Goal: Task Accomplishment & Management: Use online tool/utility

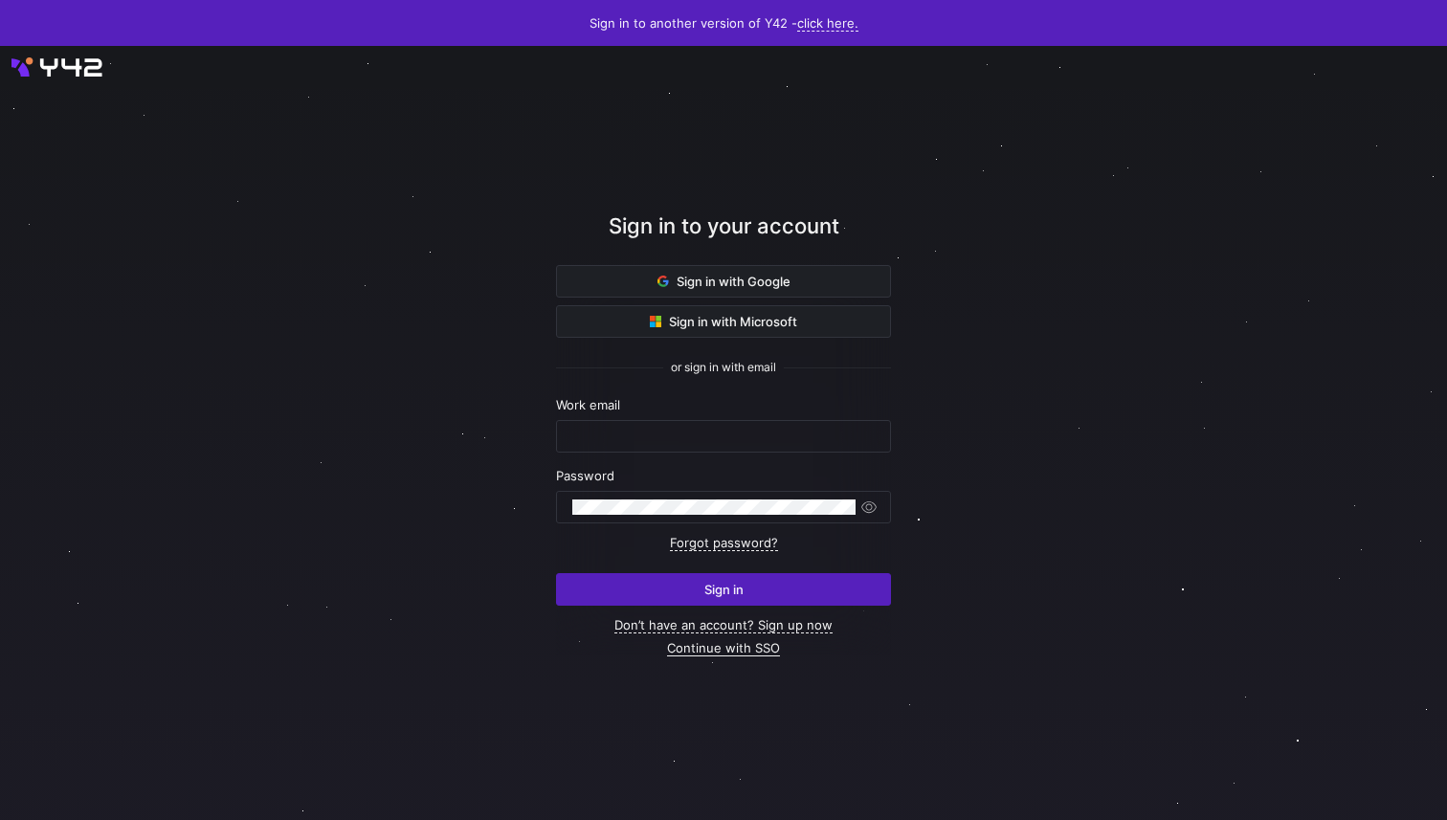
click at [703, 651] on link "Continue with SSO" at bounding box center [723, 648] width 113 height 16
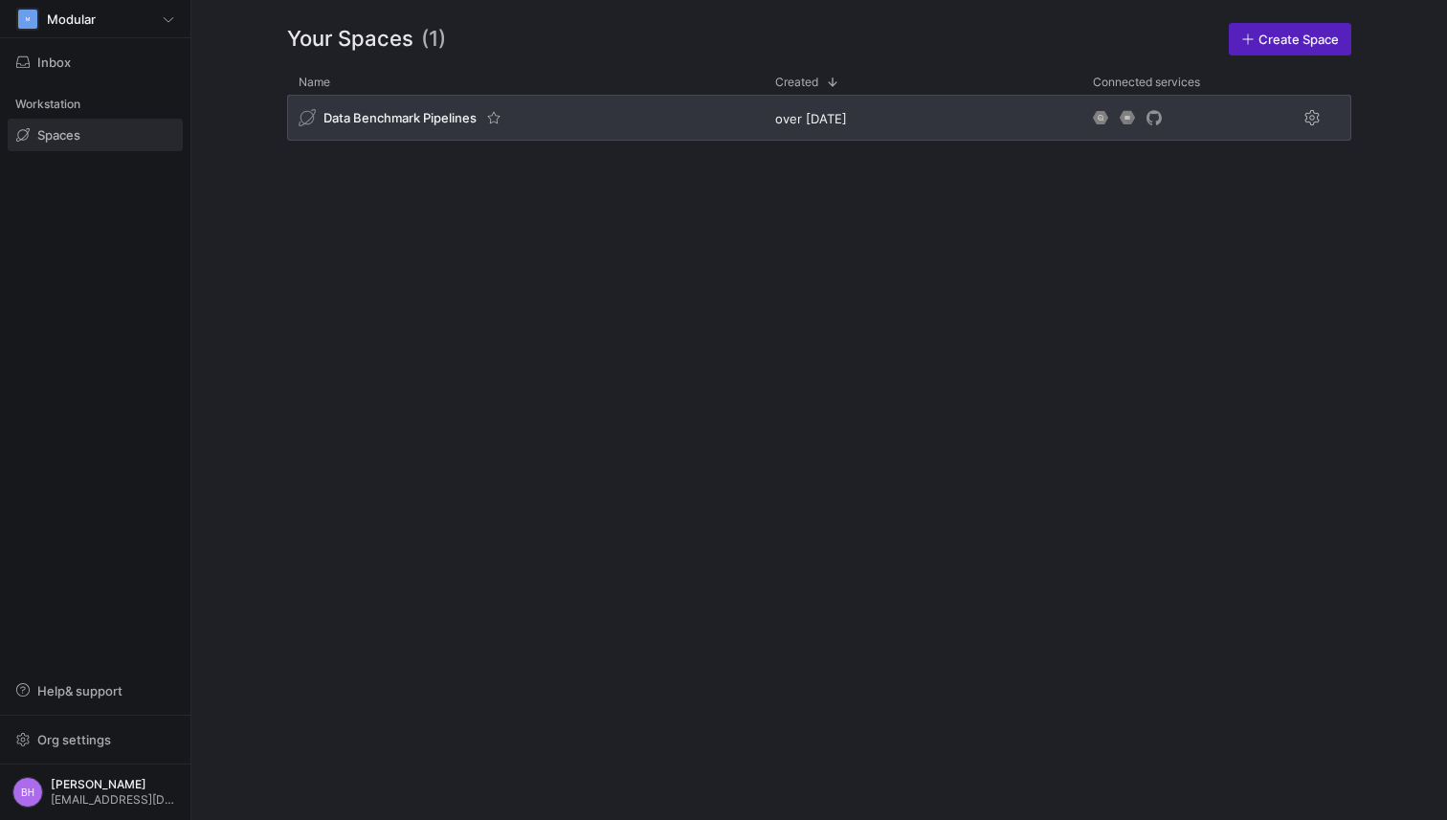
click at [508, 126] on div "Data Benchmark Pipelines" at bounding box center [525, 118] width 477 height 46
click at [396, 111] on span "Data Benchmark Pipelines" at bounding box center [399, 117] width 153 height 15
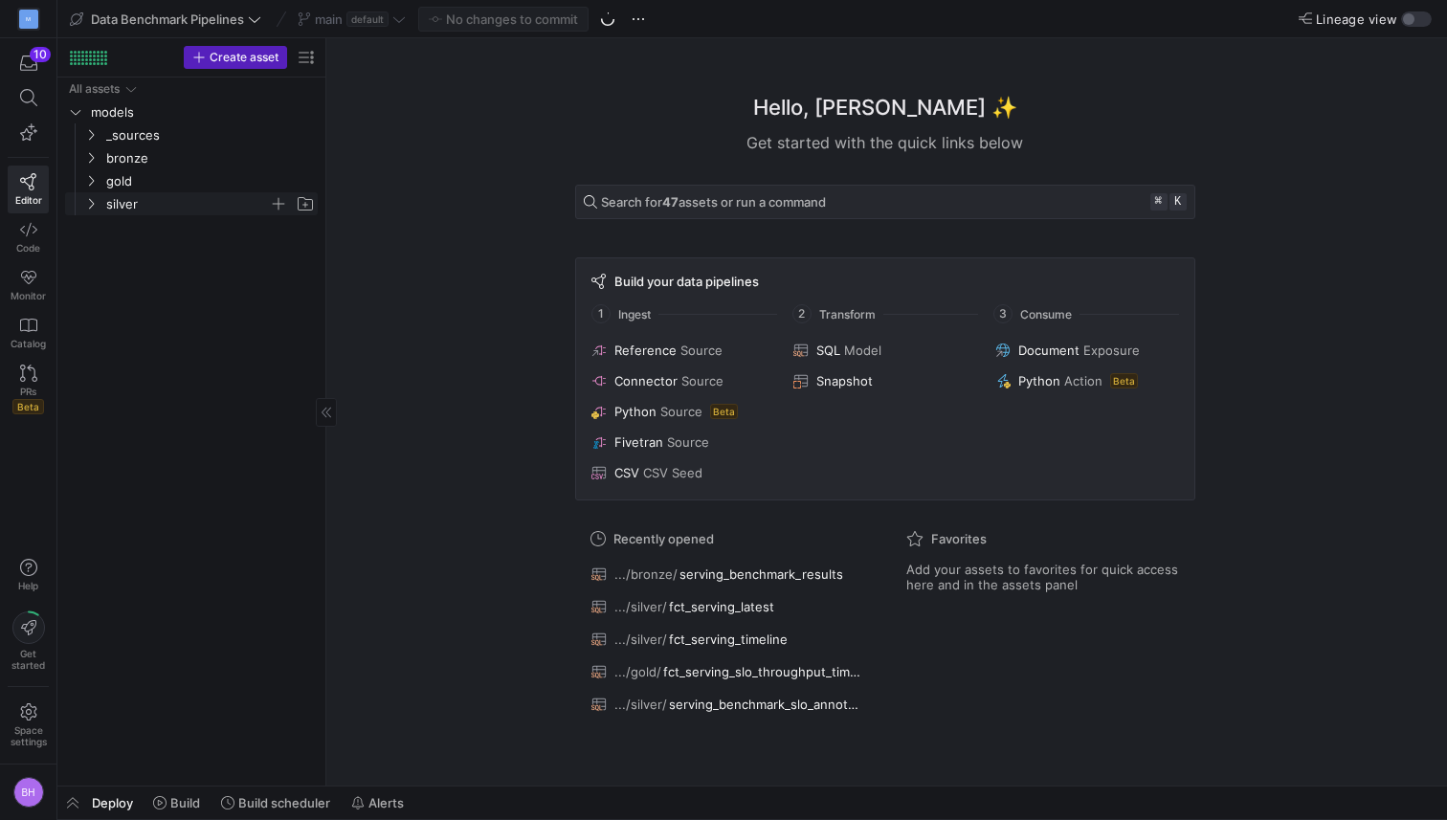
click at [86, 200] on icon "Press SPACE to select this row." at bounding box center [90, 203] width 13 height 11
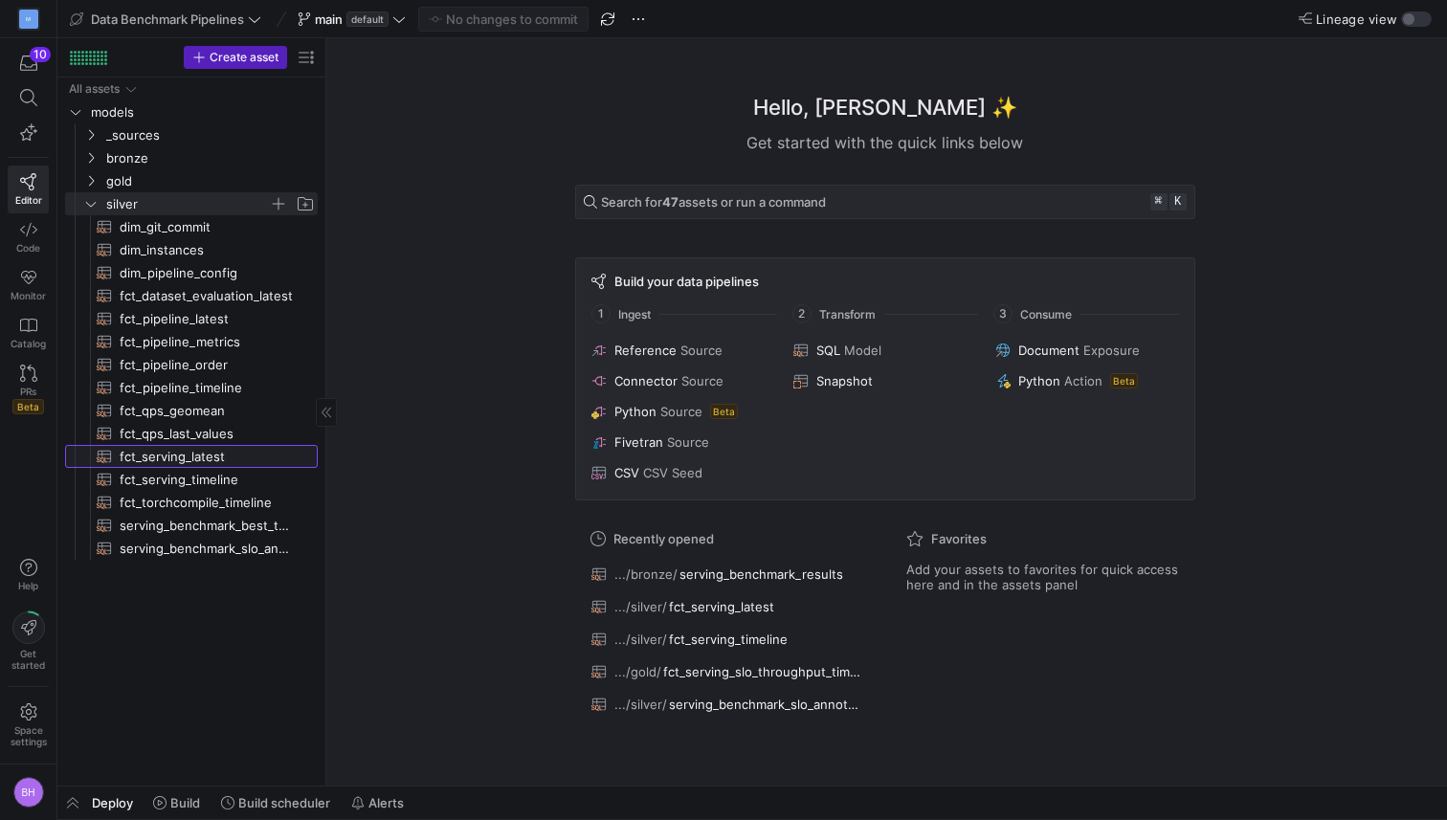
click at [182, 455] on span "fct_serving_latest​​​​​​​​​​" at bounding box center [208, 457] width 176 height 22
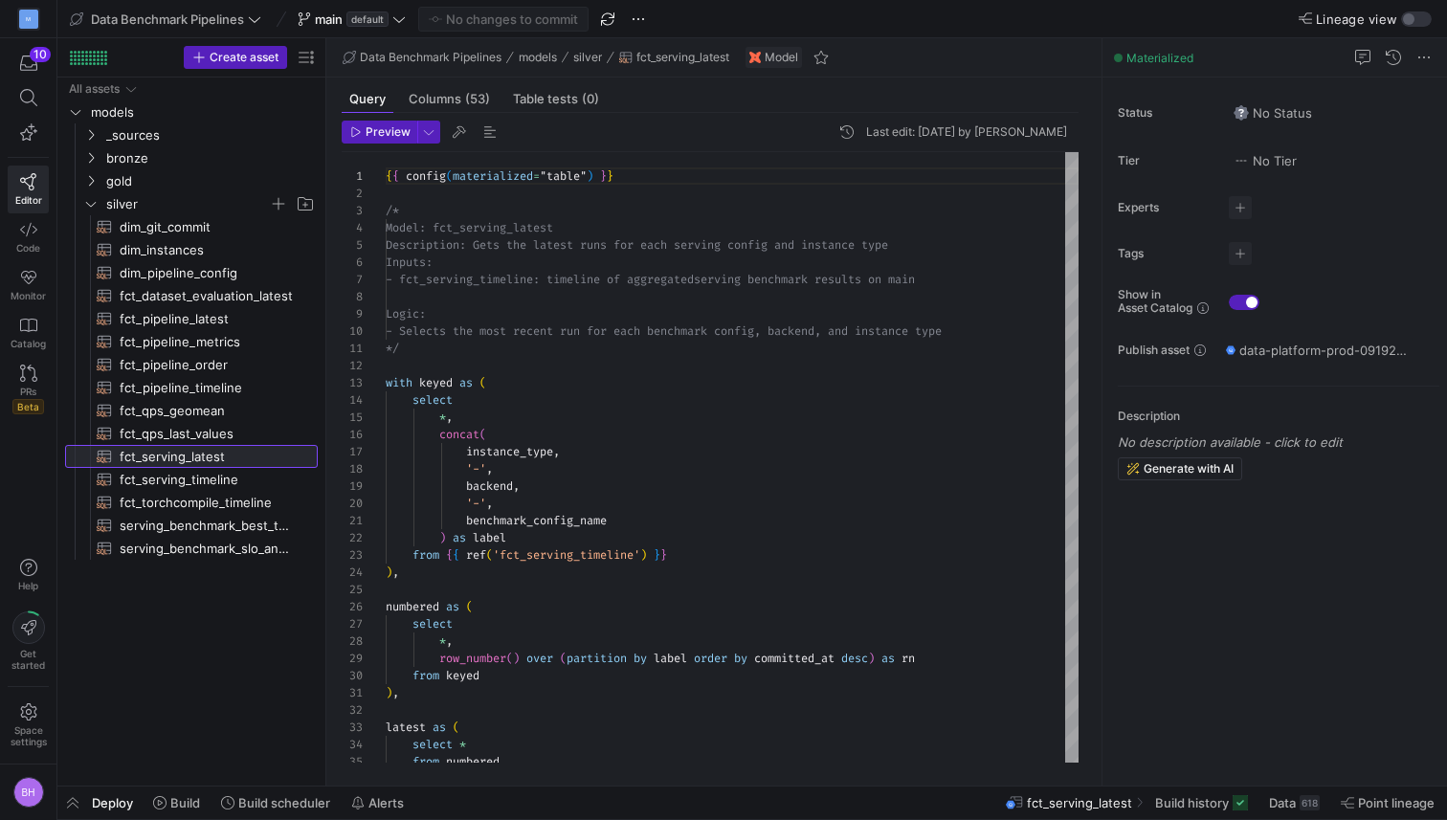
scroll to position [172, 0]
click at [389, 134] on span "Preview" at bounding box center [388, 131] width 45 height 13
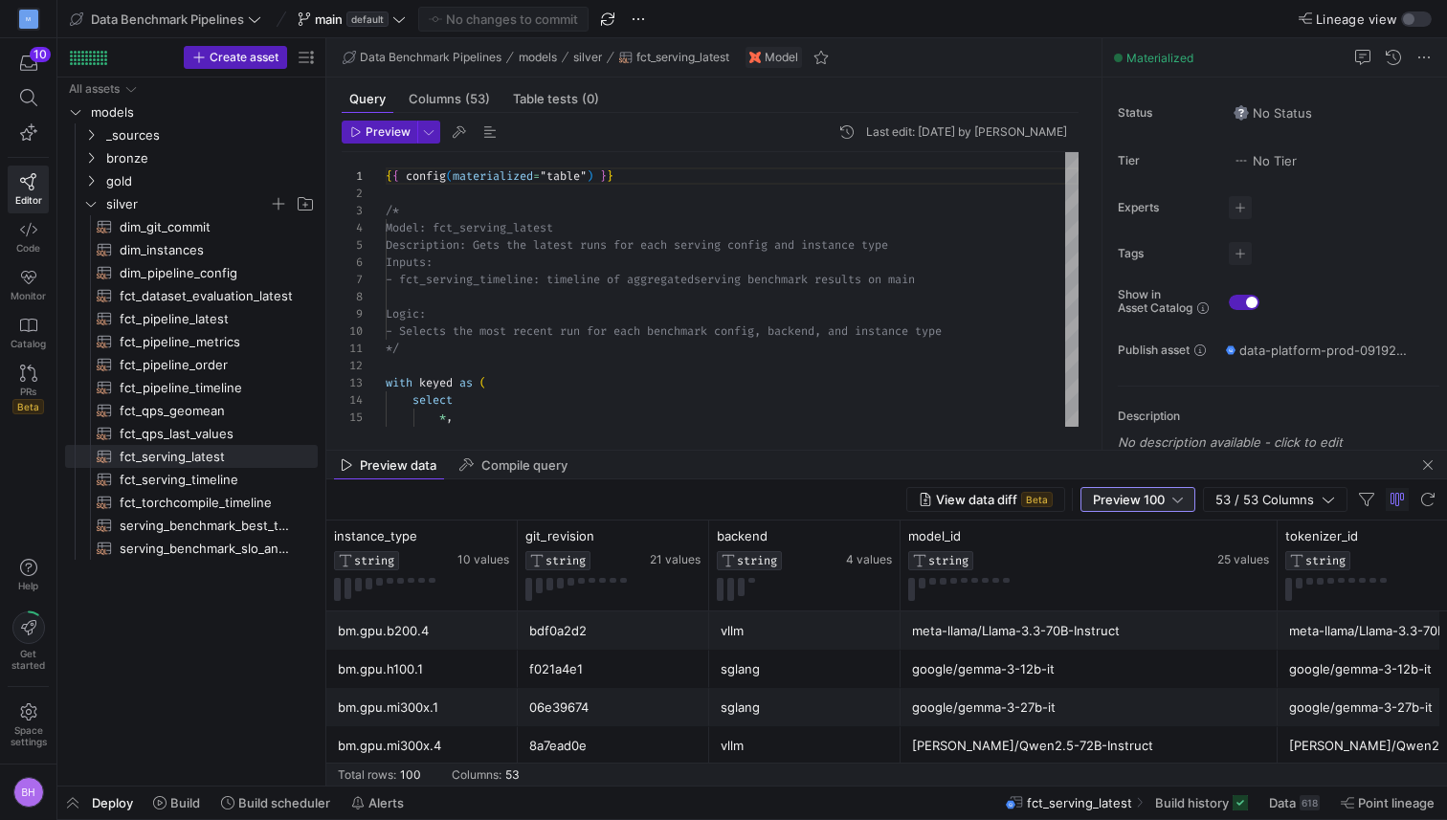
click at [1170, 495] on div "Preview 100" at bounding box center [1138, 499] width 90 height 15
click at [1120, 557] on span "Full Preview" at bounding box center [1138, 561] width 99 height 15
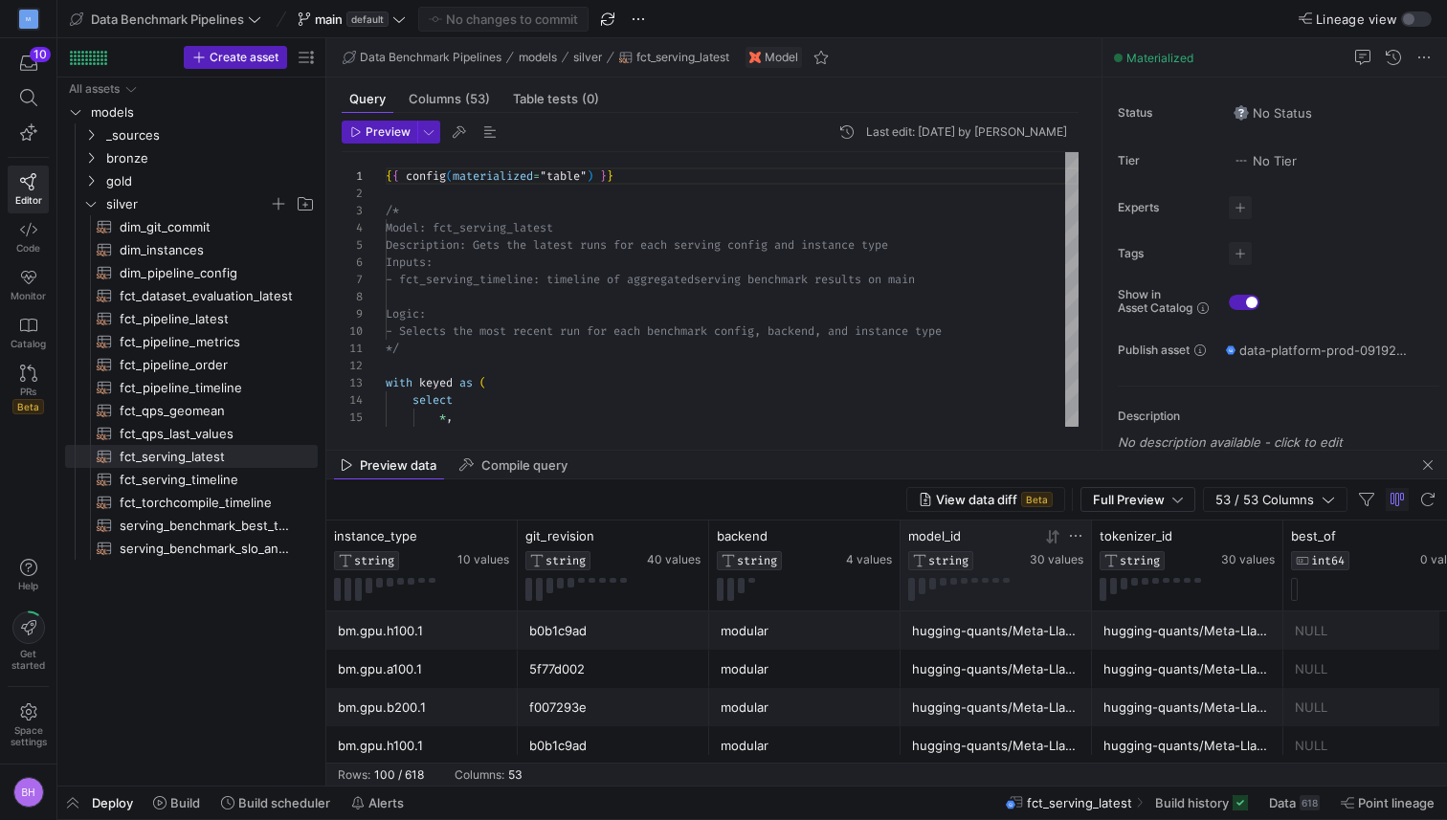
click at [1077, 539] on icon at bounding box center [1075, 535] width 15 height 15
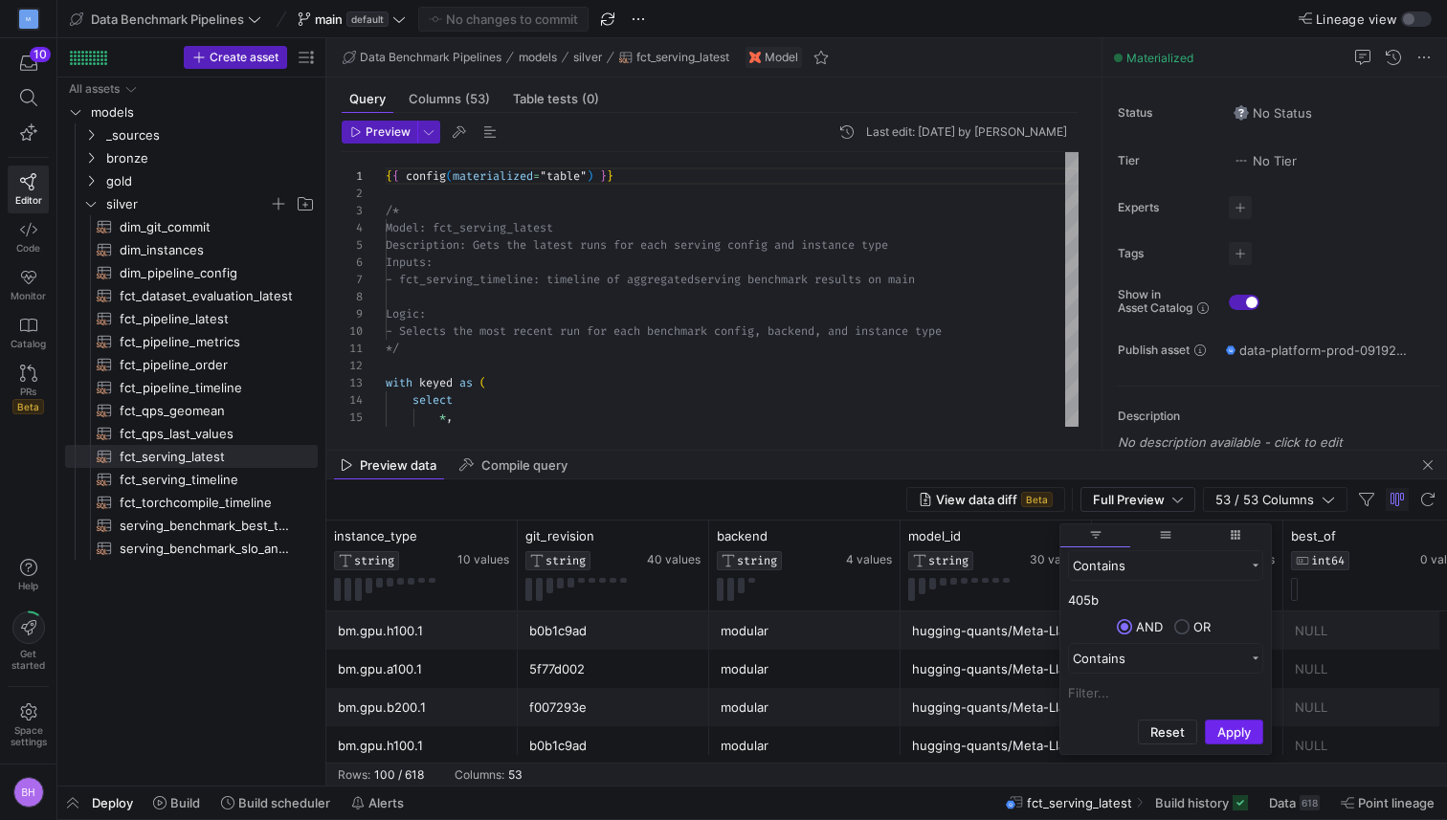
type input "405b"
click at [1230, 733] on button "Apply" at bounding box center [1234, 732] width 58 height 25
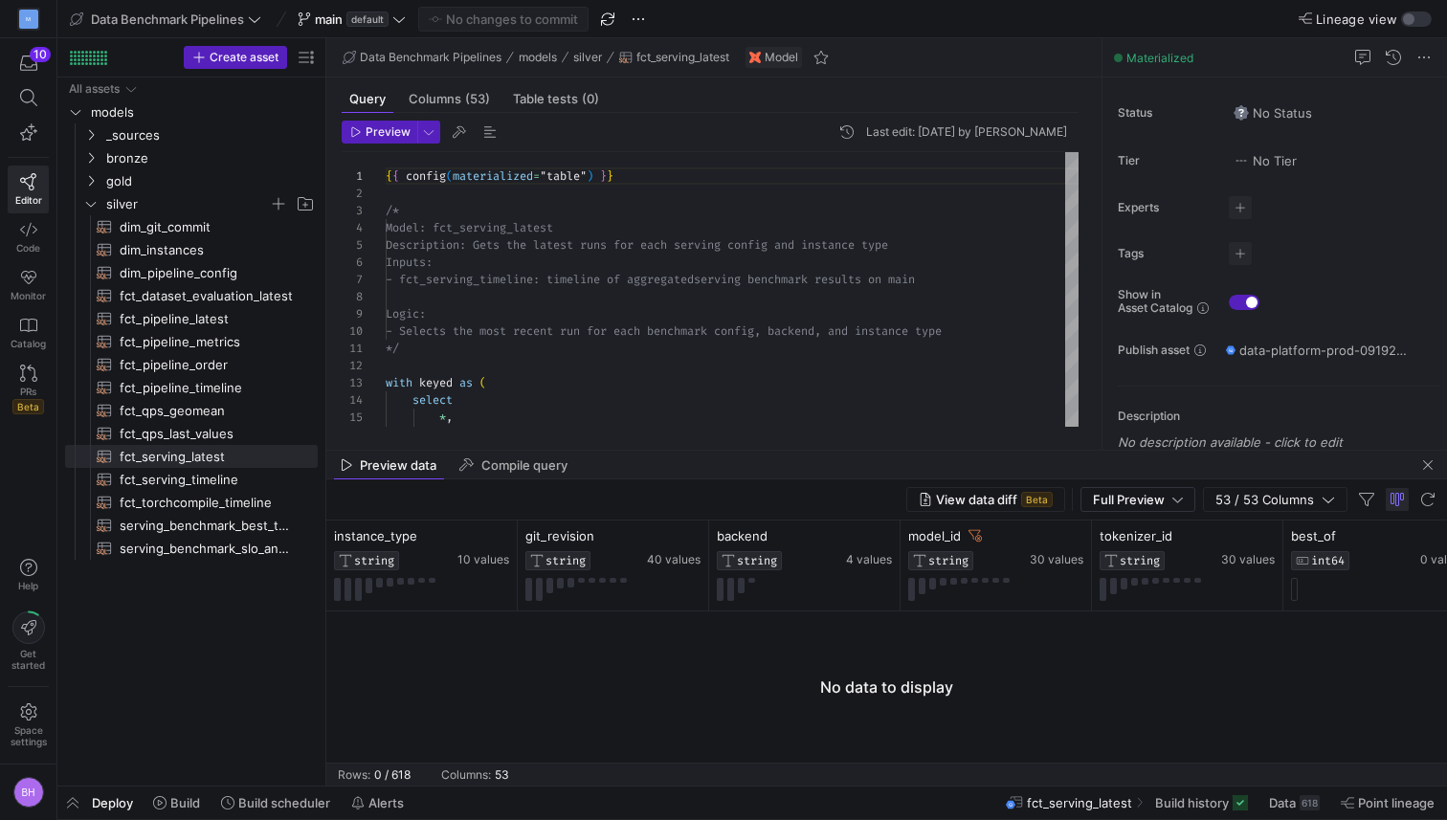
click at [1396, 502] on span "button" at bounding box center [1397, 499] width 23 height 23
click at [973, 537] on icon at bounding box center [974, 535] width 13 height 11
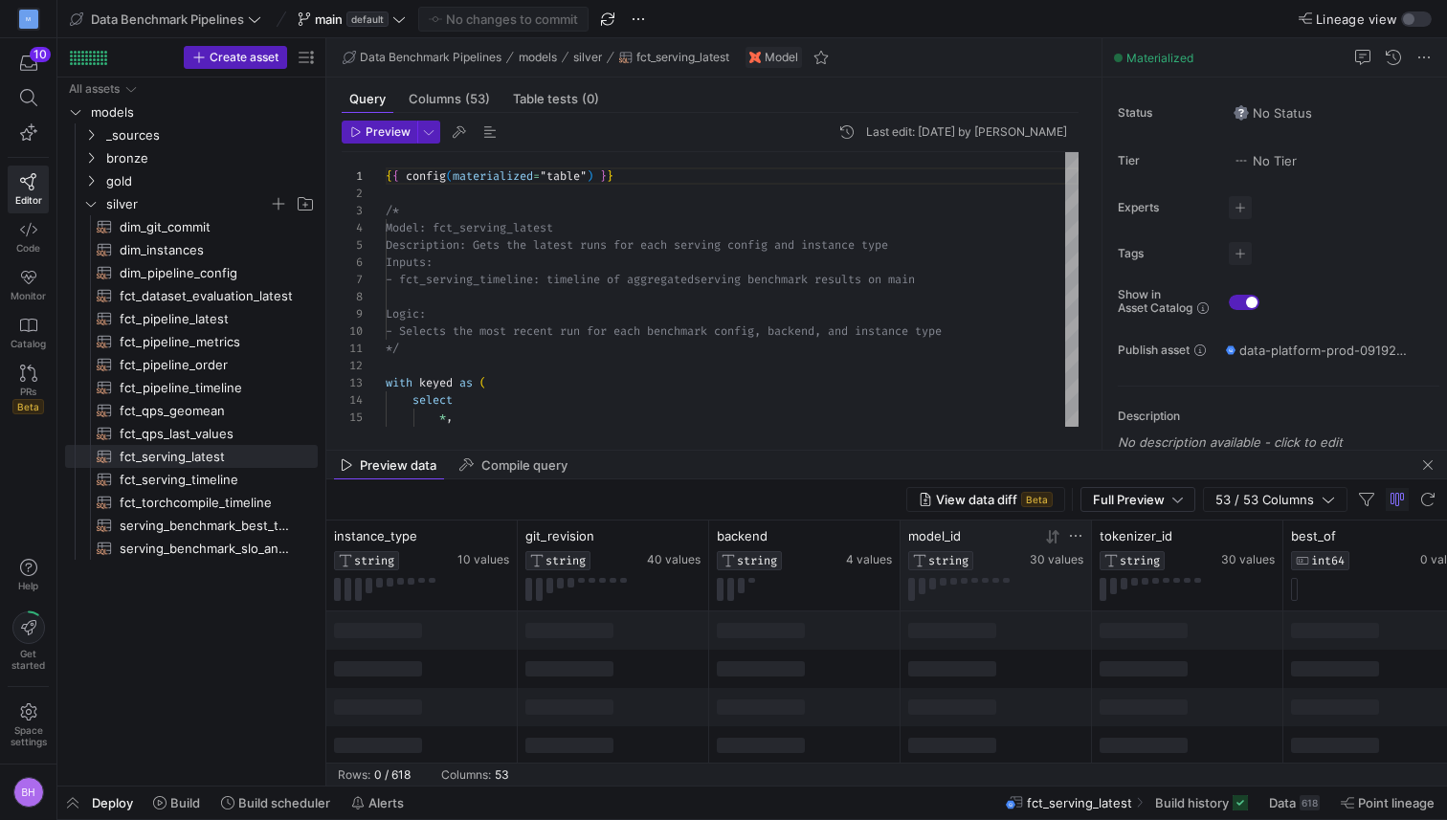
click at [1084, 538] on div "model_id STRING 30 values" at bounding box center [996, 566] width 191 height 90
click at [1080, 538] on icon at bounding box center [1075, 535] width 15 height 15
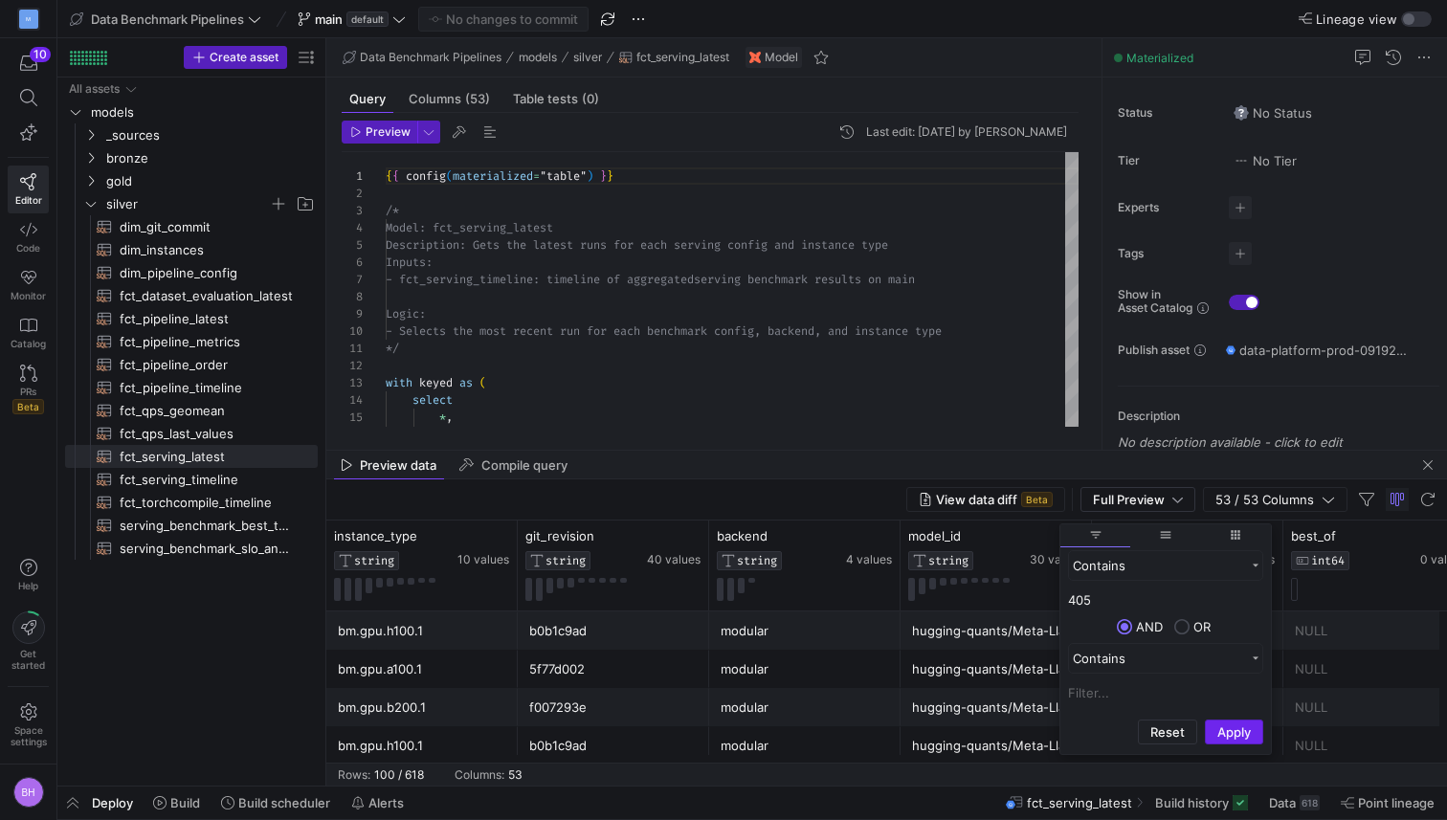
type input "405"
click at [1211, 734] on button "Apply" at bounding box center [1234, 732] width 58 height 25
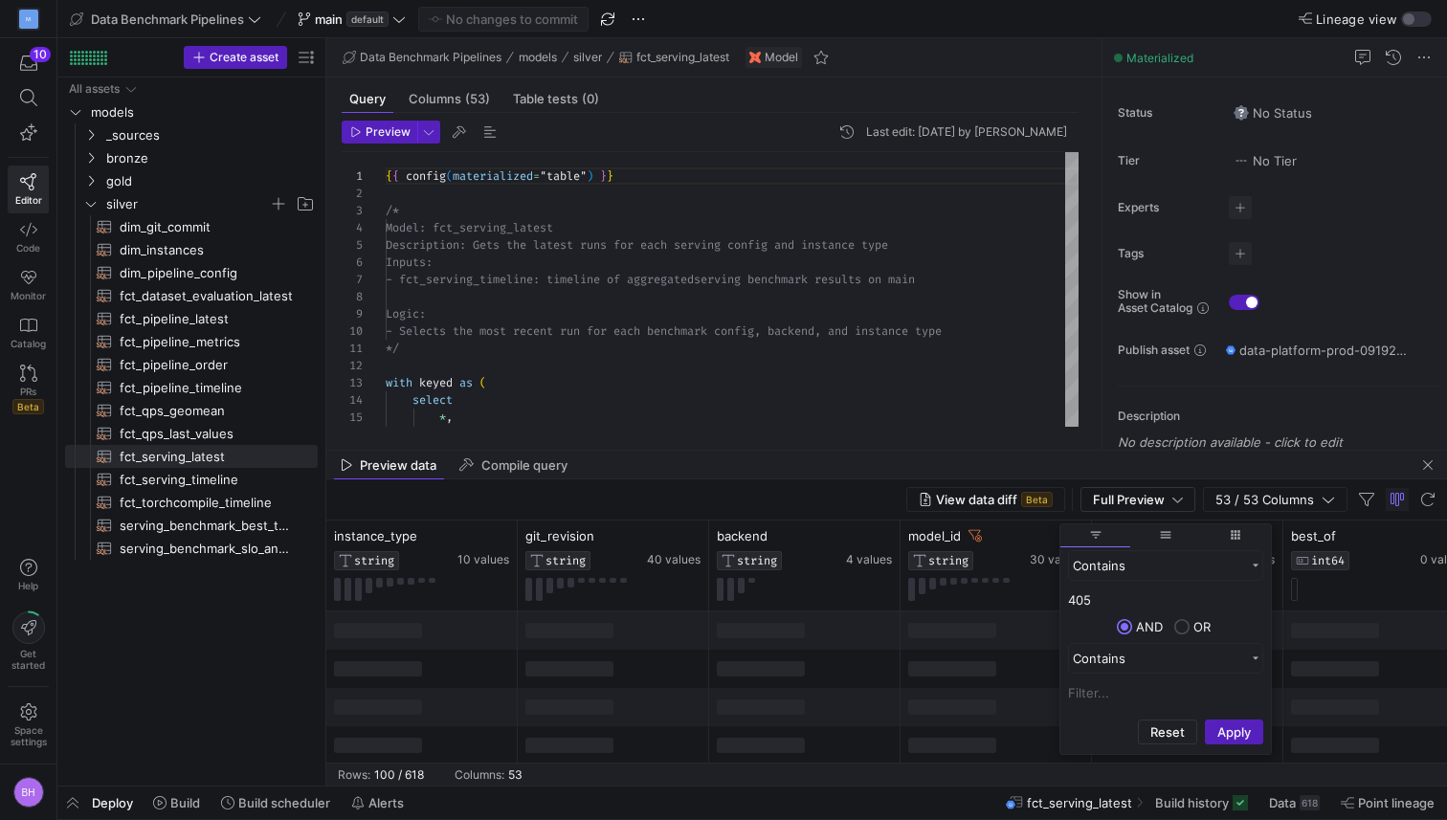
click at [1089, 534] on span "filter" at bounding box center [1095, 534] width 13 height 13
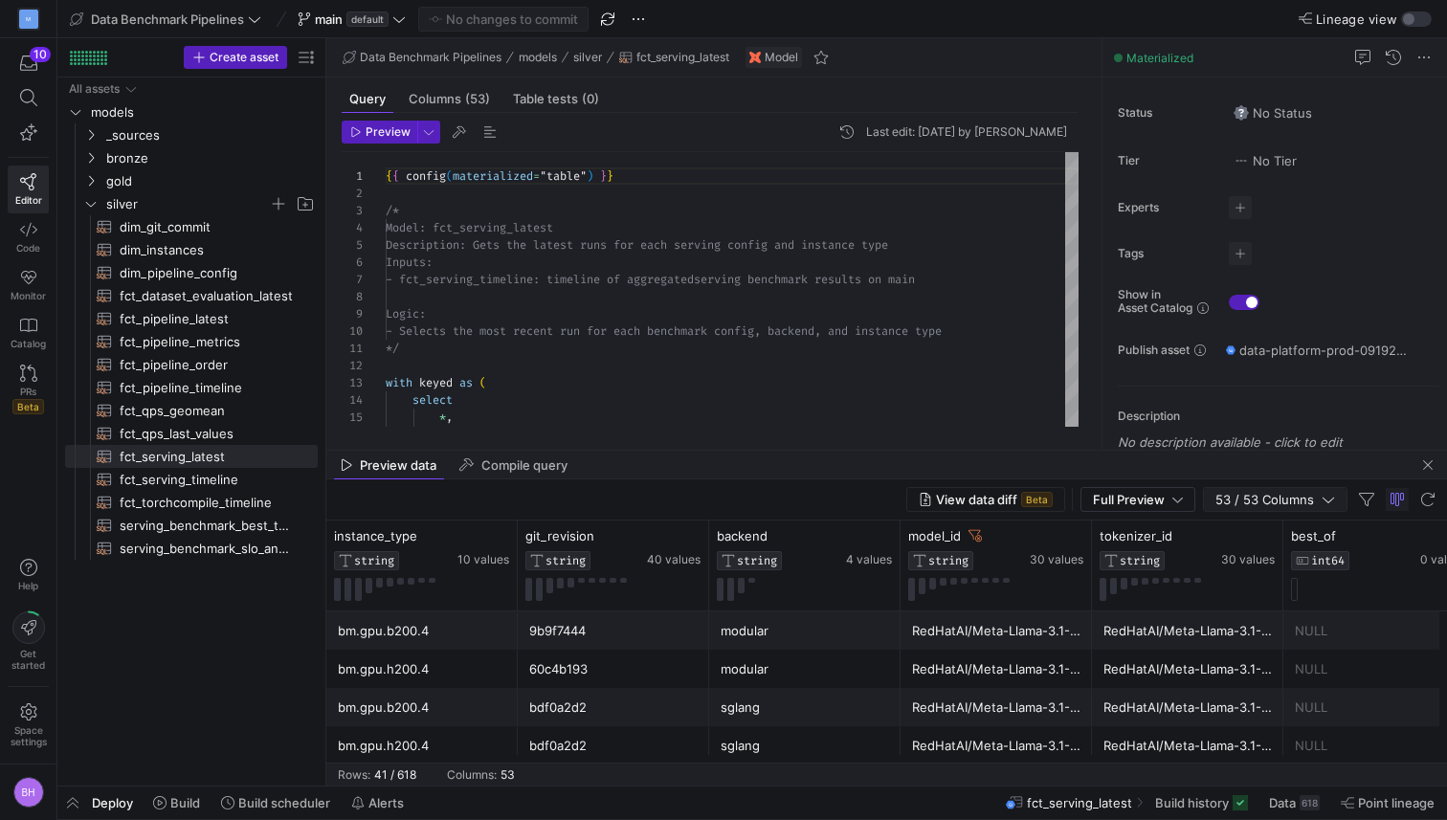
click at [1328, 501] on icon "button" at bounding box center [1328, 501] width 11 height 6
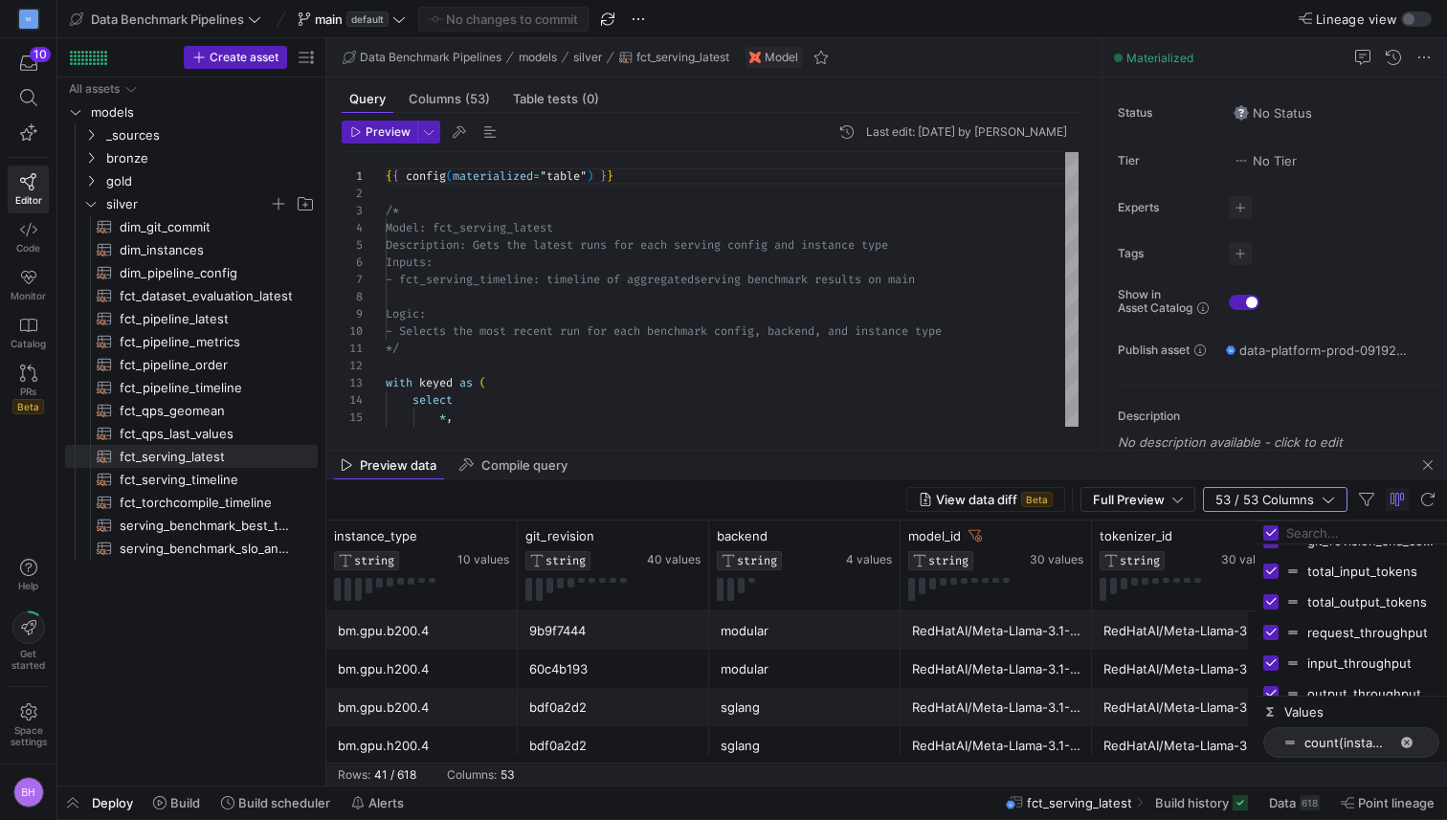
scroll to position [551, 0]
checkbox input "false"
checkbox input "true"
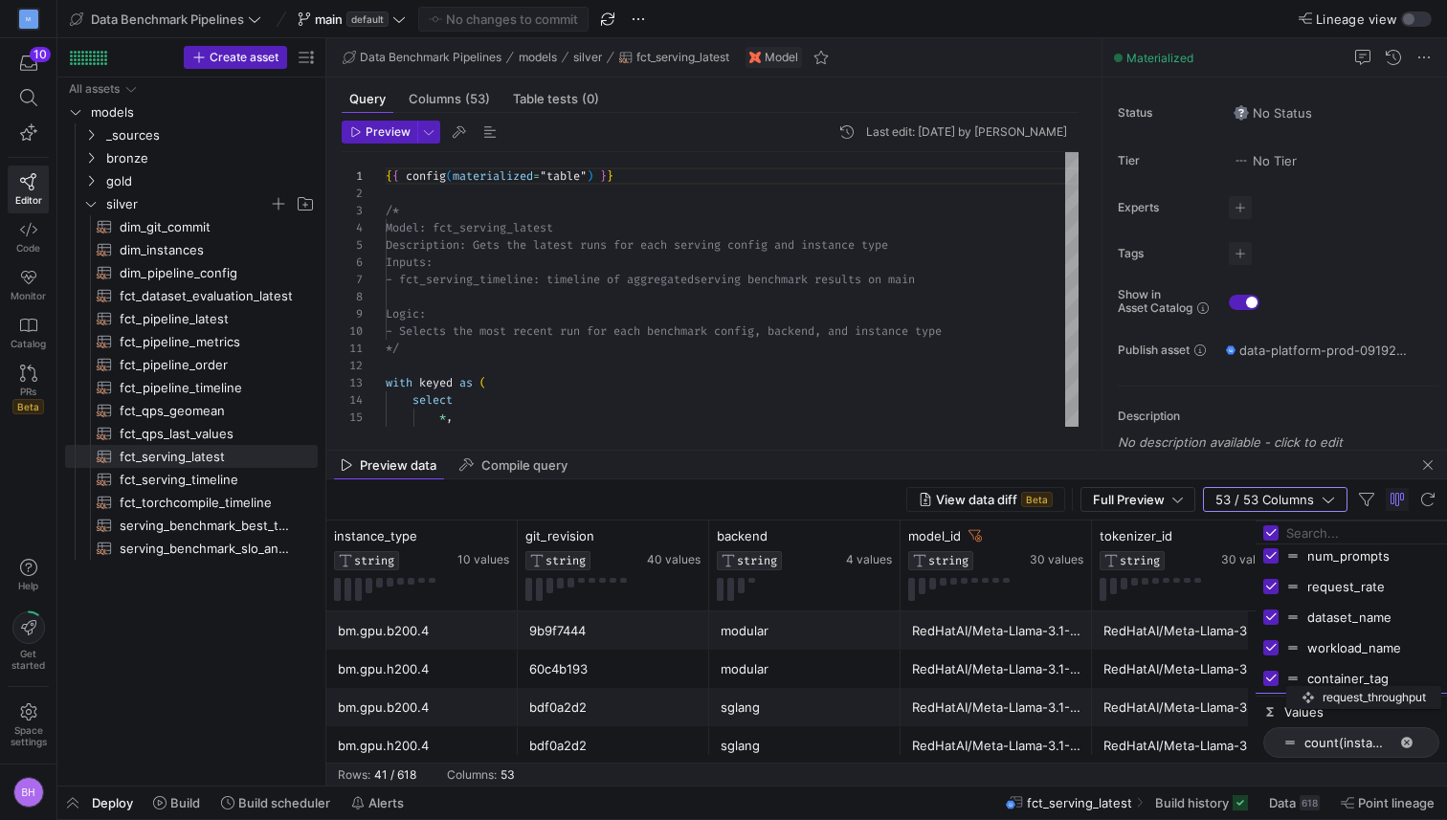
scroll to position [230, 0]
drag, startPoint x: 1296, startPoint y: 657, endPoint x: 1329, endPoint y: 615, distance: 53.1
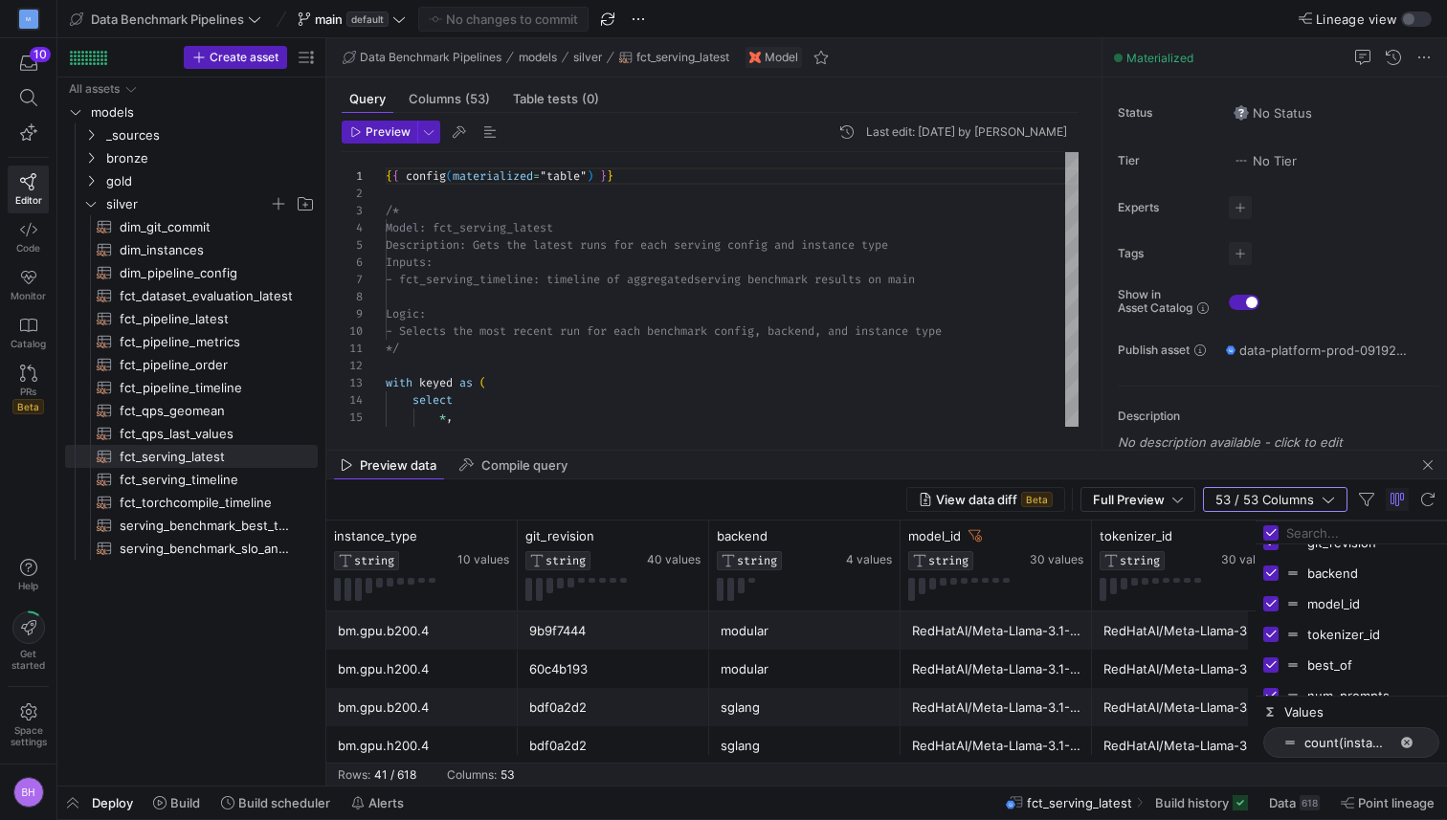
scroll to position [0, 0]
click at [1269, 595] on input "Press SPACE to toggle visibility (visible)" at bounding box center [1270, 594] width 15 height 15
checkbox input "false"
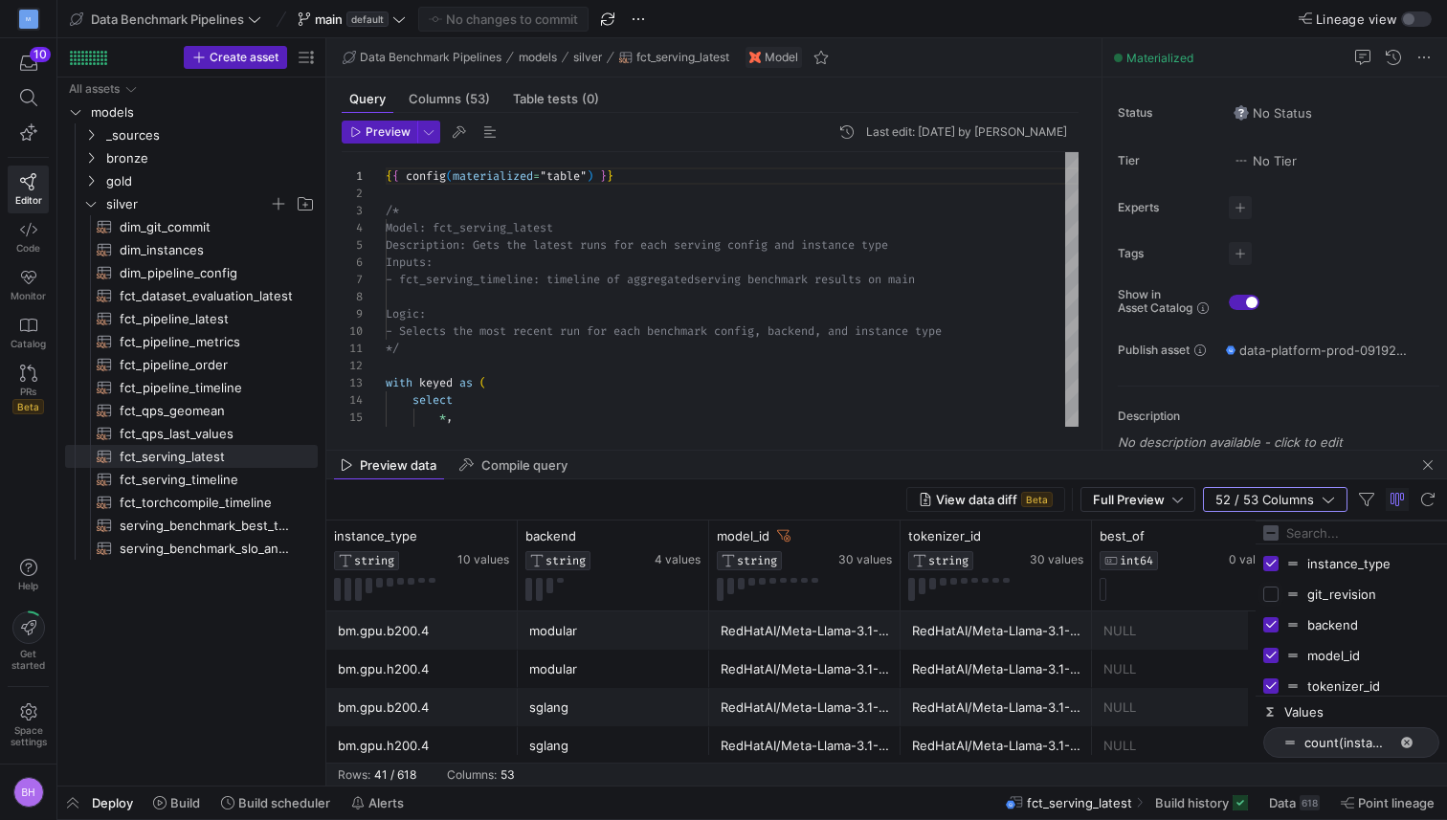
click at [1273, 597] on input "Press SPACE to toggle visibility (hidden)" at bounding box center [1270, 594] width 15 height 15
checkbox input "true"
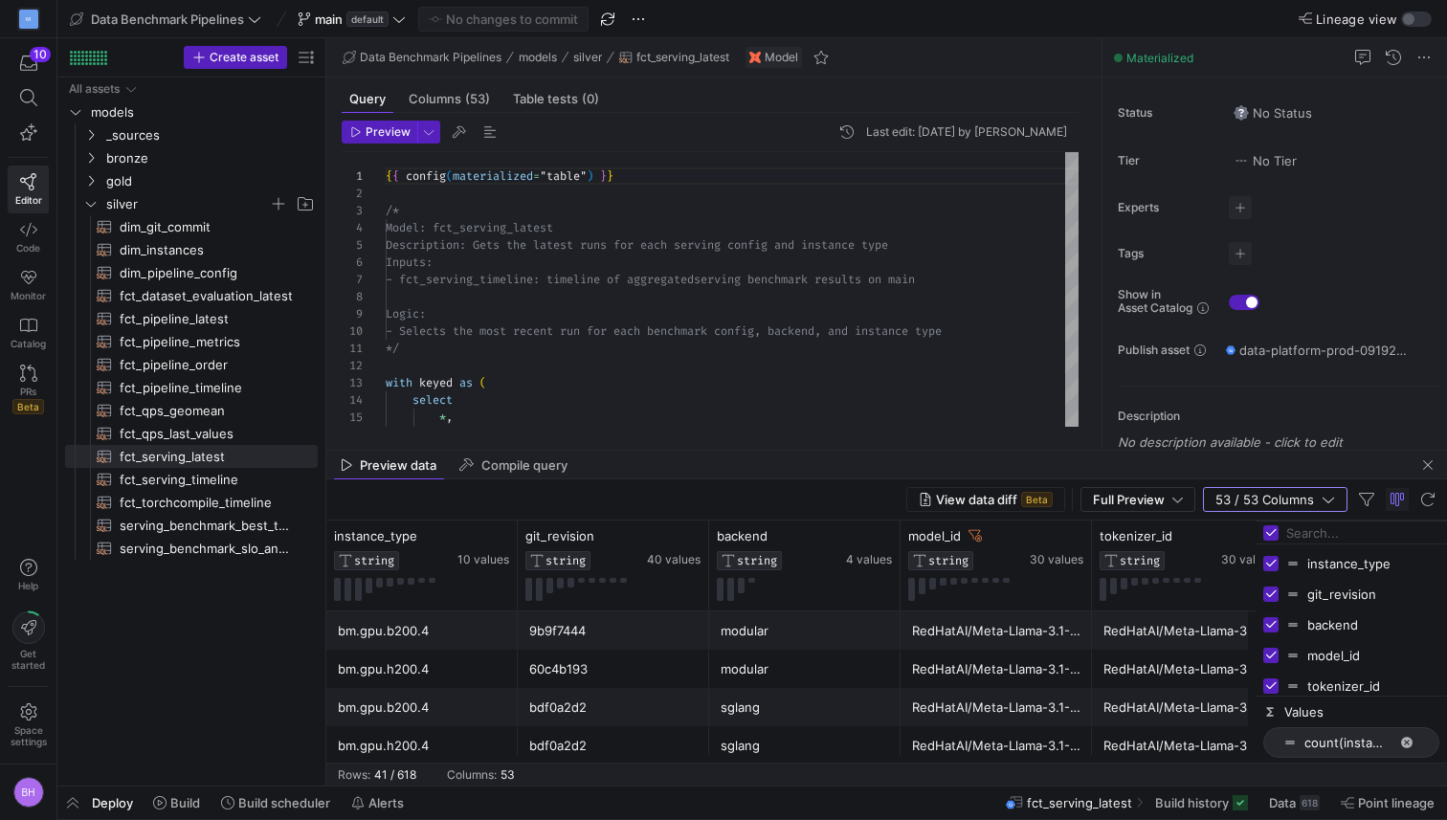
click at [1269, 632] on input "Press SPACE to toggle visibility (visible)" at bounding box center [1270, 624] width 15 height 15
checkbox input "false"
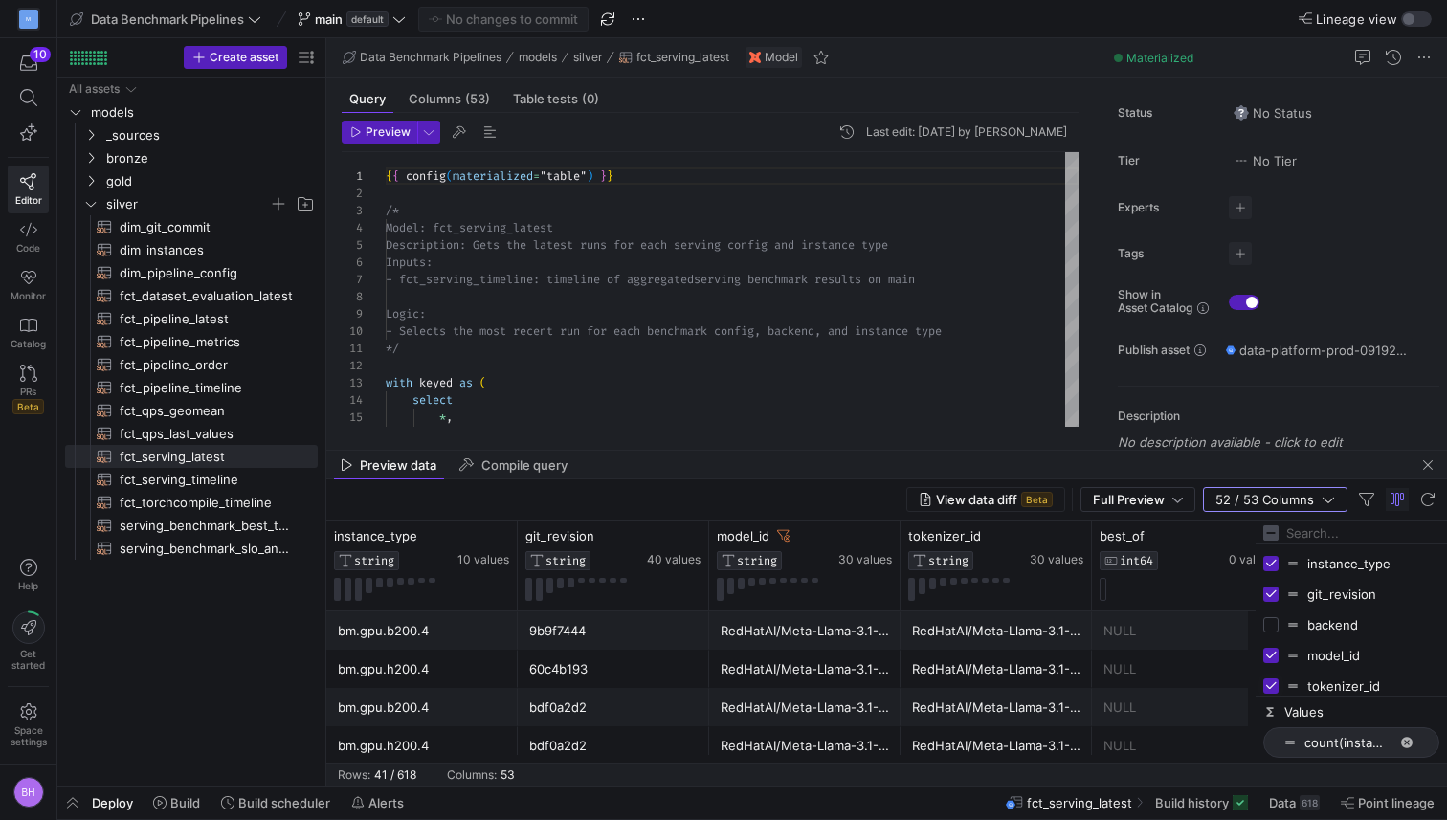
click at [1271, 682] on input "Press SPACE to toggle visibility (visible)" at bounding box center [1270, 686] width 15 height 15
checkbox input "false"
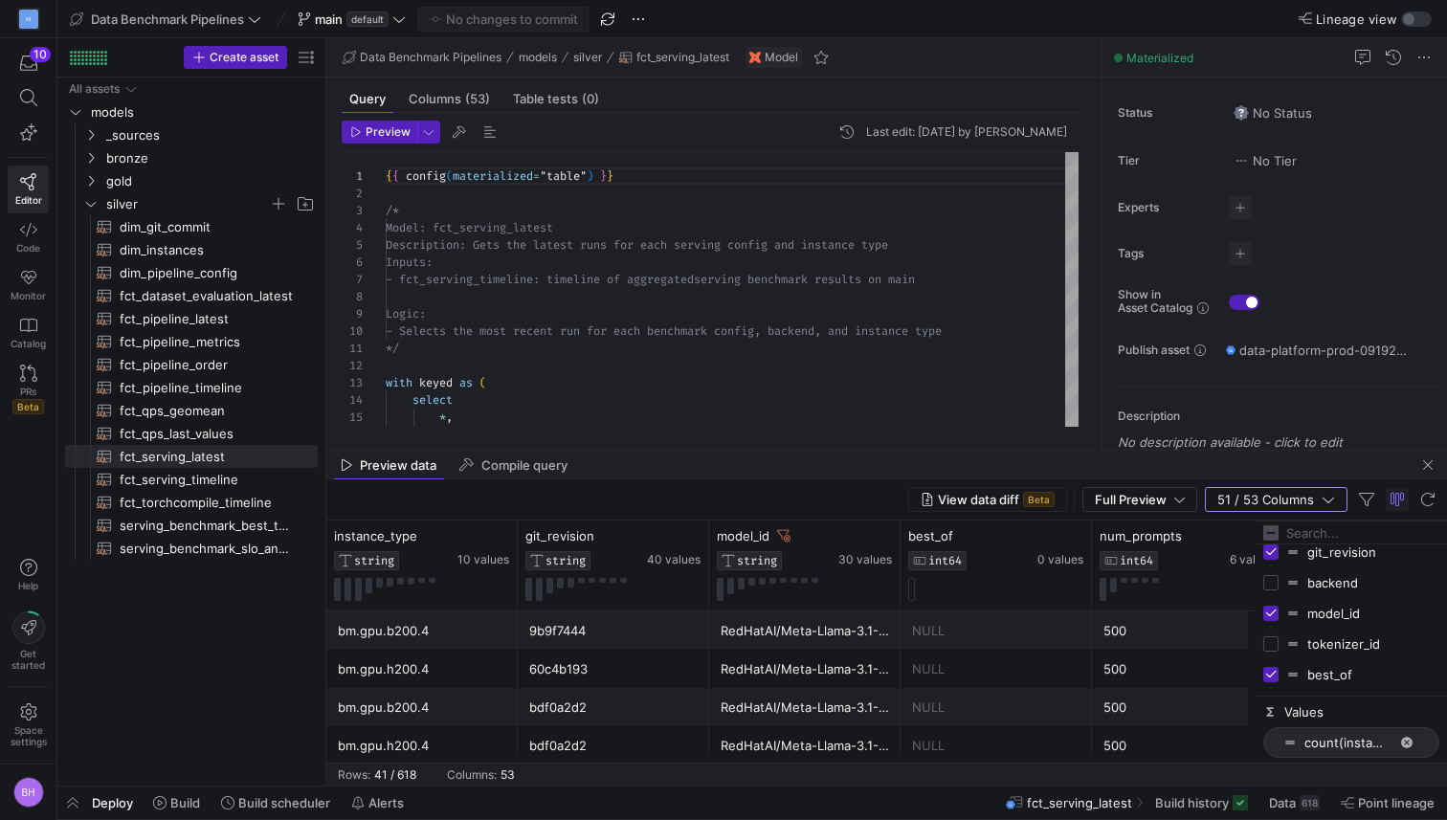
scroll to position [43, 0]
click at [1271, 670] on input "Press SPACE to toggle visibility (visible)" at bounding box center [1270, 673] width 15 height 15
checkbox input "false"
click at [1275, 623] on input "Press SPACE to toggle visibility (visible)" at bounding box center [1270, 620] width 15 height 15
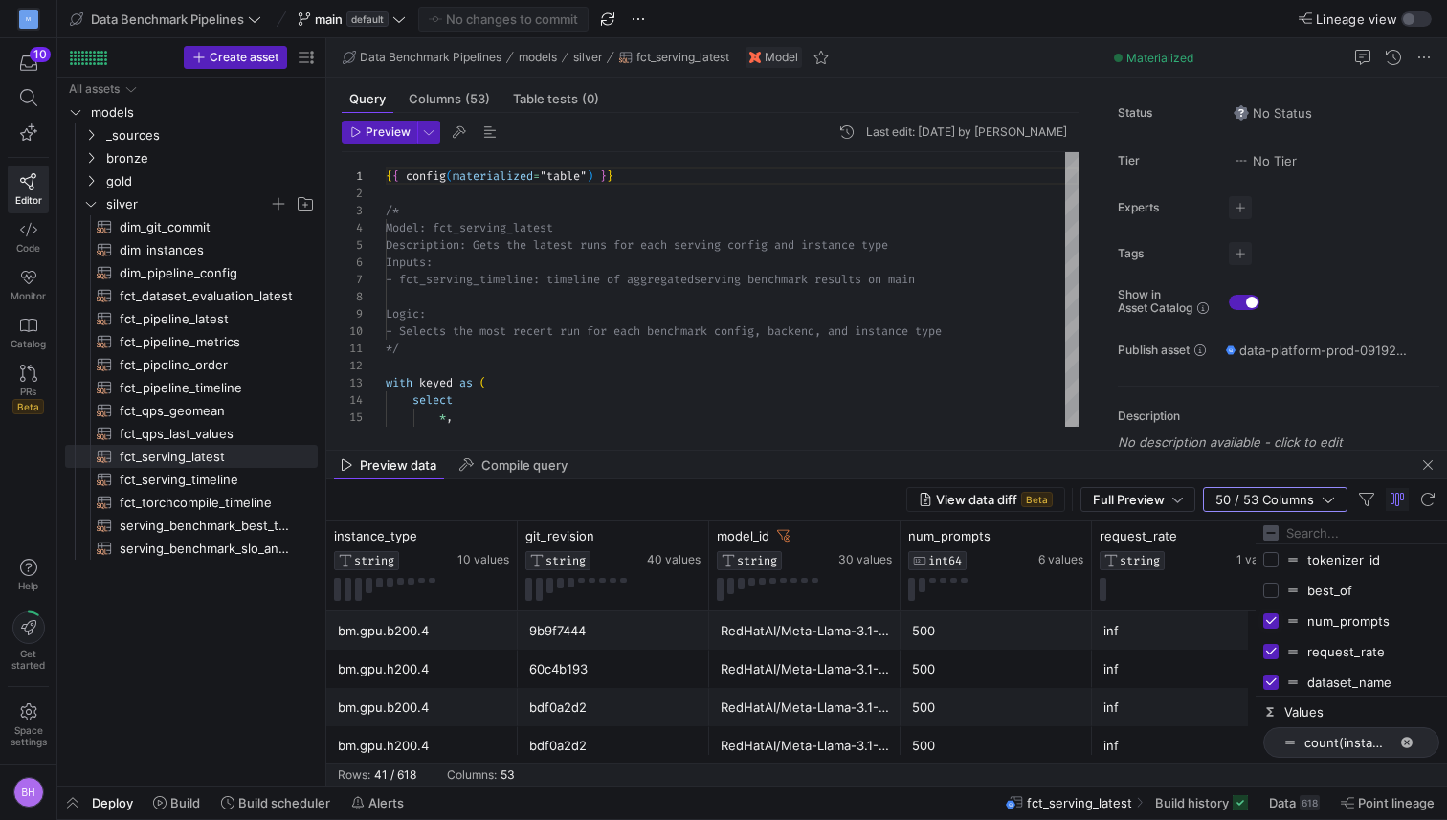
checkbox input "false"
click at [1273, 646] on input "Press SPACE to toggle visibility (visible)" at bounding box center [1270, 651] width 15 height 15
checkbox input "false"
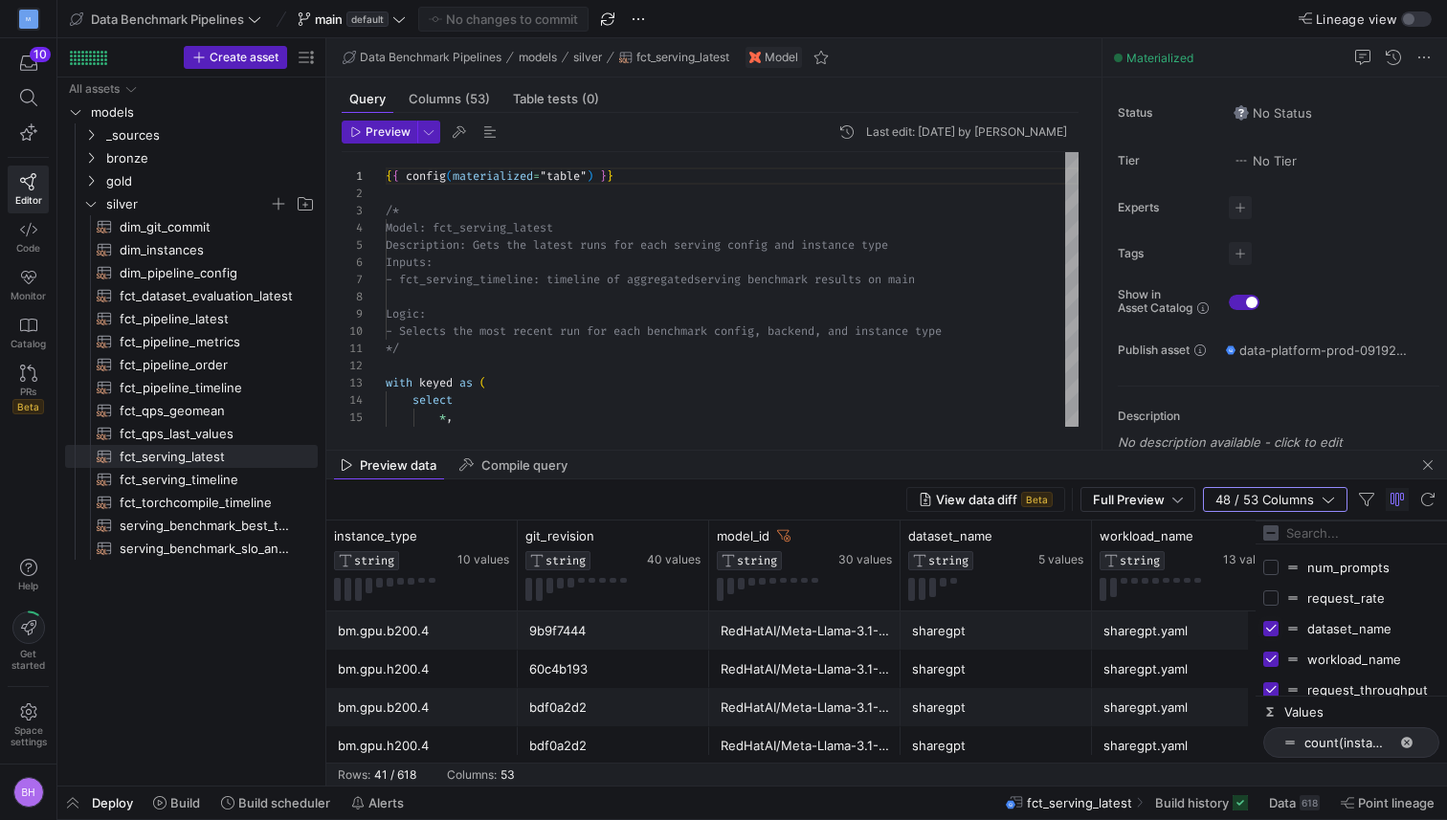
click at [1274, 631] on input "Press SPACE to toggle visibility (visible)" at bounding box center [1270, 628] width 15 height 15
checkbox input "false"
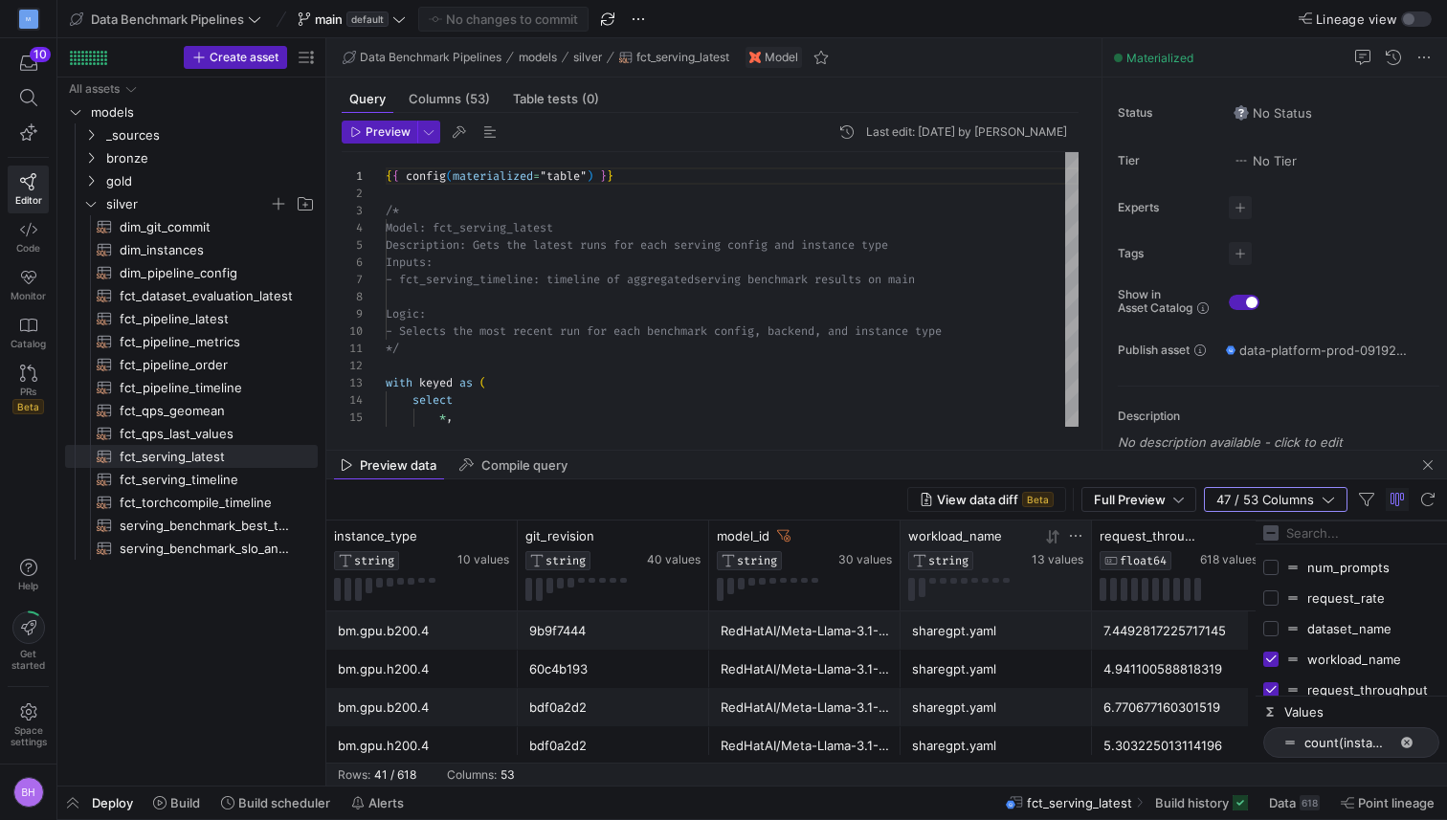
click at [1074, 536] on icon at bounding box center [1075, 535] width 15 height 15
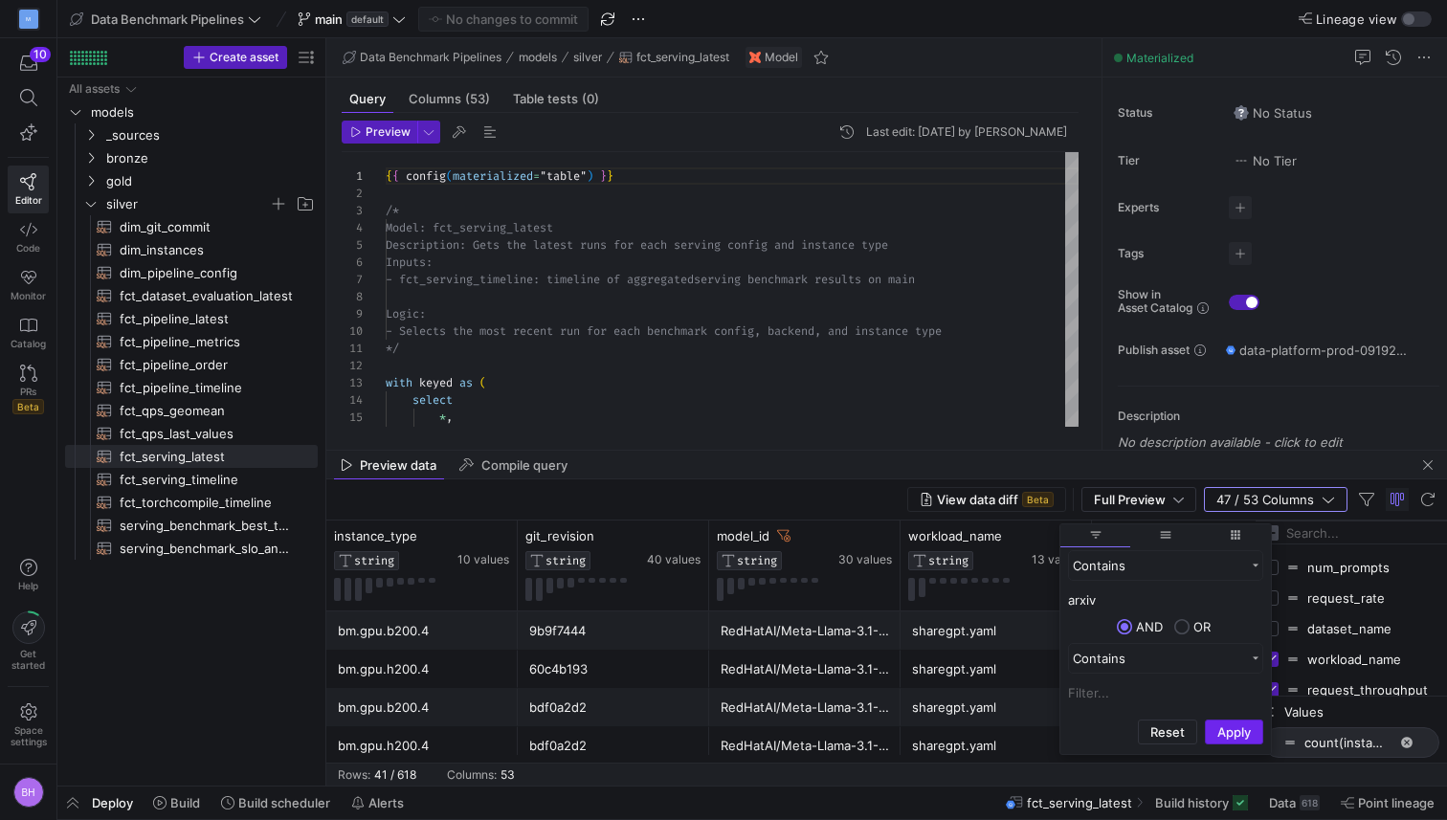
type input "arxiv"
click at [1217, 724] on button "Apply" at bounding box center [1234, 732] width 58 height 25
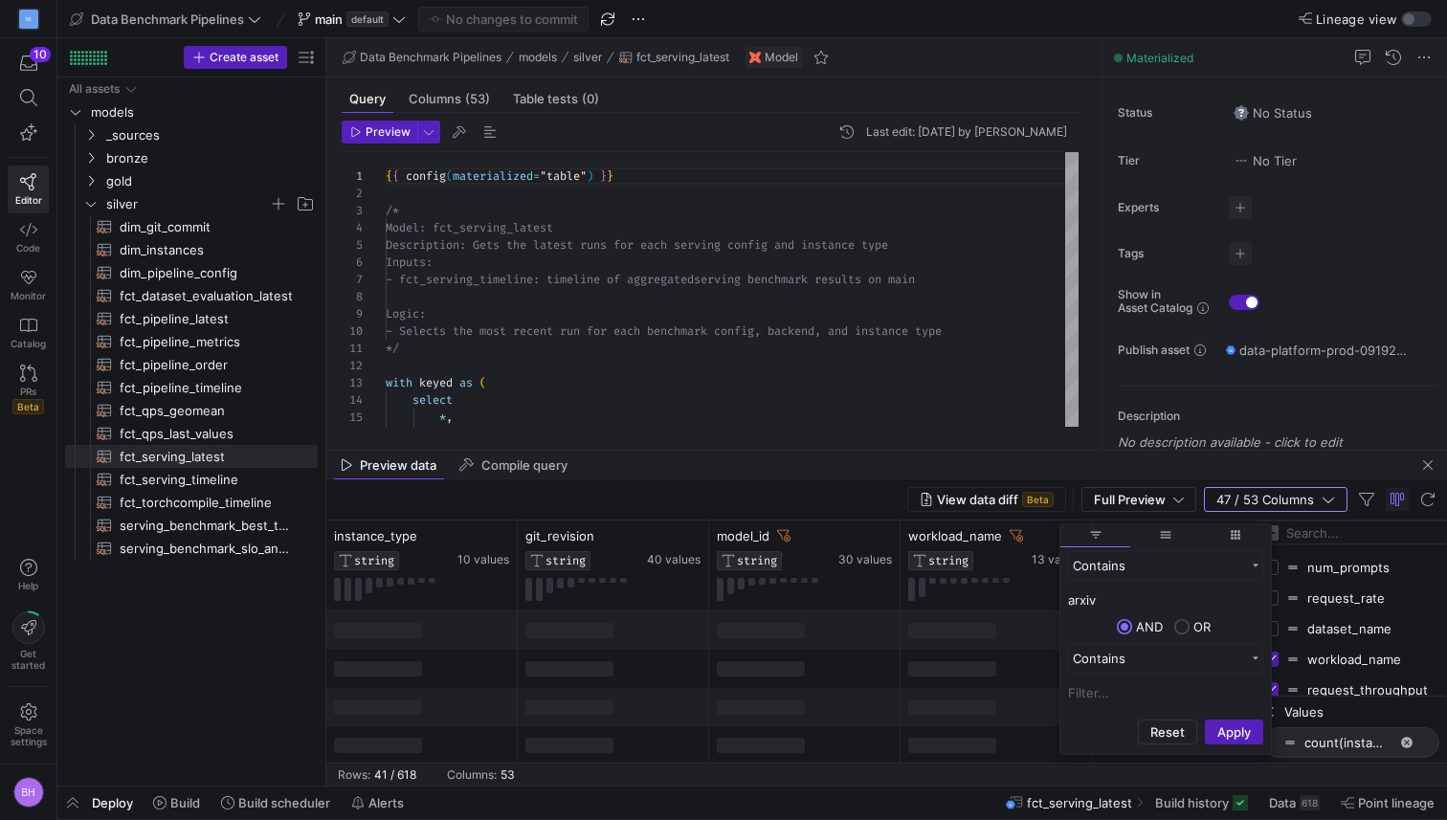
click at [818, 499] on div "View data diff Beta Full Preview 47 / 53 Columns" at bounding box center [886, 499] width 1121 height 41
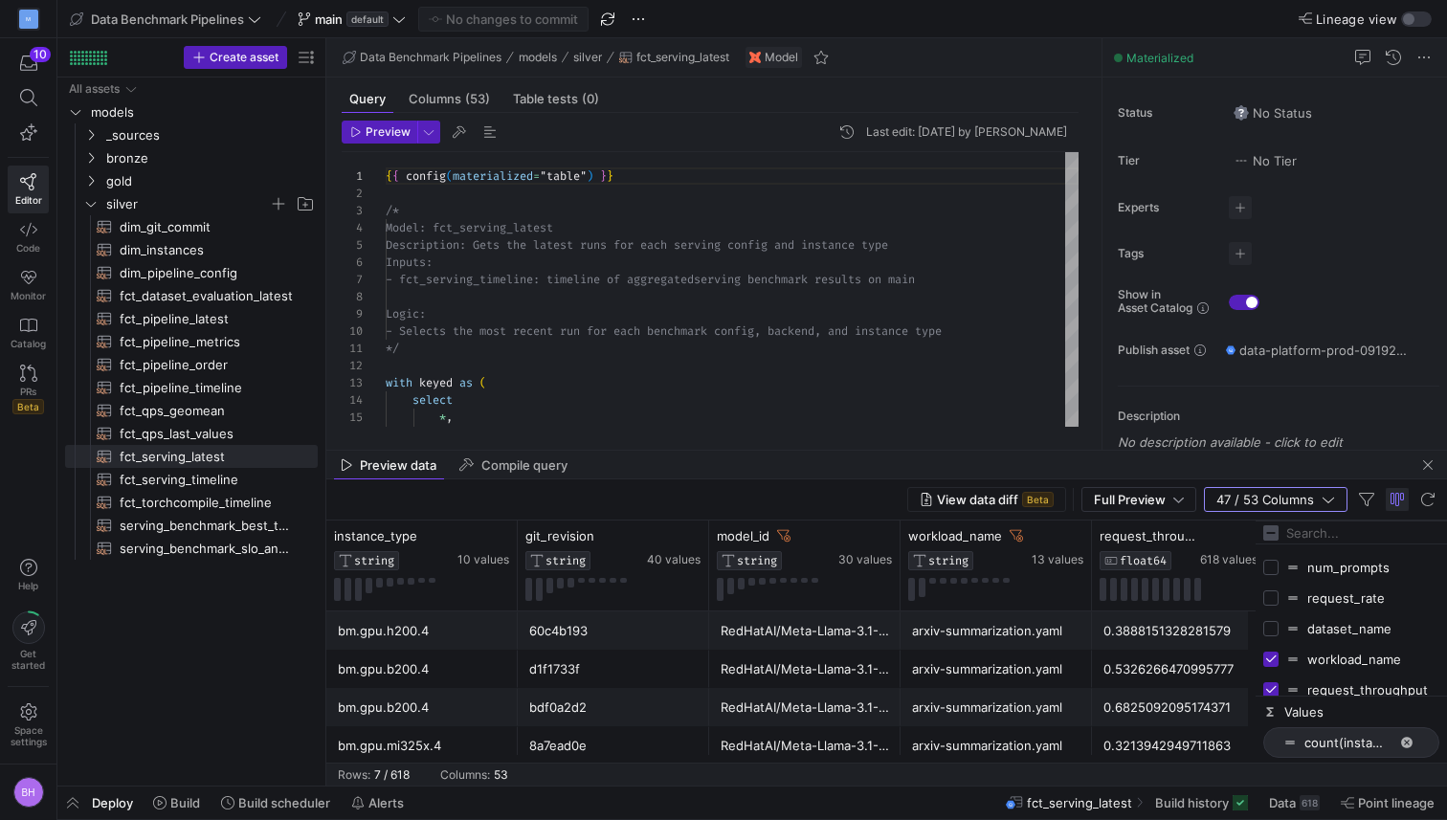
click at [1398, 502] on span "button" at bounding box center [1397, 499] width 23 height 23
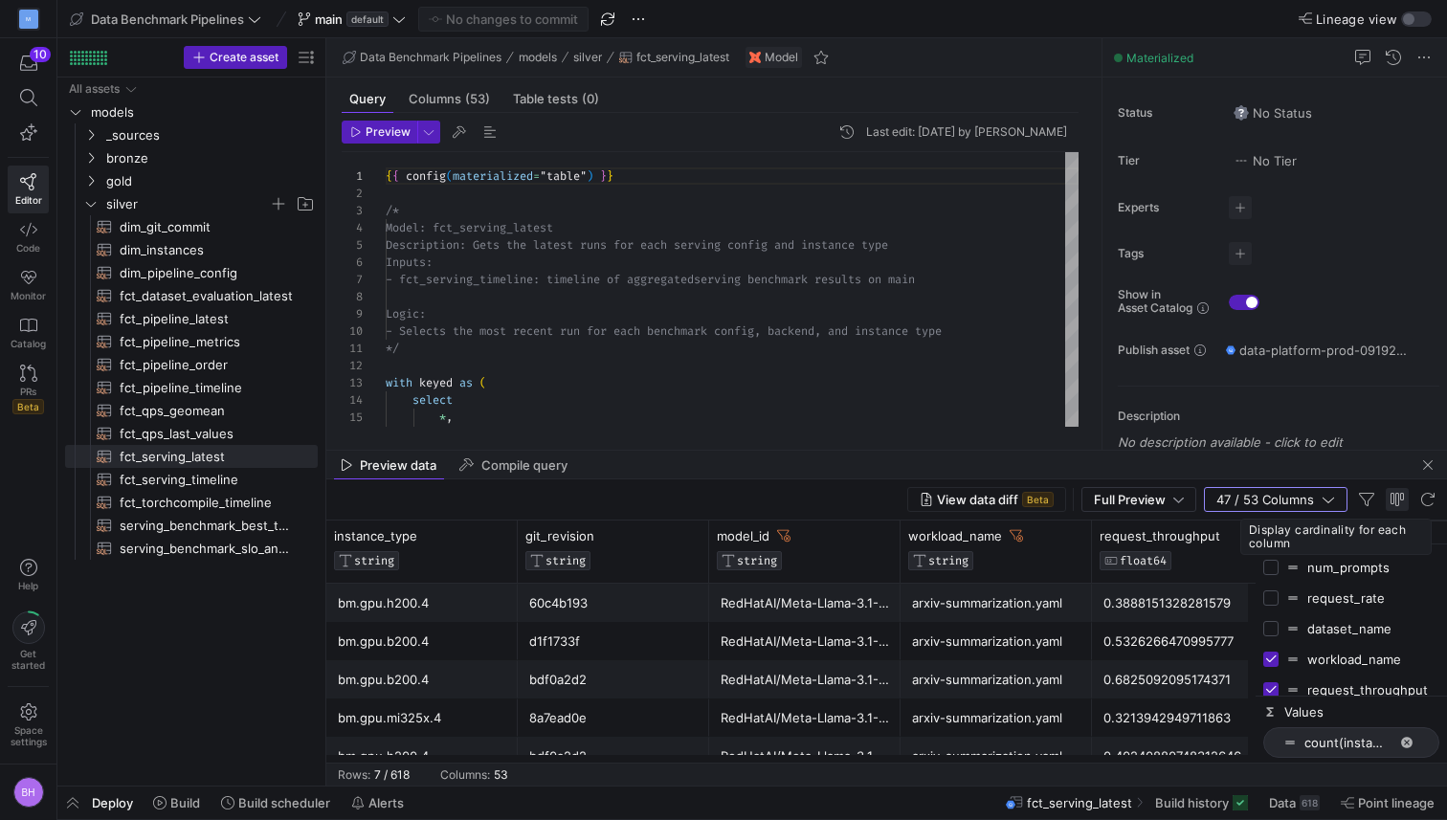
click at [1398, 502] on span "button" at bounding box center [1397, 499] width 23 height 23
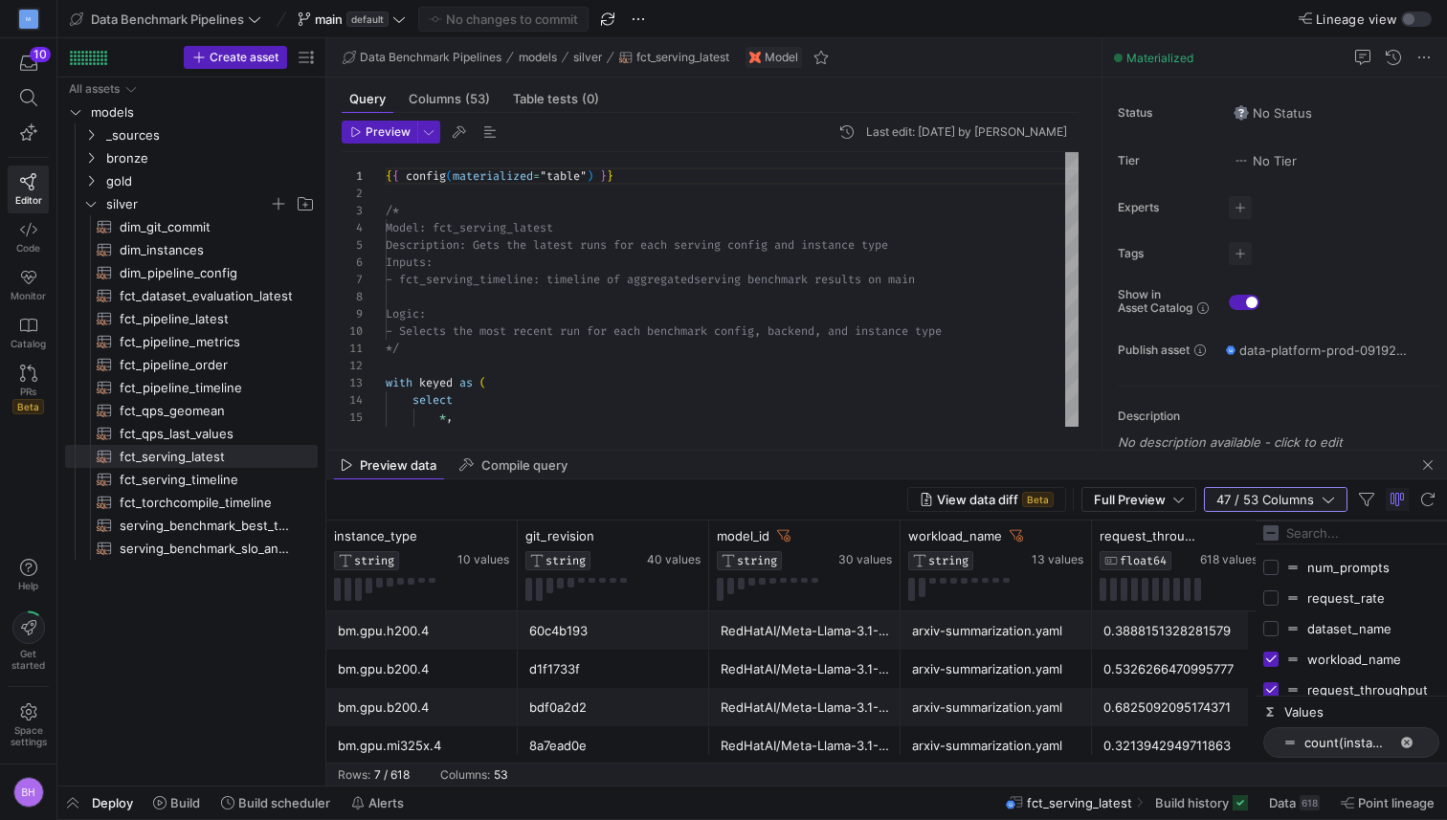
drag, startPoint x: 1366, startPoint y: 500, endPoint x: 1329, endPoint y: 500, distance: 36.4
click at [1329, 500] on y42-table-data-toolbar "47 / 53 Columns" at bounding box center [1321, 499] width 235 height 25
click at [1329, 500] on icon "button" at bounding box center [1328, 499] width 13 height 13
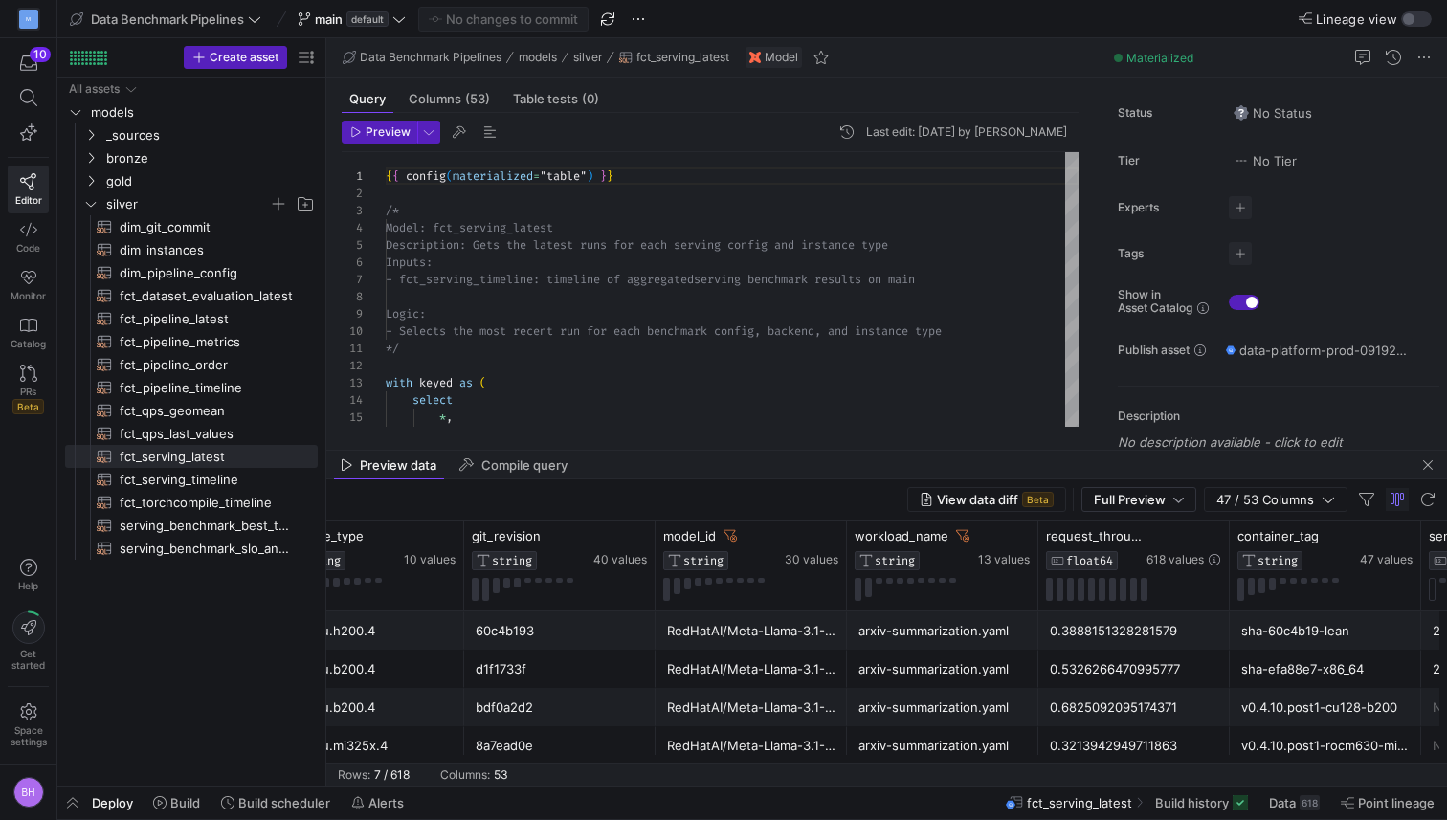
scroll to position [0, 0]
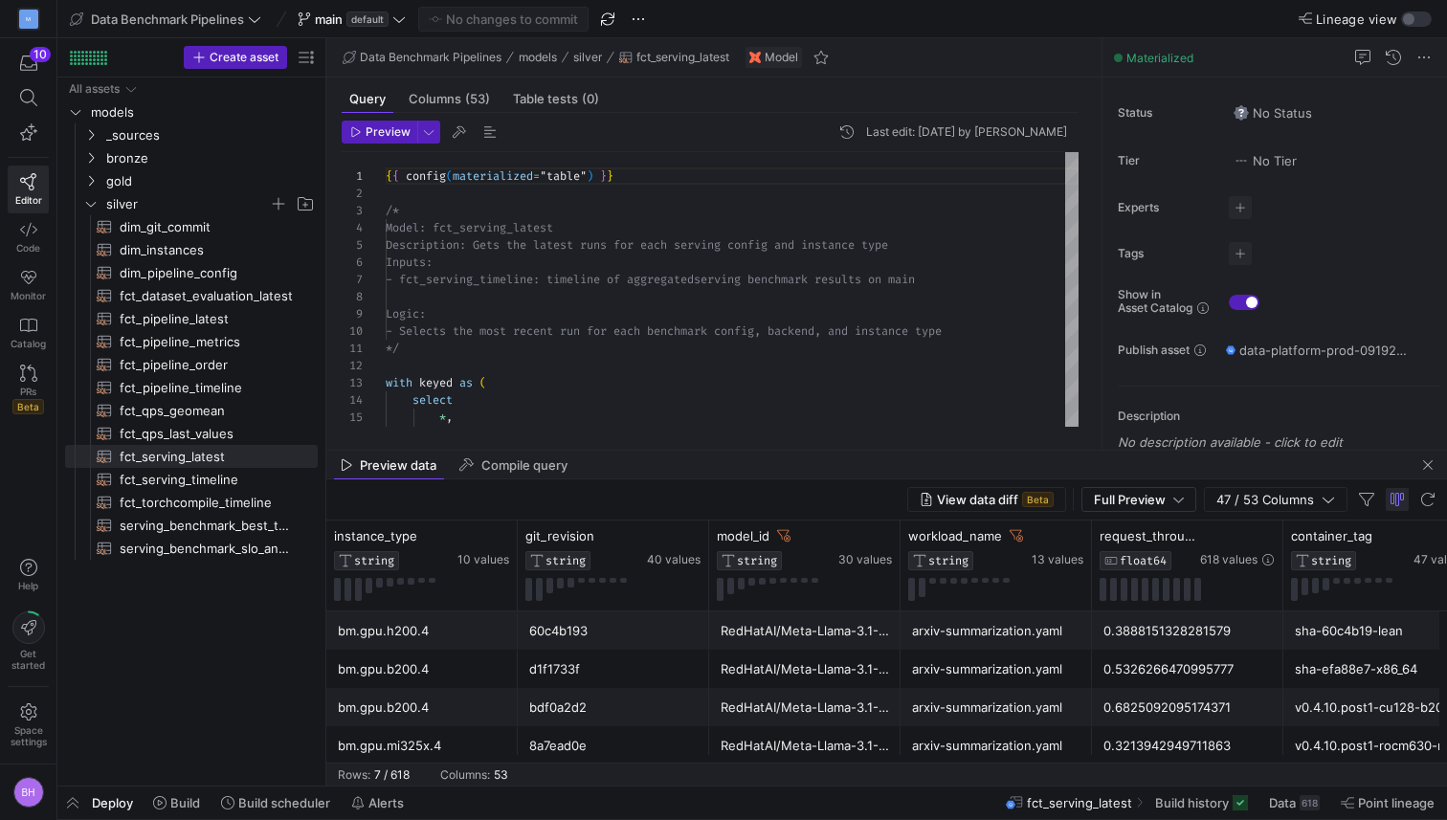
click at [1388, 505] on span "button" at bounding box center [1397, 499] width 23 height 23
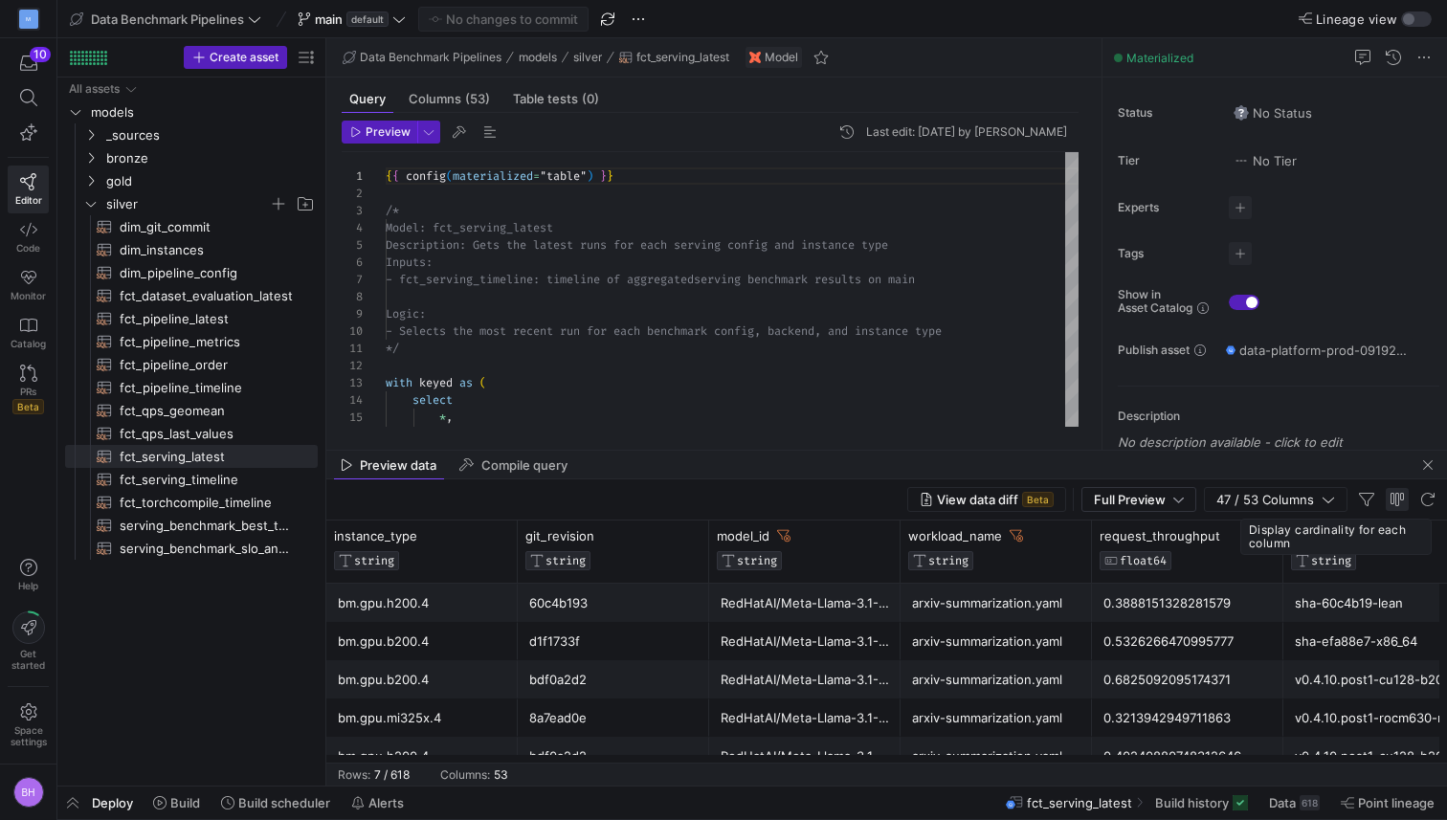
click at [1388, 505] on span "button" at bounding box center [1397, 499] width 23 height 23
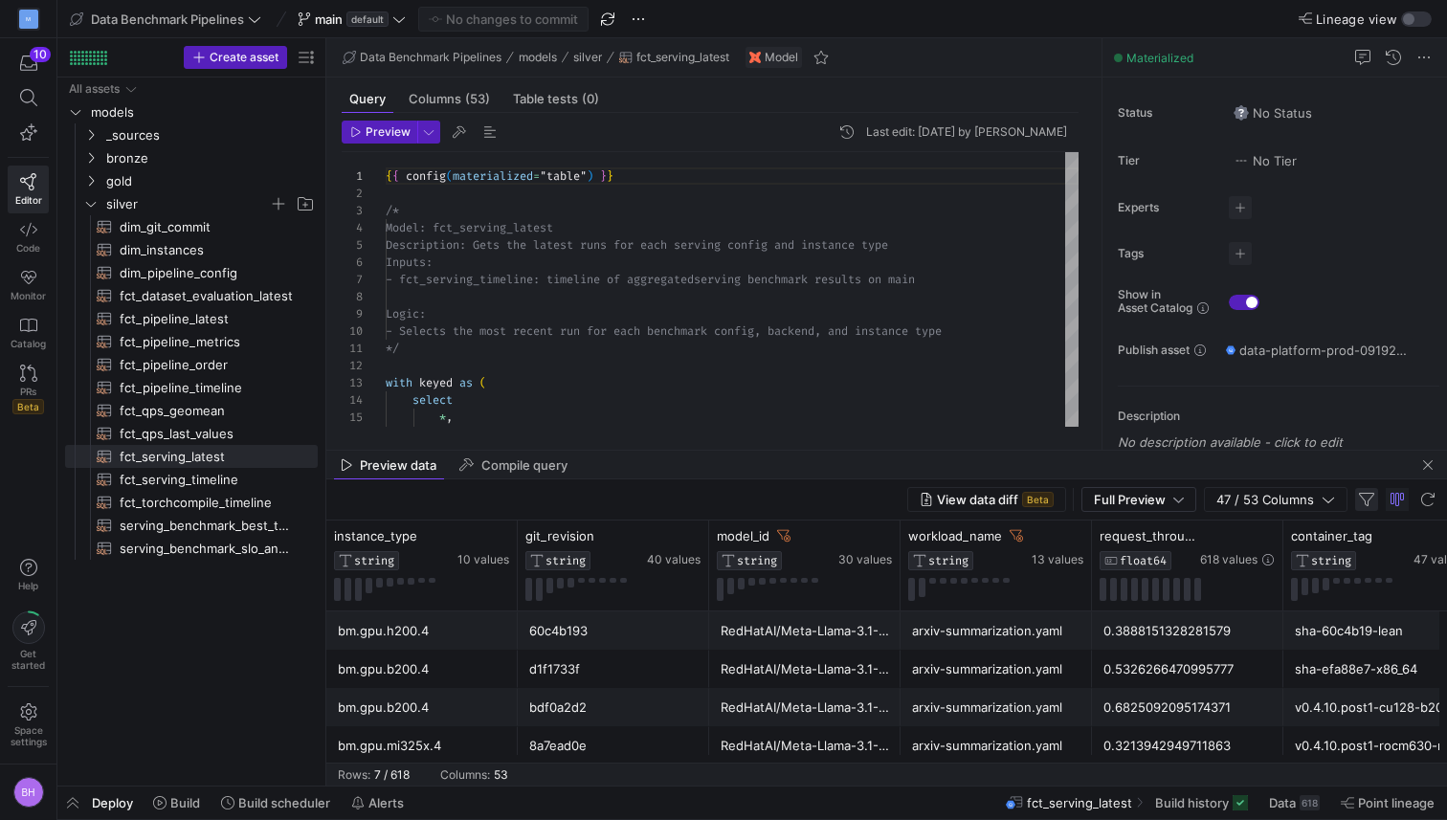
click at [1368, 502] on span "button" at bounding box center [1366, 499] width 23 height 23
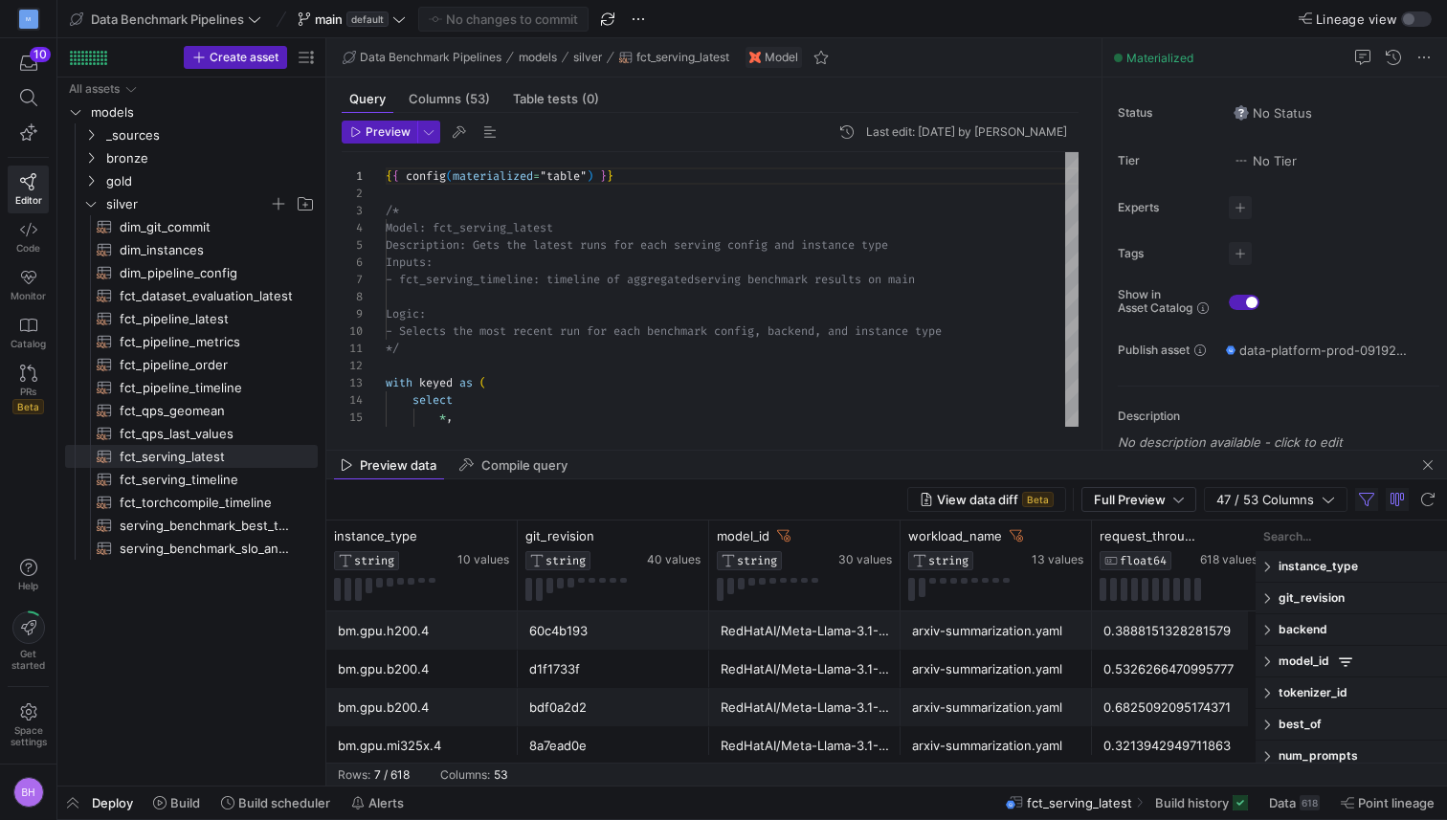
click at [1273, 632] on span at bounding box center [1268, 629] width 11 height 13
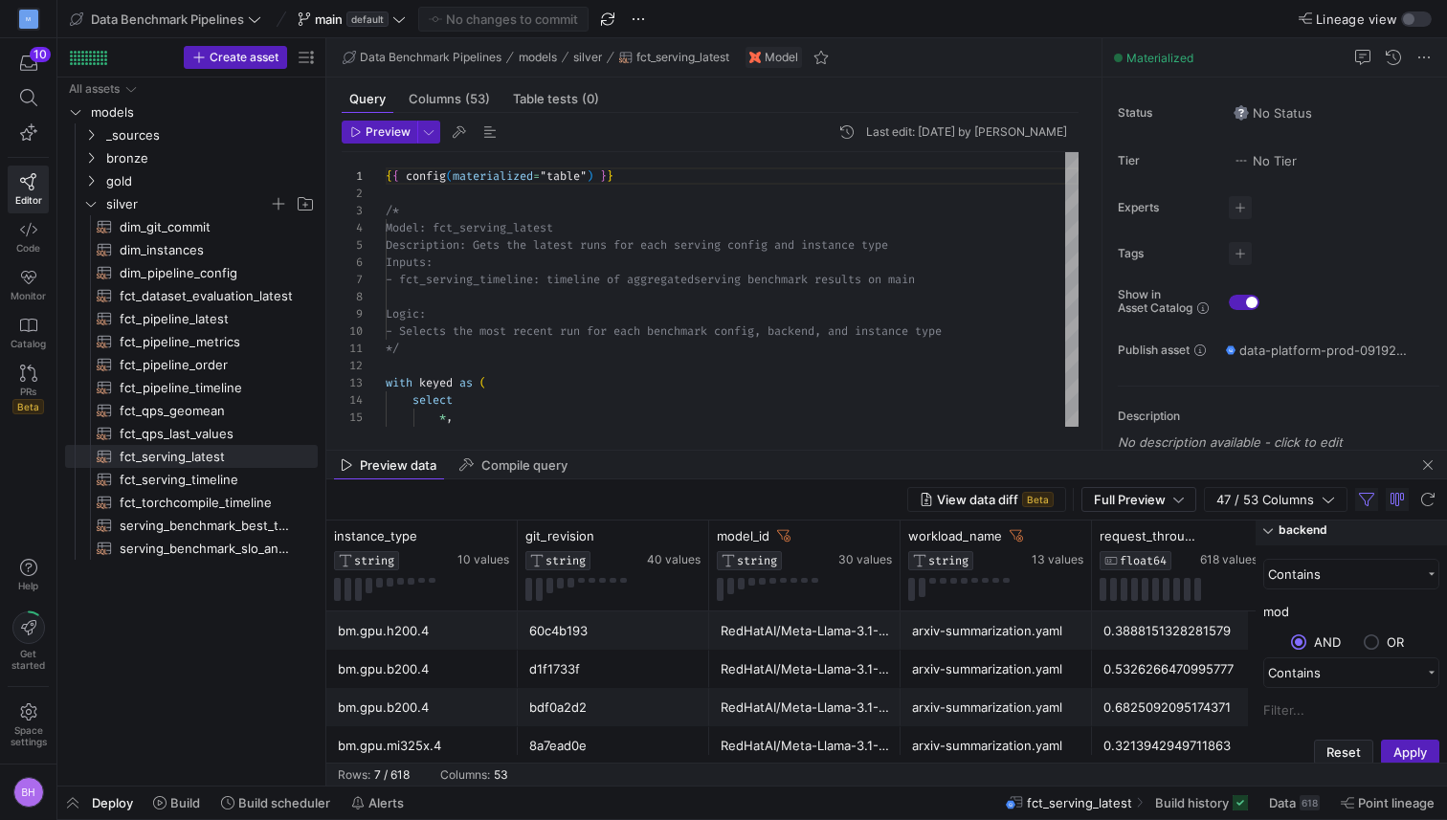
scroll to position [111, 0]
type input "mod"
click at [1397, 743] on button "Apply" at bounding box center [1410, 740] width 58 height 25
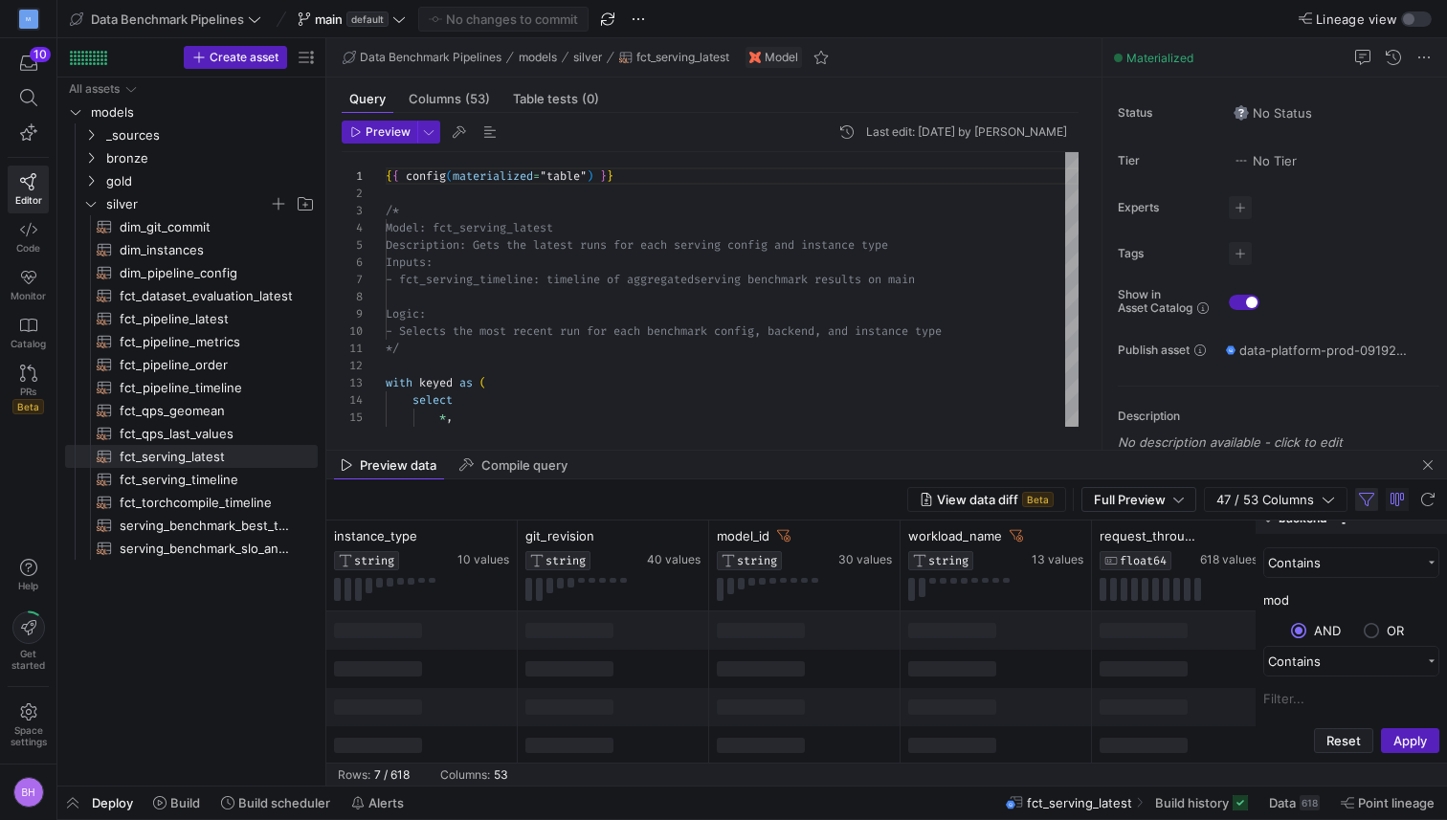
click at [1364, 505] on span "button" at bounding box center [1366, 499] width 23 height 23
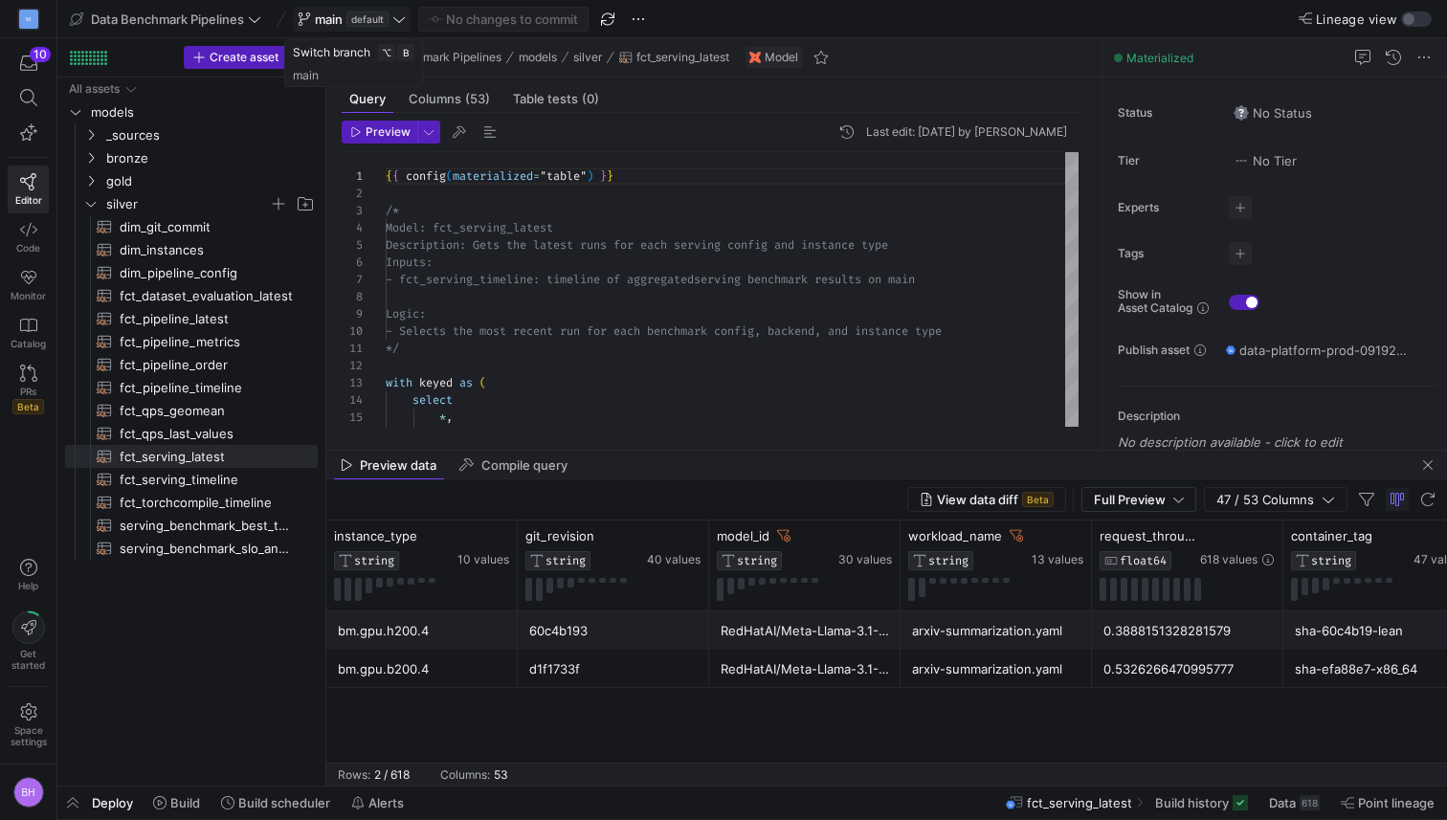
click at [370, 16] on span "default" at bounding box center [367, 18] width 42 height 15
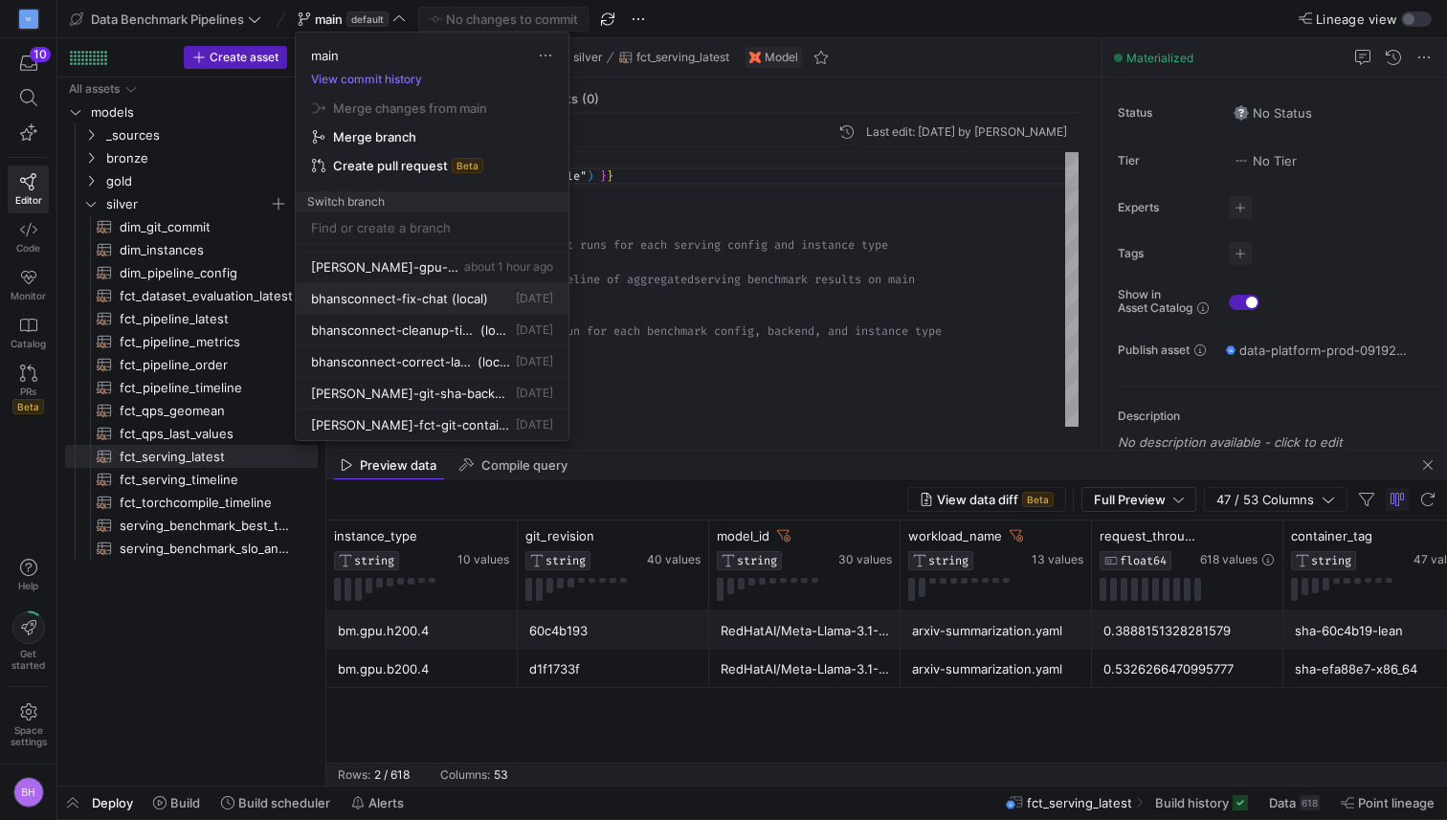
scroll to position [62, 0]
click at [613, 21] on div at bounding box center [723, 410] width 1447 height 820
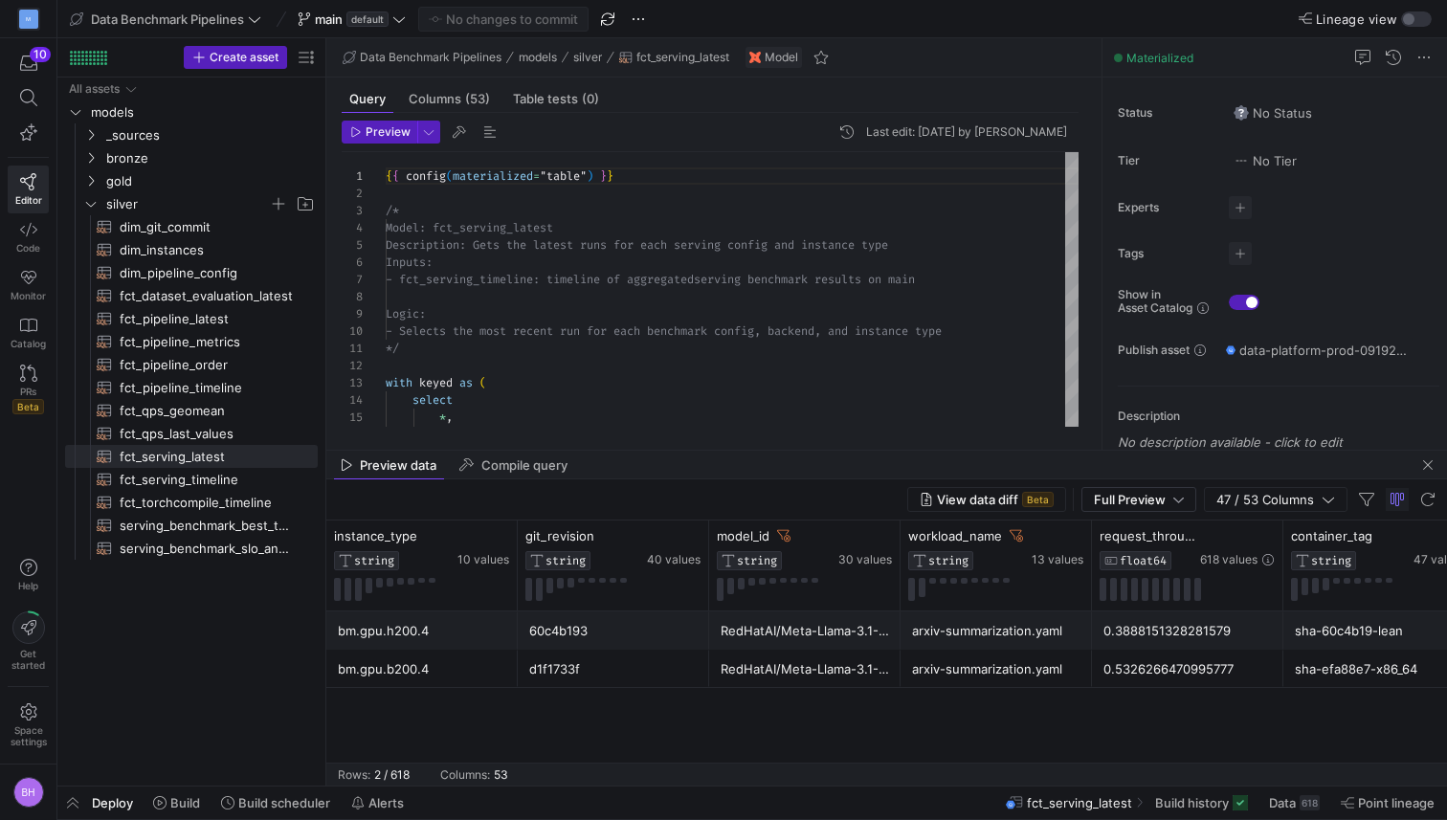
click at [613, 21] on span "button" at bounding box center [607, 19] width 23 height 23
click at [391, 19] on span "main default" at bounding box center [352, 18] width 108 height 15
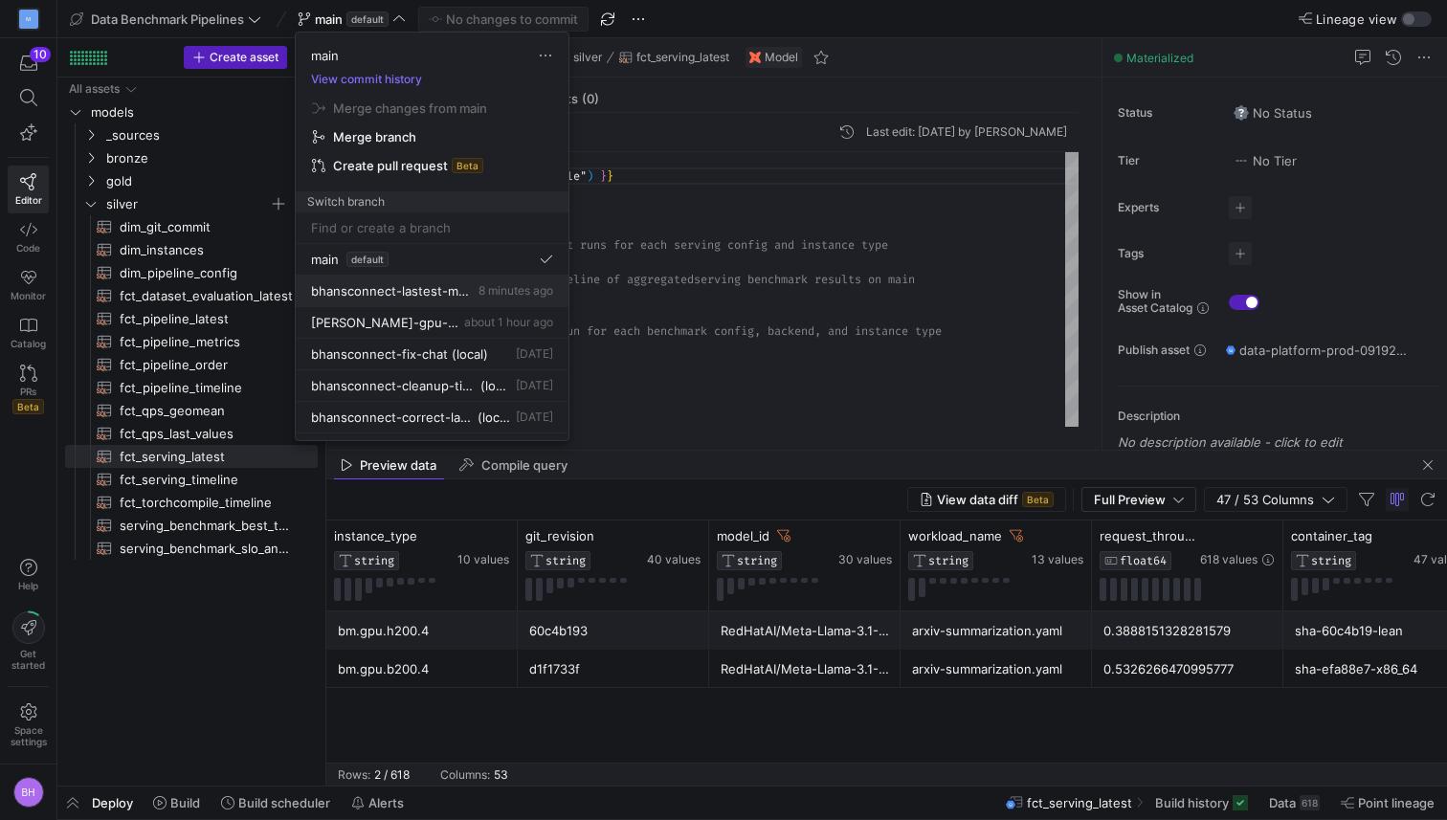
click at [425, 289] on span "bhansconnect-lastest-match" at bounding box center [393, 290] width 164 height 15
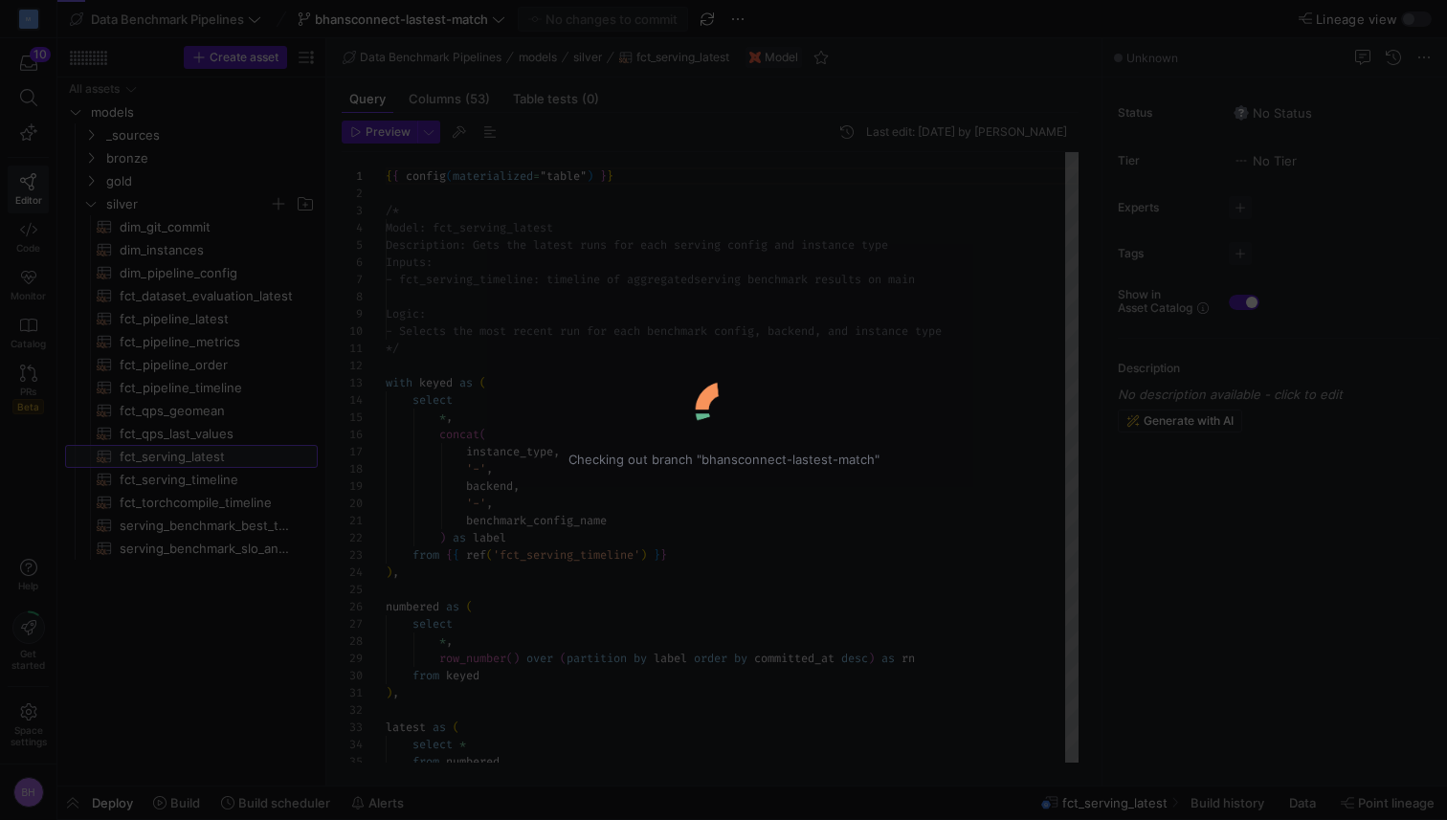
scroll to position [172, 0]
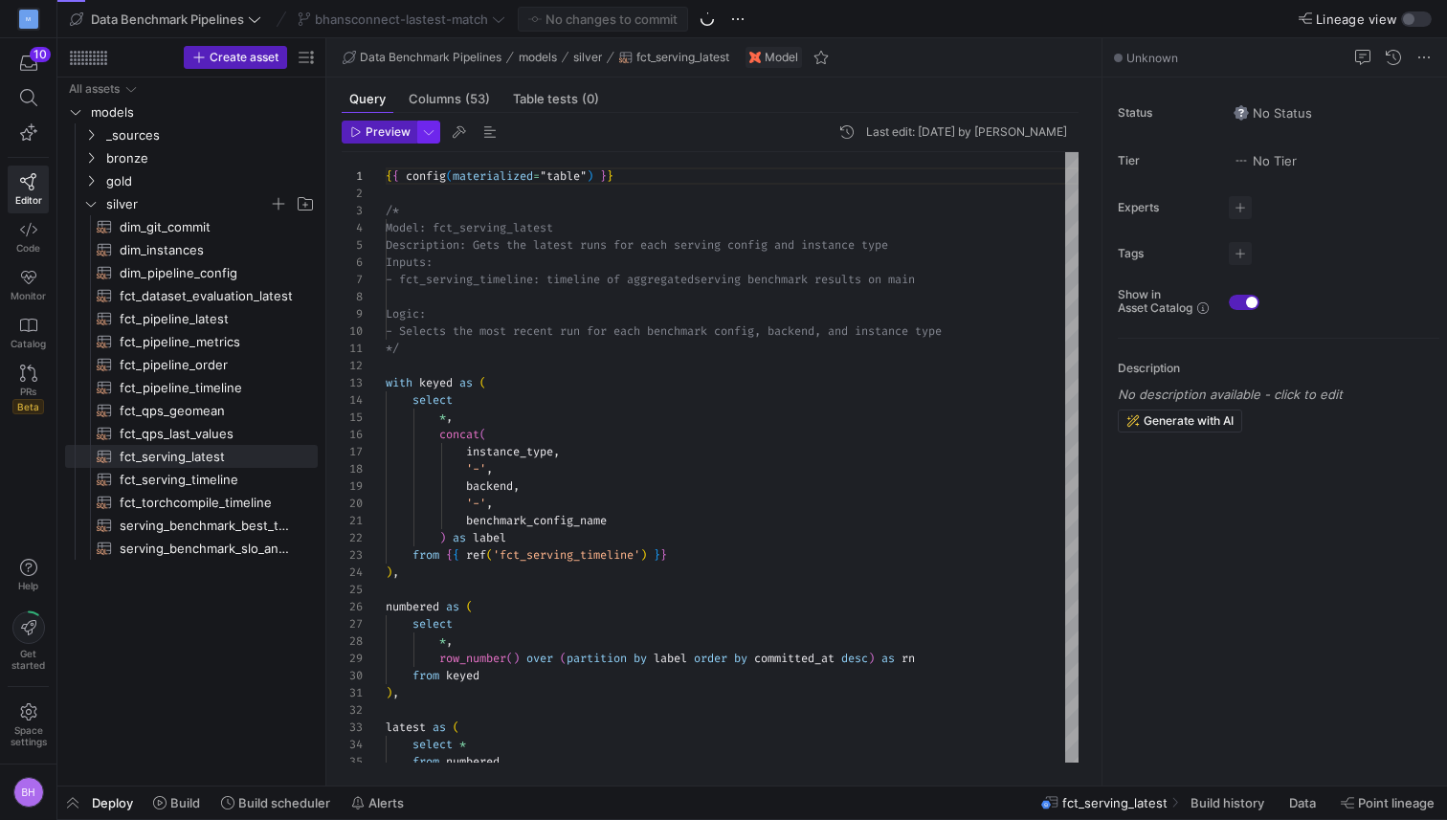
click at [434, 141] on span "button" at bounding box center [428, 132] width 21 height 21
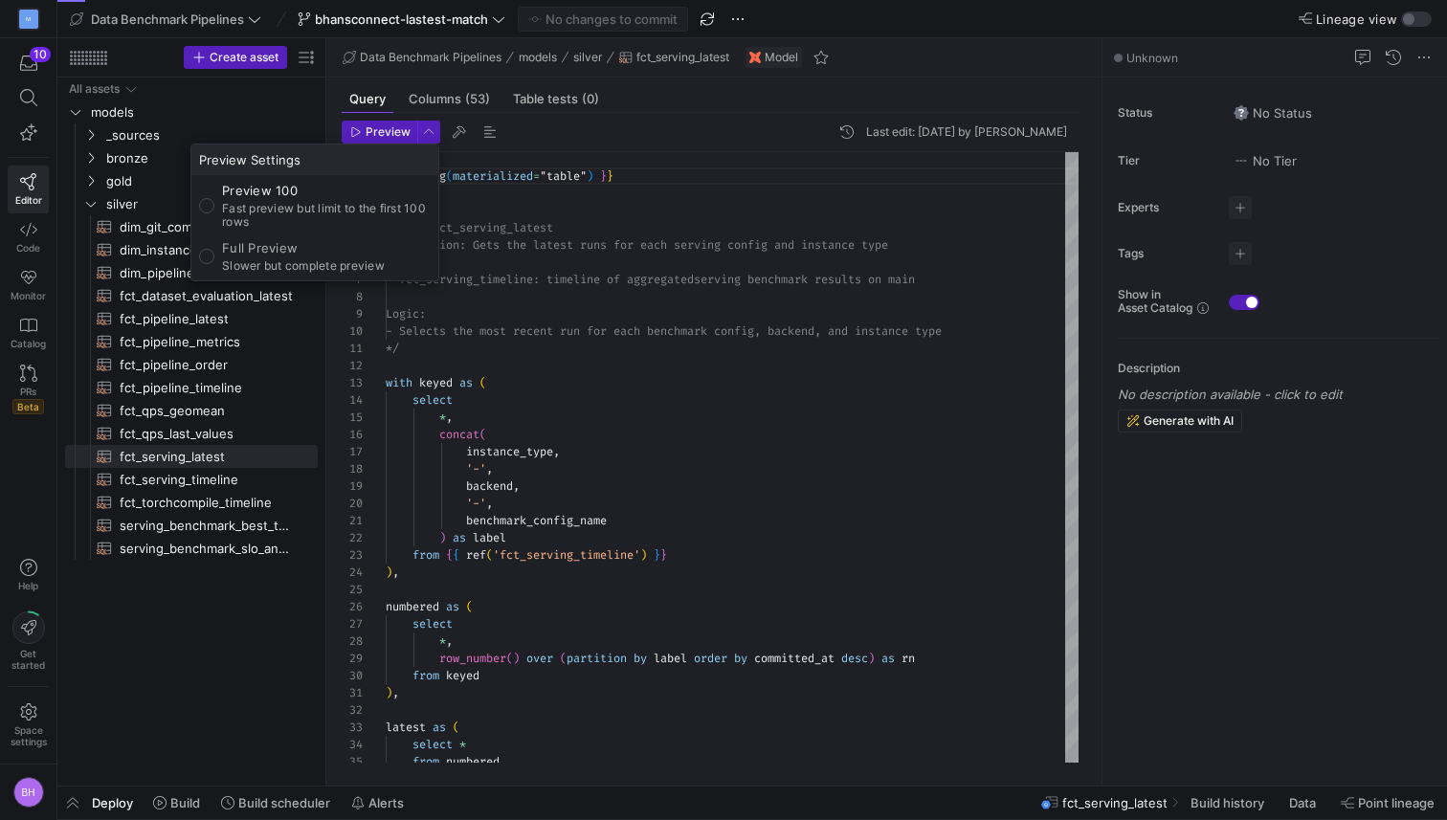
click at [315, 256] on div "Full Preview Slower but complete preview" at bounding box center [303, 256] width 163 height 33
click at [214, 256] on input "Full Preview Slower but complete preview" at bounding box center [206, 256] width 15 height 15
radio input "true"
click at [388, 129] on div at bounding box center [723, 410] width 1447 height 820
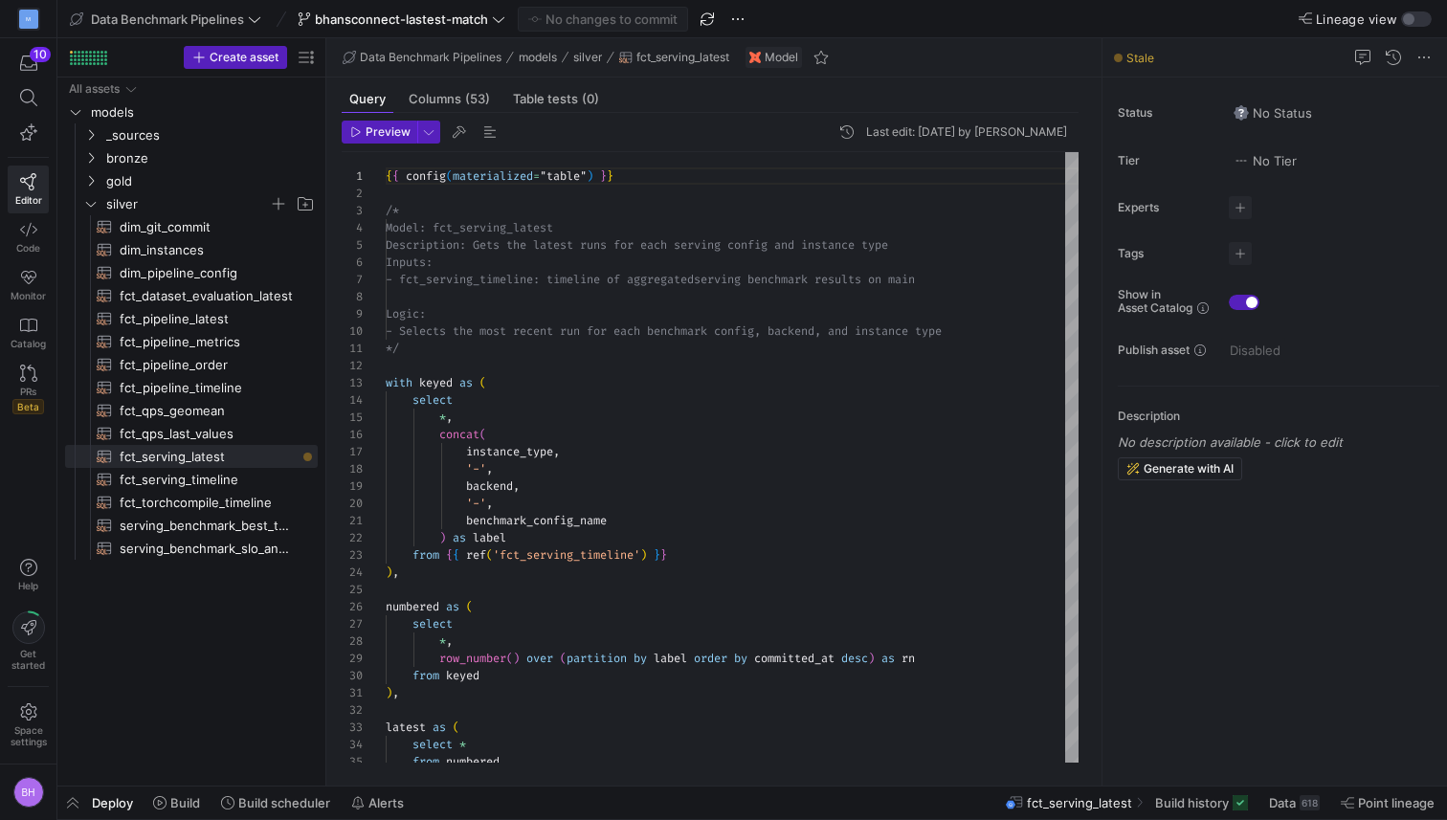
click at [388, 129] on span "Preview" at bounding box center [388, 131] width 45 height 13
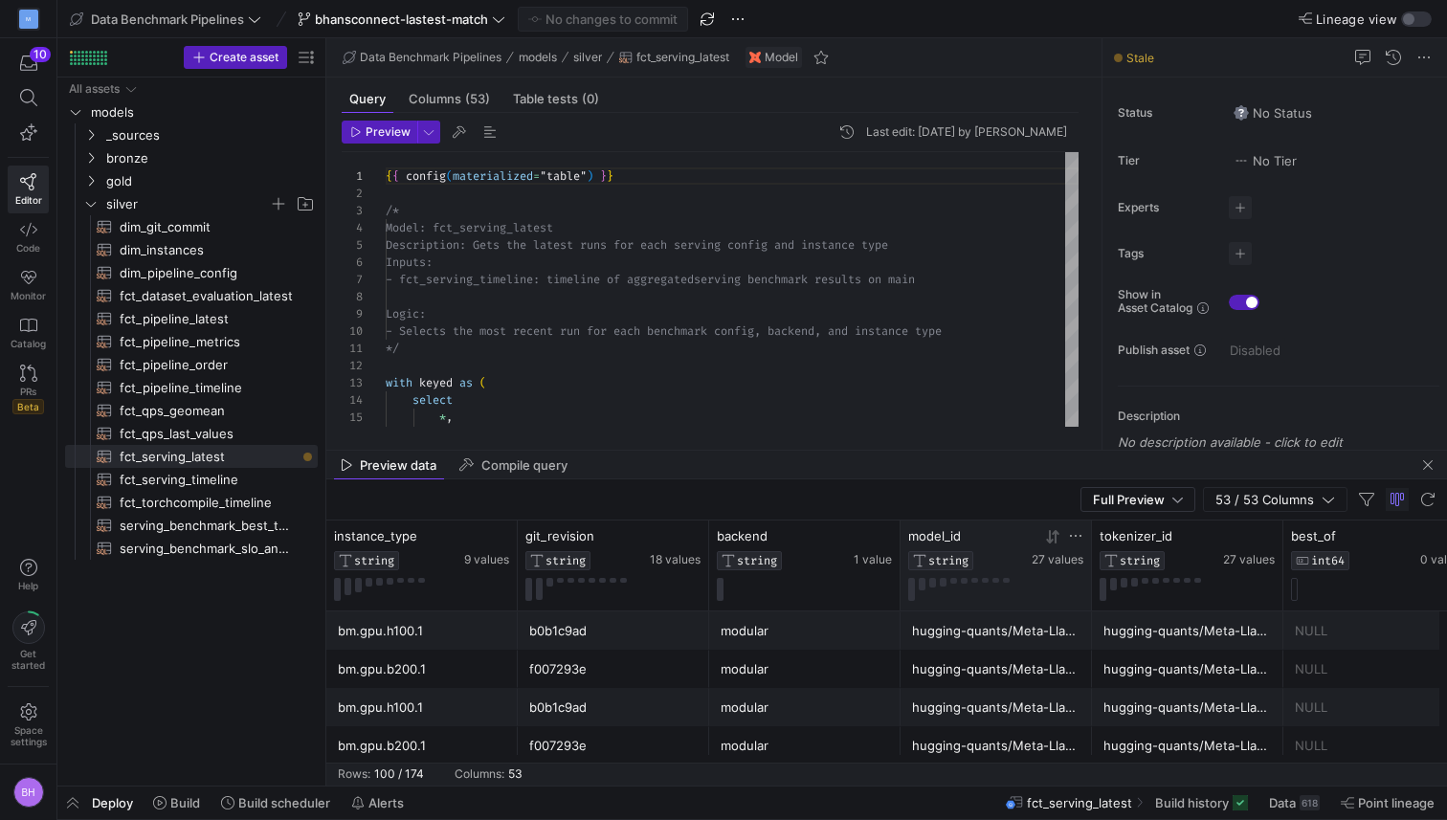
click at [1076, 538] on icon at bounding box center [1075, 535] width 15 height 15
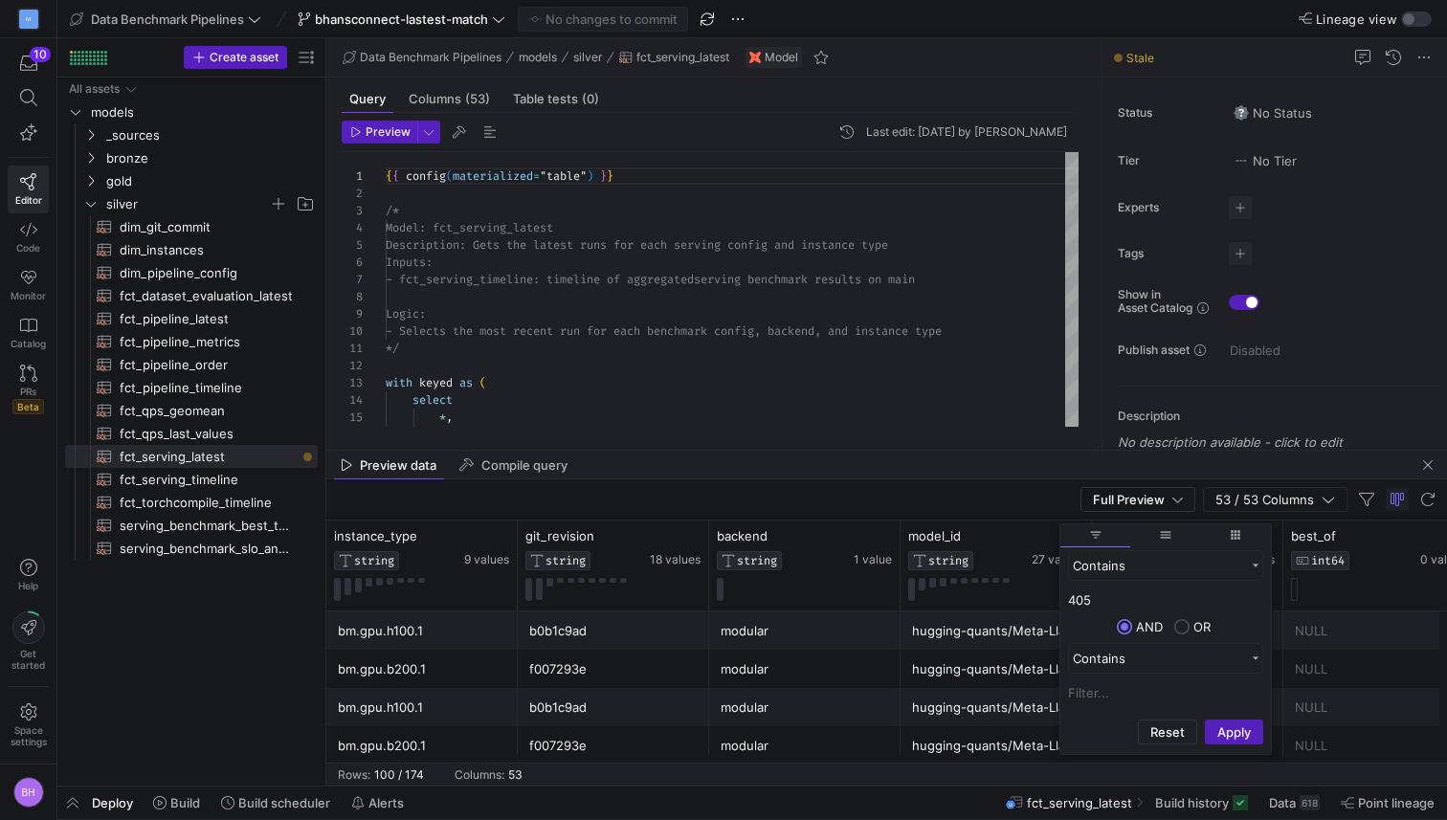
type input "405"
click at [1205, 720] on button "Apply" at bounding box center [1234, 732] width 58 height 25
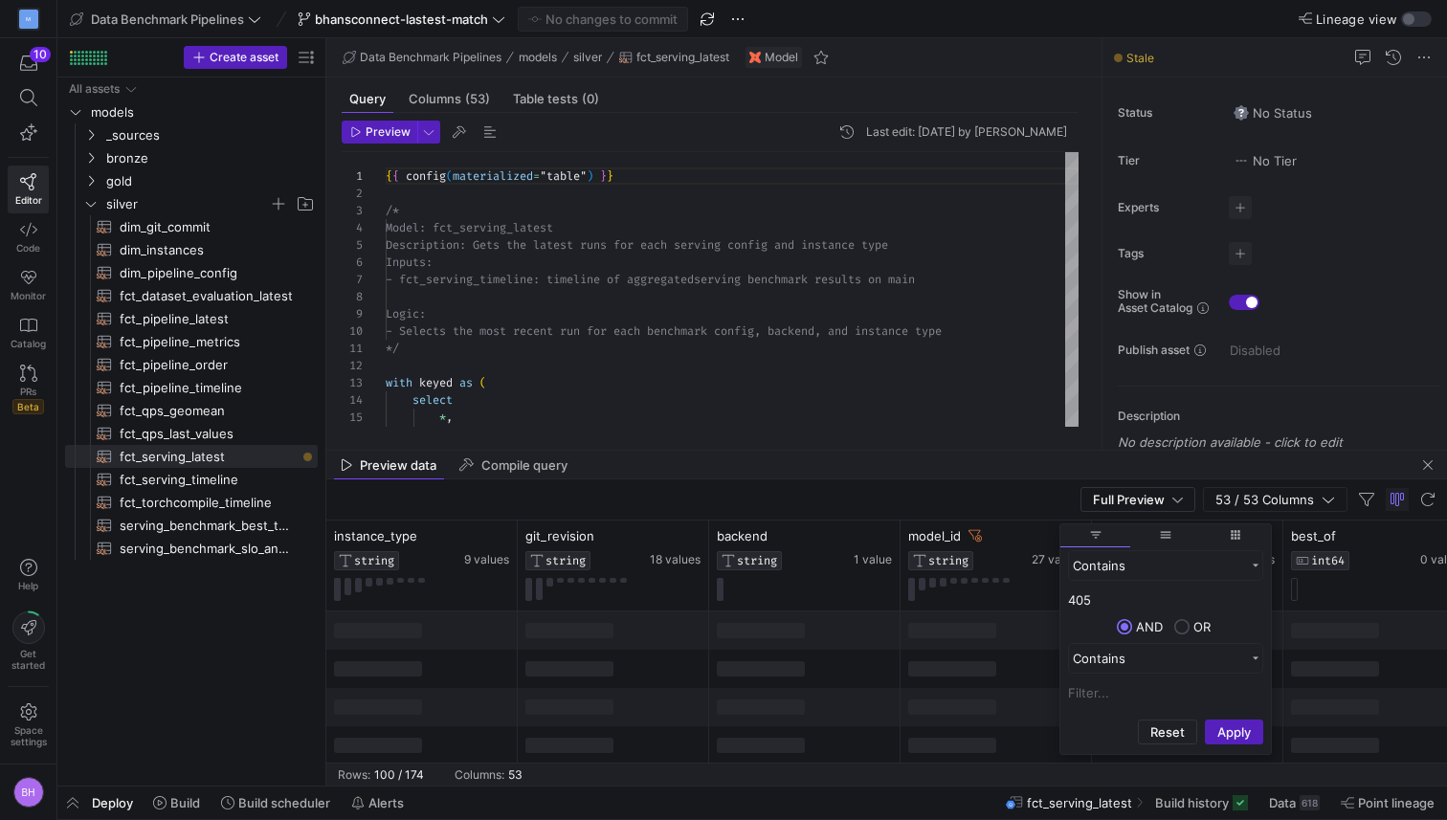
click at [1093, 539] on span "filter" at bounding box center [1095, 534] width 13 height 13
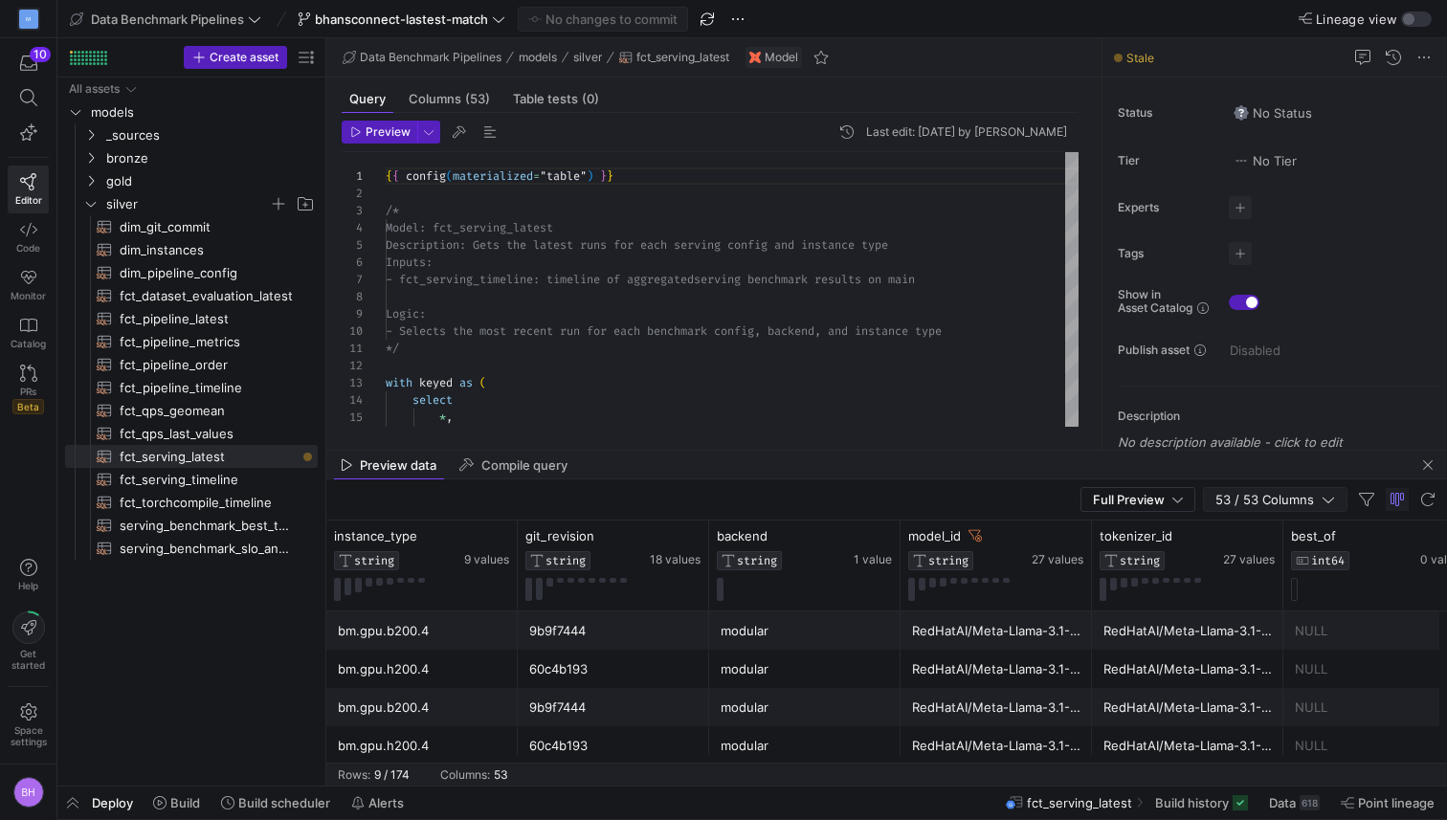
click at [1329, 500] on icon "button" at bounding box center [1328, 499] width 13 height 13
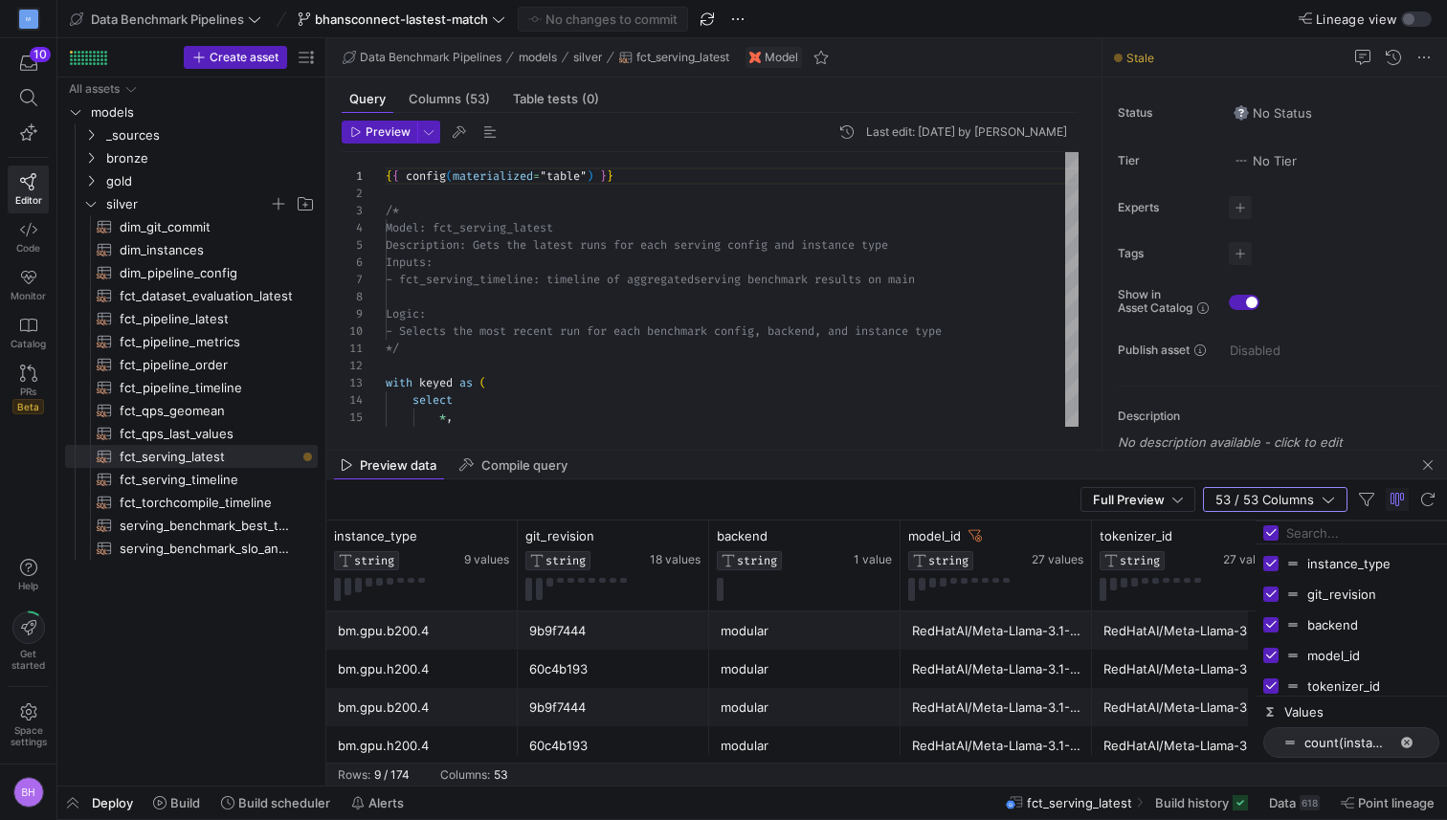
click at [1271, 569] on input "Press SPACE to toggle visibility (visible)" at bounding box center [1270, 563] width 15 height 15
checkbox input "false"
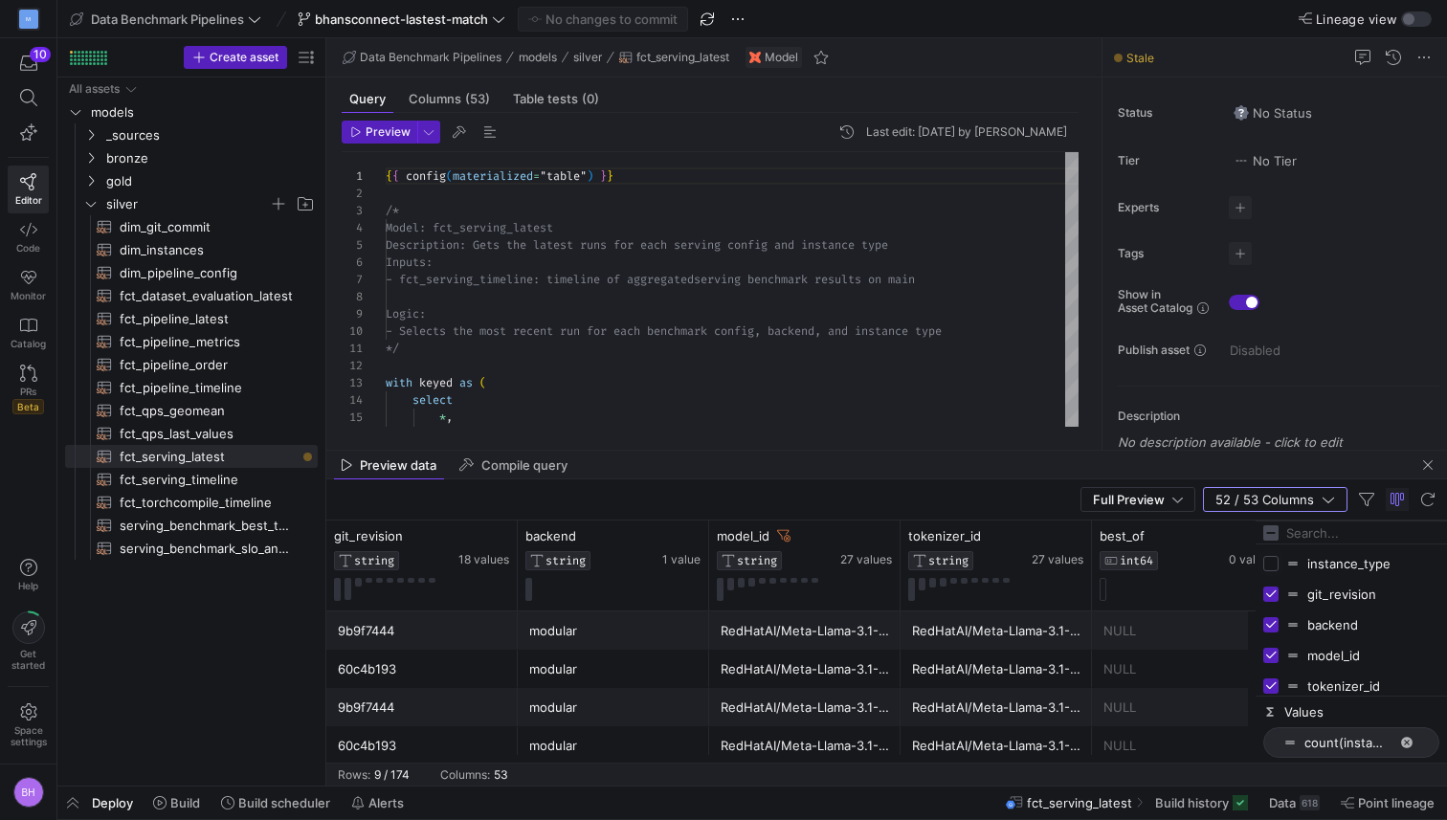
click at [1272, 566] on input "Press SPACE to toggle visibility (hidden)" at bounding box center [1270, 563] width 15 height 15
checkbox input "true"
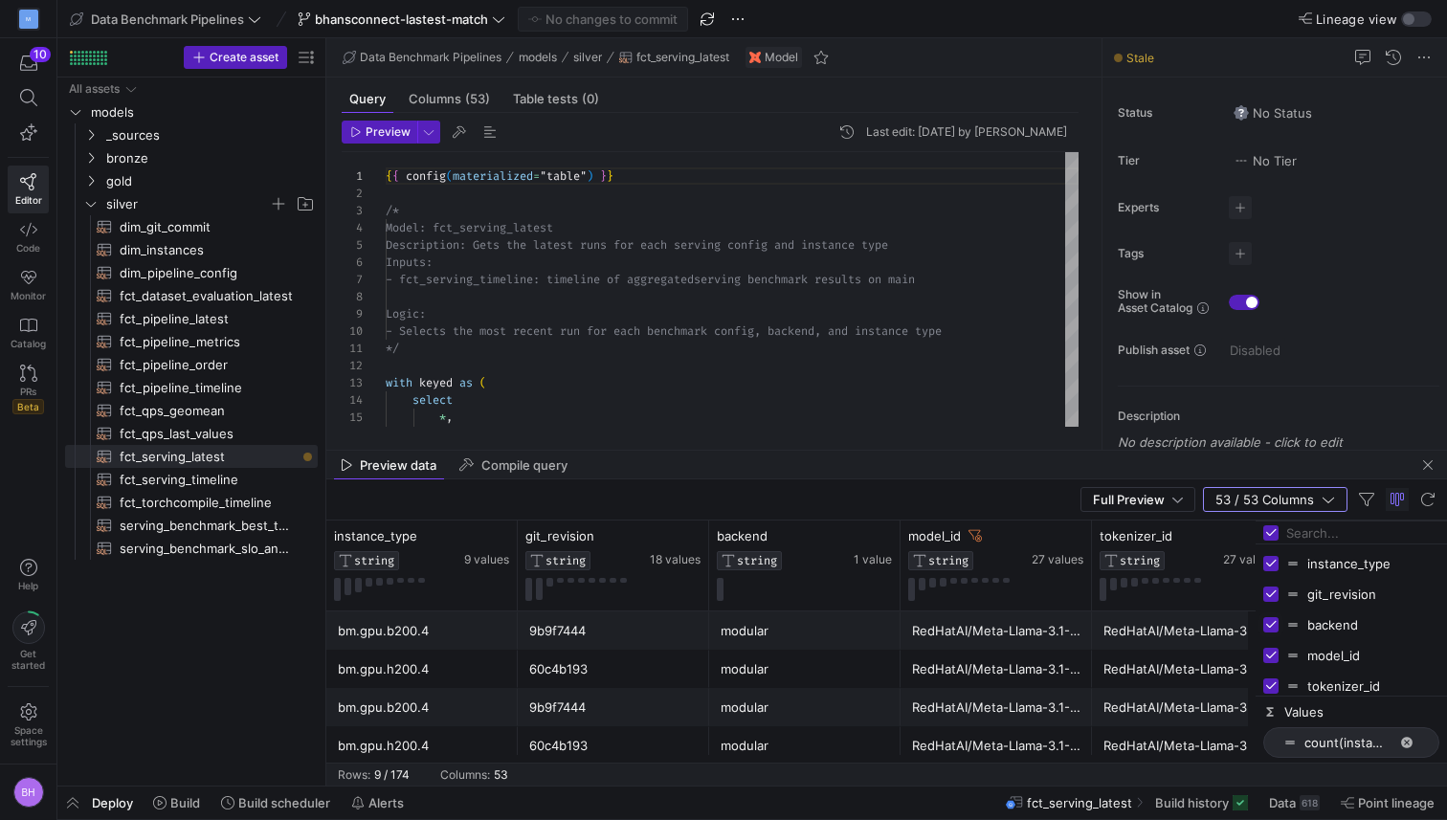
click at [1270, 623] on input "Press SPACE to toggle visibility (visible)" at bounding box center [1270, 624] width 15 height 15
checkbox input "false"
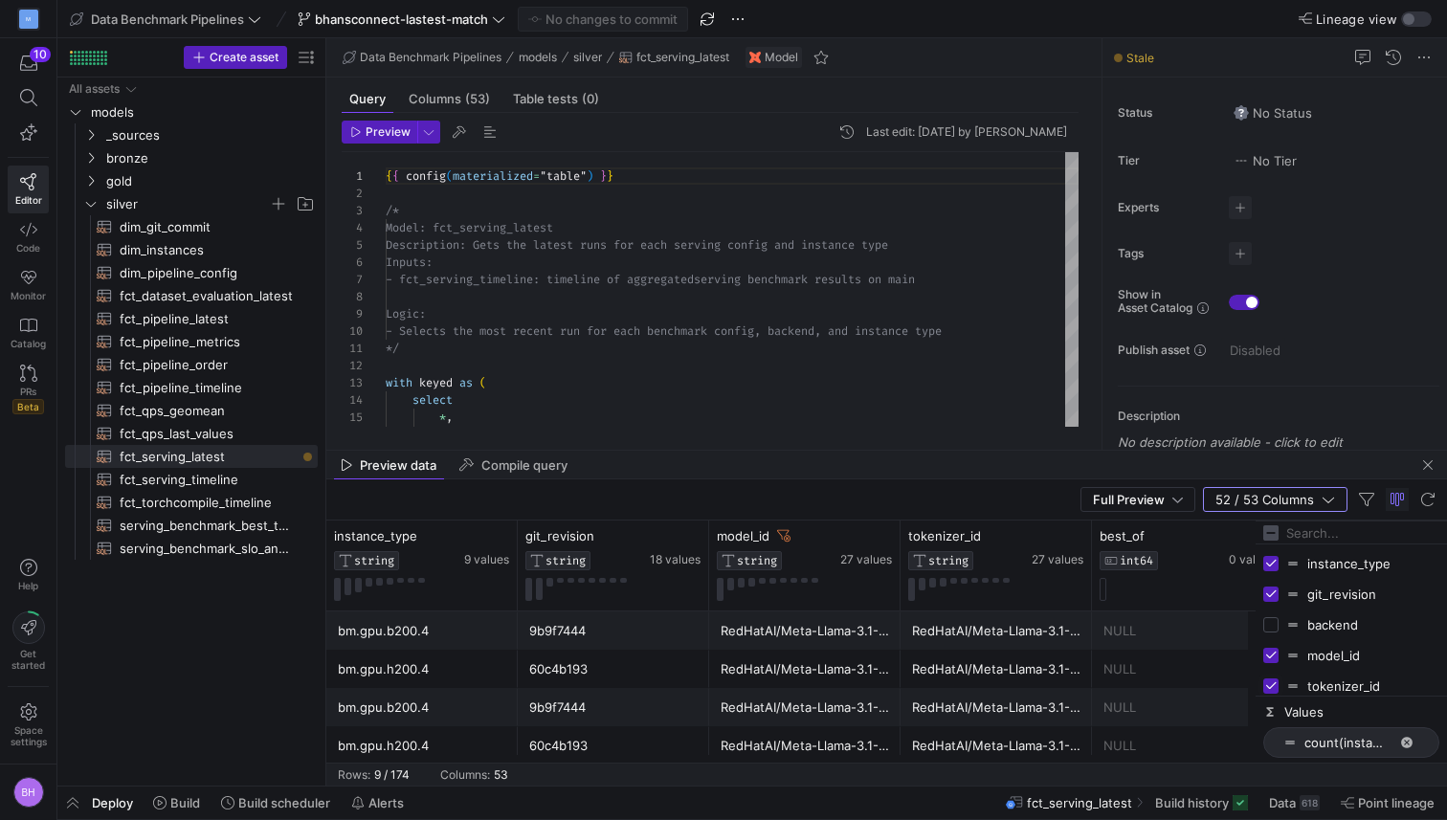
click at [1269, 679] on input "Press SPACE to toggle visibility (visible)" at bounding box center [1270, 686] width 15 height 15
checkbox input "false"
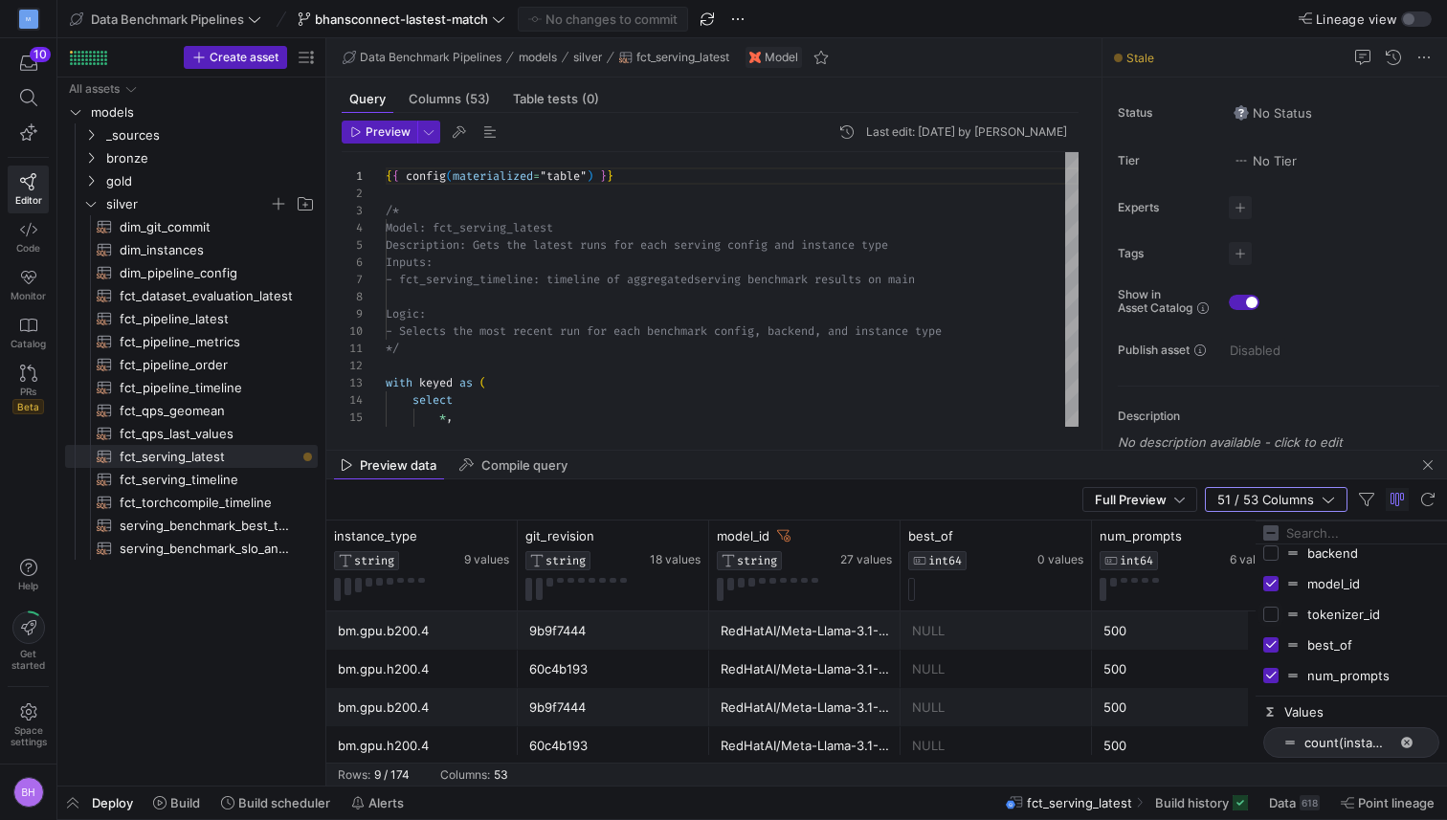
scroll to position [74, 0]
click at [1273, 648] on input "Press SPACE to toggle visibility (visible)" at bounding box center [1270, 642] width 15 height 15
checkbox input "false"
click at [1271, 668] on input "Press SPACE to toggle visibility (visible)" at bounding box center [1270, 673] width 15 height 15
checkbox input "false"
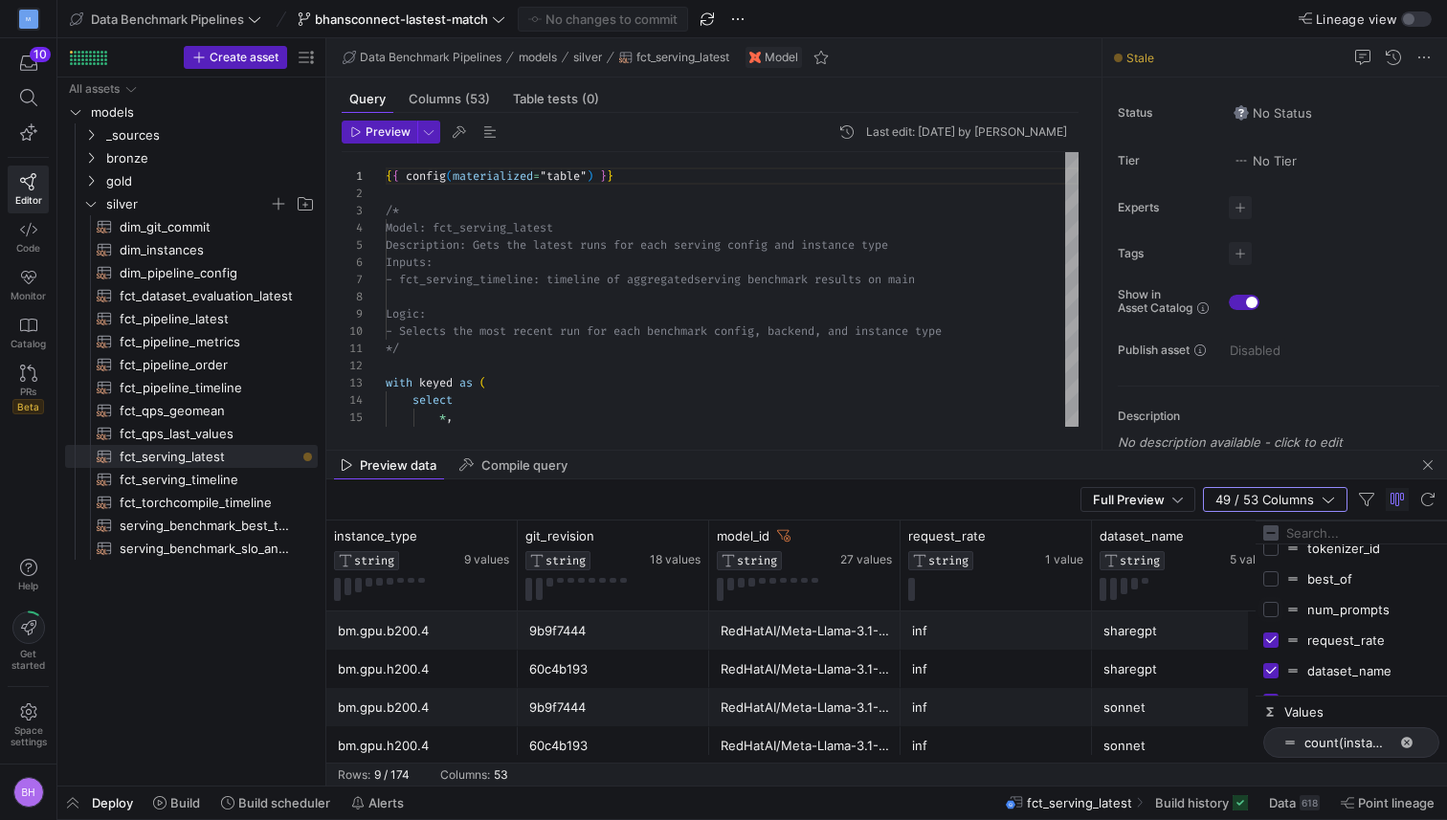
scroll to position [154, 0]
click at [1270, 624] on input "Press SPACE to toggle visibility (visible)" at bounding box center [1270, 623] width 15 height 15
checkbox input "false"
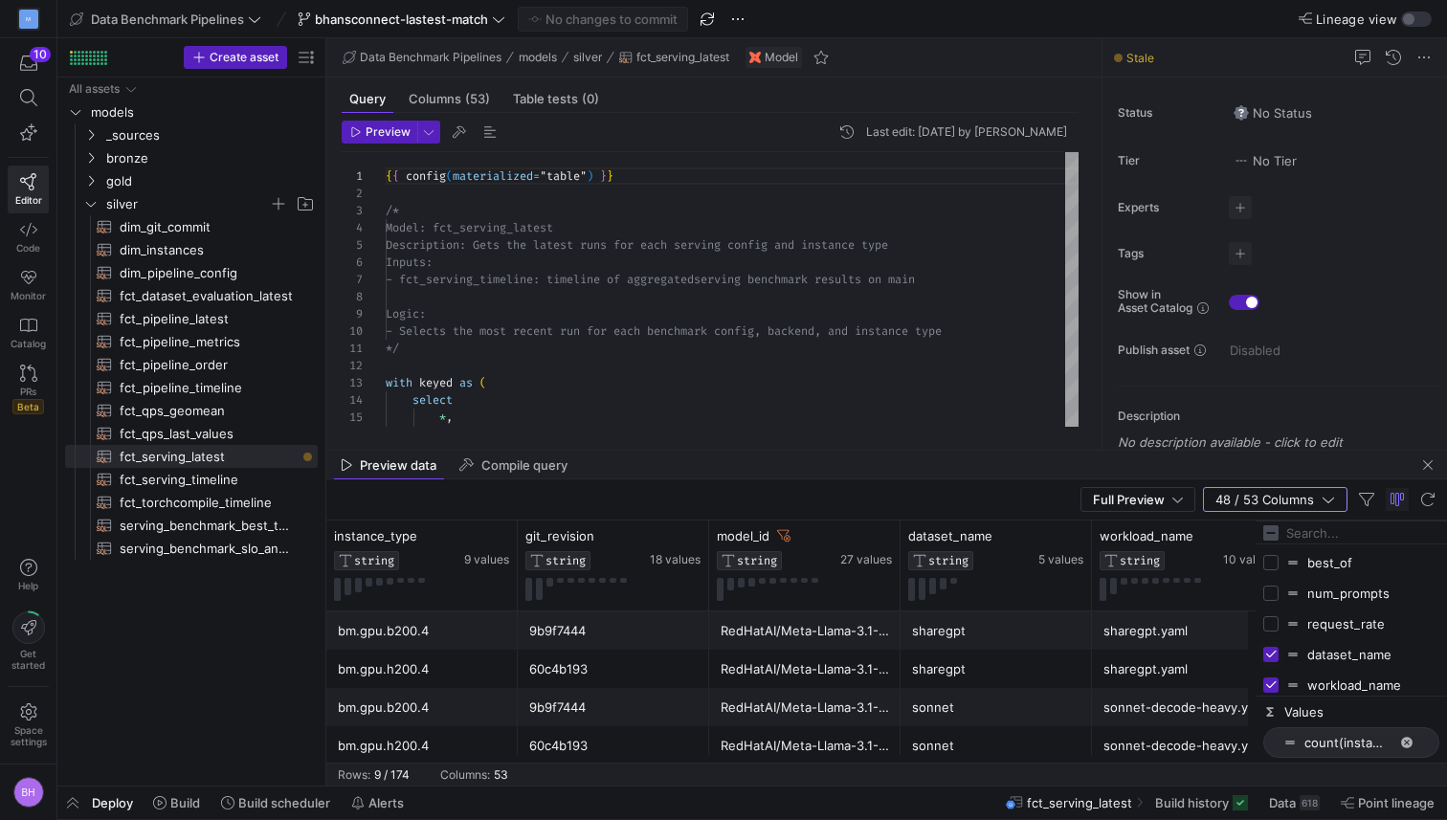
click at [1270, 657] on input "Press SPACE to toggle visibility (visible)" at bounding box center [1270, 654] width 15 height 15
checkbox input "false"
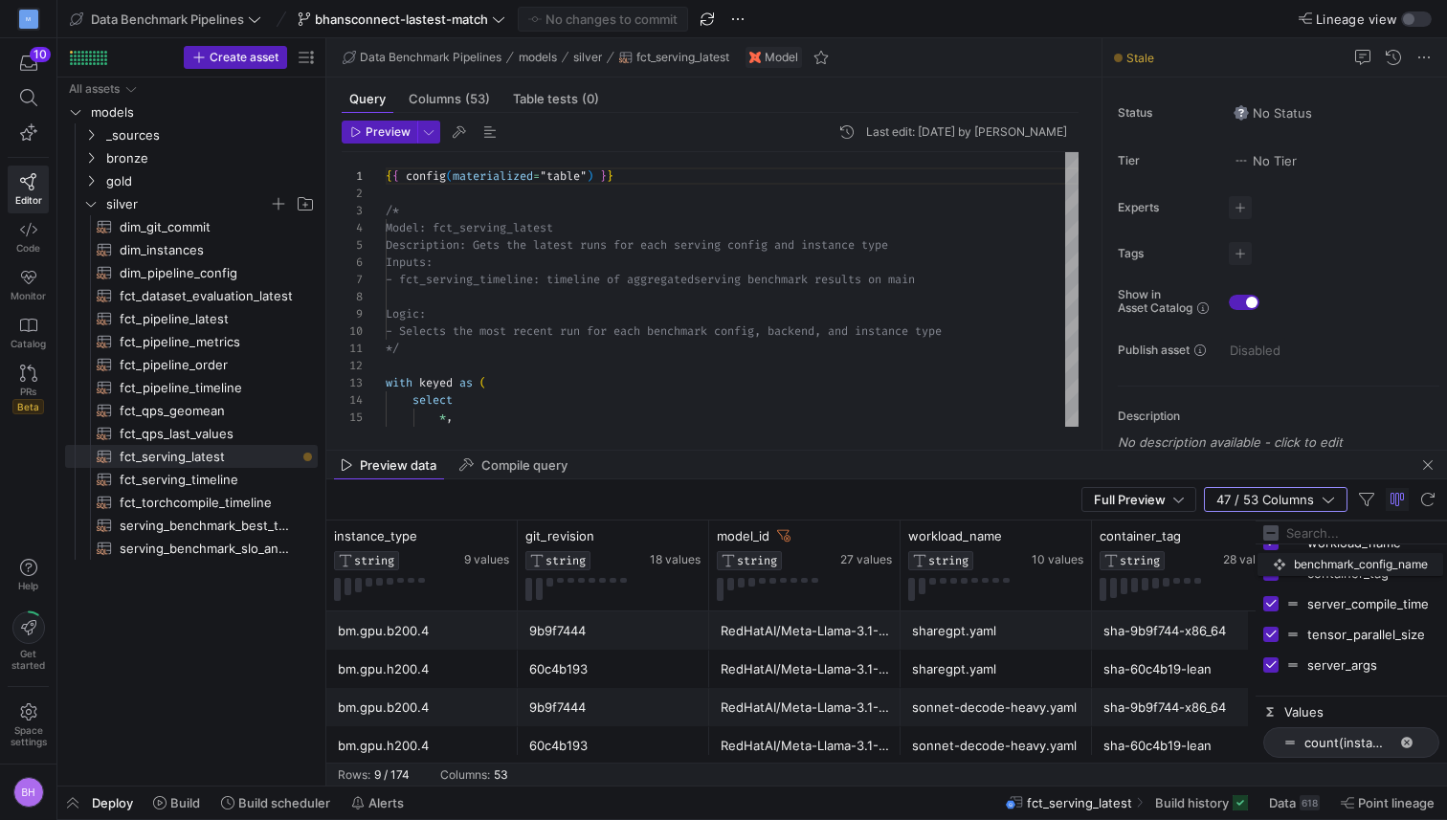
scroll to position [220, 0]
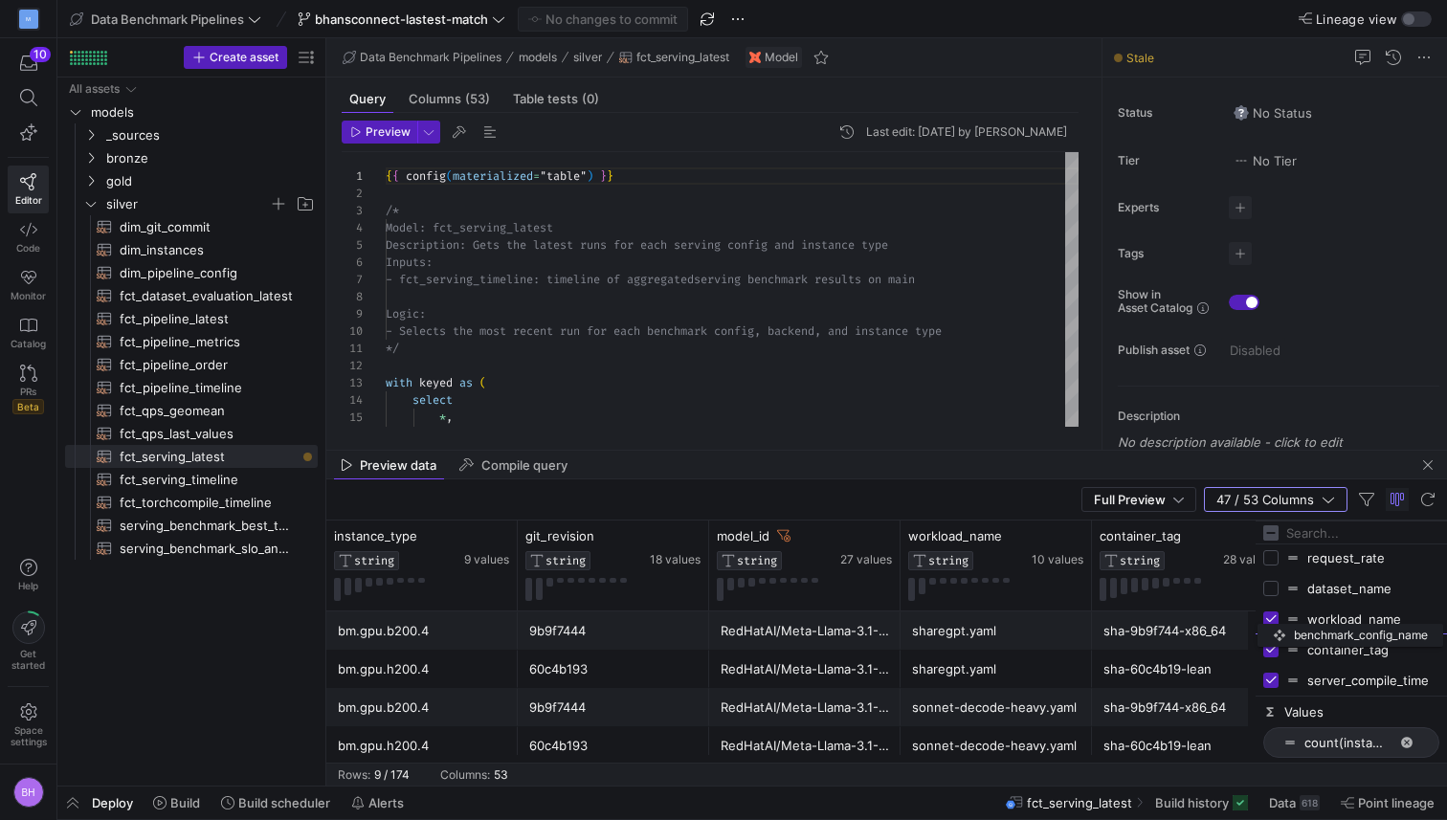
drag, startPoint x: 1300, startPoint y: 648, endPoint x: 1302, endPoint y: 620, distance: 27.8
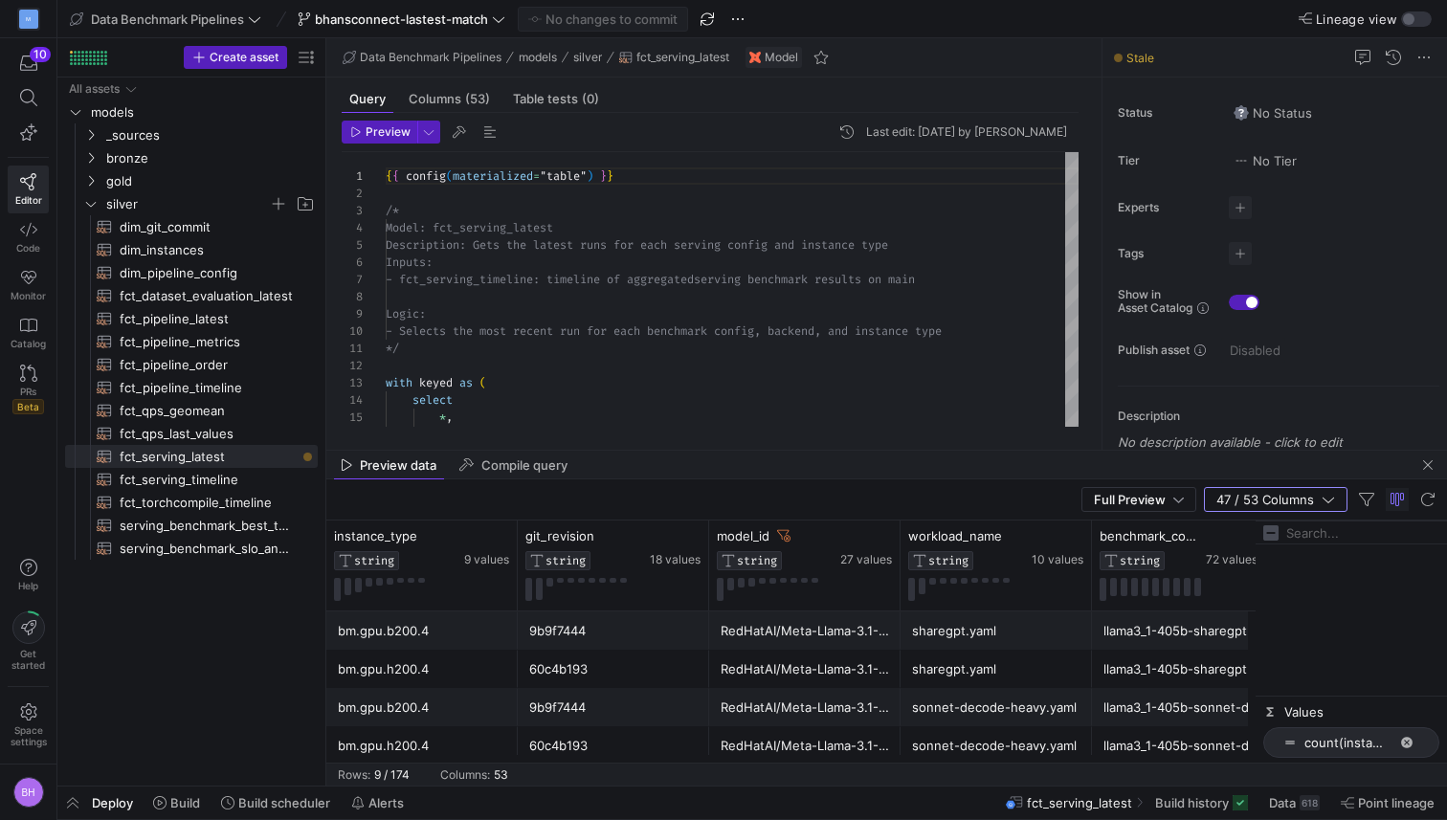
scroll to position [526, 0]
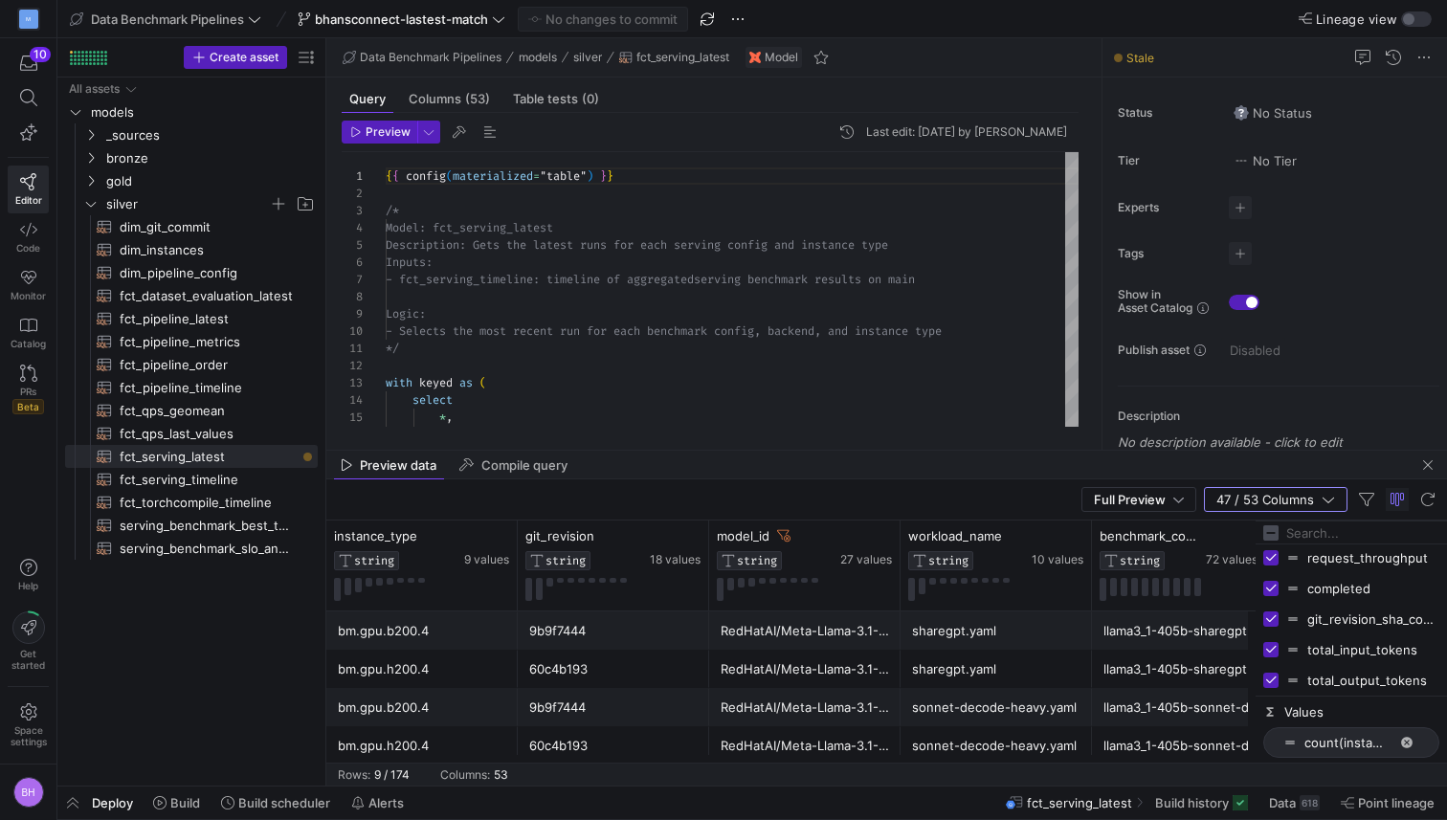
click at [1011, 502] on div "Full Preview 47 / 53 Columns" at bounding box center [886, 499] width 1121 height 41
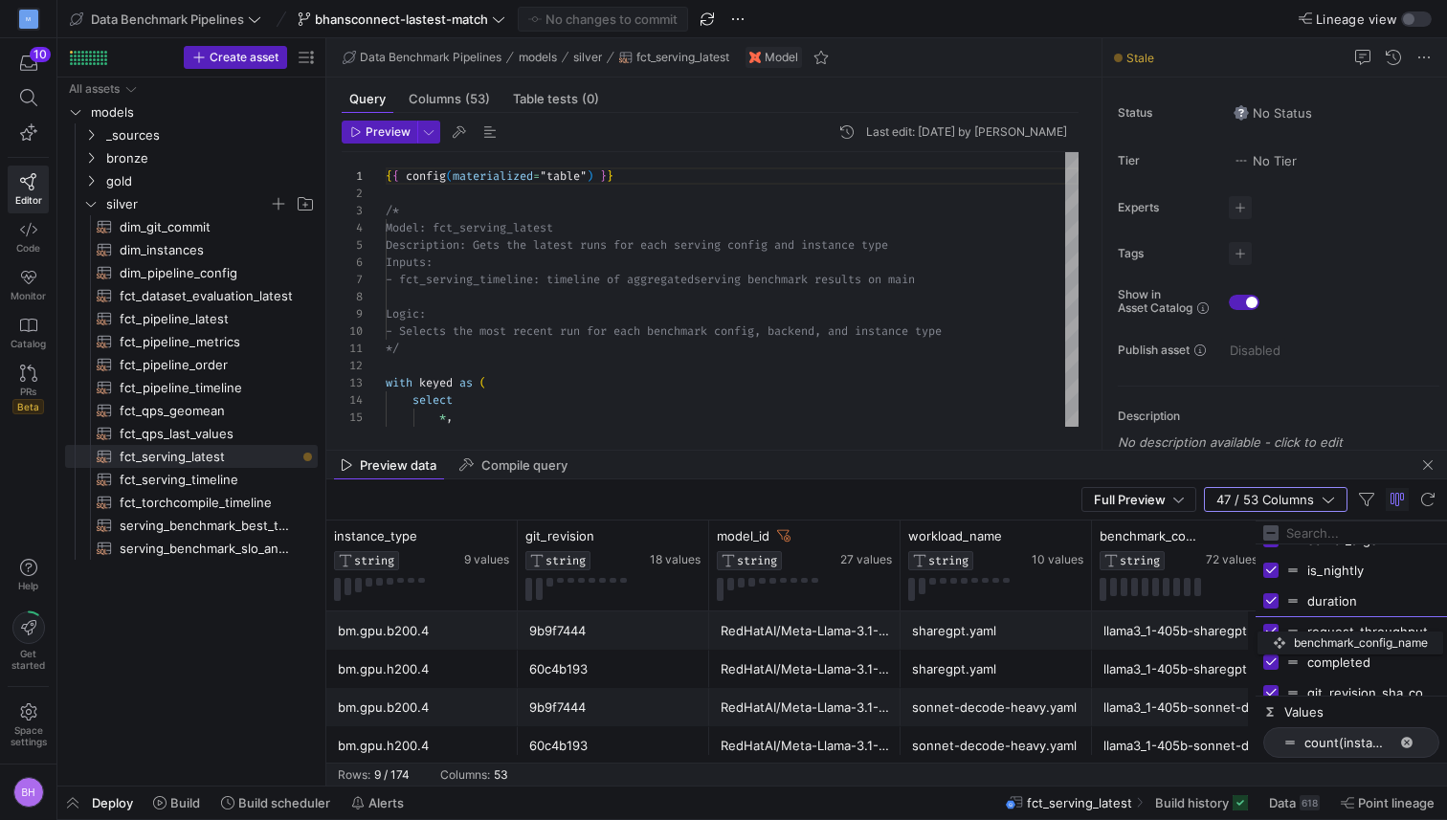
drag, startPoint x: 1298, startPoint y: 640, endPoint x: 1309, endPoint y: 628, distance: 16.9
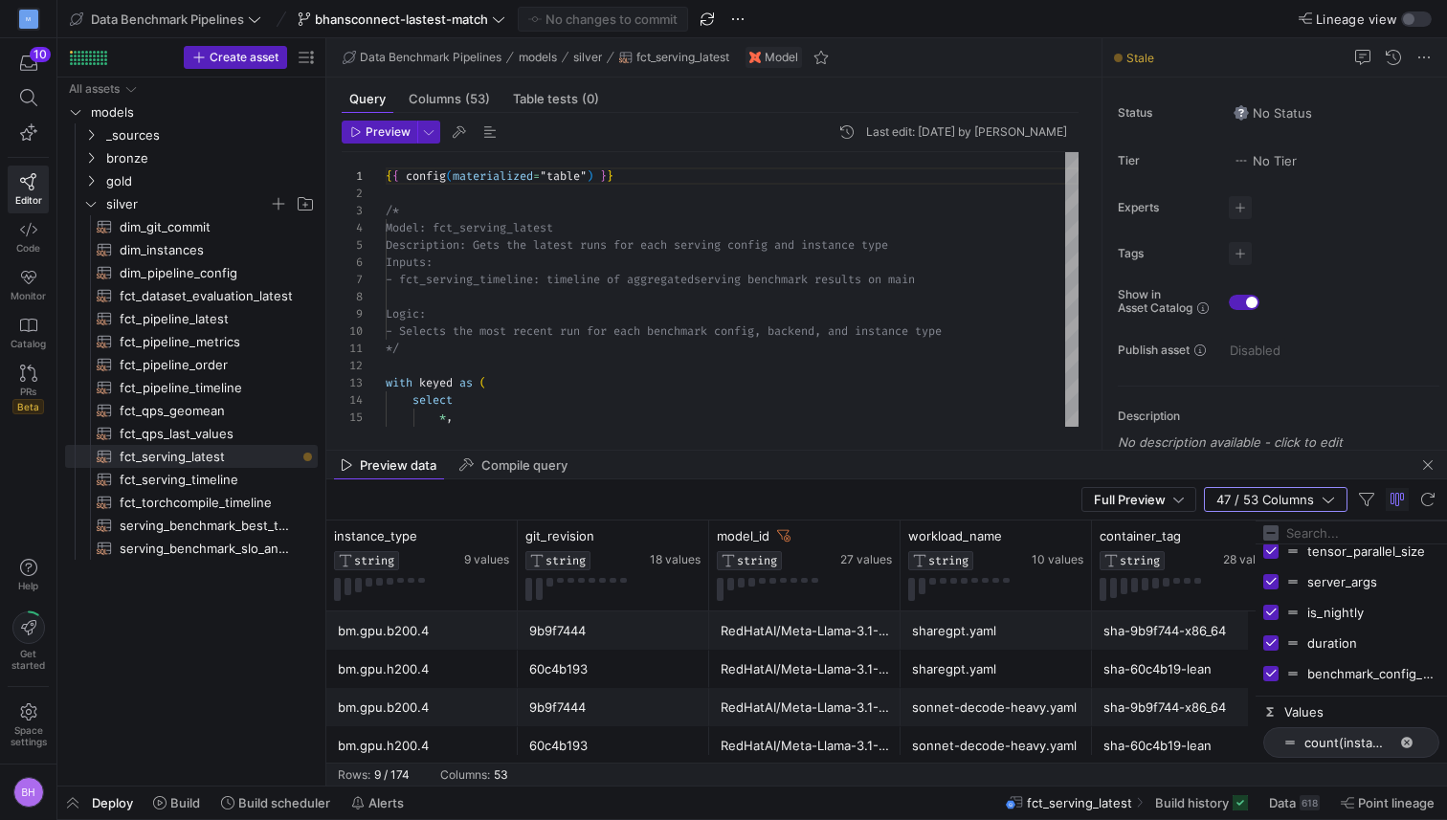
scroll to position [412, 0]
drag, startPoint x: 1293, startPoint y: 668, endPoint x: 1299, endPoint y: 554, distance: 114.0
drag, startPoint x: 1294, startPoint y: 672, endPoint x: 1300, endPoint y: 582, distance: 90.1
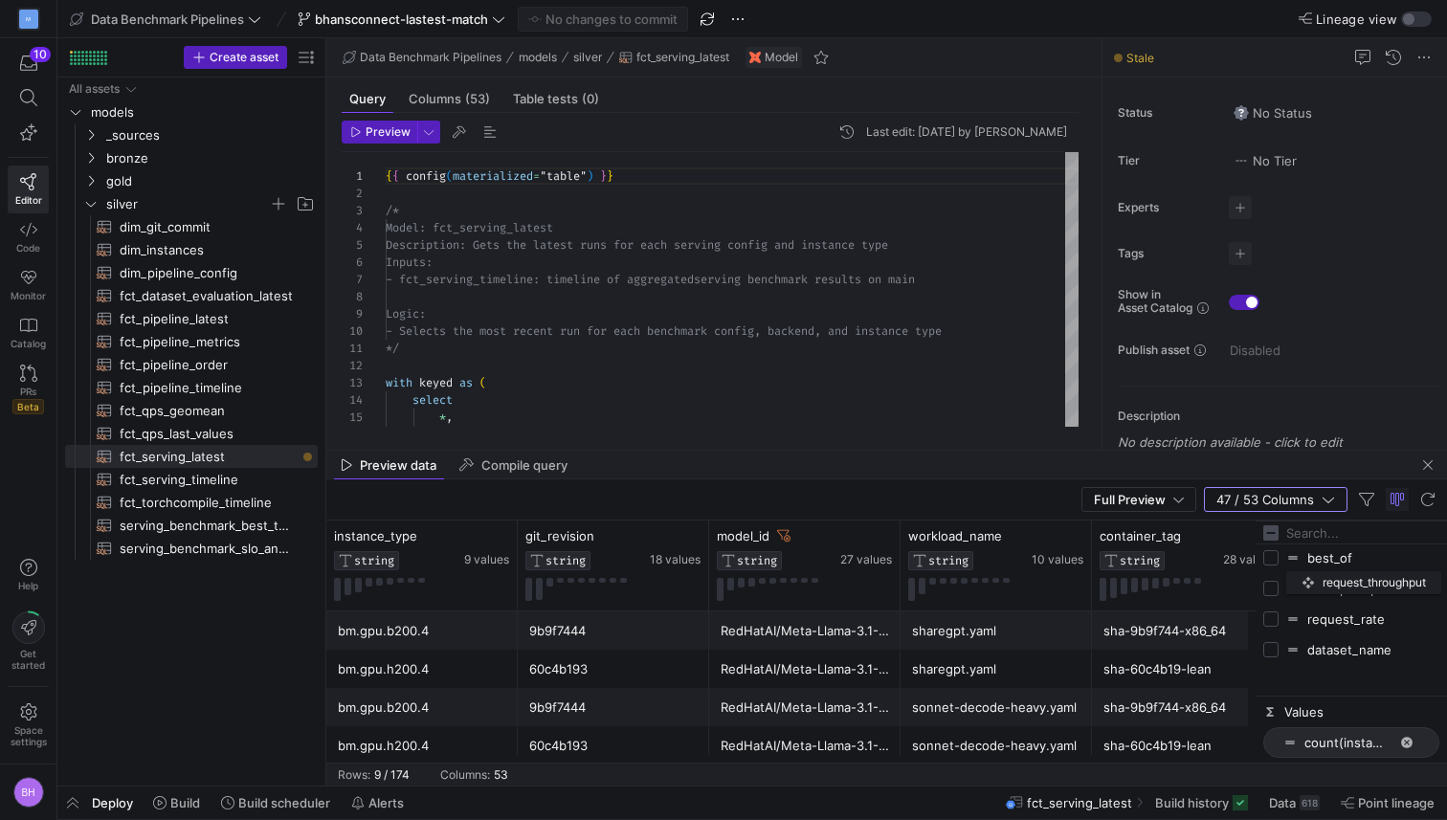
scroll to position [121, 0]
drag, startPoint x: 1298, startPoint y: 684, endPoint x: 1296, endPoint y: 664, distance: 20.2
click at [1397, 504] on span "button" at bounding box center [1397, 499] width 23 height 23
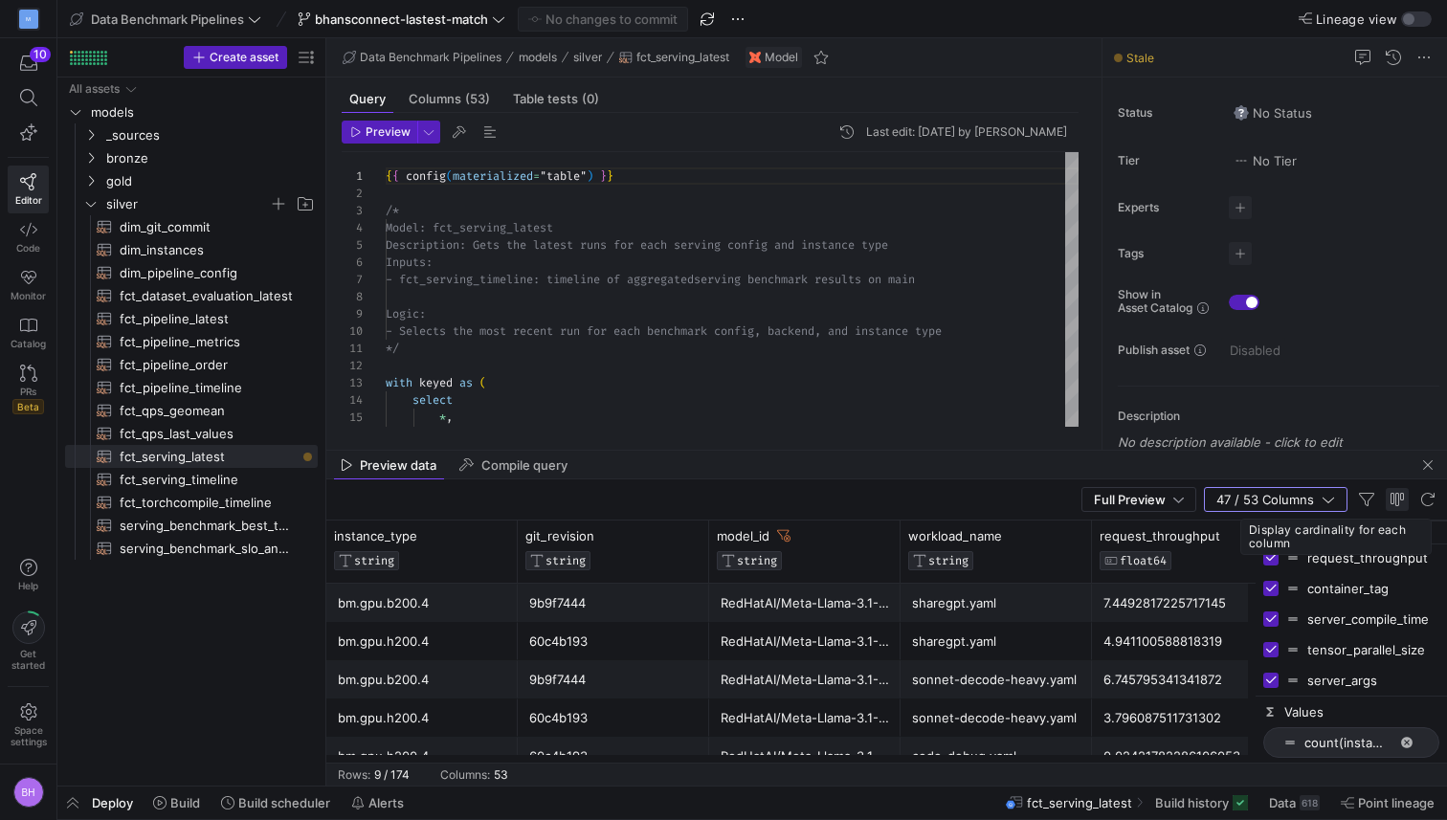
click at [1397, 504] on span "button" at bounding box center [1397, 499] width 23 height 23
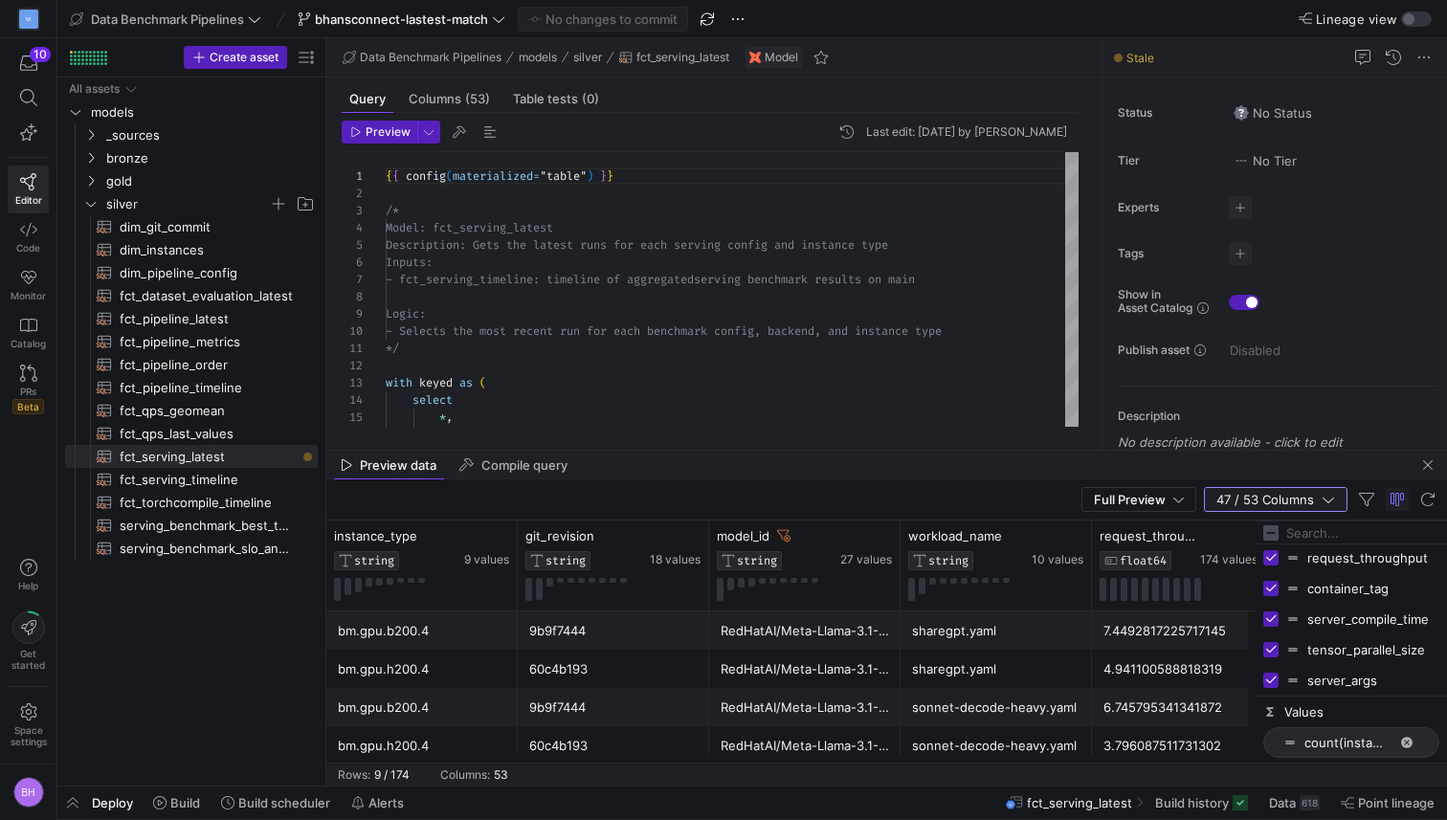
click at [1332, 501] on icon "button" at bounding box center [1328, 499] width 13 height 13
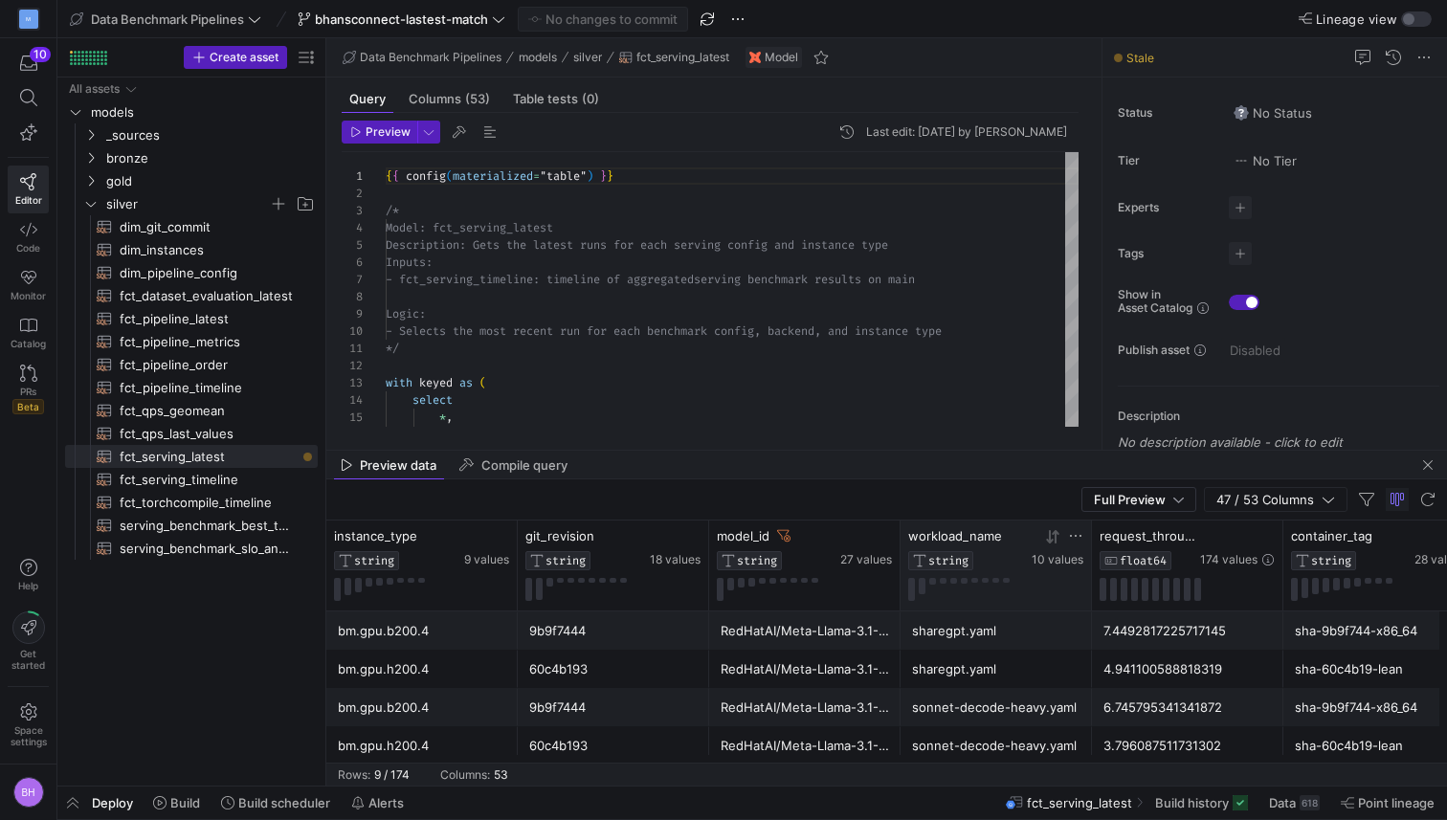
click at [1075, 537] on icon at bounding box center [1075, 535] width 15 height 15
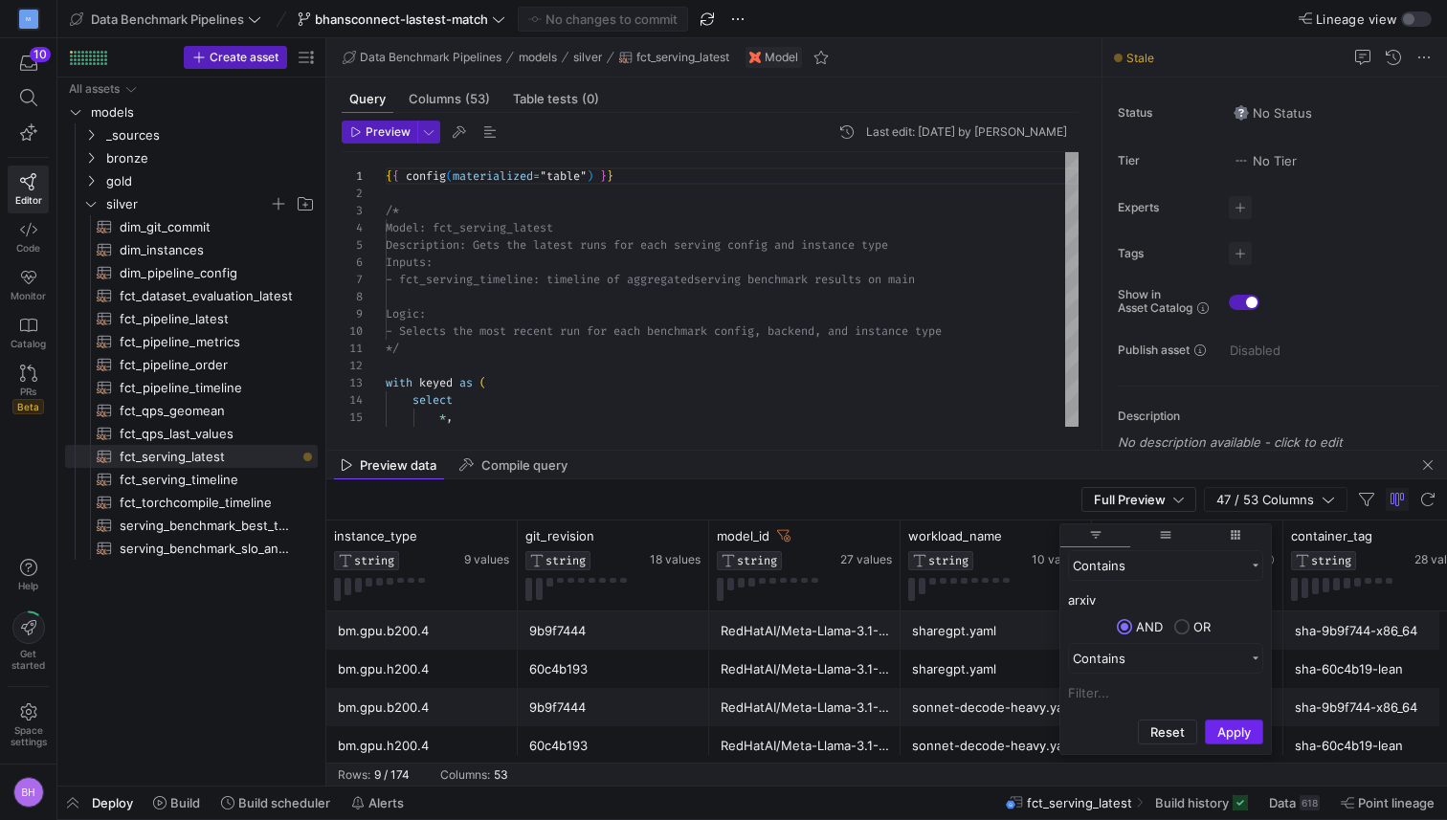
type input "arxiv"
click at [1235, 735] on button "Apply" at bounding box center [1234, 732] width 58 height 25
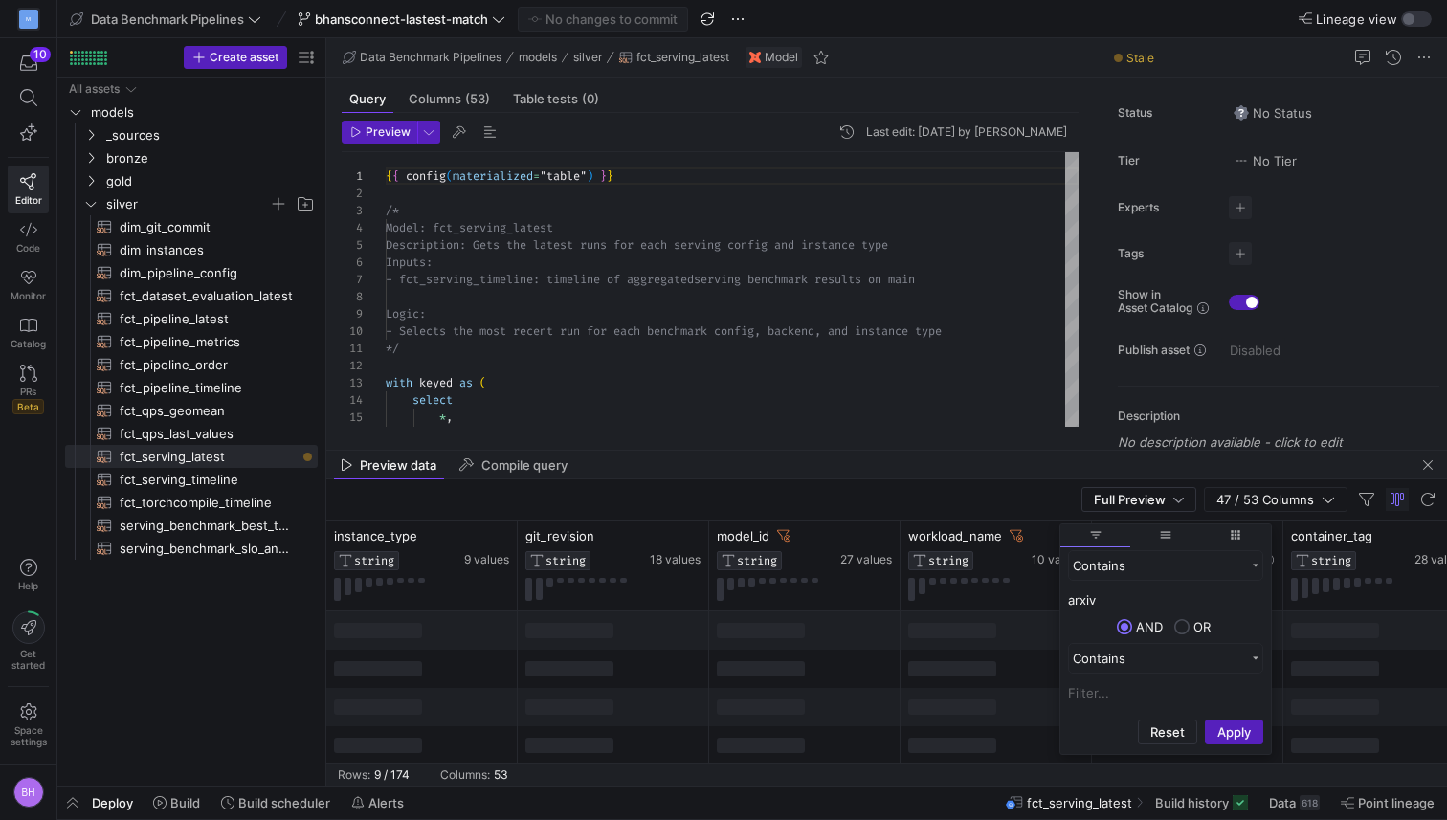
click at [1104, 532] on span "filter" at bounding box center [1095, 535] width 70 height 23
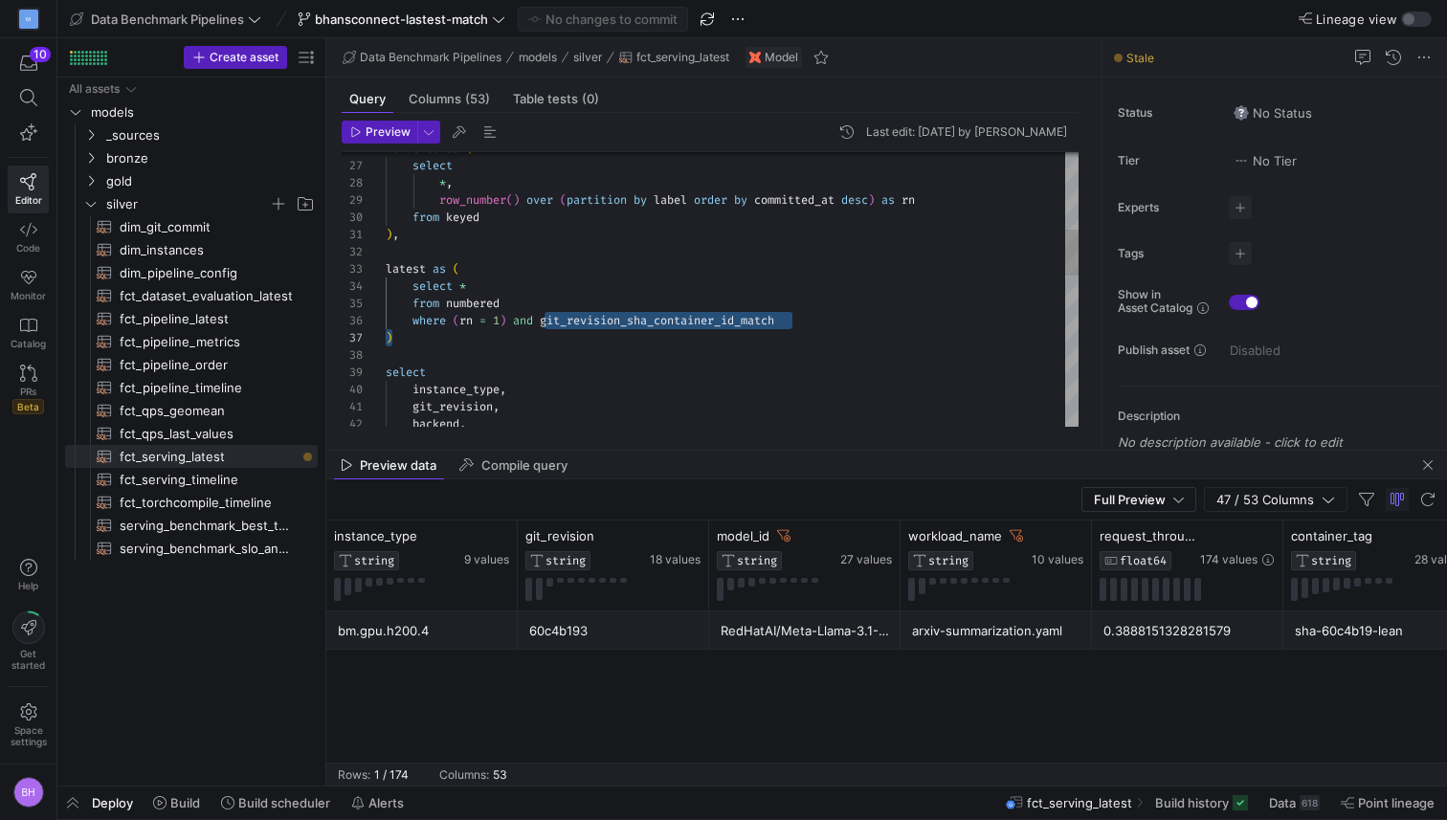
scroll to position [86, 398]
drag, startPoint x: 545, startPoint y: 324, endPoint x: 792, endPoint y: 324, distance: 246.9
click at [792, 324] on div "numbered as ( select * , row_number ( ) over ( partition by label order by comm…" at bounding box center [732, 511] width 693 height 1635
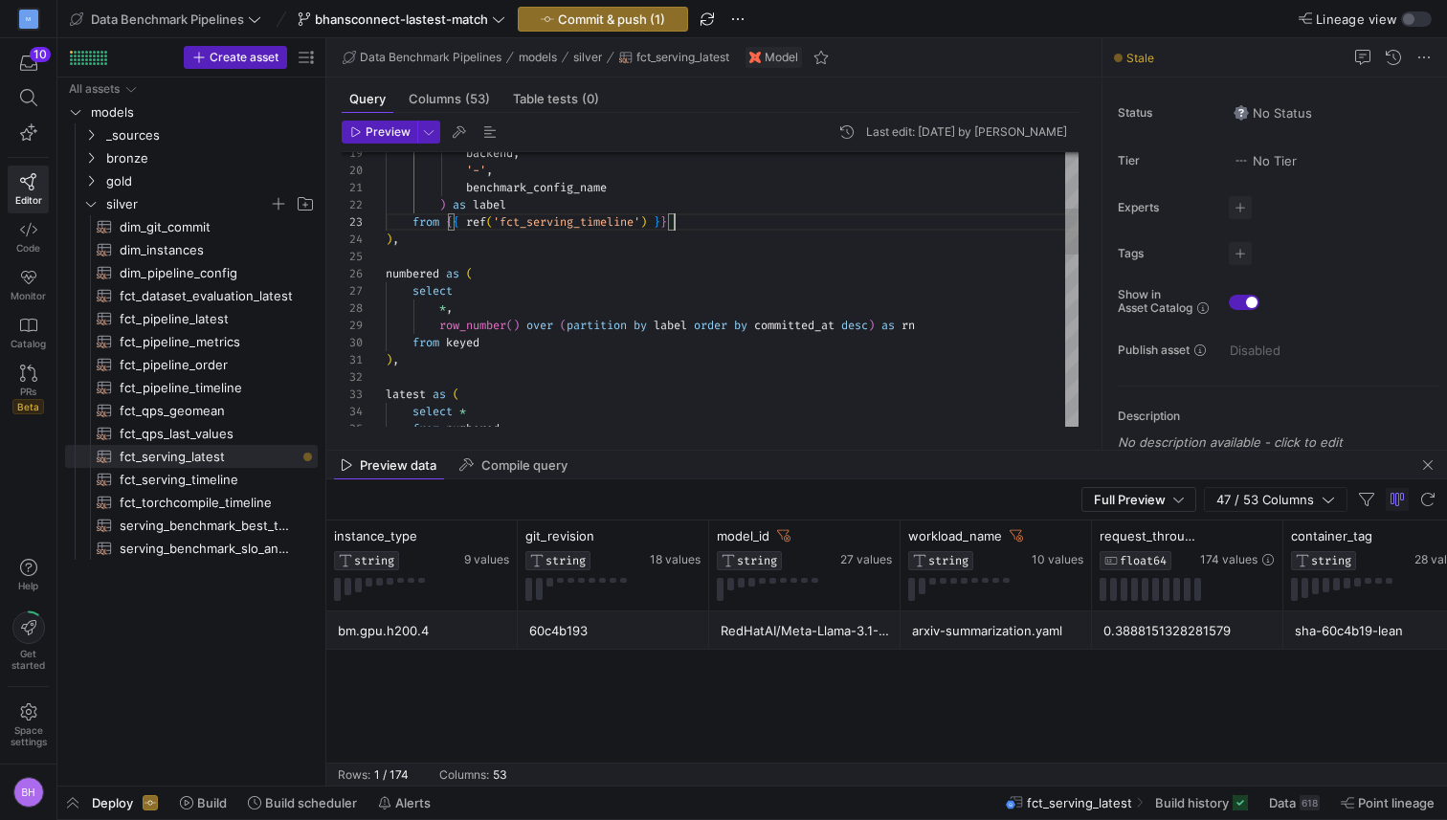
scroll to position [34, 289]
click at [720, 223] on div "numbered as ( select * , row_number ( ) over ( partition by label order by comm…" at bounding box center [732, 636] width 693 height 1635
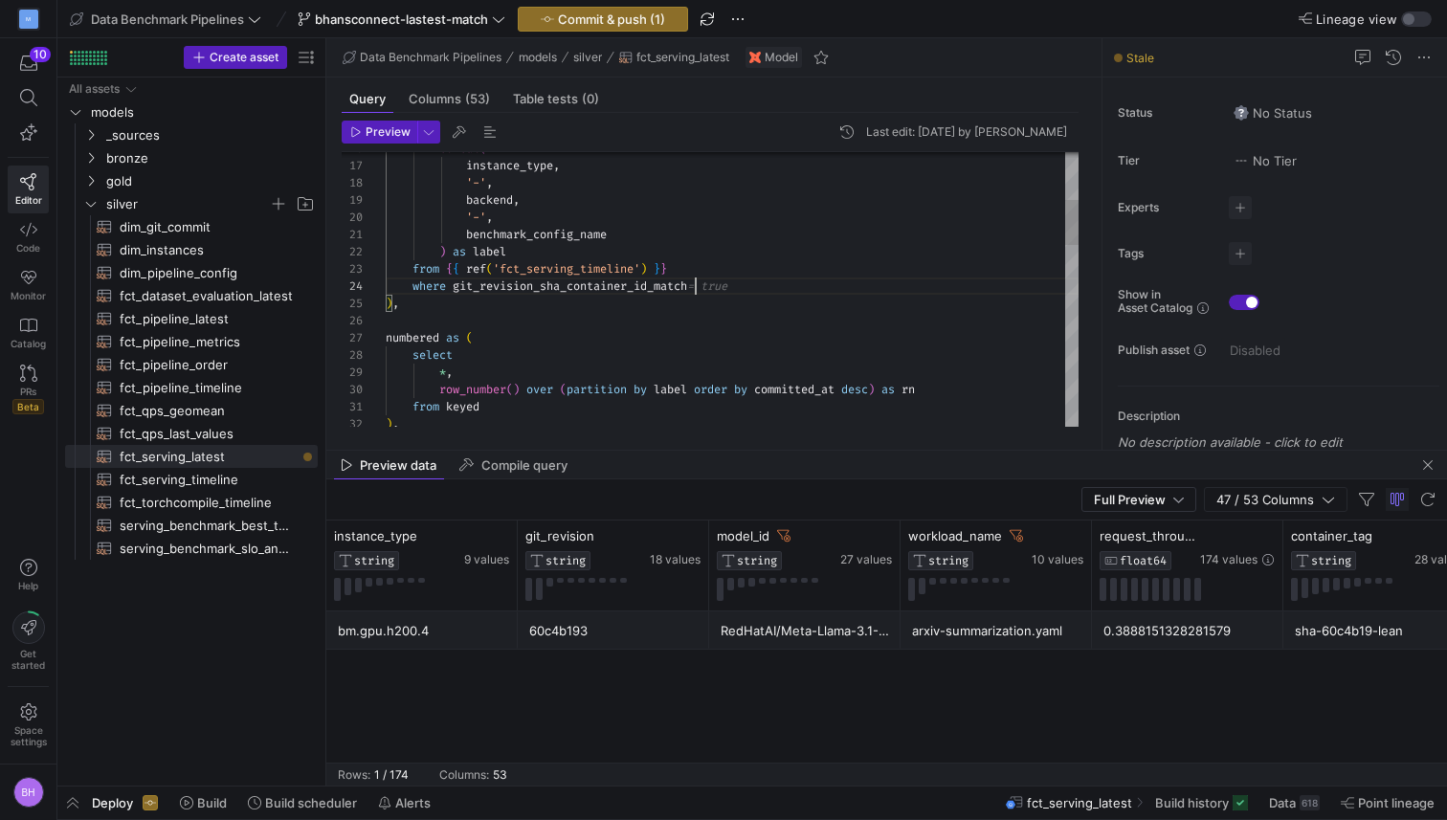
scroll to position [69, 0]
click at [727, 291] on div ") , from { { ref ( 'fct_serving_timeline' ) } } ) as label benchmark_config_nam…" at bounding box center [732, 692] width 693 height 1652
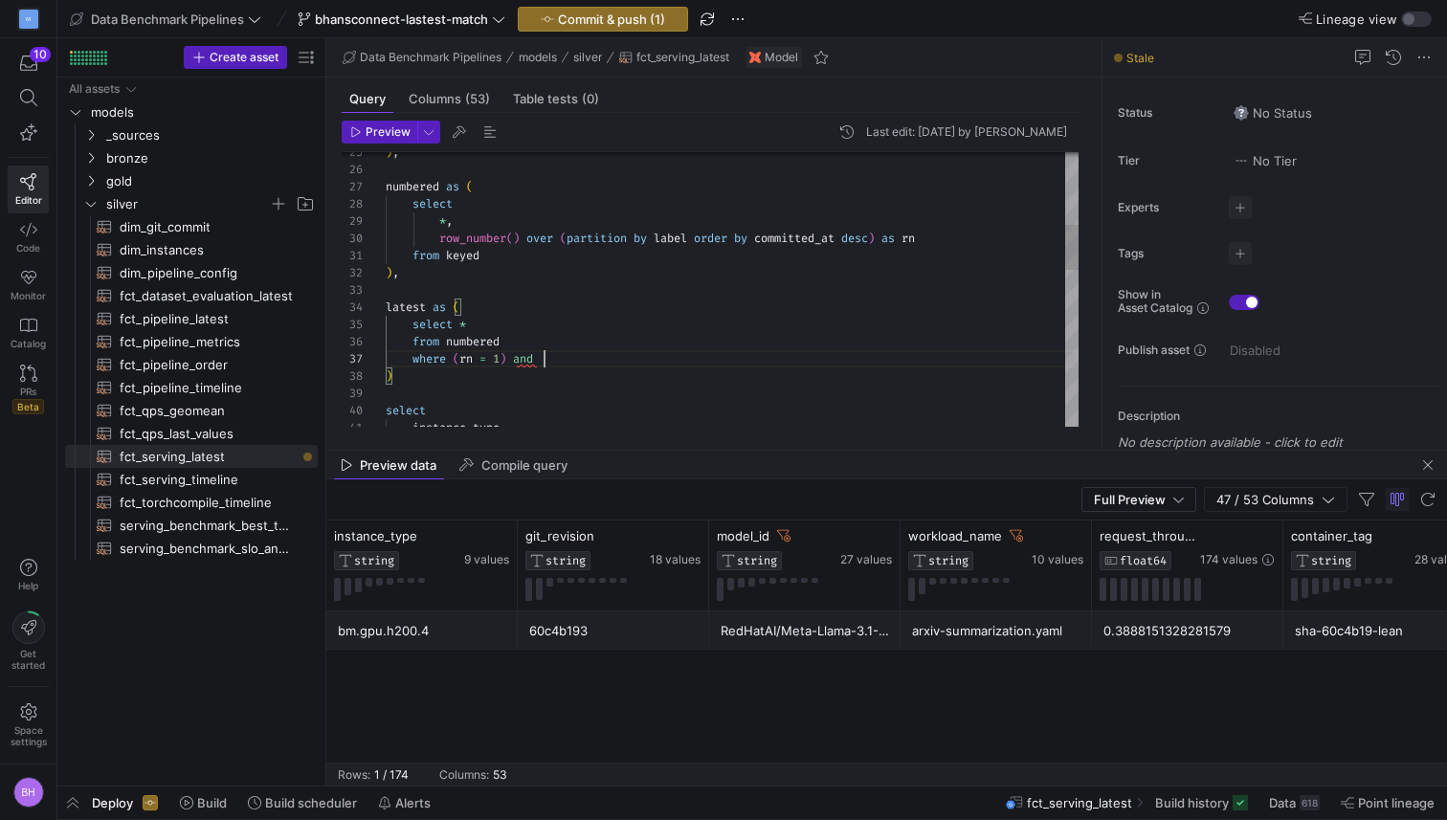
click at [565, 360] on div ") , numbered as ( select * , row_number ( ) over ( partition by label order by …" at bounding box center [732, 541] width 693 height 1652
click at [459, 360] on div ") , numbered as ( select * , row_number ( ) over ( partition by label order by …" at bounding box center [732, 541] width 693 height 1652
click at [541, 367] on div ") , numbered as ( select * , row_number ( ) over ( partition by label order by …" at bounding box center [732, 541] width 693 height 1652
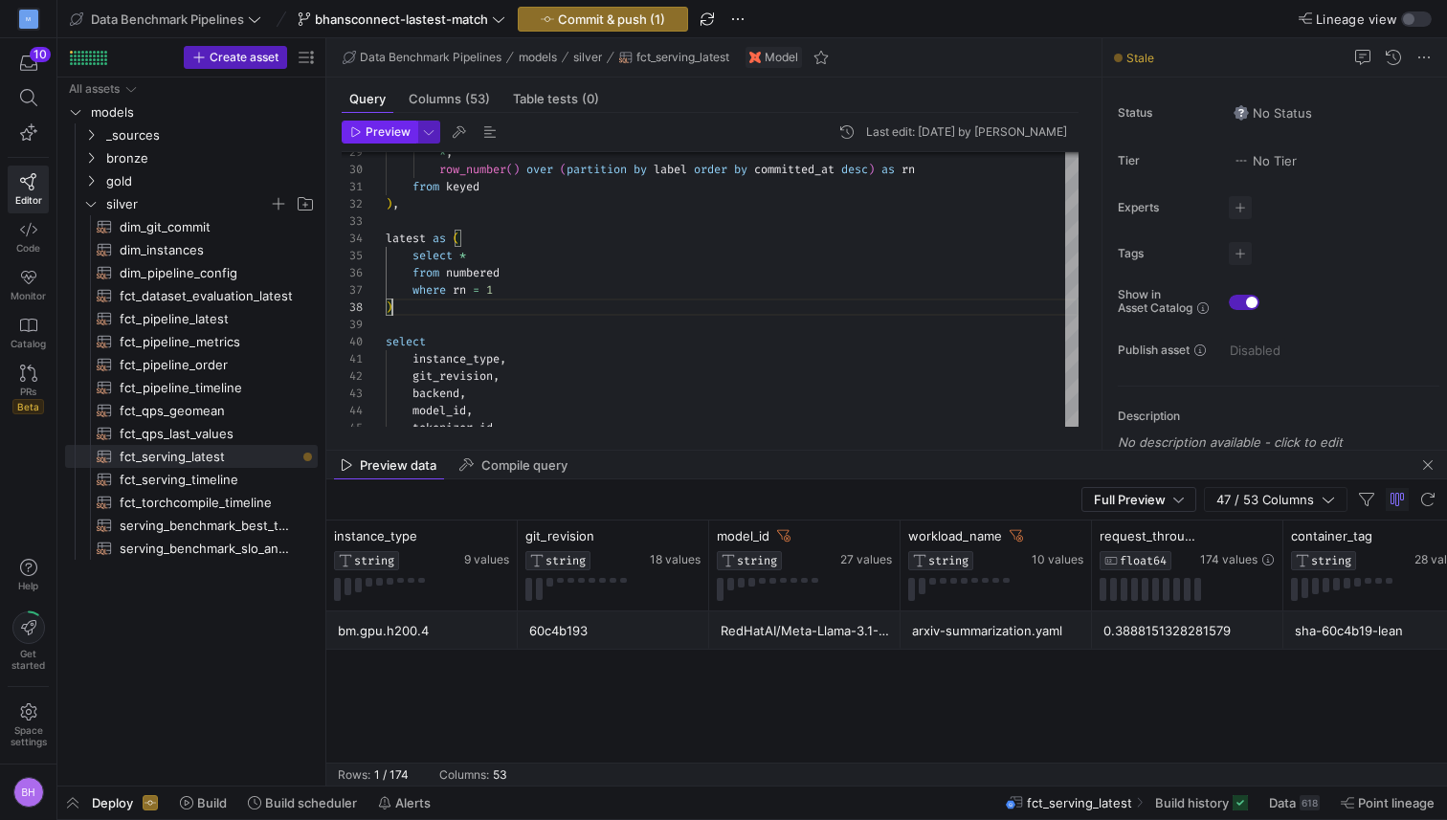
type textarea "from keyed ), latest as ( select * from numbered where rn = 1 ) select"
click at [383, 137] on span "Preview" at bounding box center [388, 131] width 45 height 13
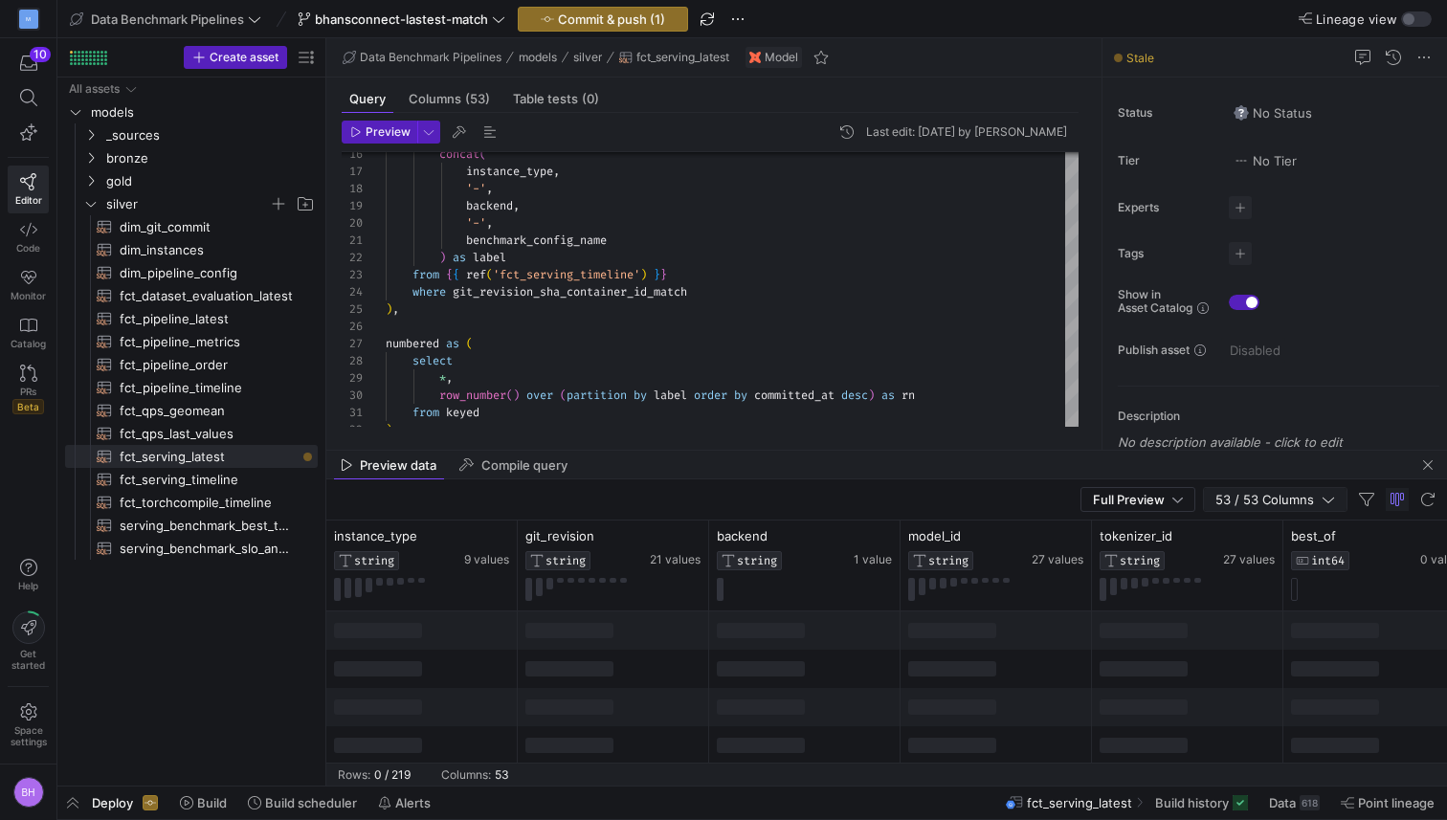
click at [1305, 503] on span "53 / 53 Columns" at bounding box center [1268, 499] width 106 height 15
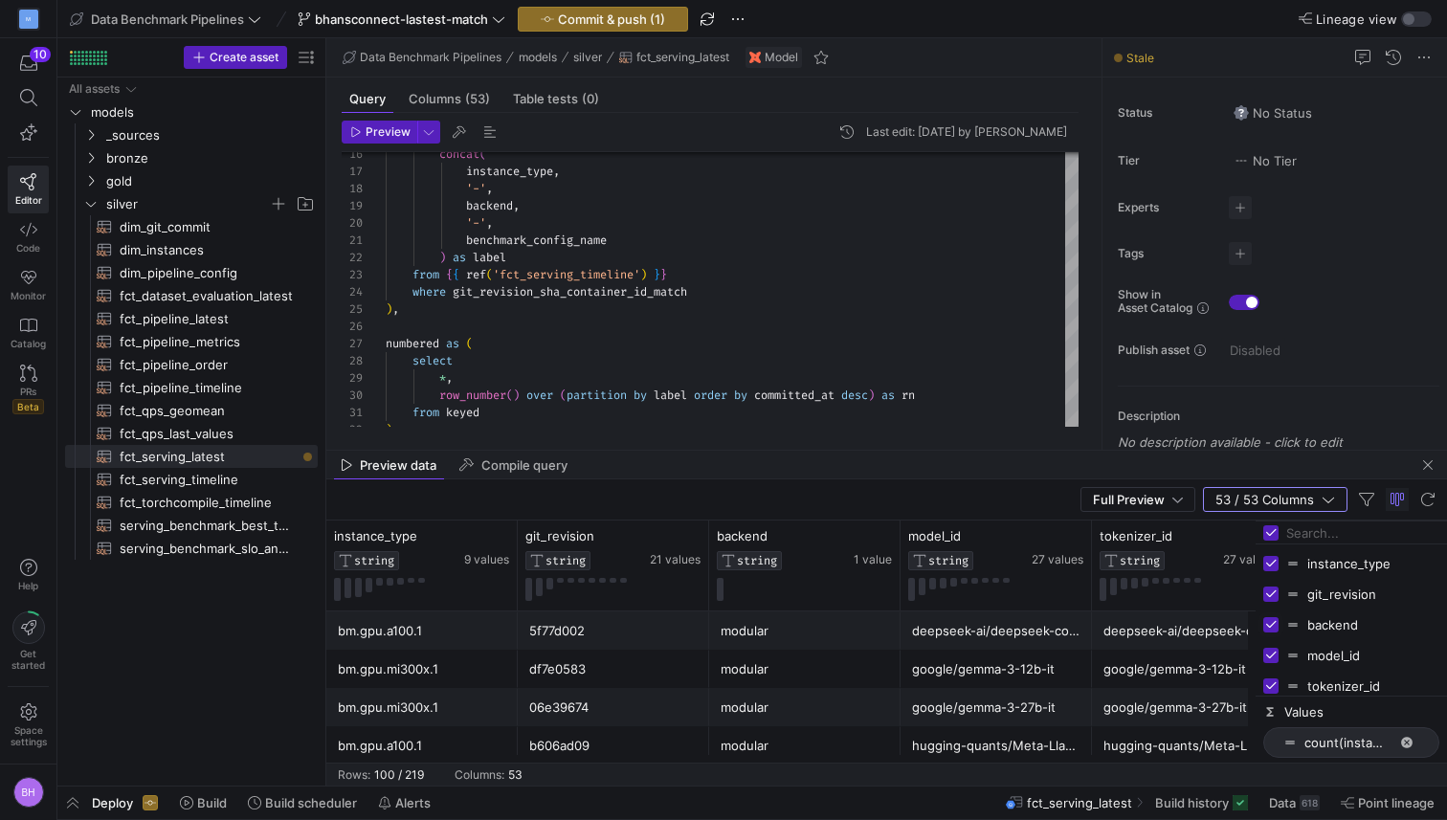
click at [1272, 626] on input "Press SPACE to toggle visibility (visible)" at bounding box center [1270, 624] width 15 height 15
checkbox input "false"
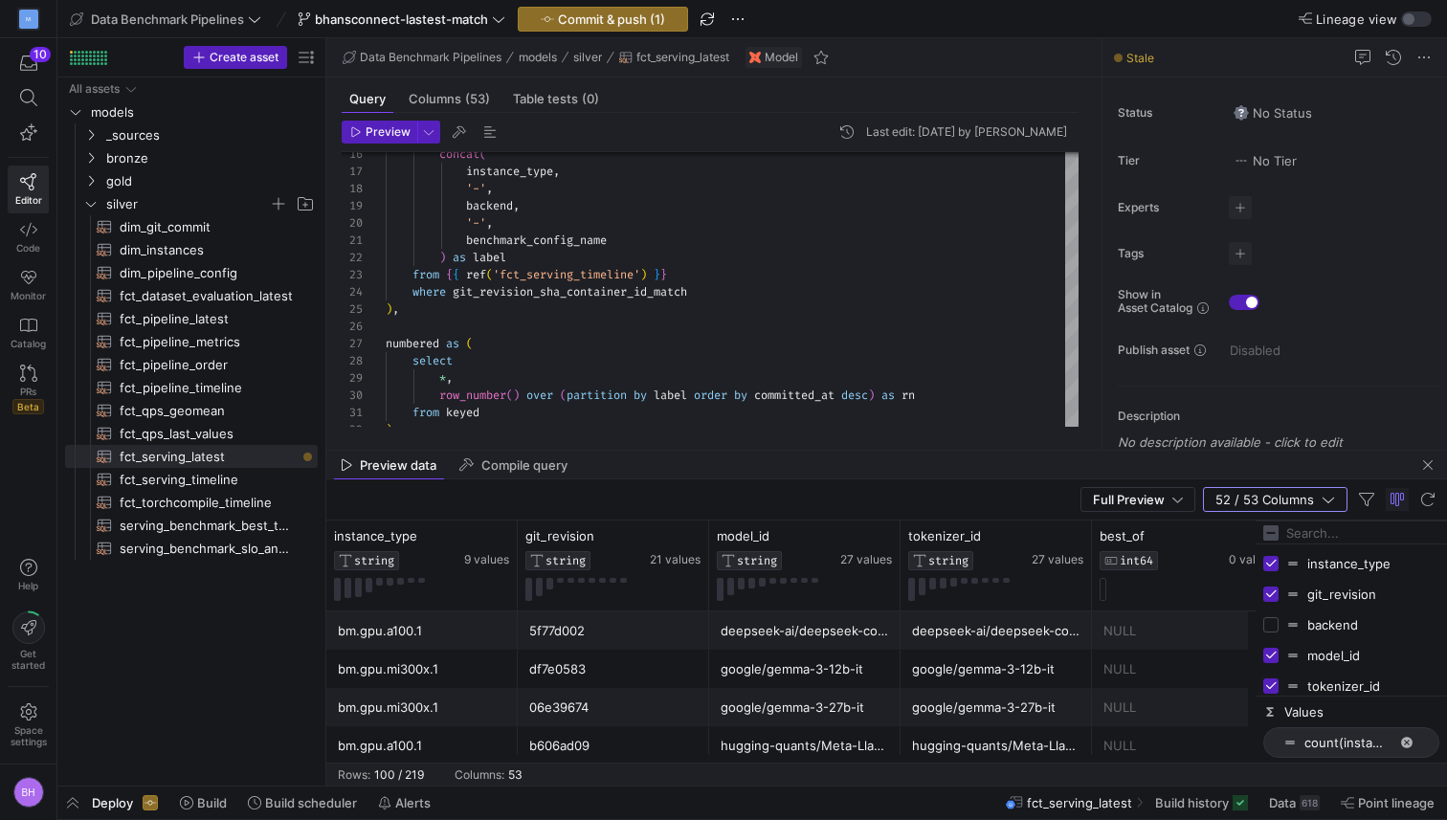
click at [1271, 679] on input "Press SPACE to toggle visibility (visible)" at bounding box center [1270, 686] width 15 height 15
checkbox input "false"
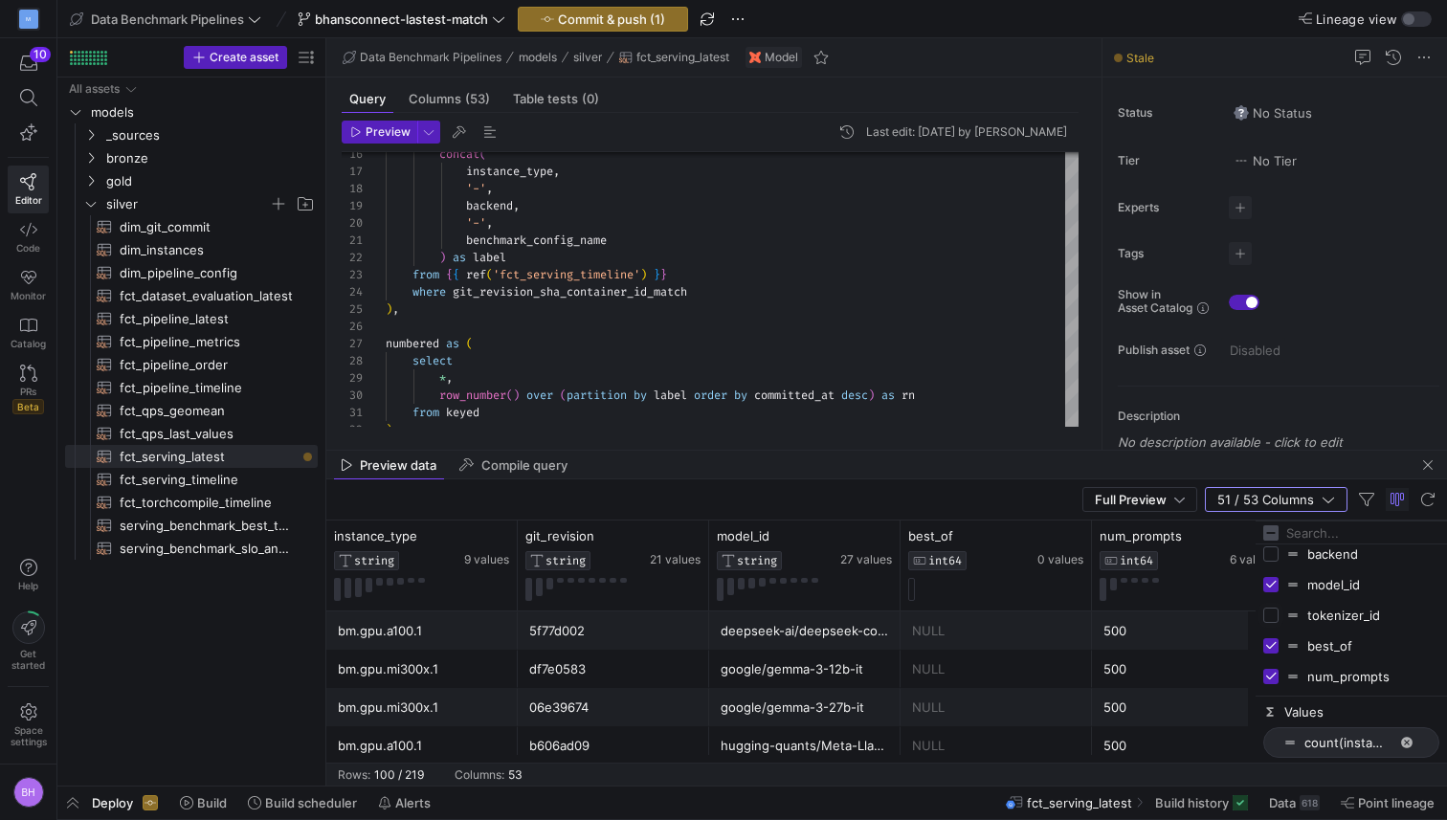
scroll to position [74, 0]
click at [1274, 647] on input "Press SPACE to toggle visibility (visible)" at bounding box center [1270, 642] width 15 height 15
checkbox input "false"
click at [1274, 668] on input "Press SPACE to toggle visibility (visible)" at bounding box center [1270, 673] width 15 height 15
checkbox input "false"
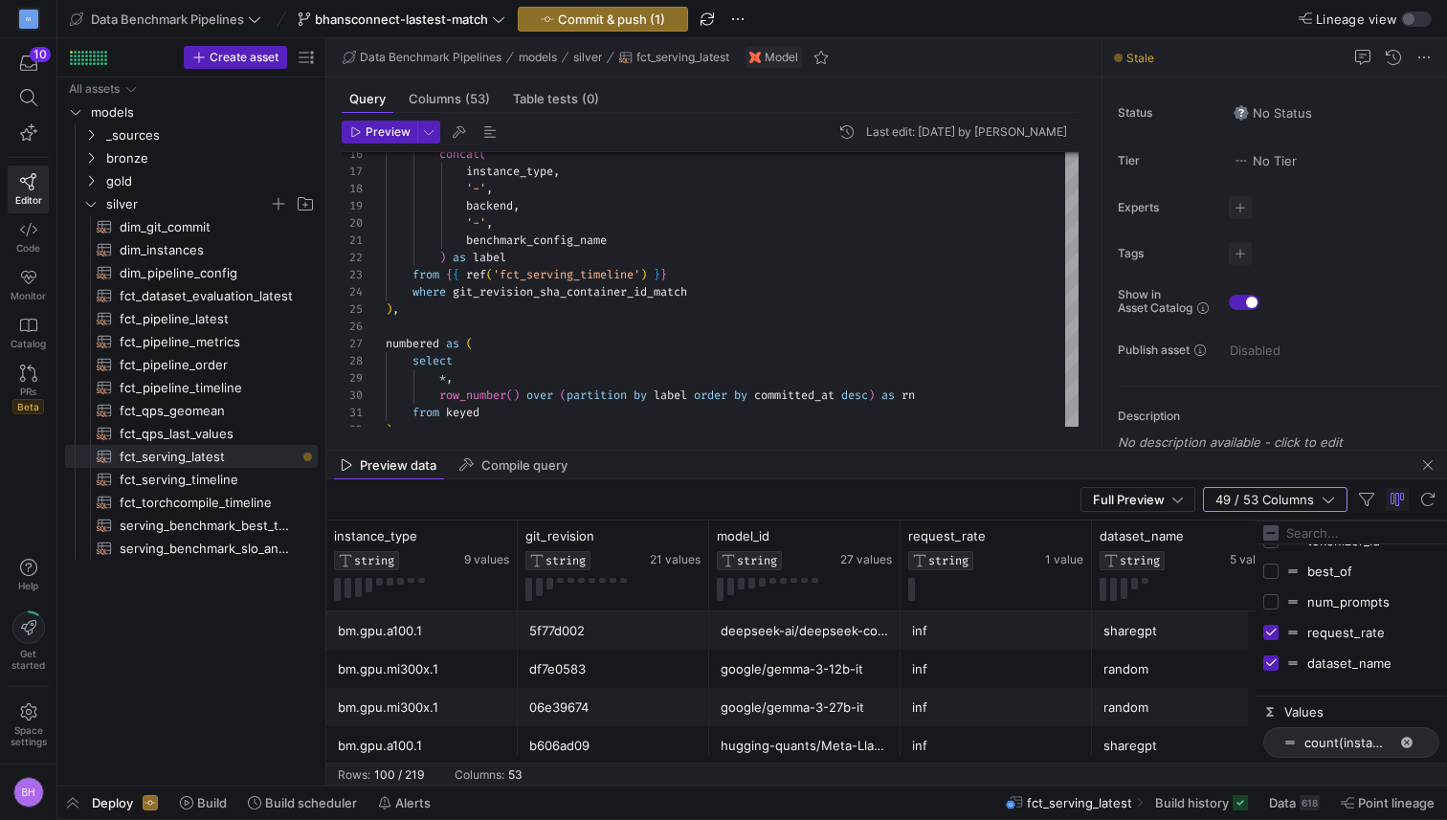
scroll to position [147, 0]
click at [1271, 632] on input "Press SPACE to toggle visibility (visible)" at bounding box center [1270, 630] width 15 height 15
checkbox input "false"
click at [1269, 660] on input "Press SPACE to toggle visibility (visible)" at bounding box center [1270, 661] width 15 height 15
checkbox input "false"
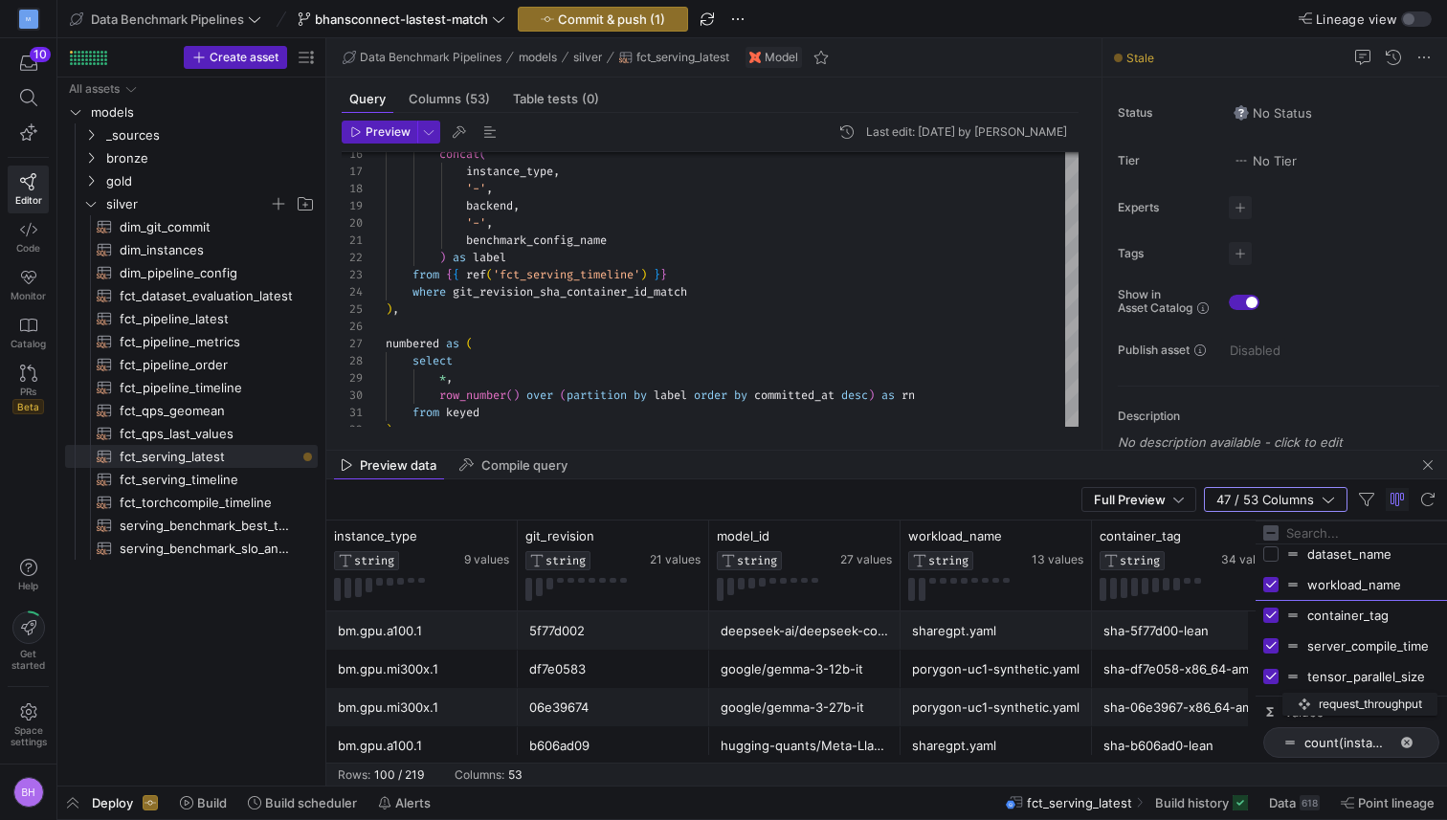
scroll to position [293, 0]
drag, startPoint x: 1295, startPoint y: 610, endPoint x: 1292, endPoint y: 570, distance: 39.3
click at [1328, 496] on icon "button" at bounding box center [1328, 499] width 13 height 13
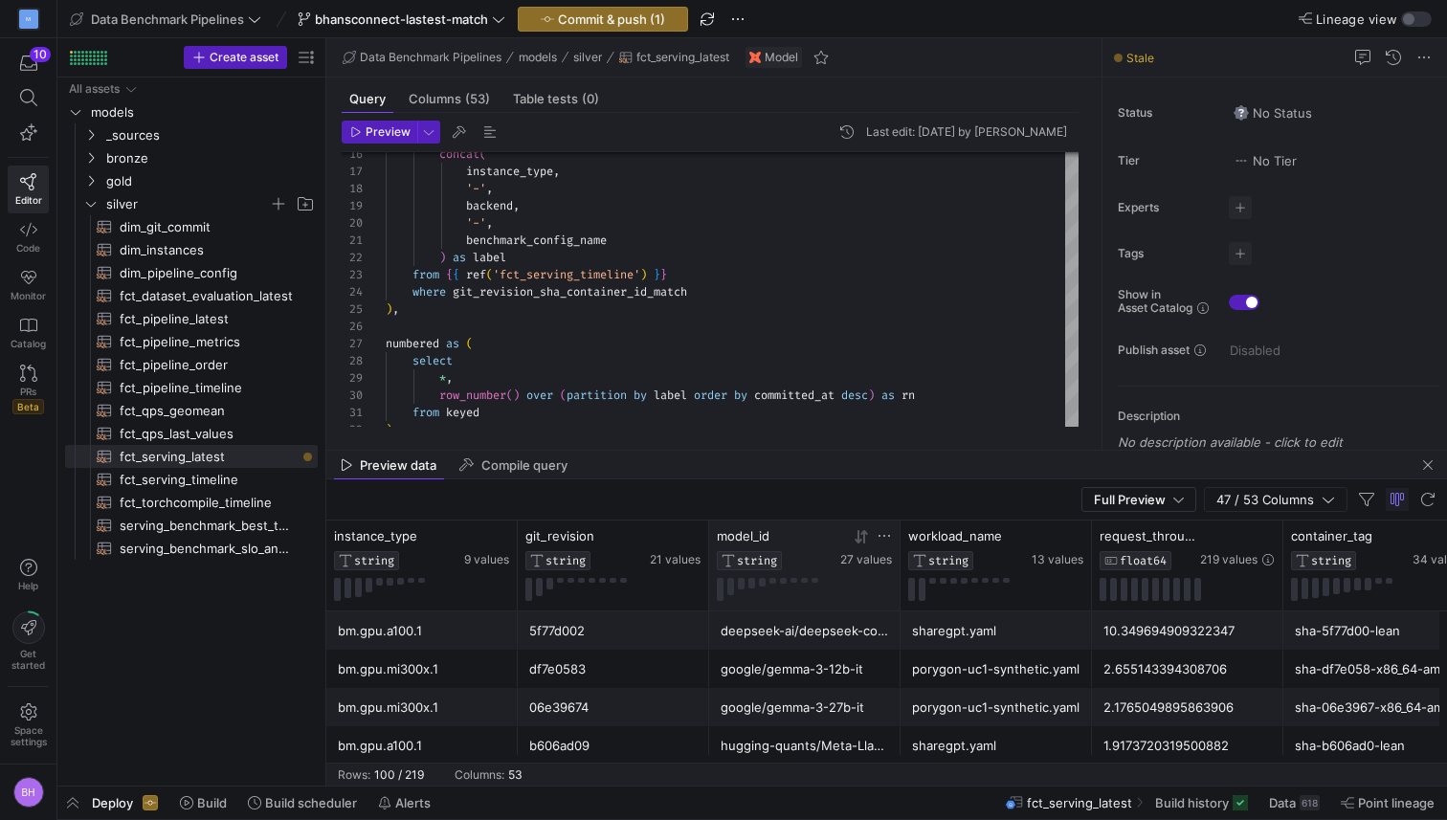
click at [891, 536] on icon at bounding box center [884, 535] width 15 height 15
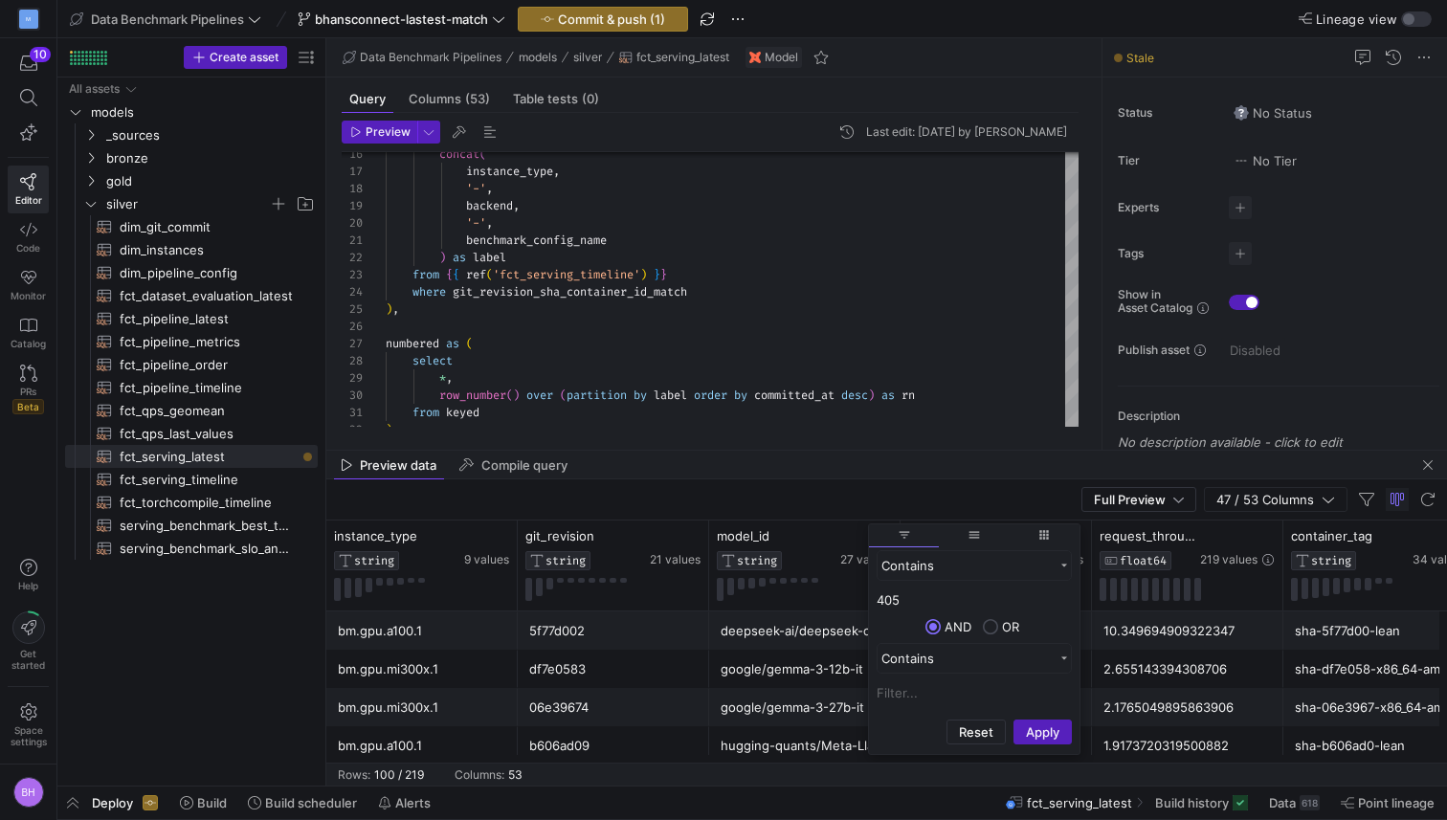
type input "405"
click at [1013, 720] on button "Apply" at bounding box center [1042, 732] width 58 height 25
click at [894, 533] on span "filter" at bounding box center [904, 535] width 70 height 23
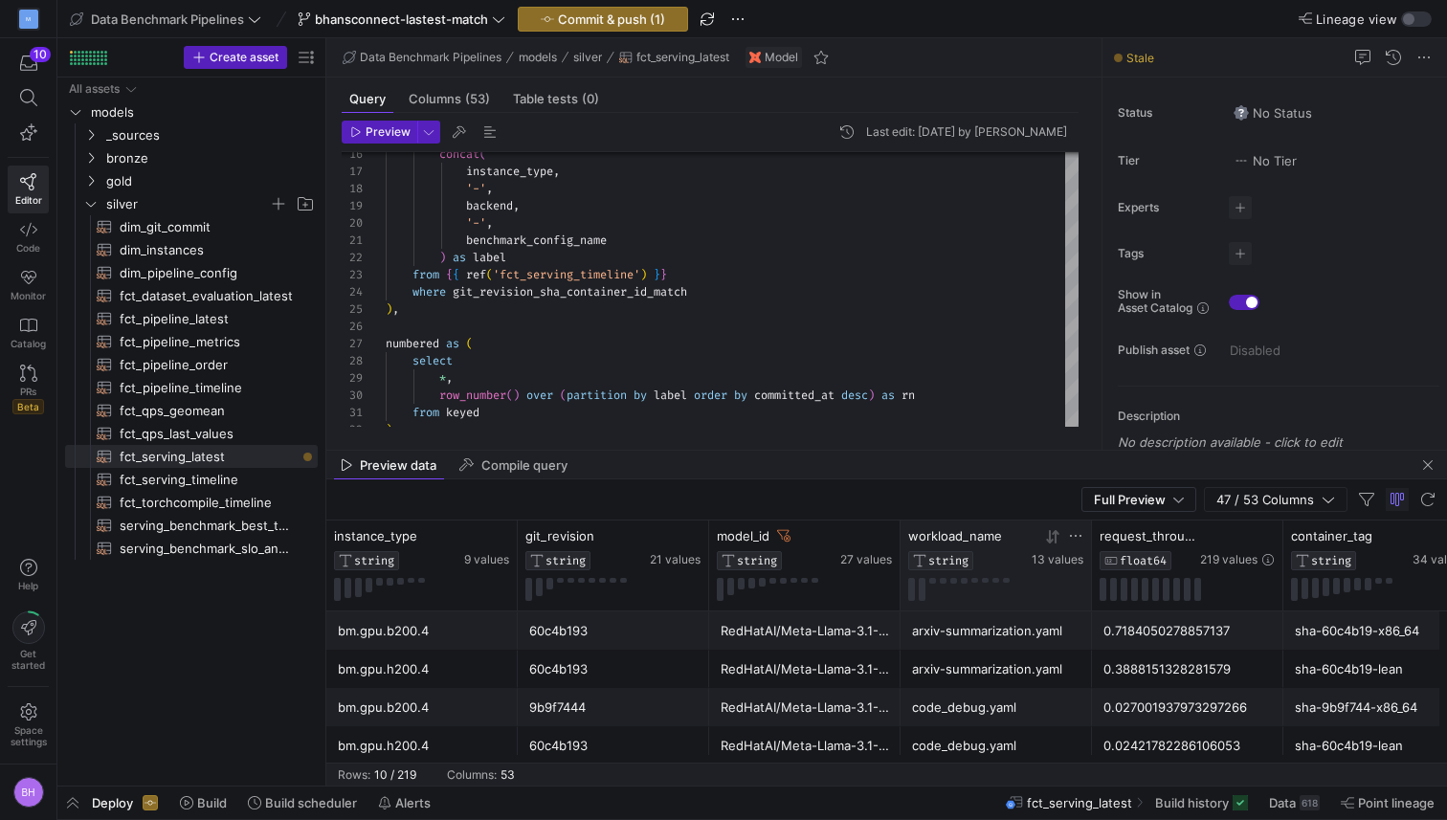
click at [1078, 534] on icon at bounding box center [1075, 535] width 15 height 15
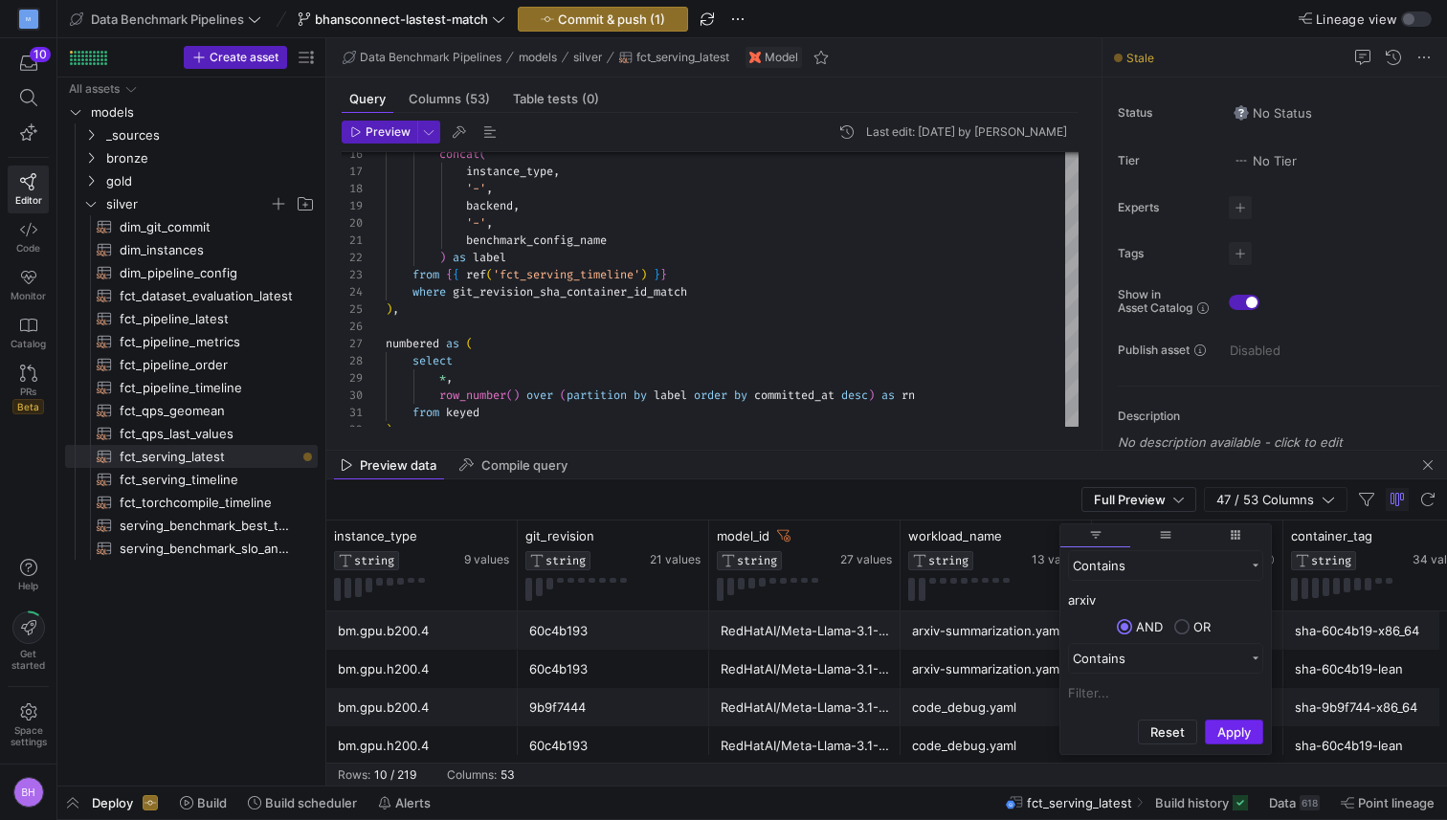
type input "arxiv"
click at [1242, 735] on button "Apply" at bounding box center [1234, 732] width 58 height 25
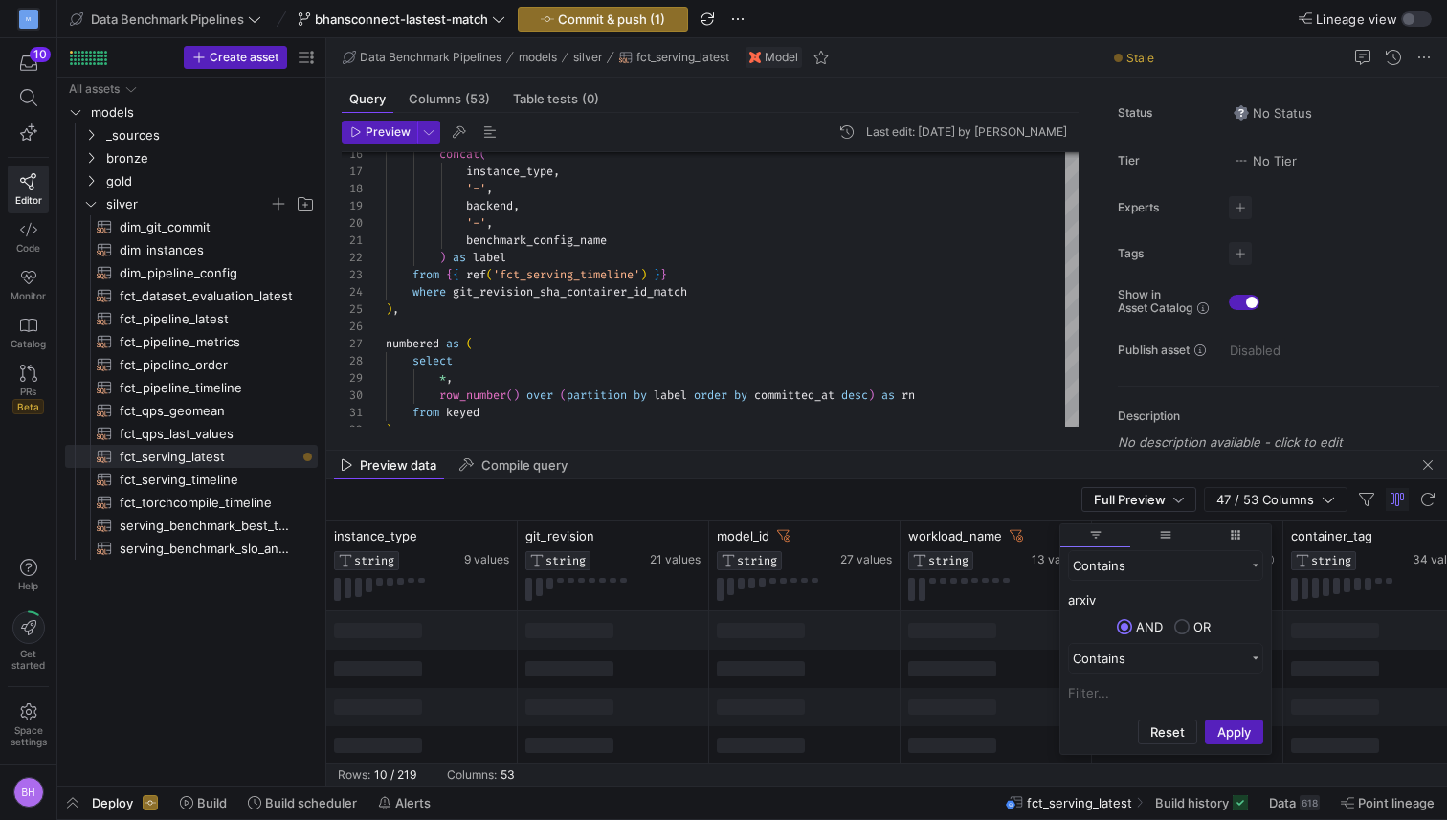
click at [1083, 531] on span "filter" at bounding box center [1095, 535] width 70 height 23
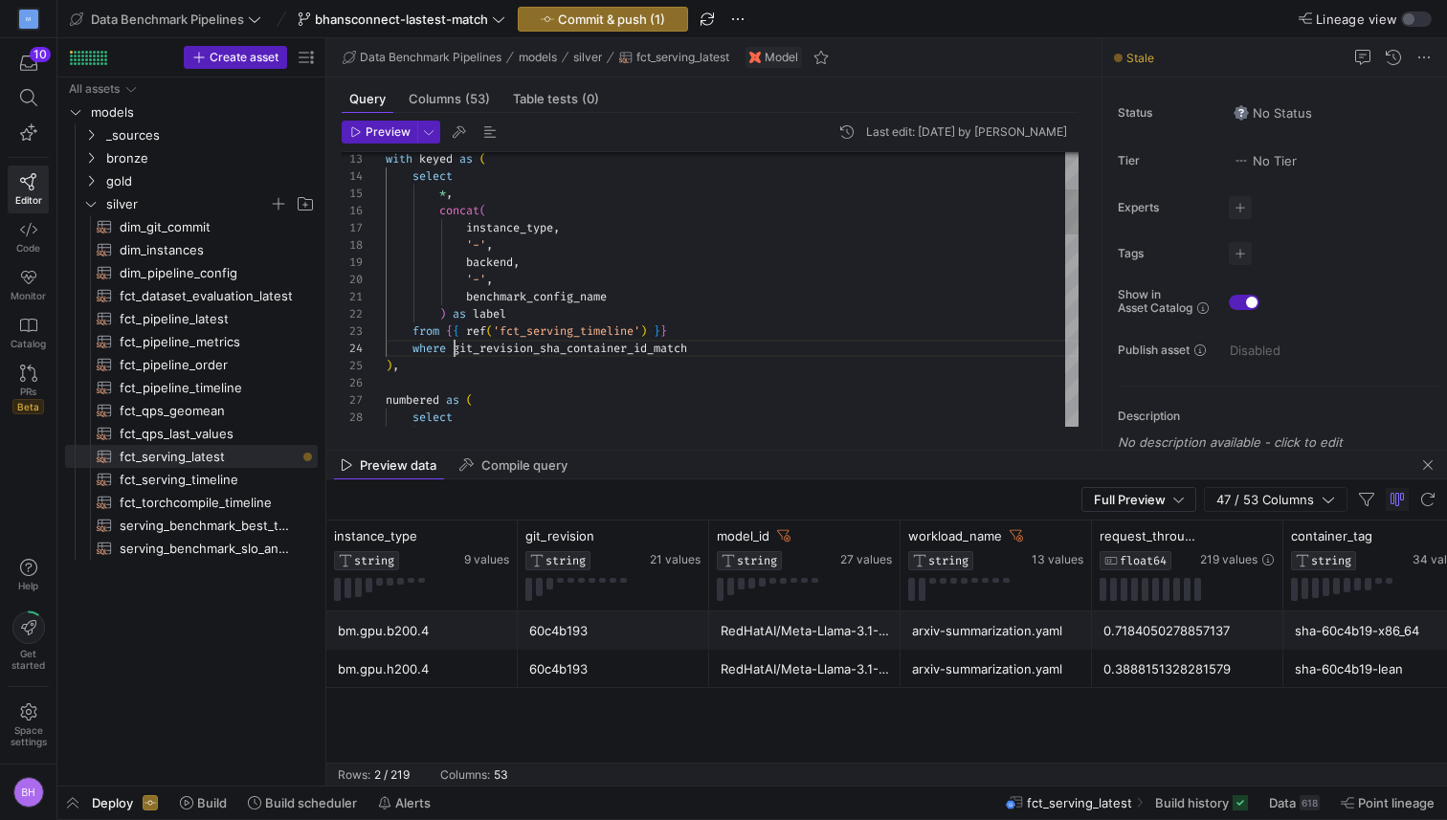
click at [456, 352] on div "concat ( select * , with keyed as ( instance_type , '-' , backend , '-' , bench…" at bounding box center [732, 754] width 693 height 1652
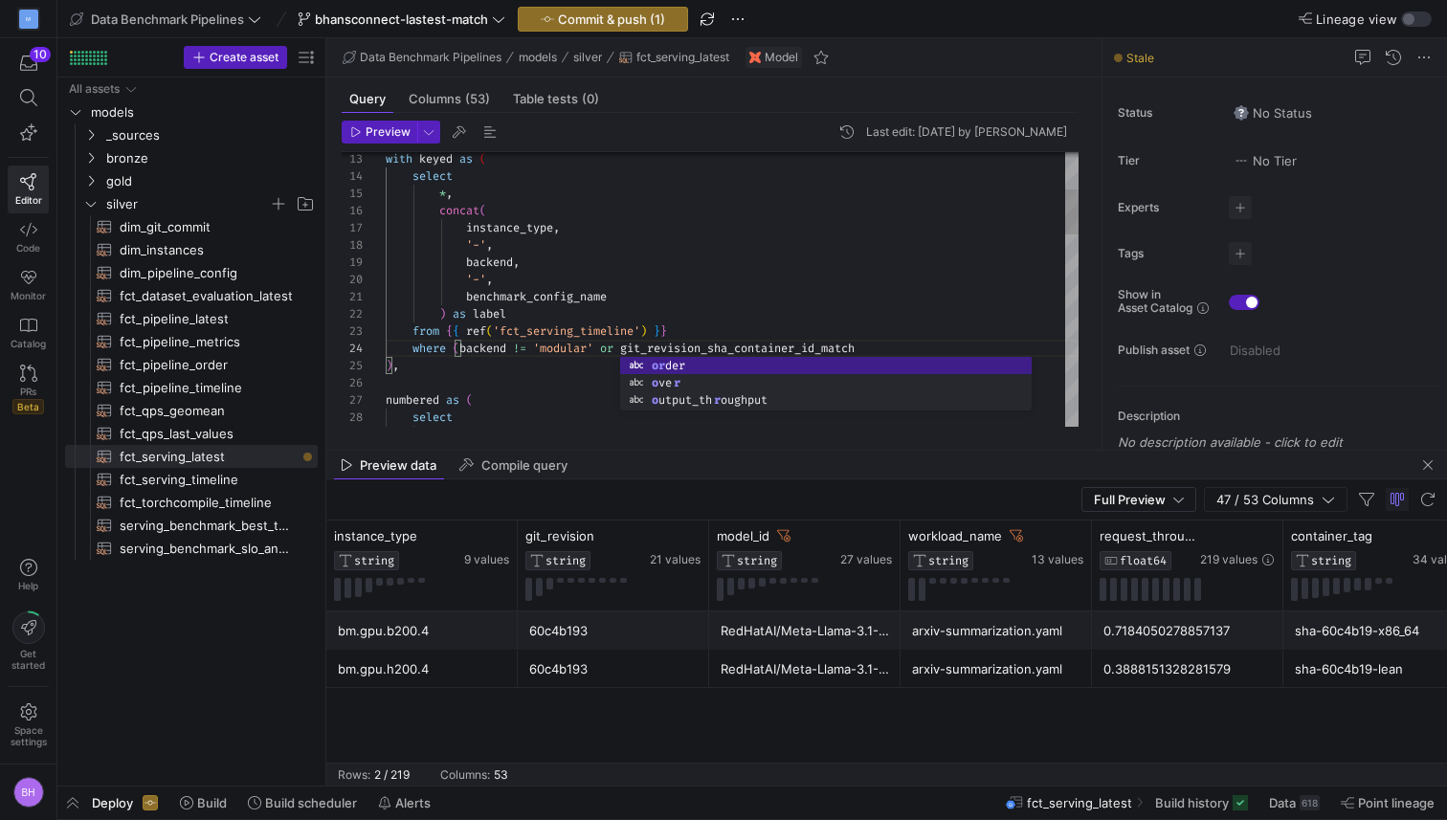
click at [893, 350] on div "concat ( select * , with keyed as ( instance_type , '-' , backend , '-' , bench…" at bounding box center [732, 754] width 693 height 1652
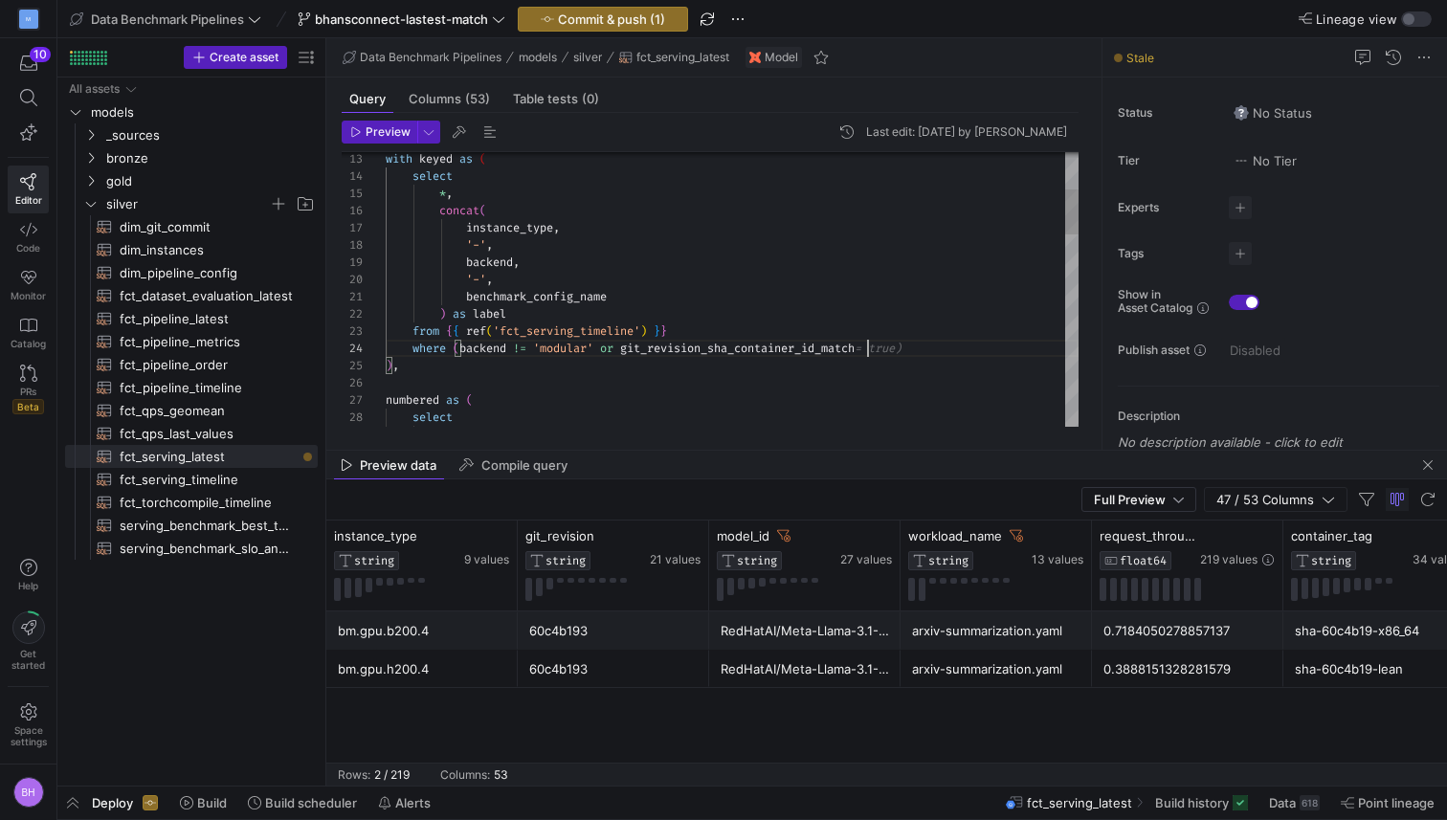
scroll to position [52, 489]
click at [930, 355] on div "concat ( select * , with keyed as ( instance_type , '-' , backend , '-' , bench…" at bounding box center [732, 754] width 693 height 1652
type textarea "benchmark_config_name ) as label from {{ ref('fct_serving_timeline') }} where (…"
click at [361, 132] on icon "button" at bounding box center [355, 131] width 11 height 11
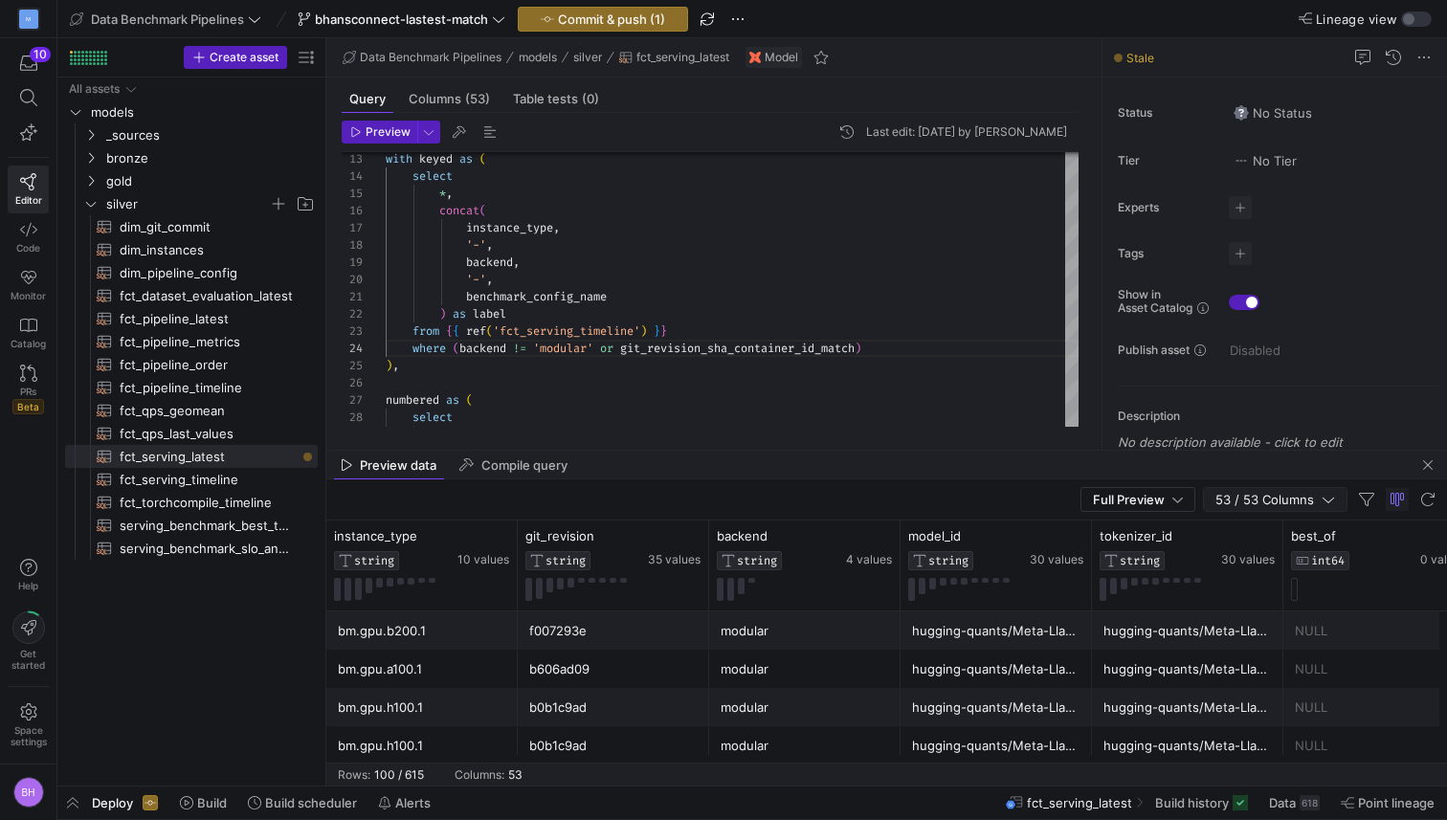
click at [1331, 501] on icon "button" at bounding box center [1328, 499] width 13 height 13
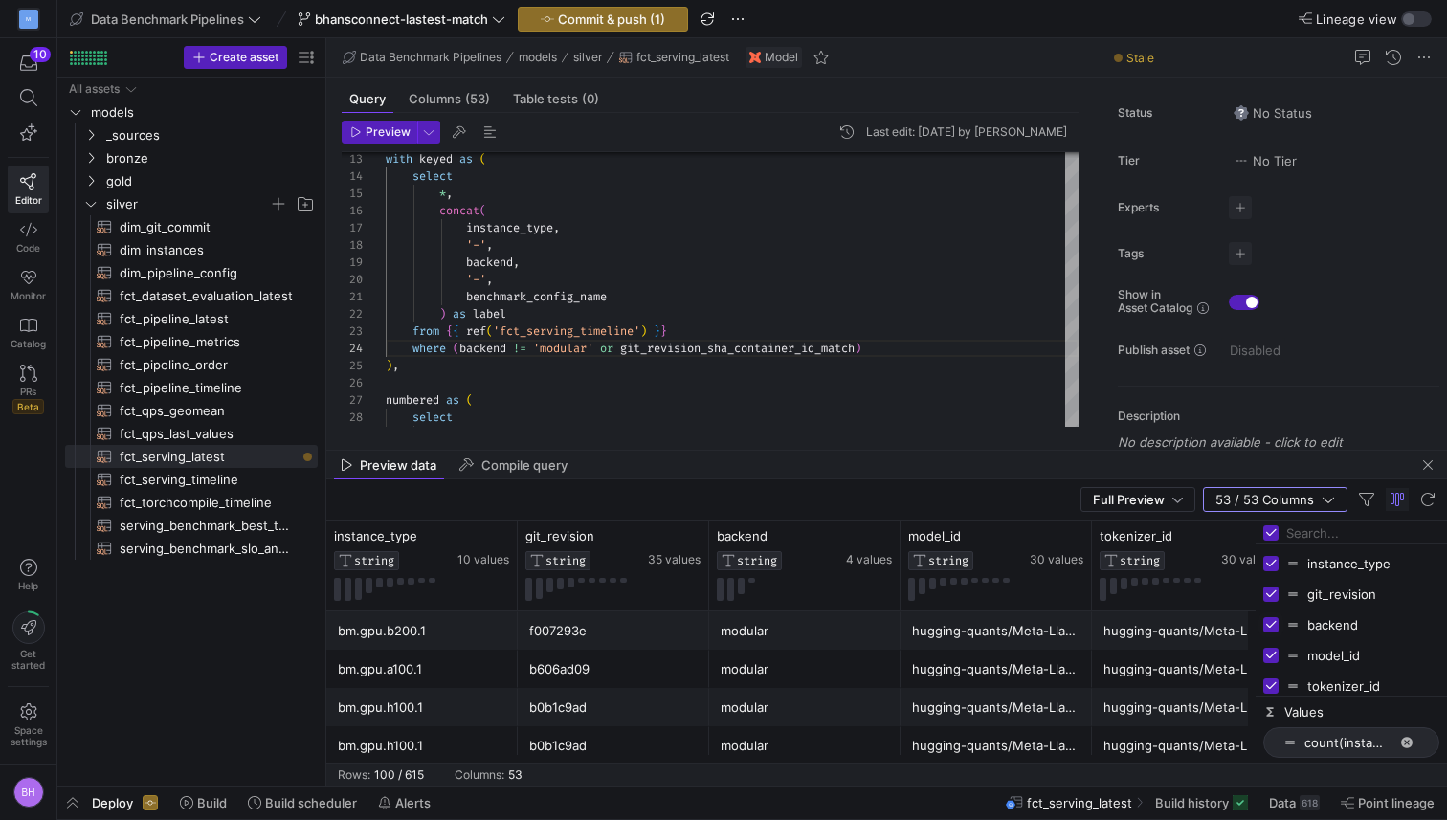
click at [1272, 623] on input "Press SPACE to toggle visibility (visible)" at bounding box center [1270, 624] width 15 height 15
checkbox input "false"
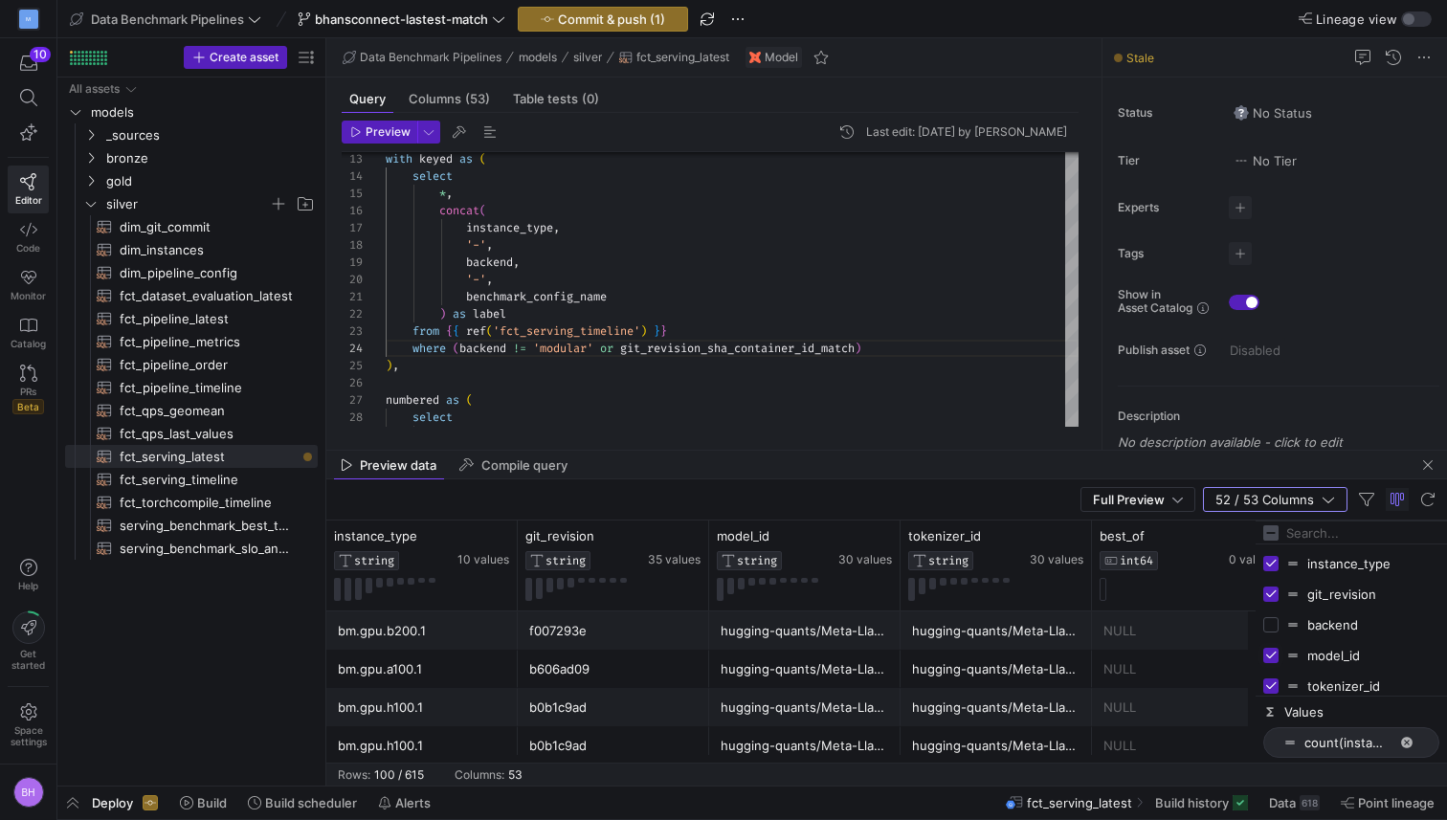
click at [1272, 651] on input "Press SPACE to toggle visibility (visible)" at bounding box center [1270, 655] width 15 height 15
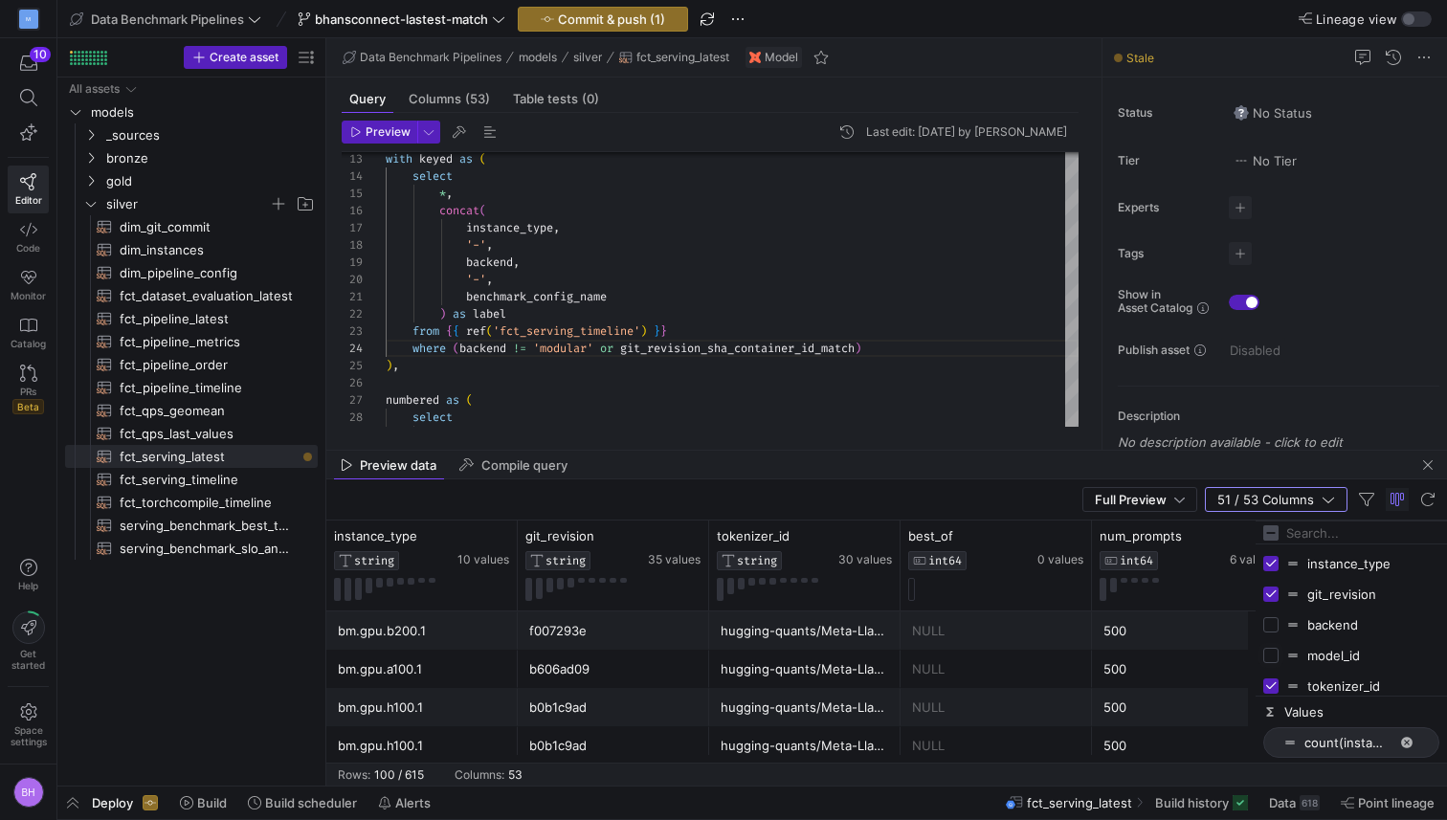
click at [1272, 651] on input "Press SPACE to toggle visibility (hidden)" at bounding box center [1270, 655] width 15 height 15
checkbox input "true"
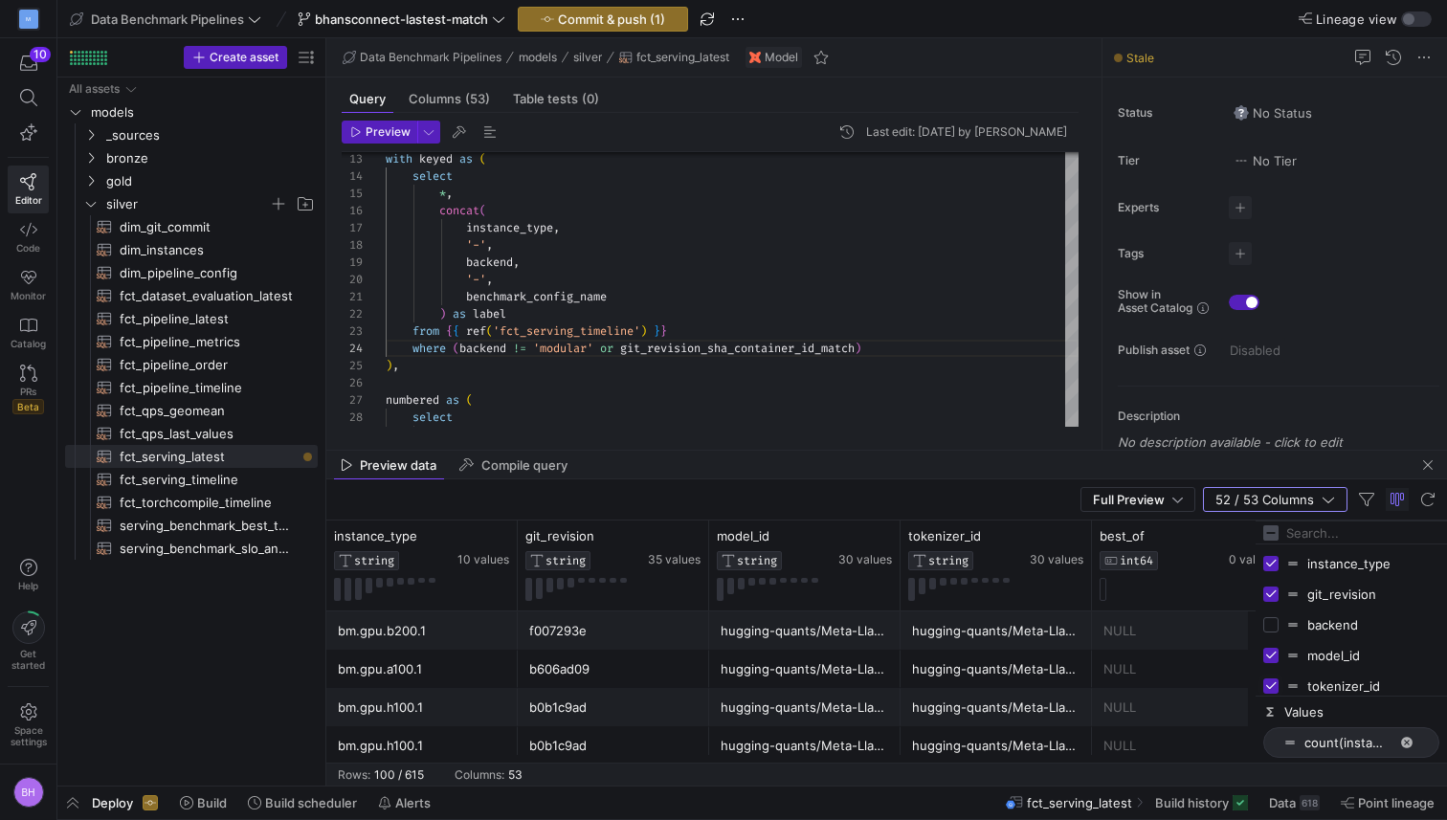
click at [1269, 680] on input "Press SPACE to toggle visibility (visible)" at bounding box center [1270, 686] width 15 height 15
checkbox input "false"
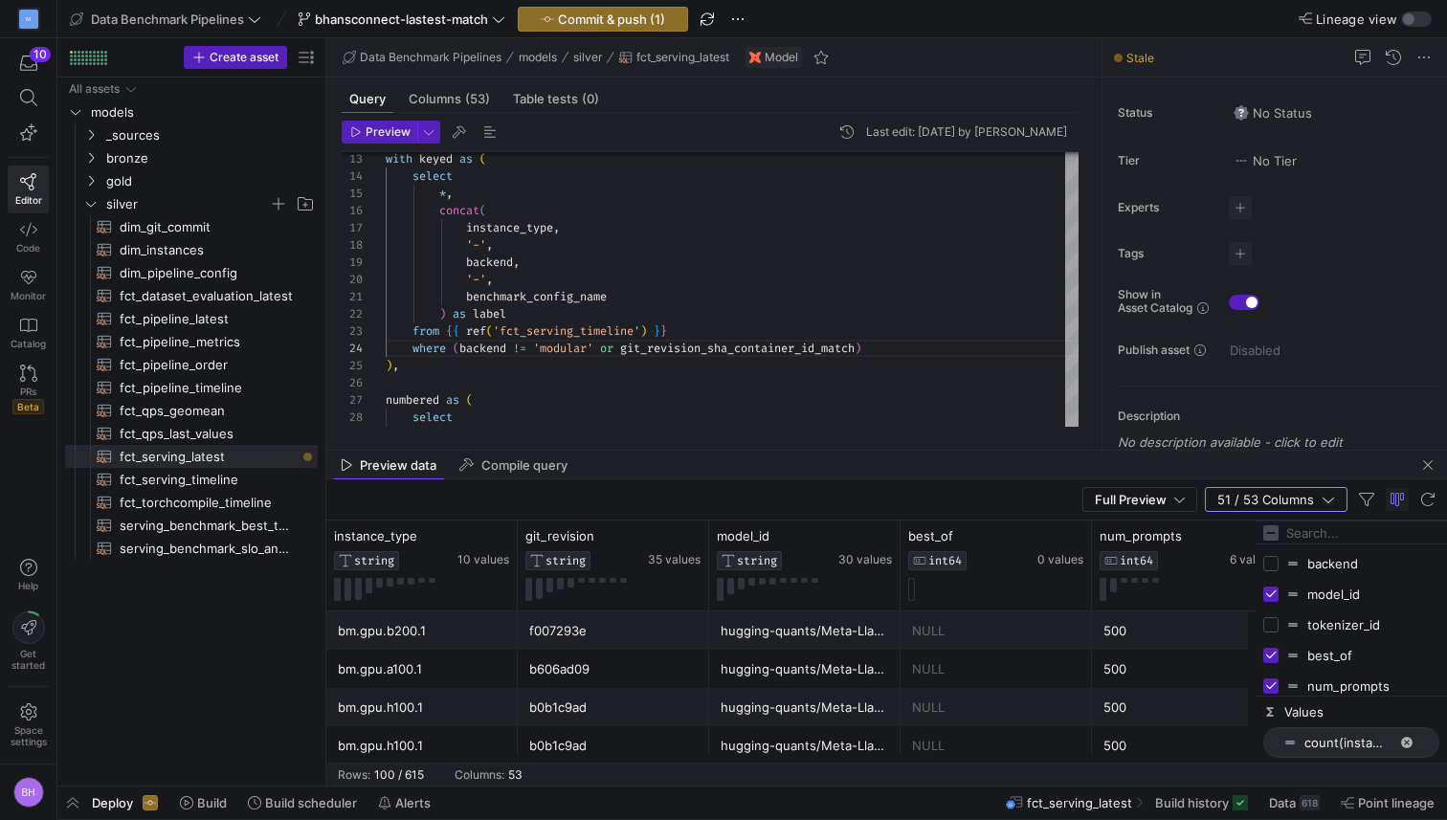
click at [1273, 653] on input "Press SPACE to toggle visibility (visible)" at bounding box center [1270, 655] width 15 height 15
checkbox input "false"
click at [1271, 638] on input "Press SPACE to toggle visibility (visible)" at bounding box center [1270, 632] width 15 height 15
checkbox input "false"
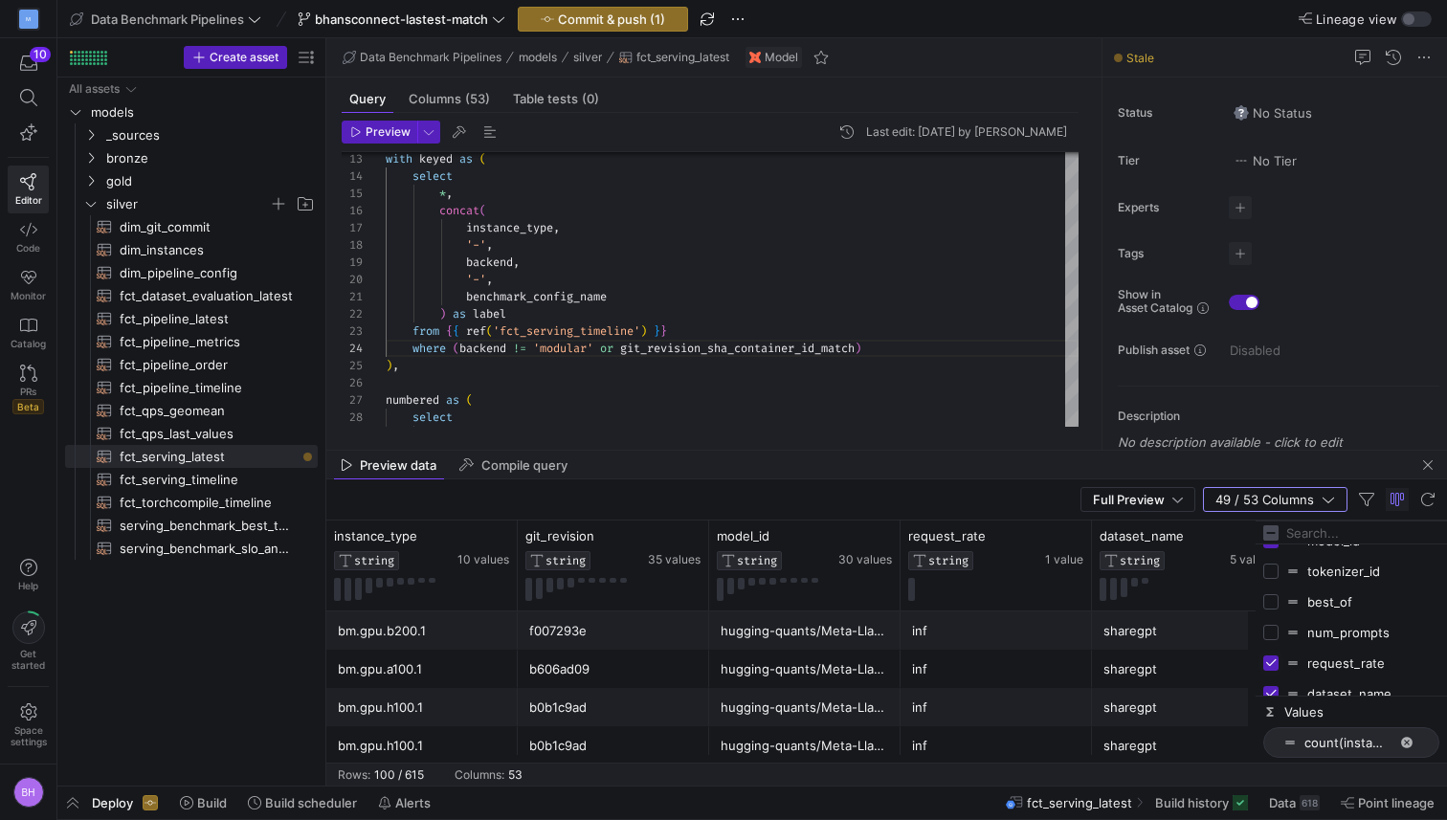
click at [1271, 659] on input "Press SPACE to toggle visibility (visible)" at bounding box center [1270, 663] width 15 height 15
checkbox input "false"
click at [1273, 634] on div "dataset_name" at bounding box center [1351, 626] width 176 height 31
click at [1274, 624] on input "Press SPACE to toggle visibility (visible)" at bounding box center [1270, 625] width 15 height 15
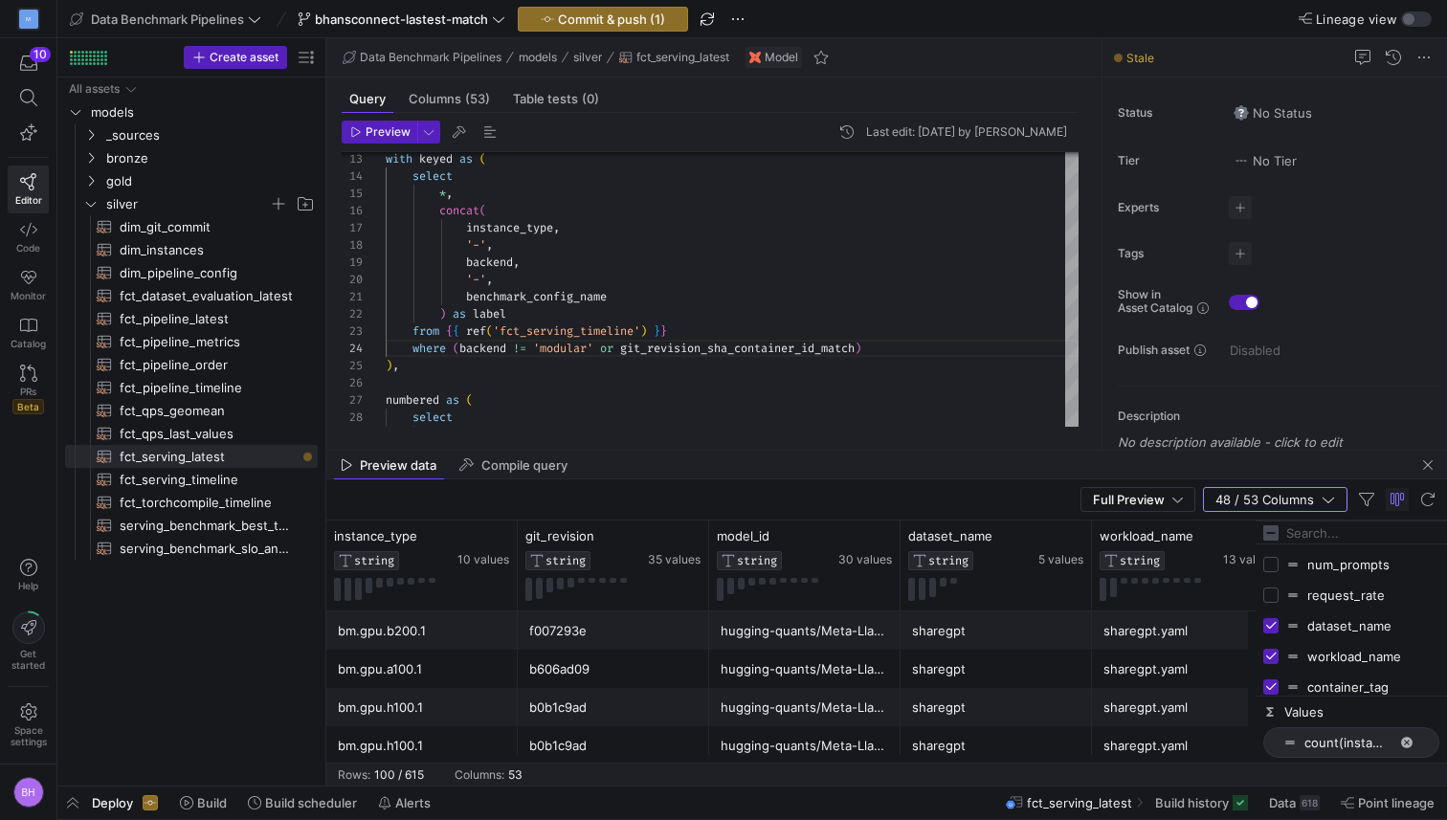
checkbox input "false"
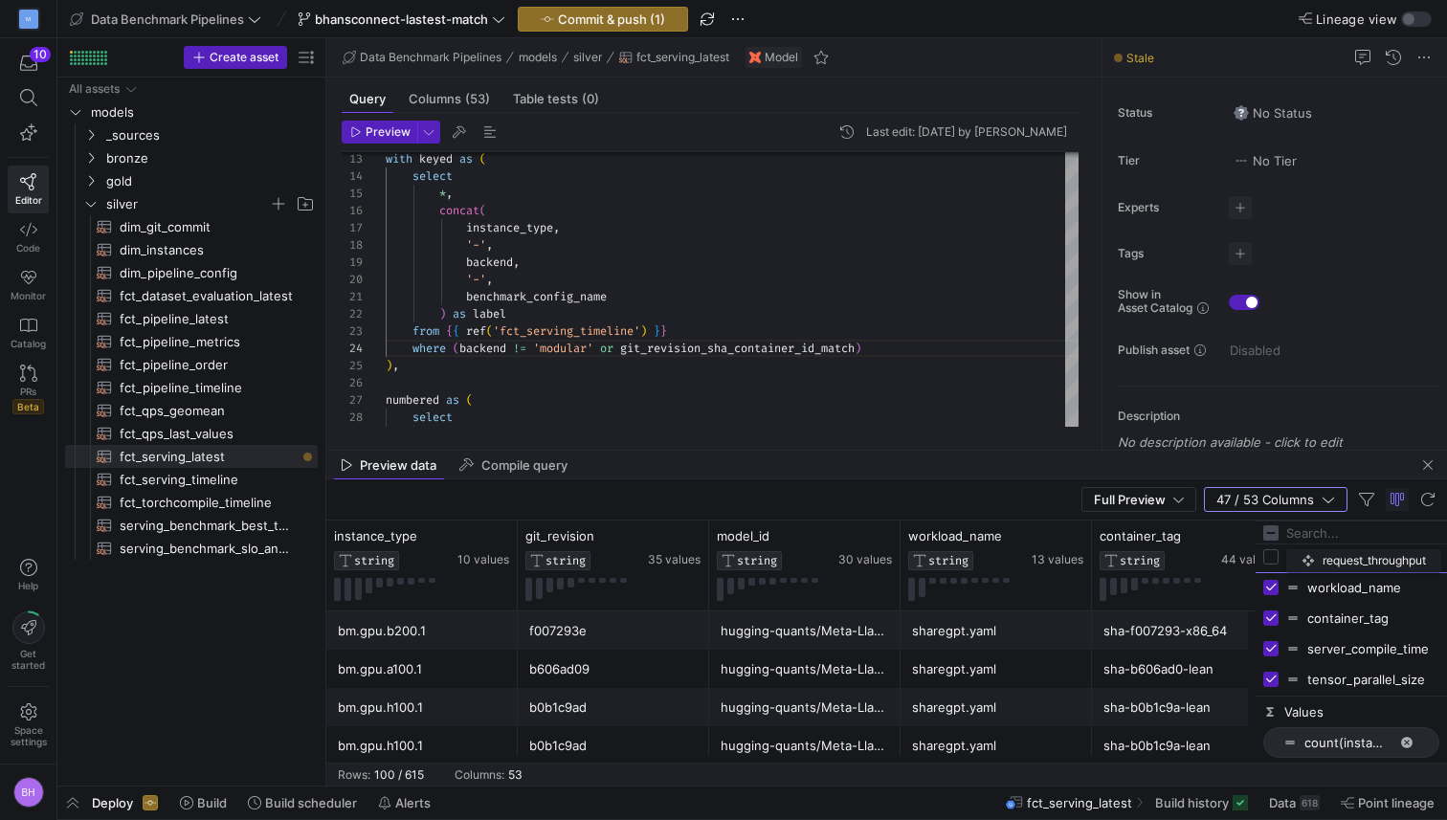
scroll to position [213, 0]
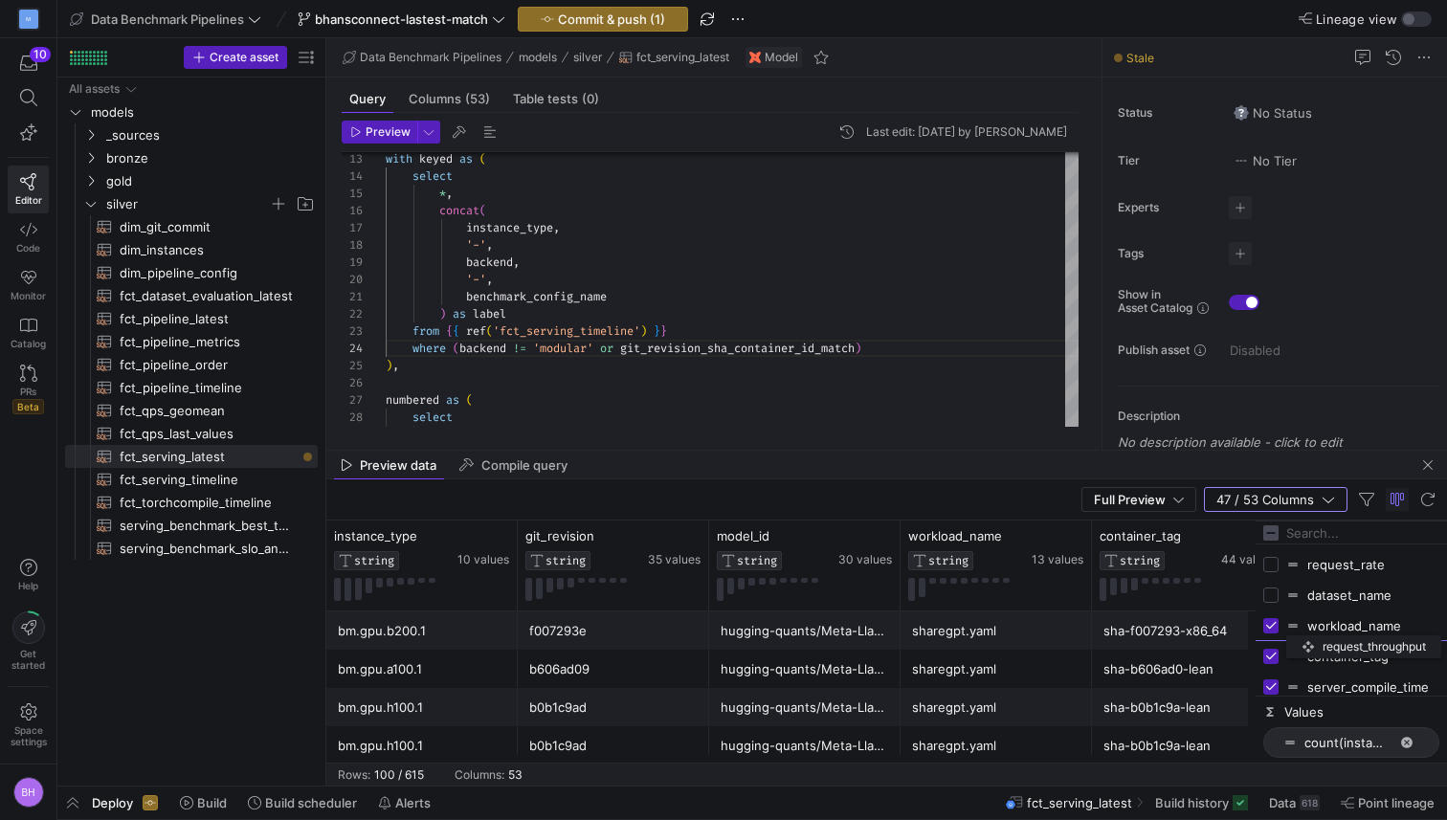
drag, startPoint x: 1298, startPoint y: 609, endPoint x: 1300, endPoint y: 632, distance: 23.0
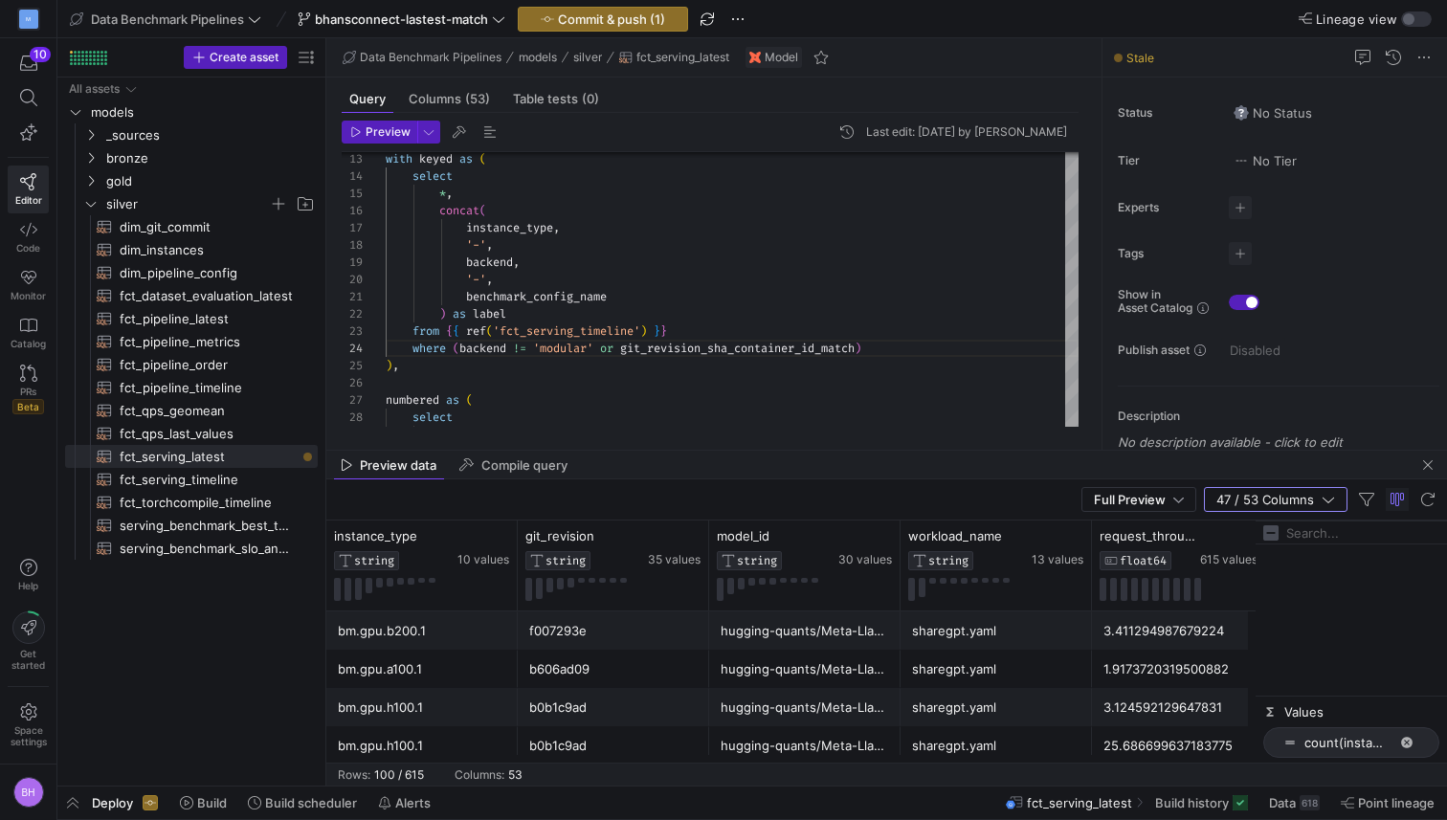
scroll to position [526, 0]
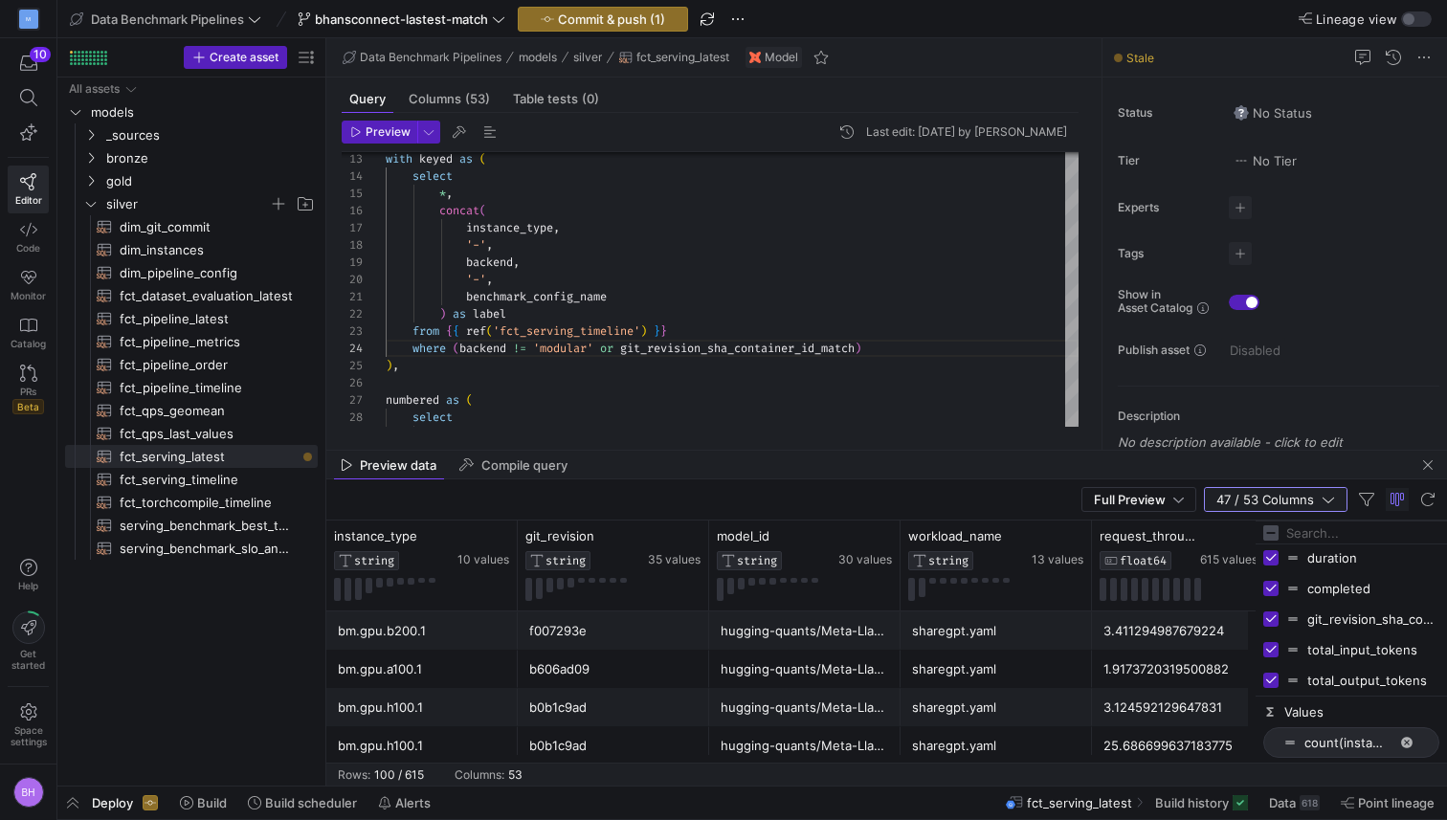
click at [1334, 499] on icon "button" at bounding box center [1328, 499] width 13 height 13
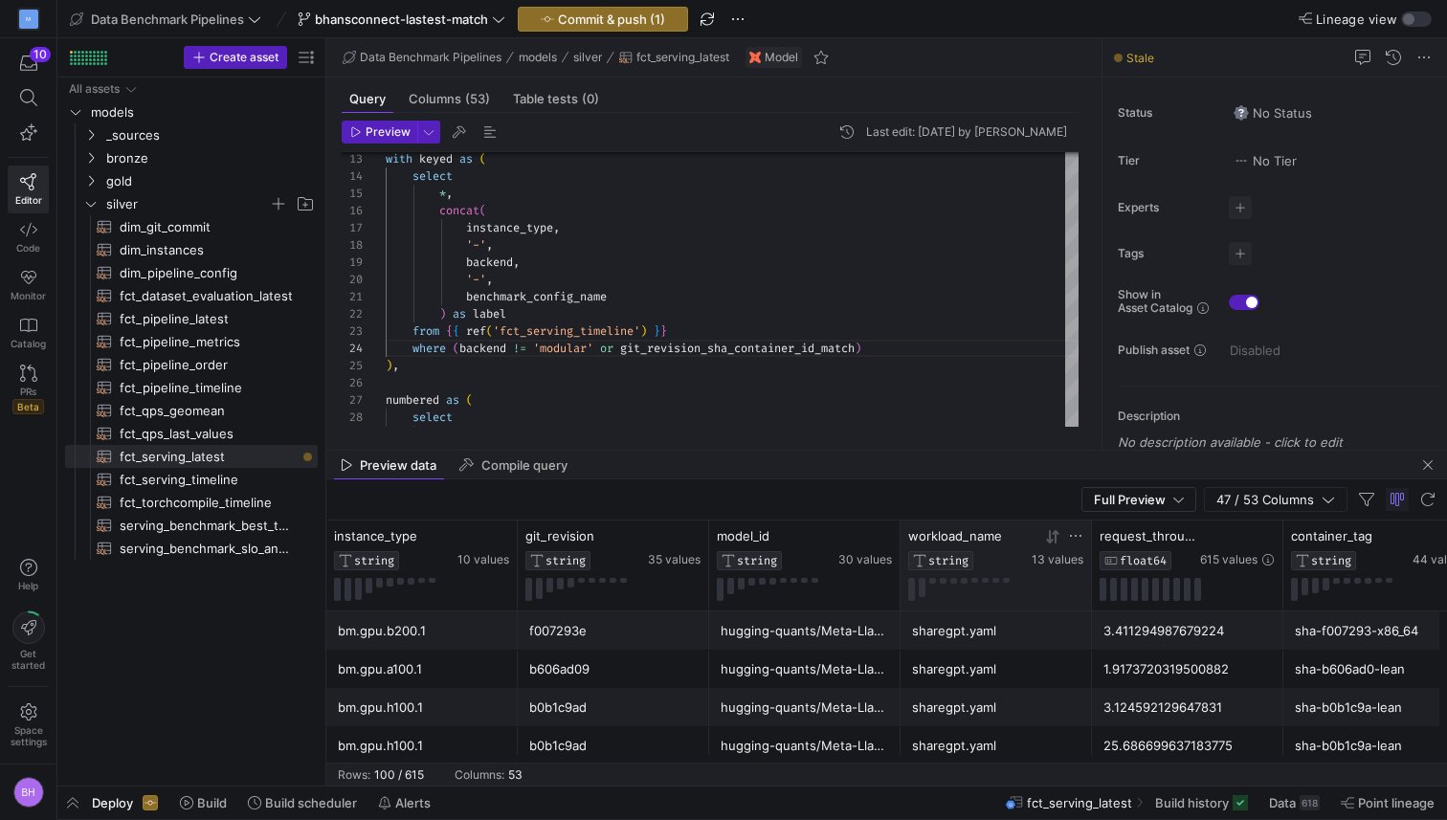
click at [1072, 536] on icon at bounding box center [1075, 535] width 15 height 15
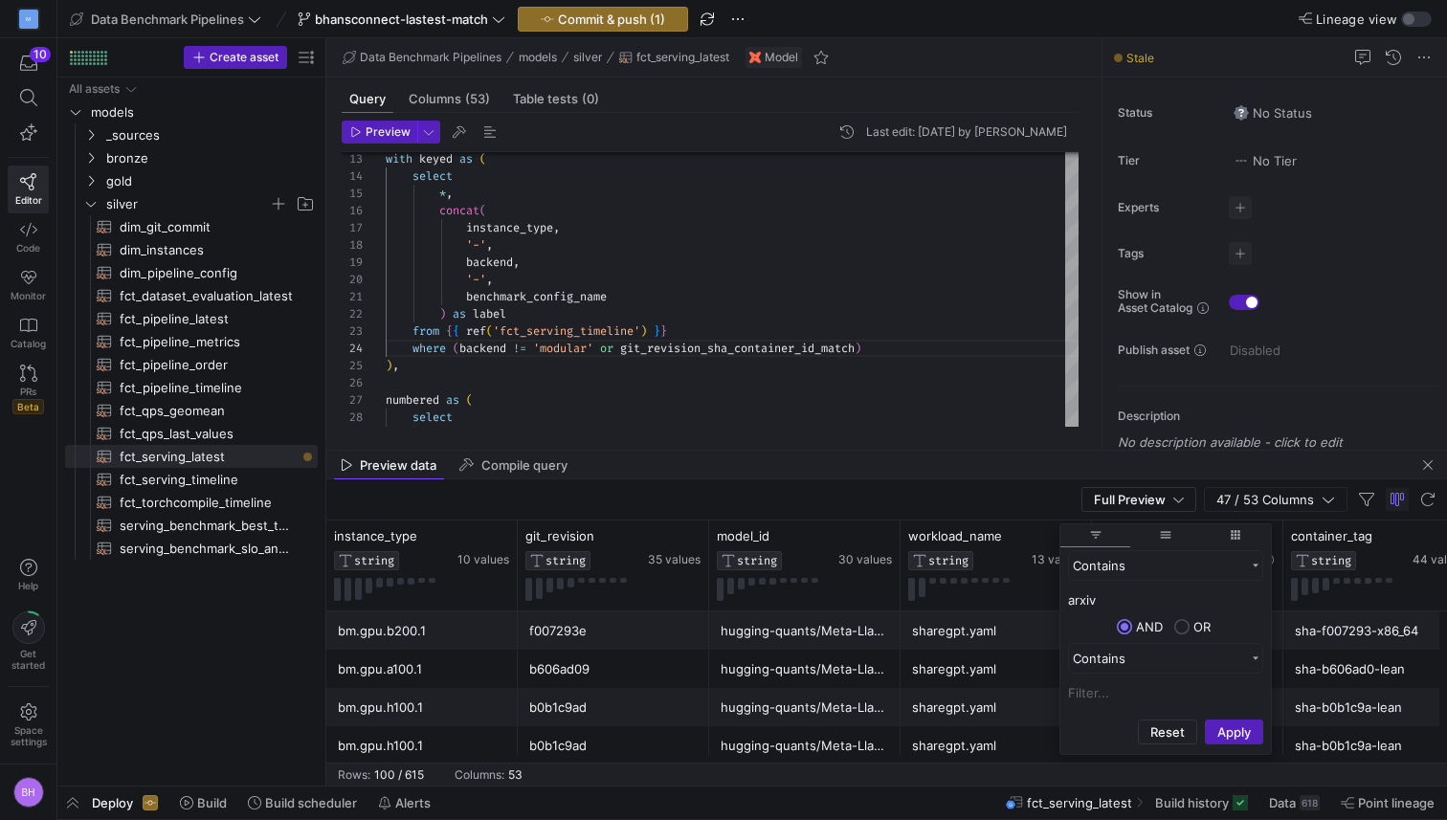
type input "arxiv"
click at [1205, 720] on button "Apply" at bounding box center [1234, 732] width 58 height 25
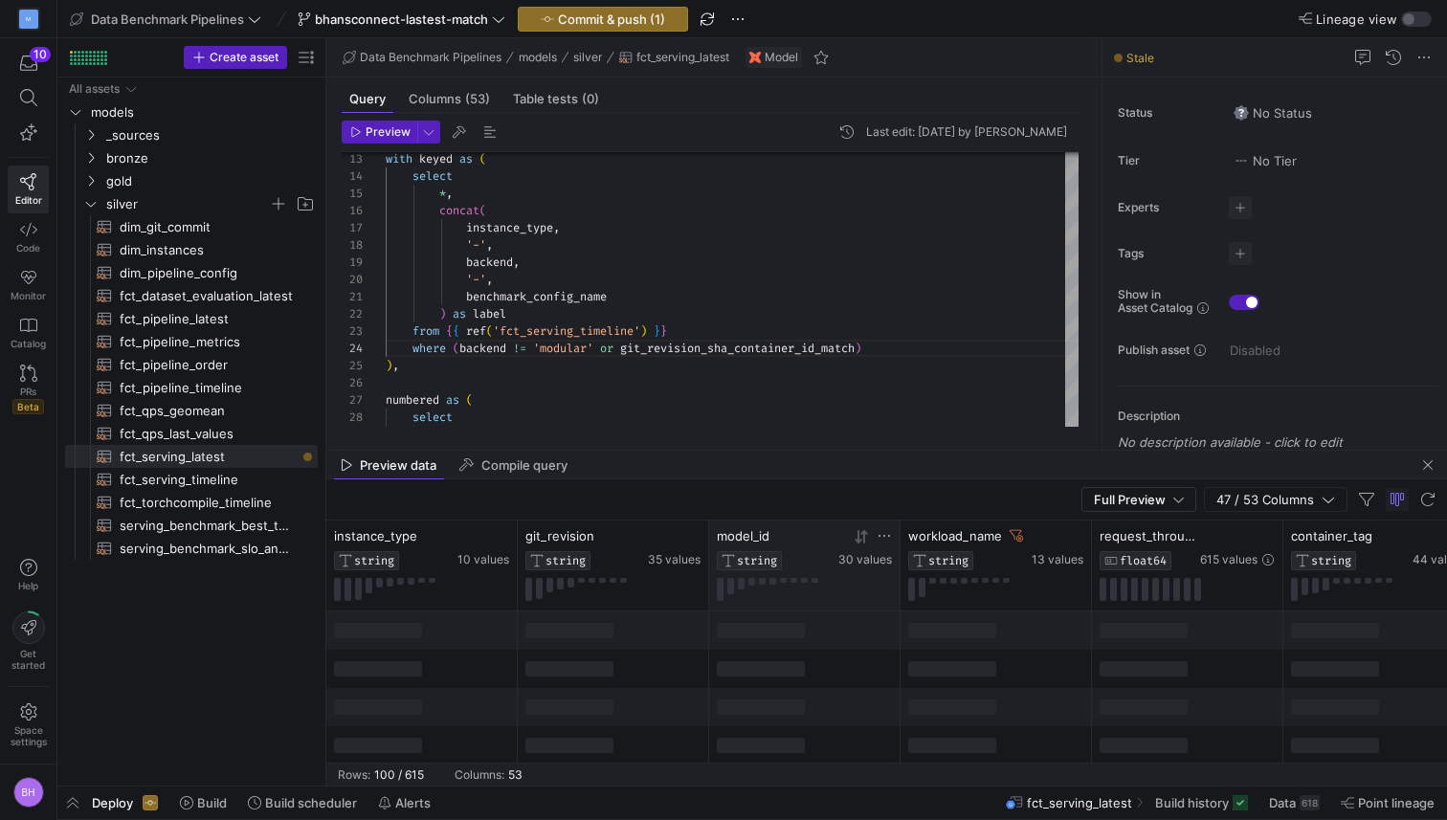
click at [886, 532] on icon at bounding box center [884, 535] width 15 height 15
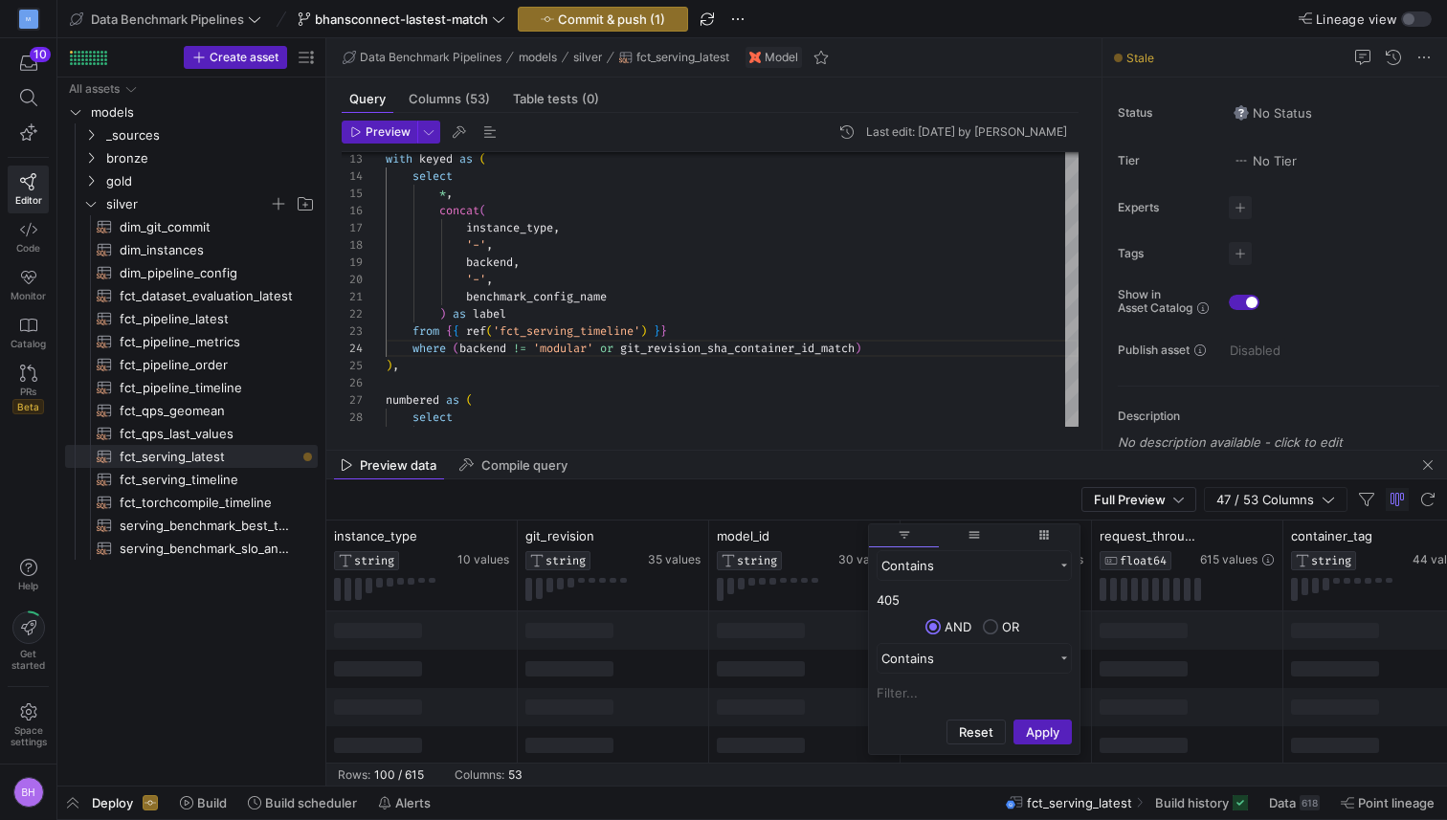
type input "405"
click at [1013, 720] on button "Apply" at bounding box center [1042, 732] width 58 height 25
click at [1035, 723] on button "Apply" at bounding box center [1042, 732] width 58 height 25
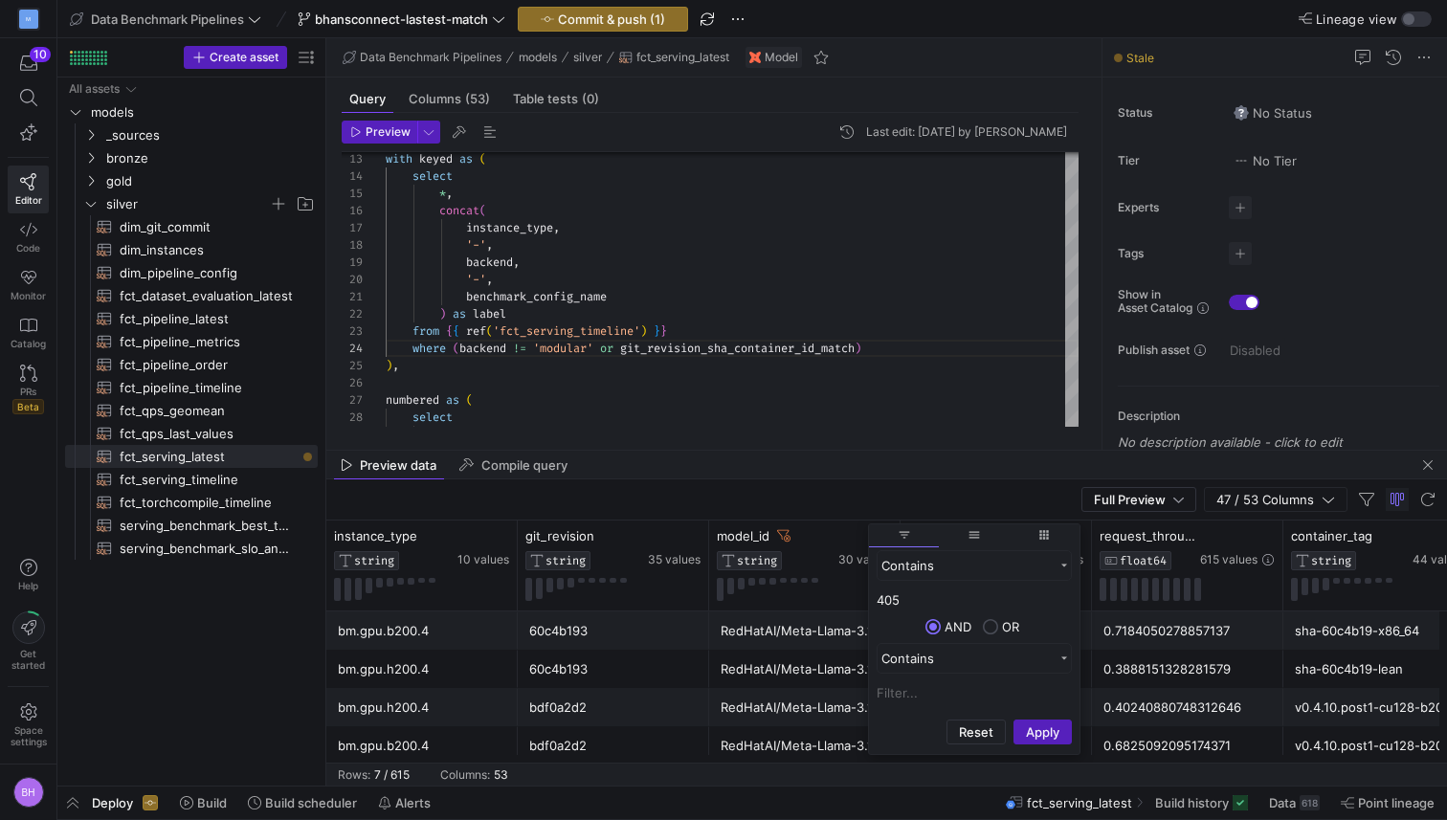
click at [898, 531] on span "filter" at bounding box center [904, 534] width 13 height 13
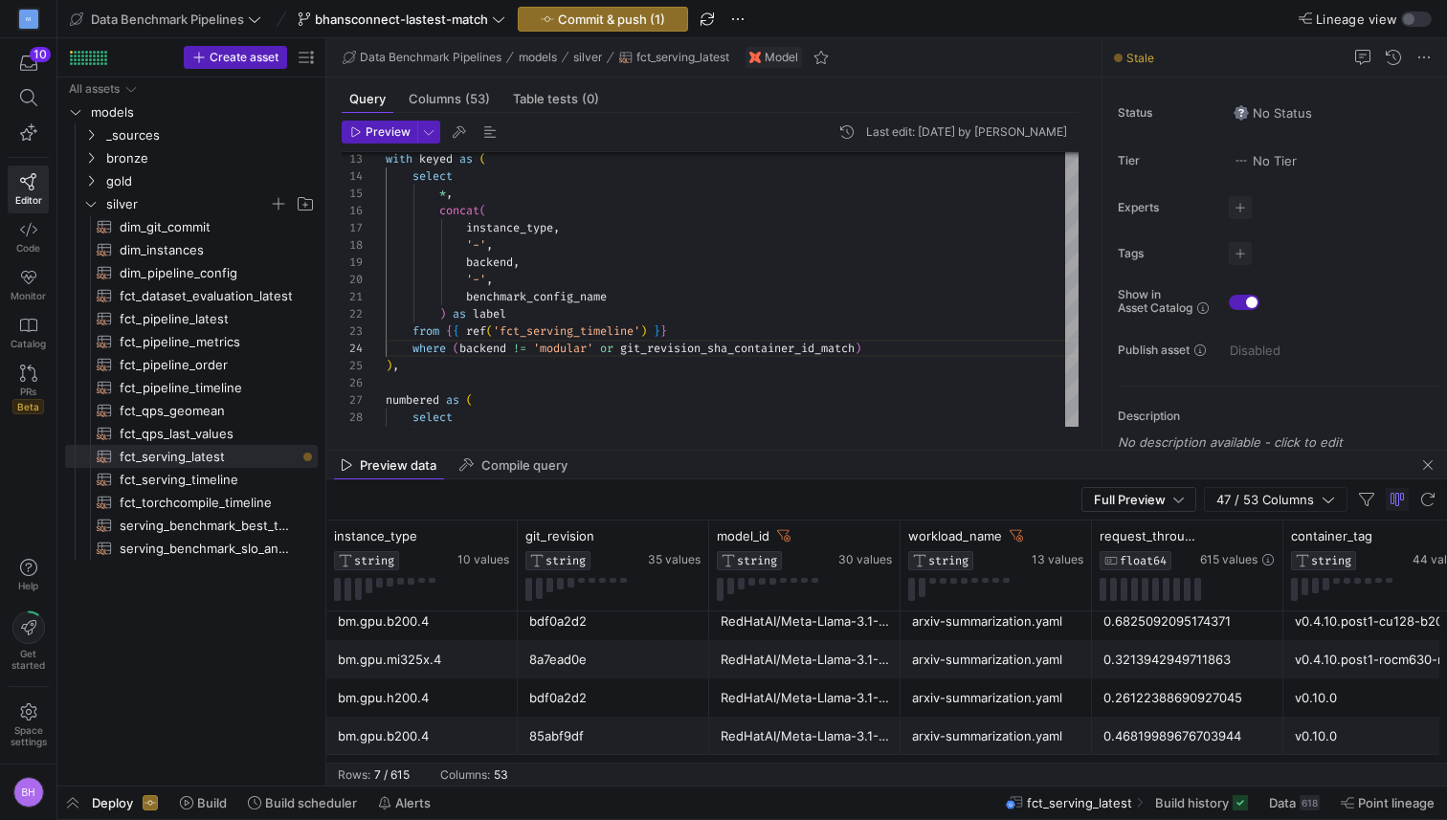
scroll to position [108, 0]
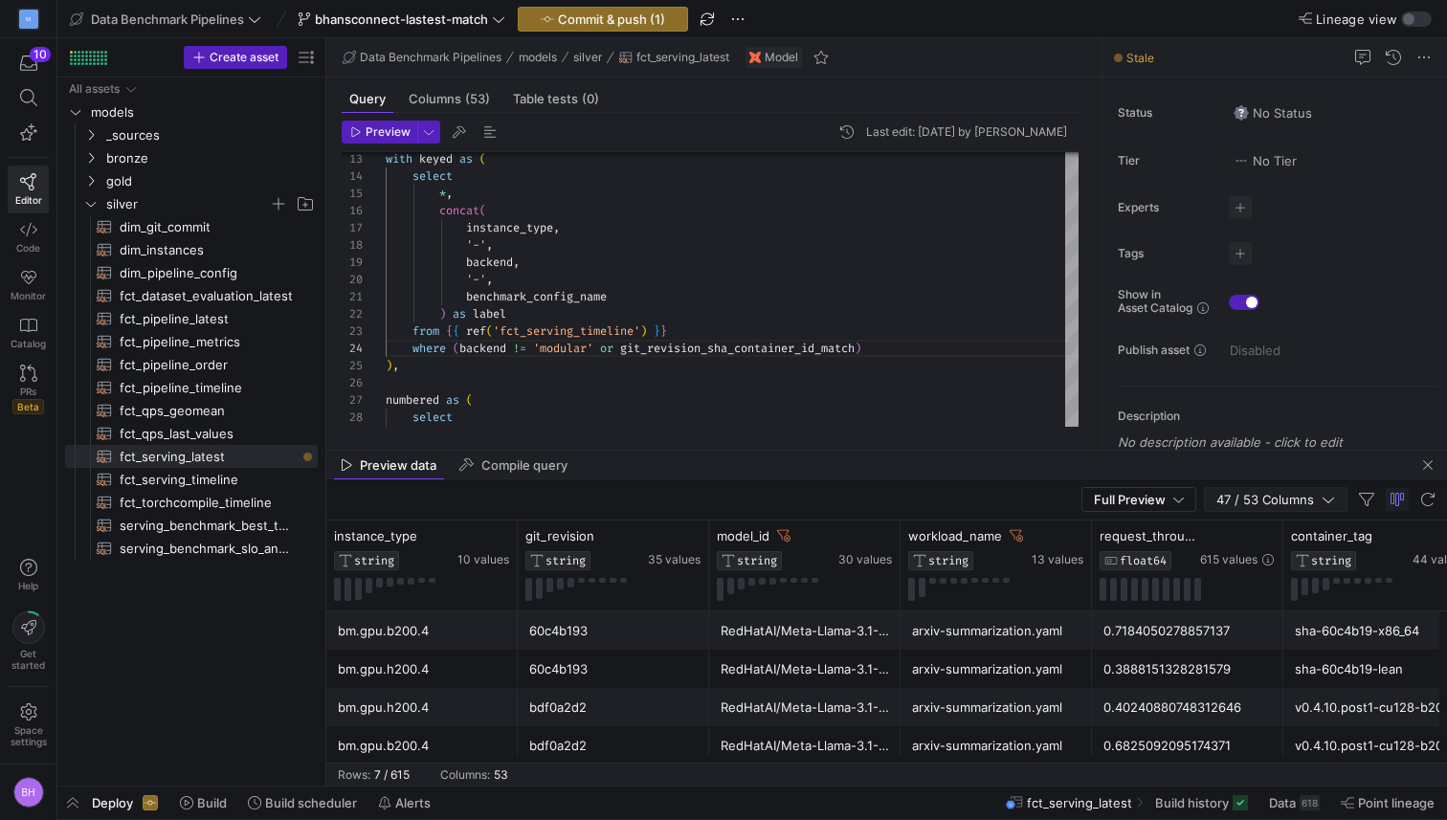
click at [1318, 492] on span "47 / 53 Columns" at bounding box center [1268, 499] width 105 height 15
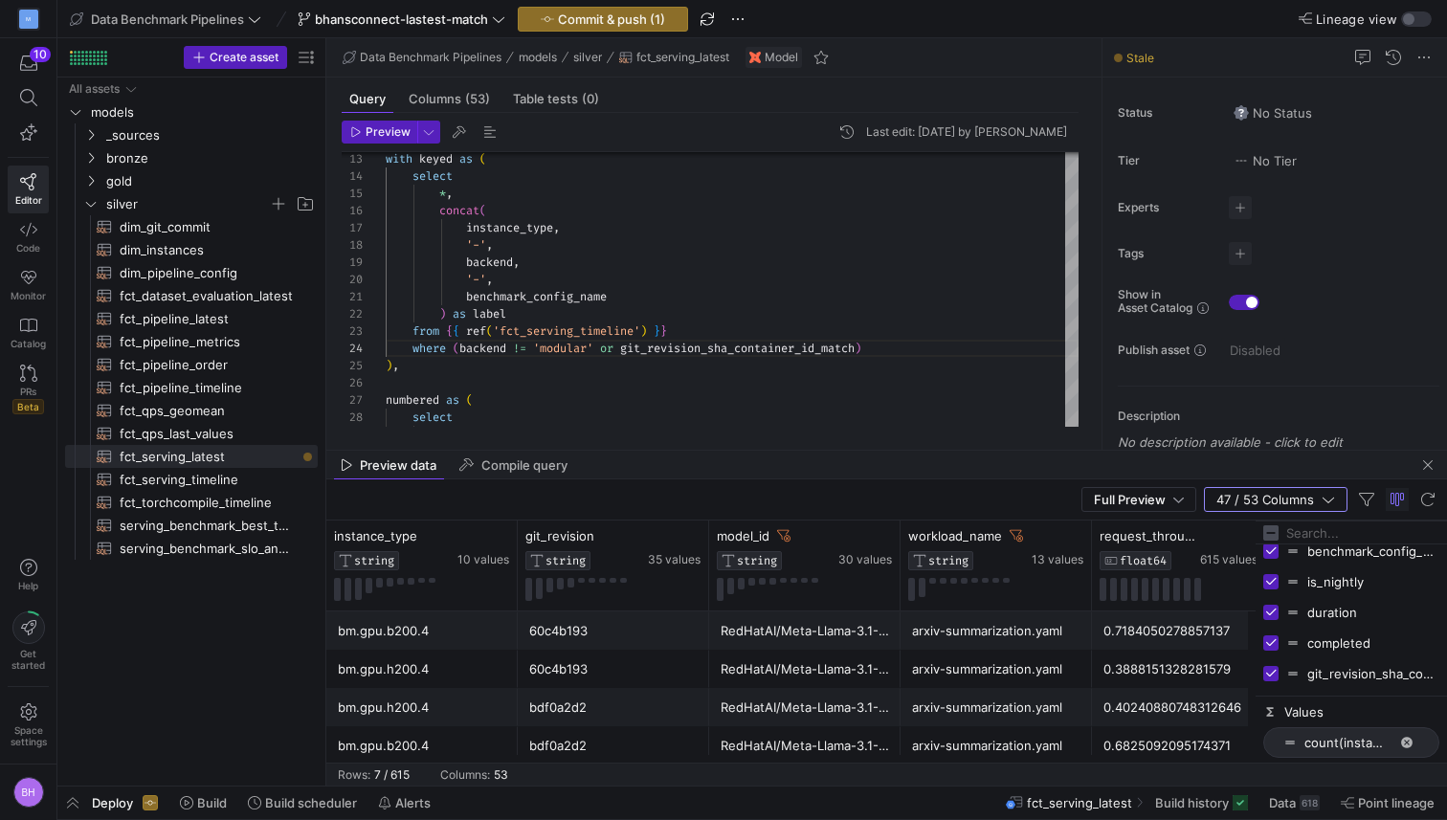
scroll to position [469, 0]
click at [1386, 503] on span "button" at bounding box center [1397, 499] width 23 height 23
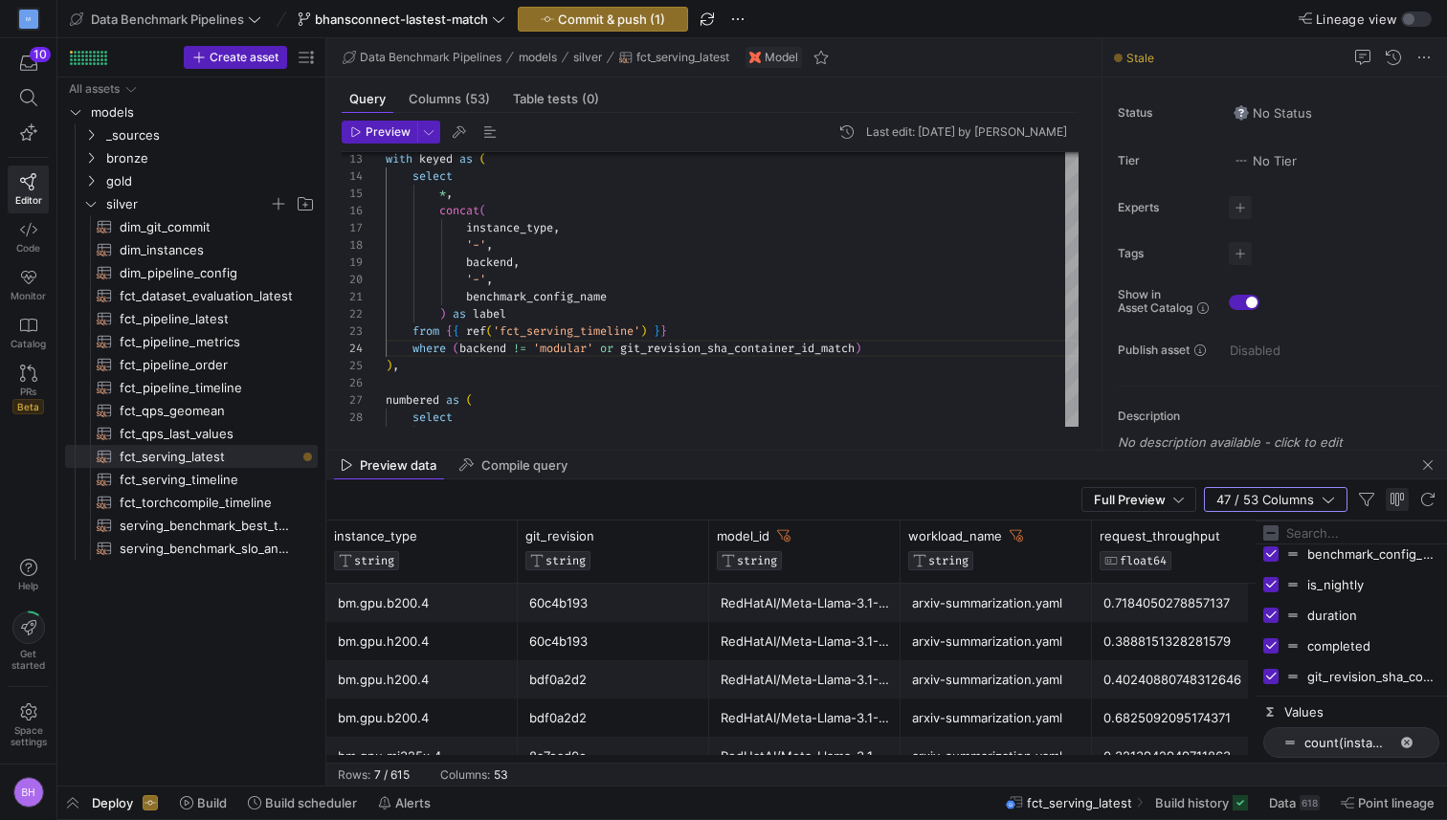
click at [1386, 503] on span "button" at bounding box center [1397, 499] width 23 height 23
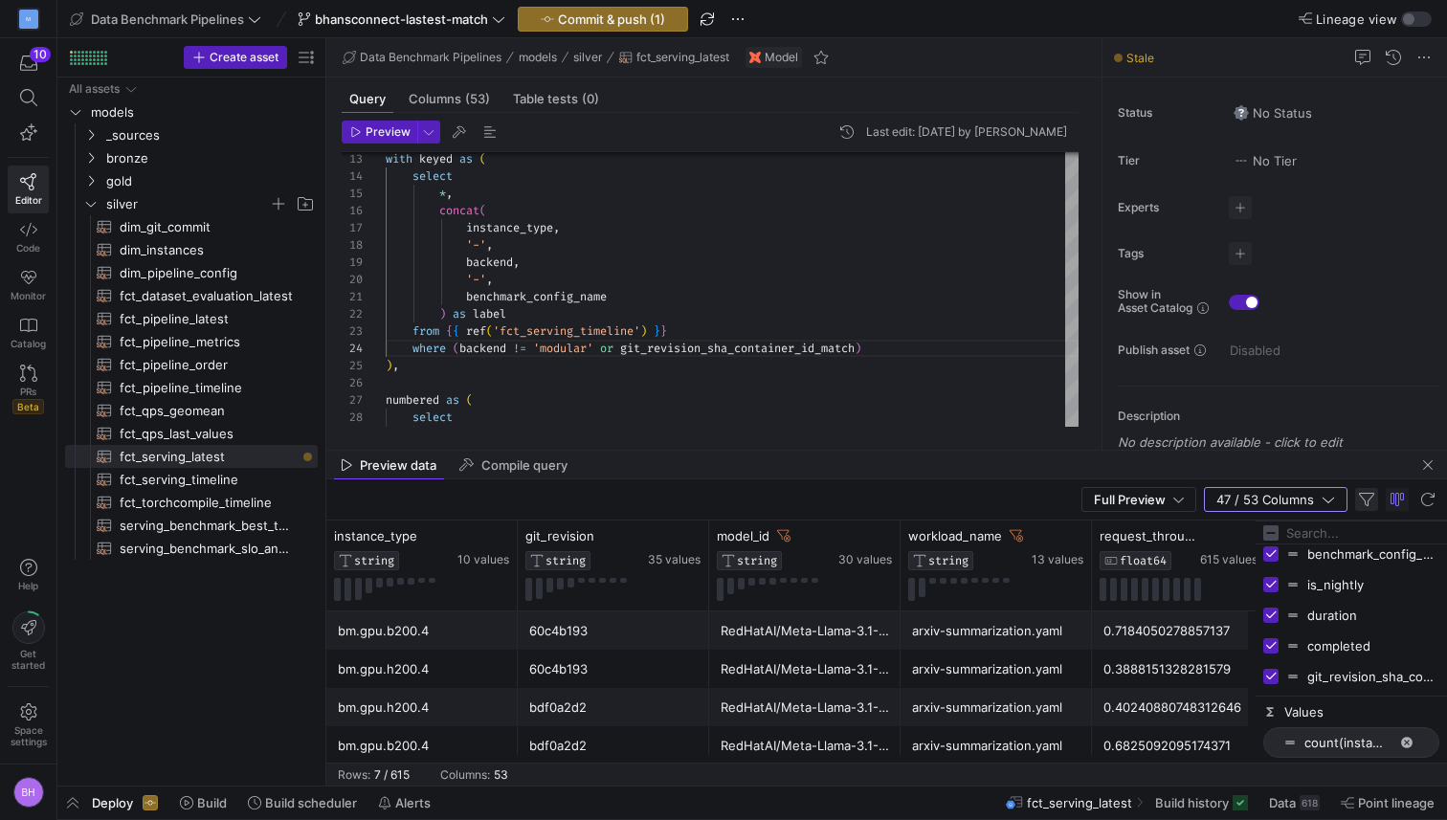
click at [1370, 502] on span "button" at bounding box center [1366, 499] width 23 height 23
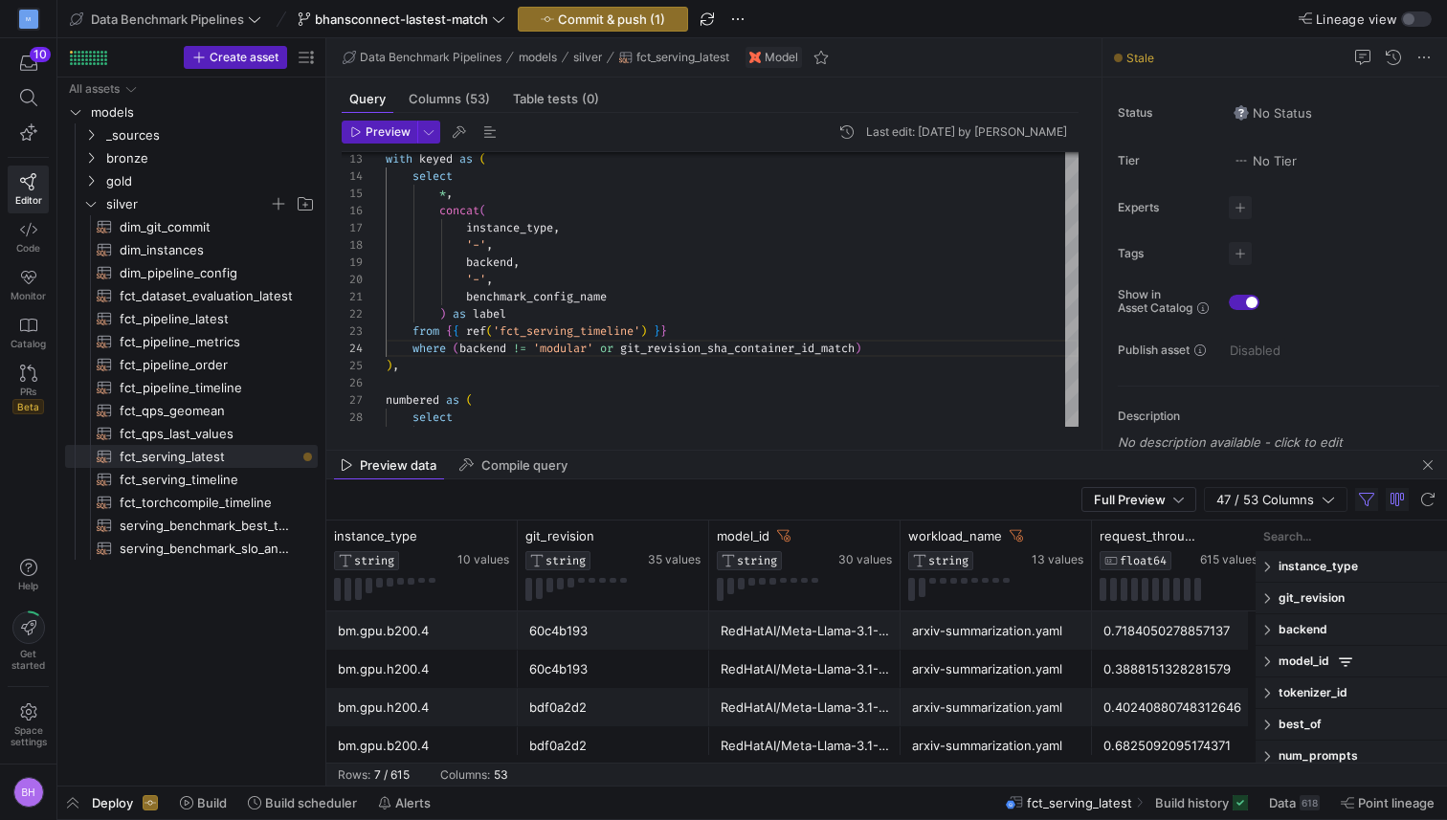
click at [1271, 627] on span at bounding box center [1268, 629] width 11 height 13
type input "mod"
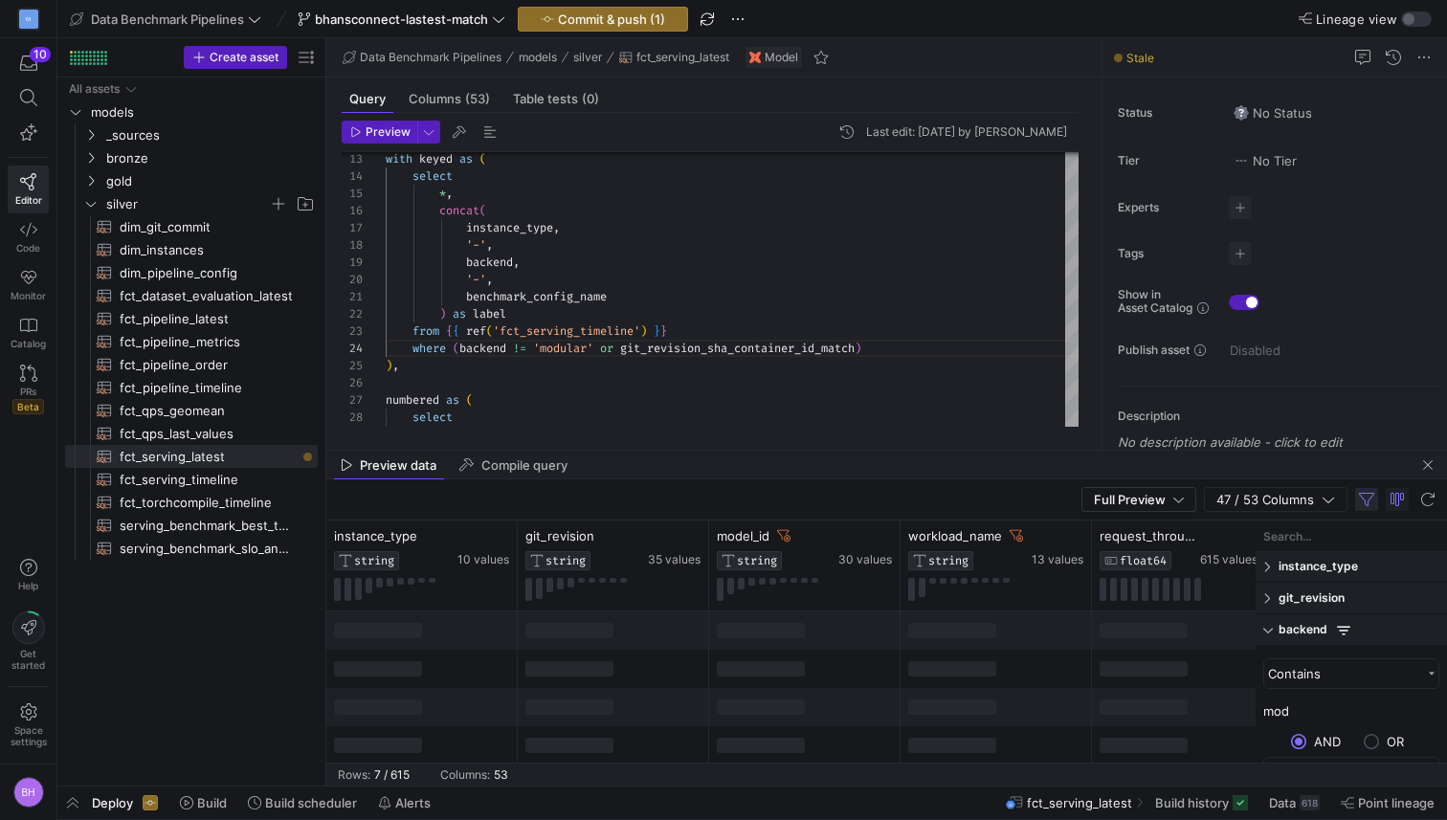
click at [1365, 502] on span "button" at bounding box center [1366, 499] width 23 height 23
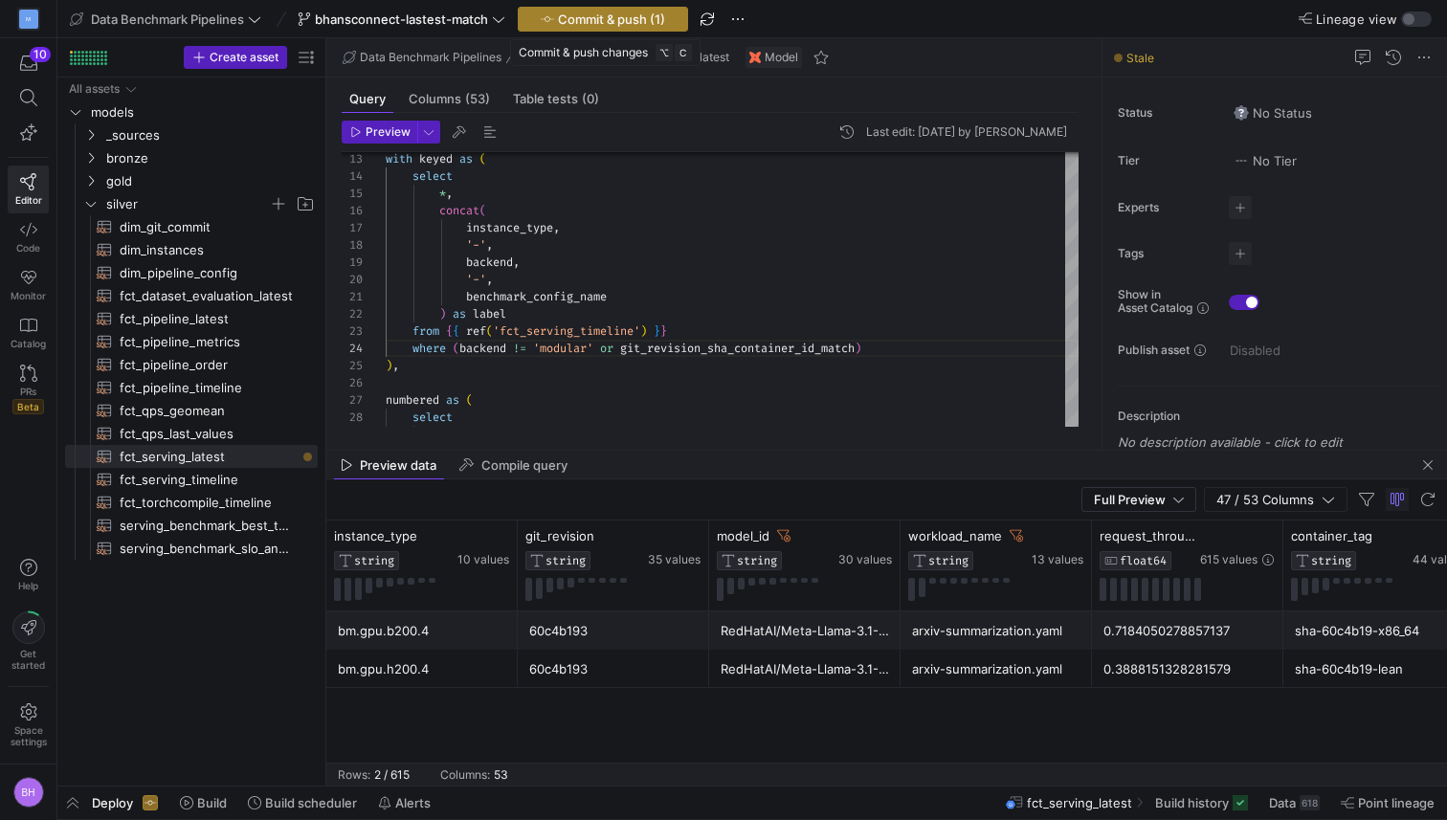
click at [600, 16] on span "Commit & push (1)" at bounding box center [611, 18] width 107 height 15
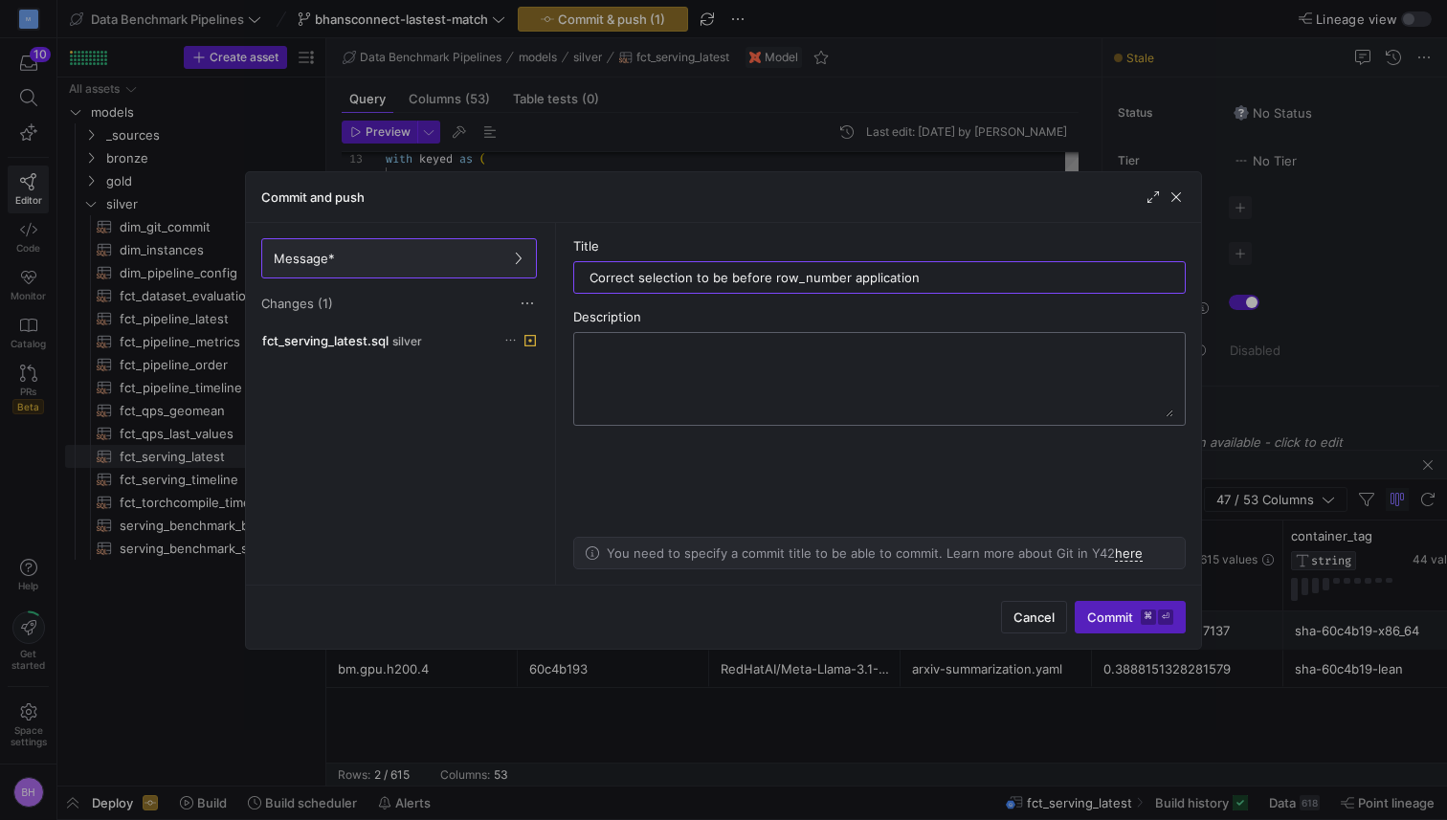
type input "Correct selection to be before row_number application"
click at [621, 386] on textarea at bounding box center [880, 379] width 588 height 77
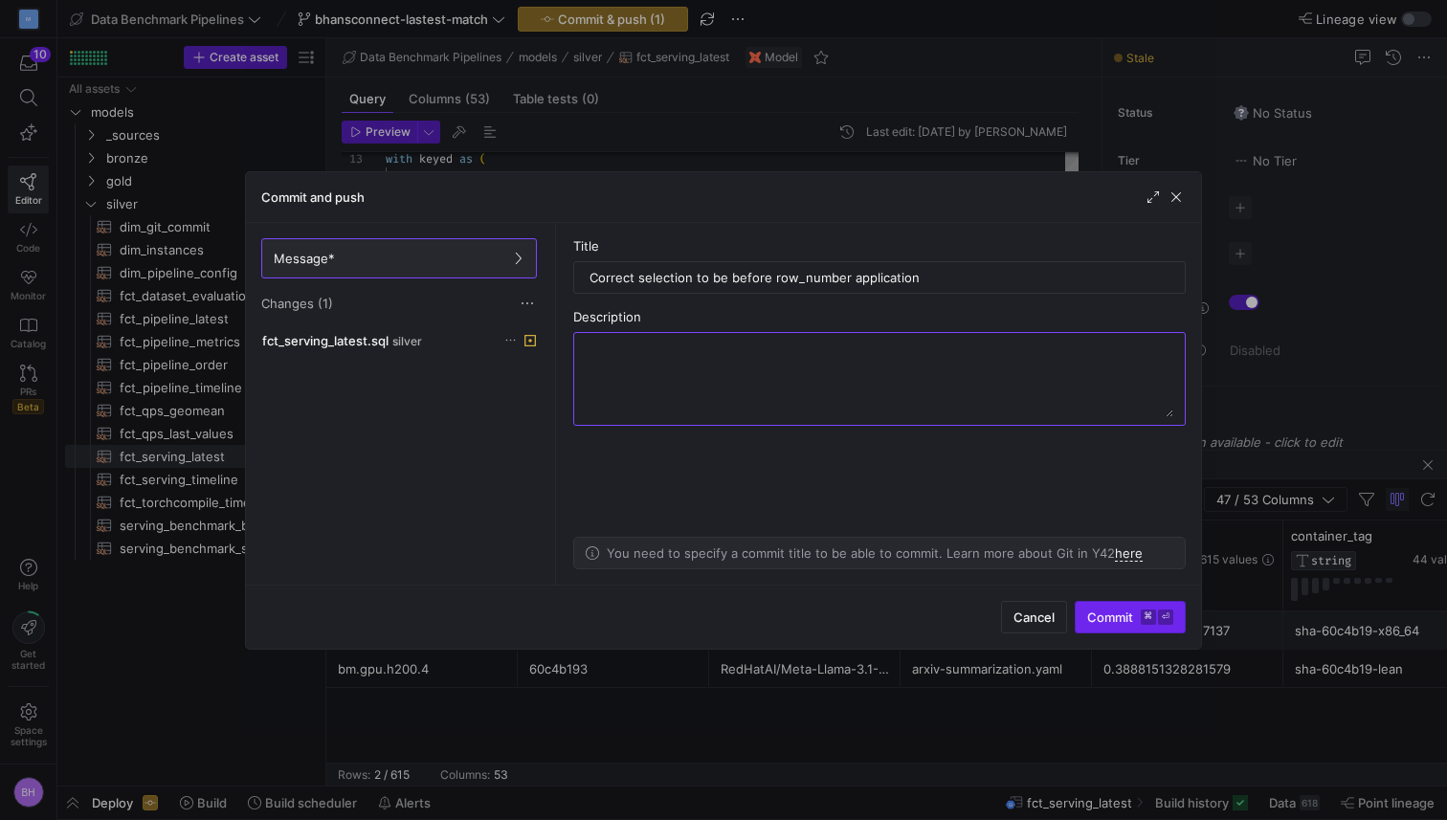
click at [1125, 616] on span "Commit ⌘ ⏎" at bounding box center [1130, 617] width 86 height 15
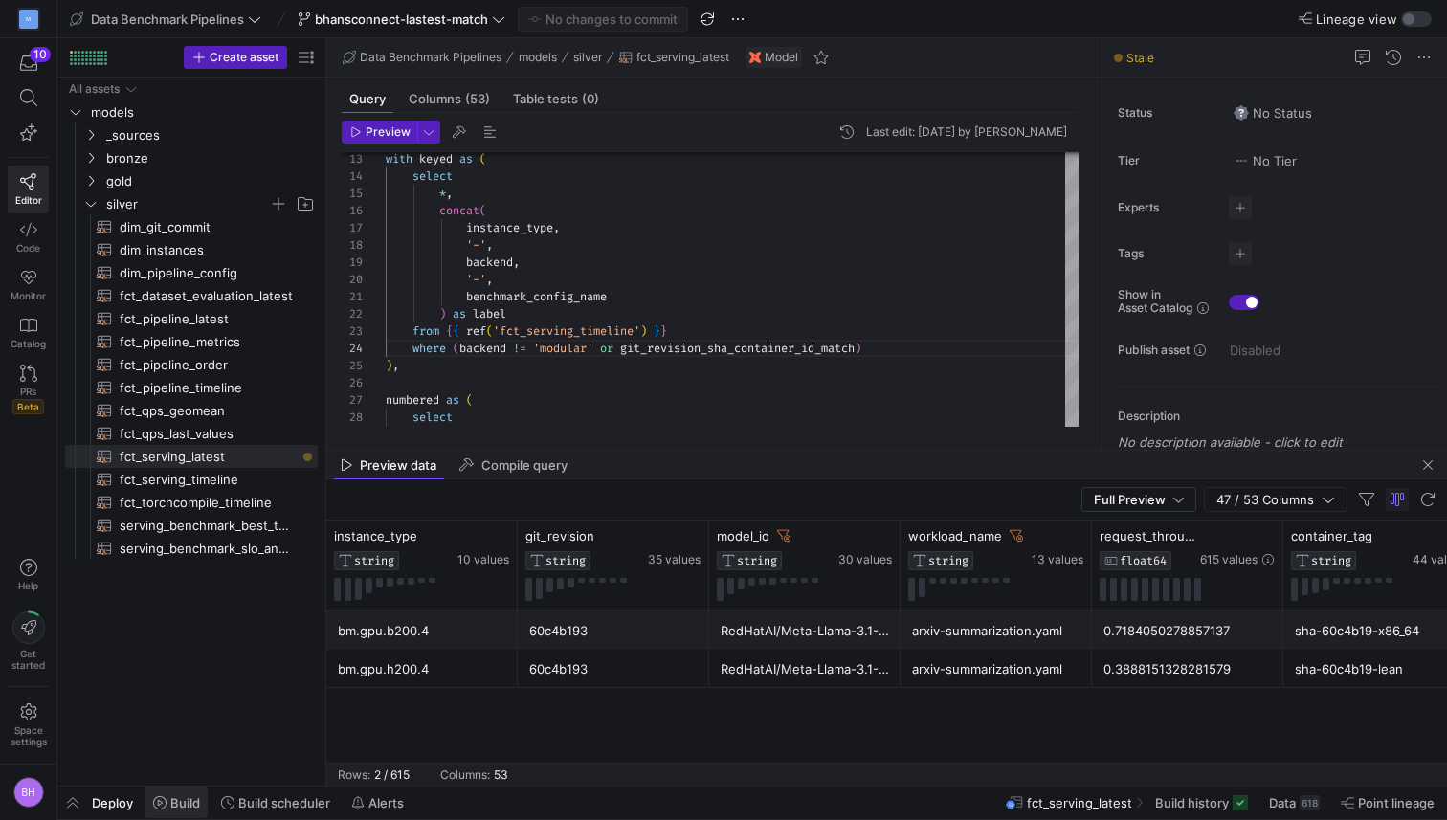
click at [176, 805] on span "Build" at bounding box center [185, 802] width 30 height 15
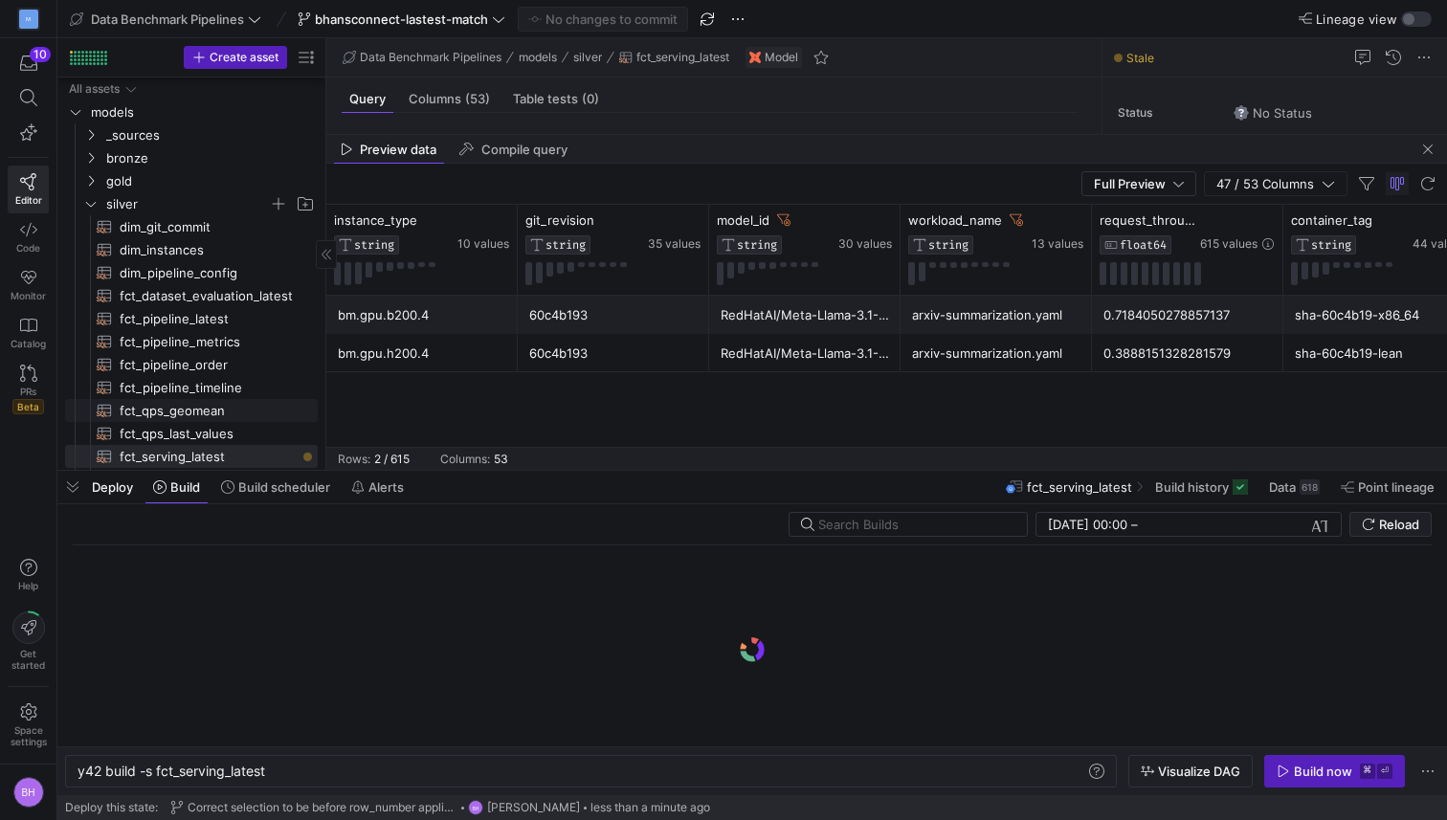
scroll to position [90, 0]
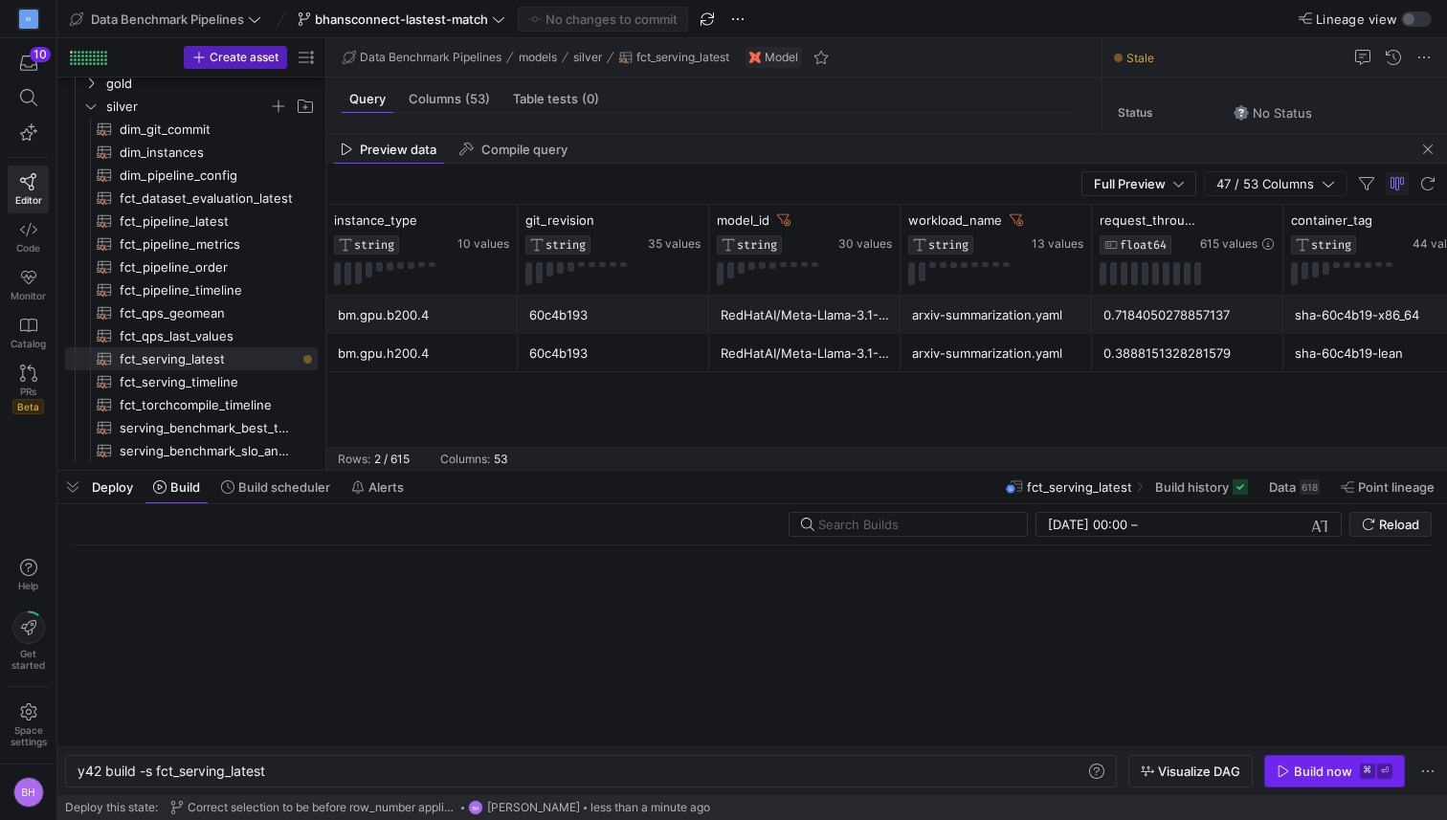
click at [1308, 769] on div "Build now" at bounding box center [1323, 771] width 58 height 15
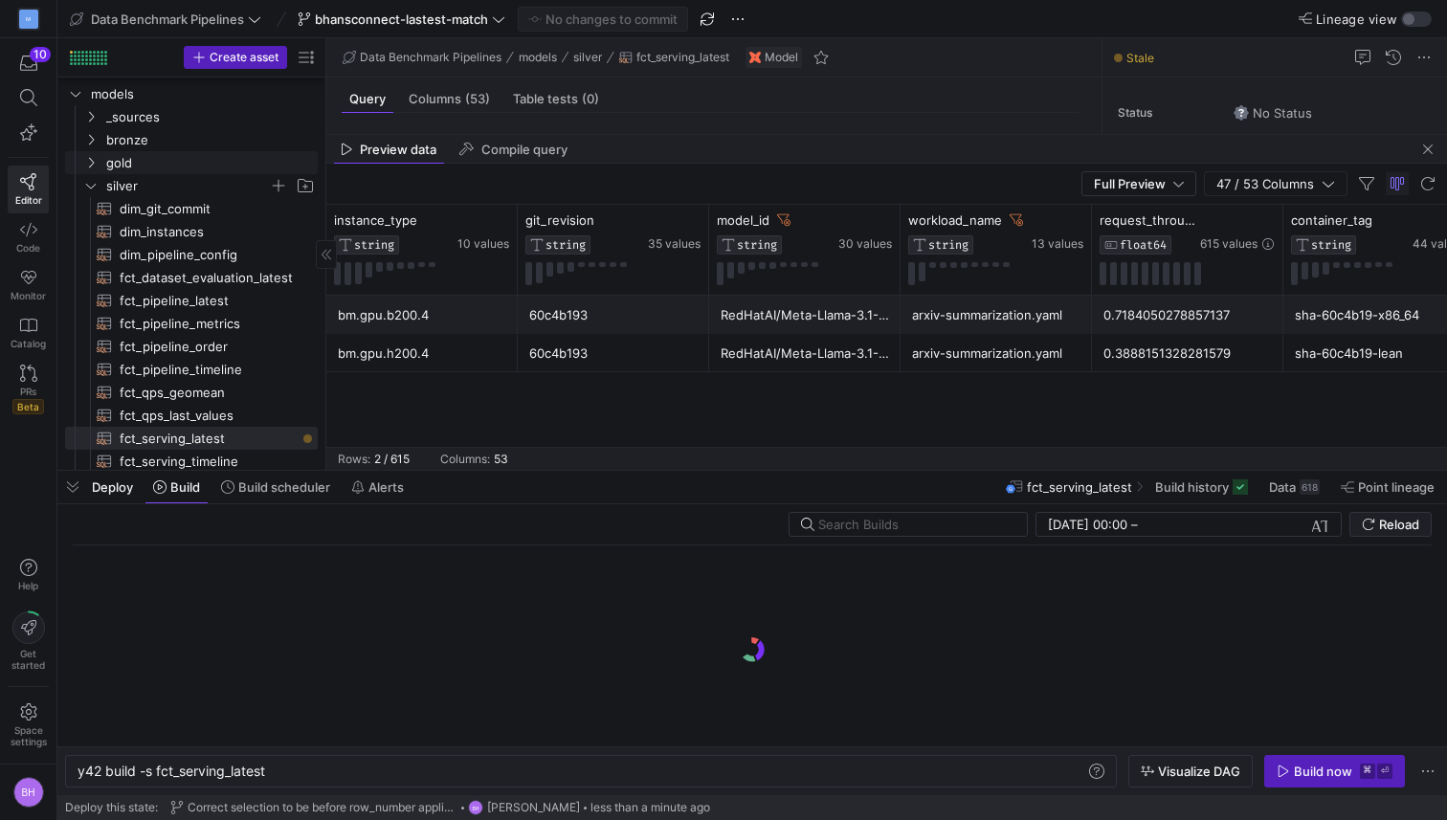
scroll to position [0, 0]
click at [94, 184] on icon "Press SPACE to select this row." at bounding box center [90, 180] width 13 height 11
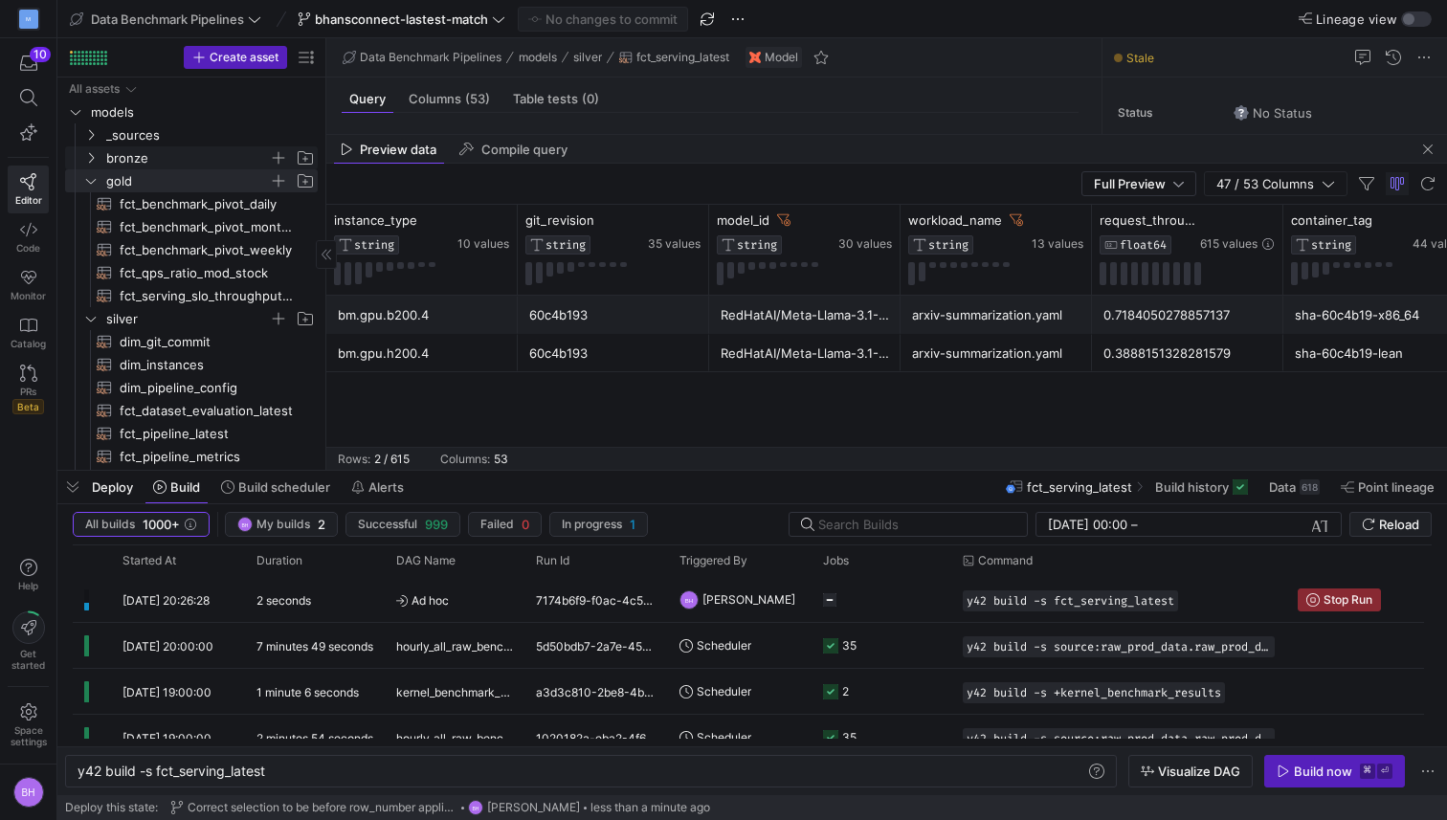
click at [92, 154] on icon "Press SPACE to select this row." at bounding box center [90, 157] width 13 height 11
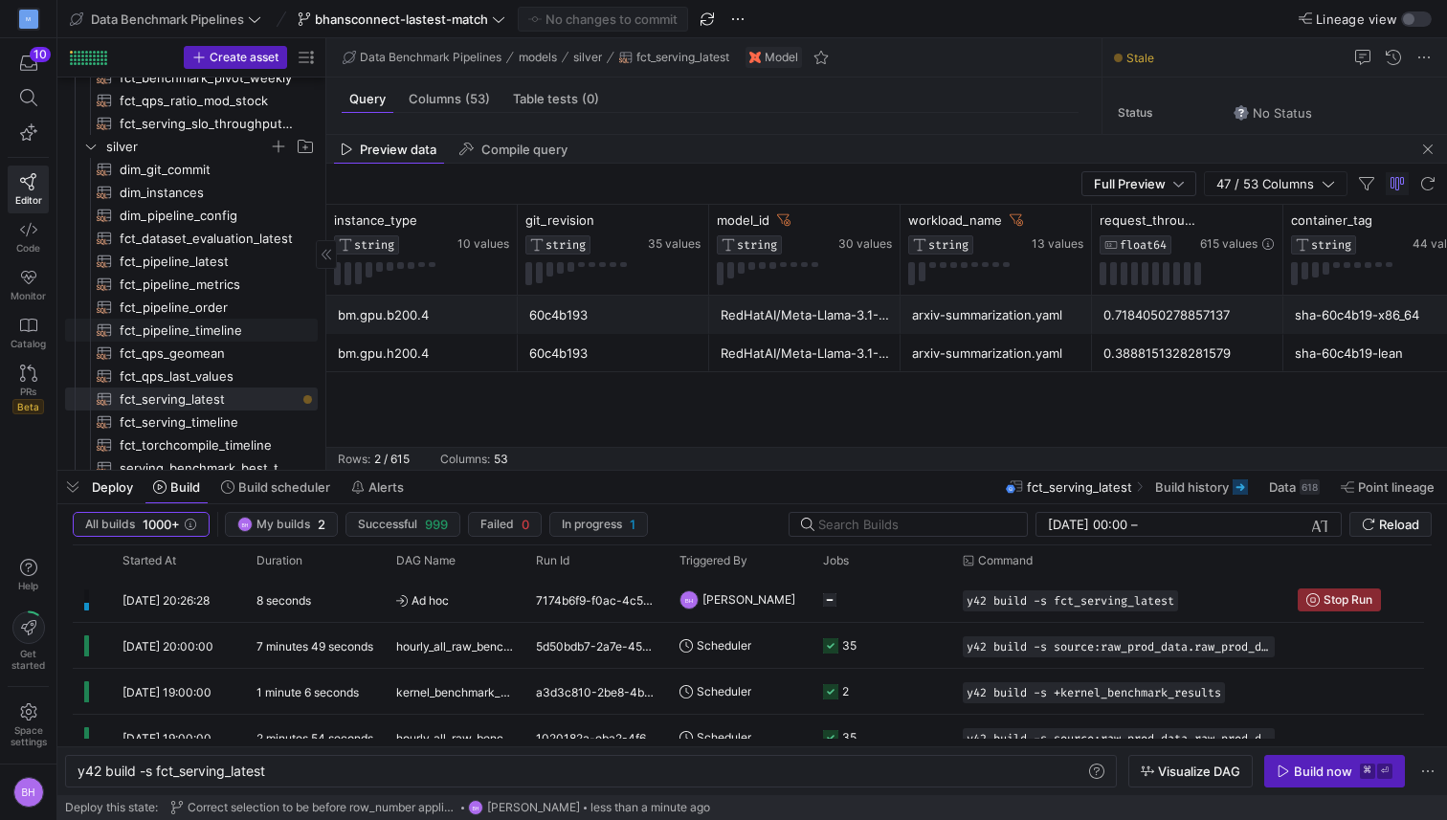
scroll to position [247, 0]
